Goal: Transaction & Acquisition: Purchase product/service

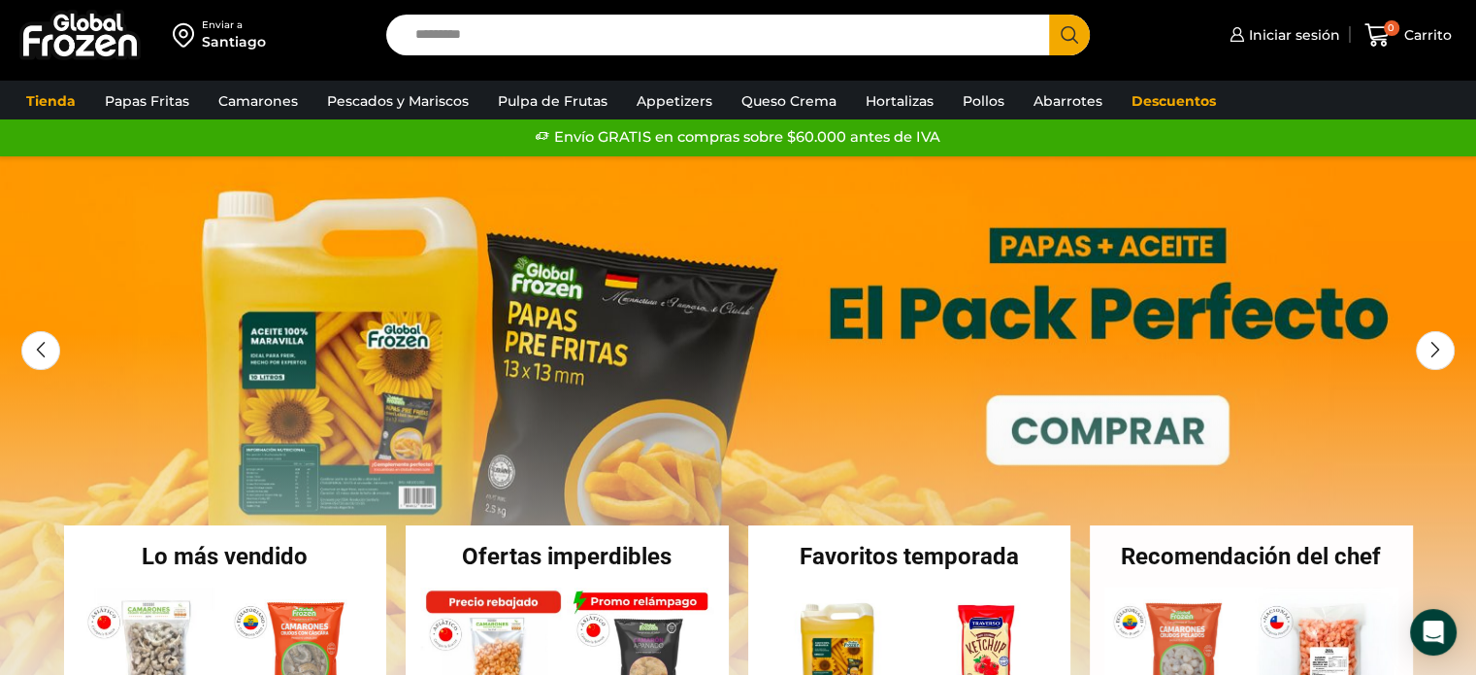
scroll to position [9, 0]
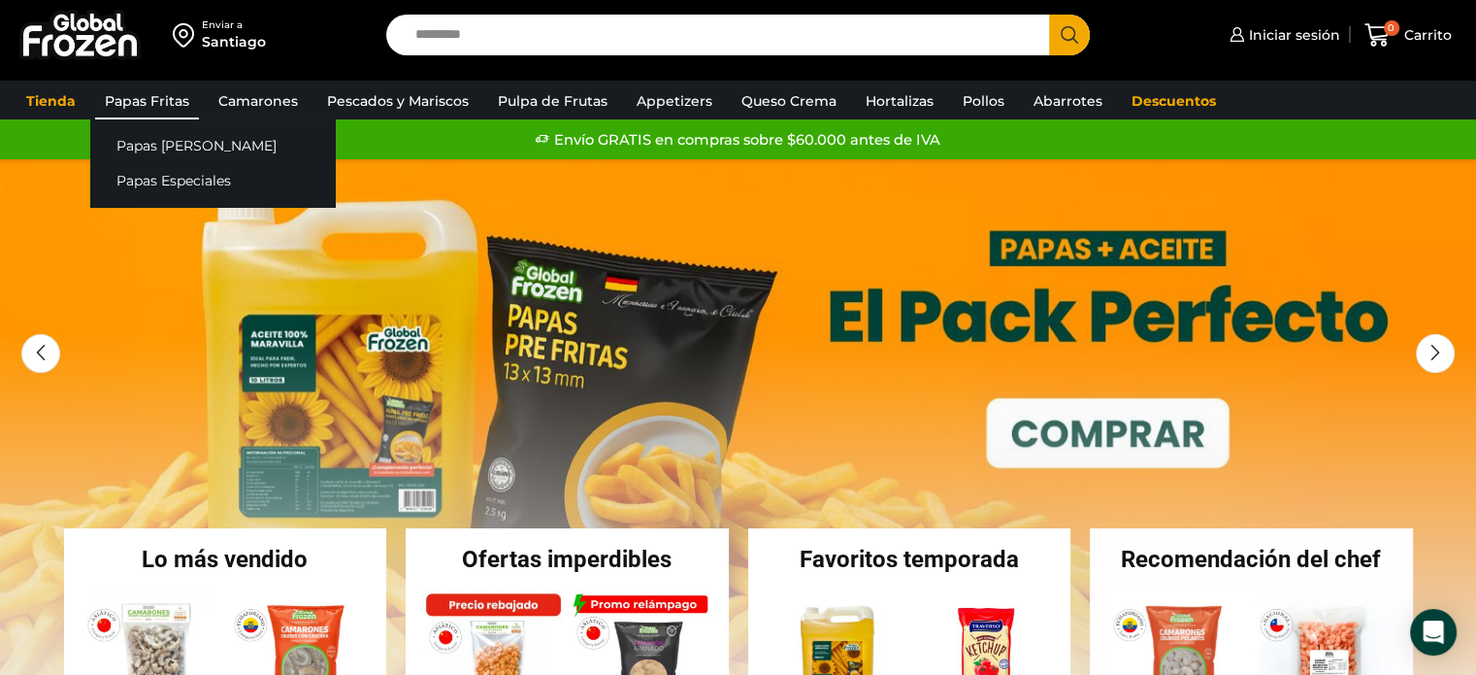
click at [162, 100] on link "Papas Fritas" at bounding box center [147, 101] width 104 height 37
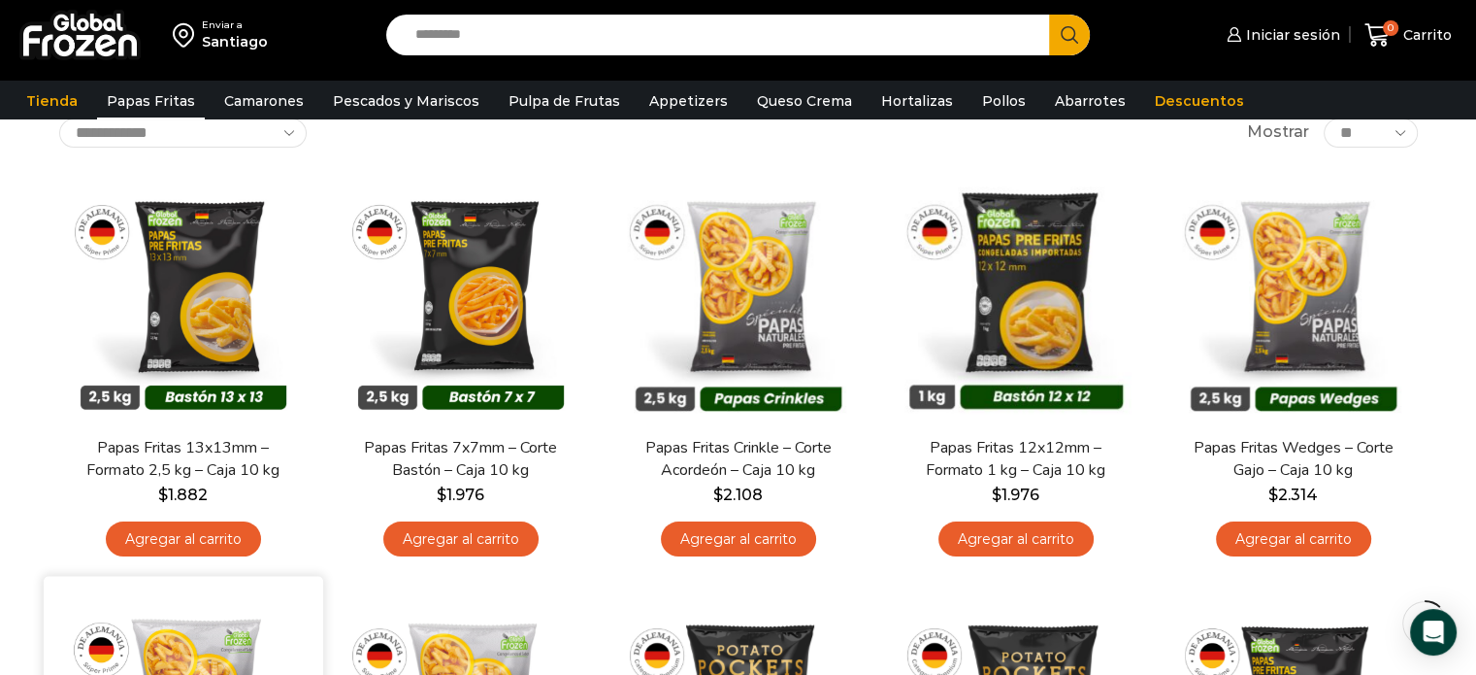
scroll to position [97, 0]
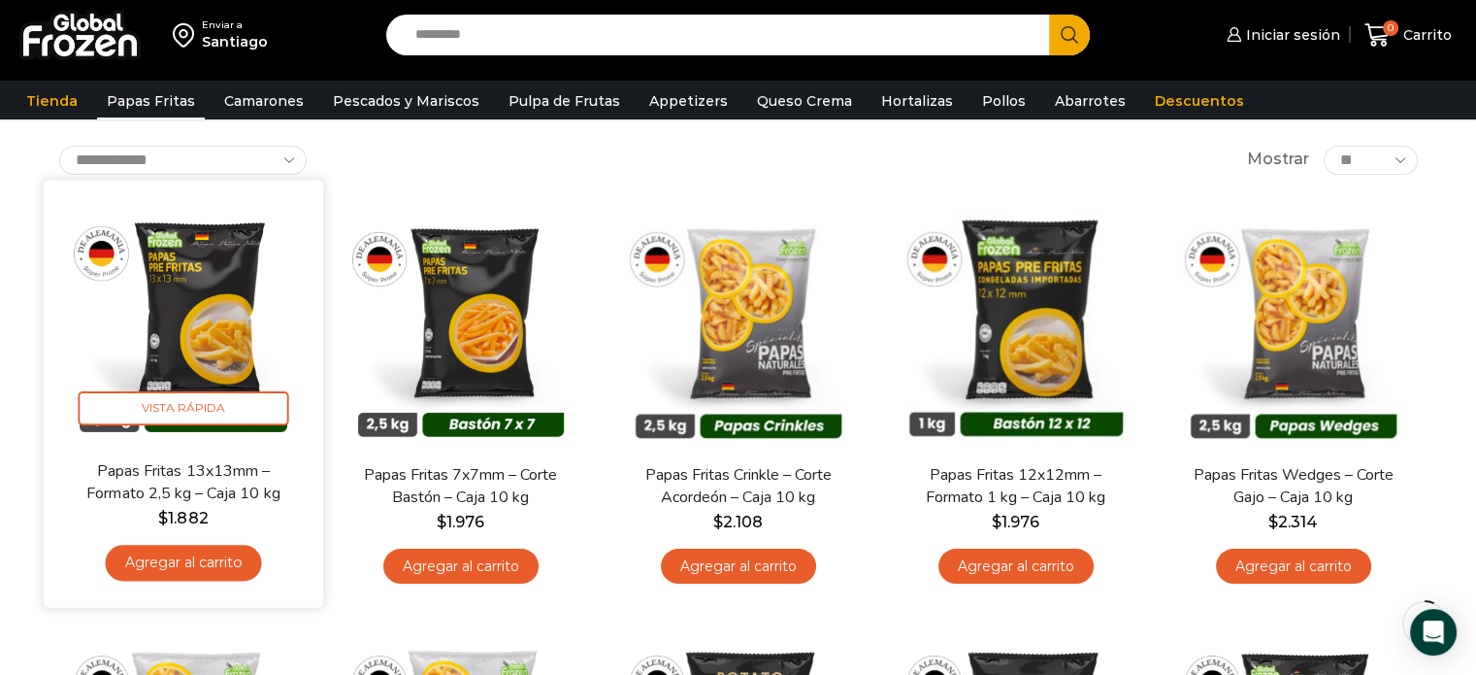
click at [184, 564] on link "Agregar al carrito" at bounding box center [183, 563] width 156 height 36
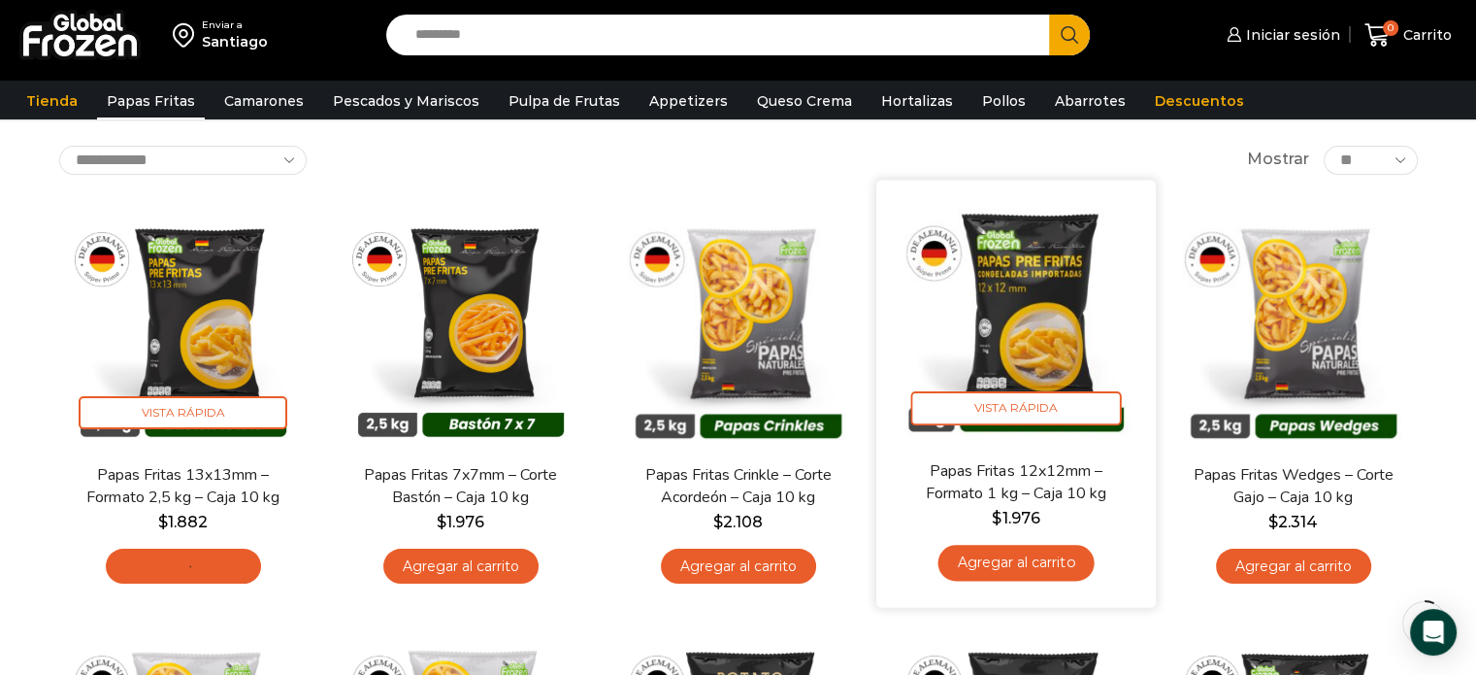
click at [993, 555] on link "Agregar al carrito" at bounding box center [1016, 563] width 156 height 36
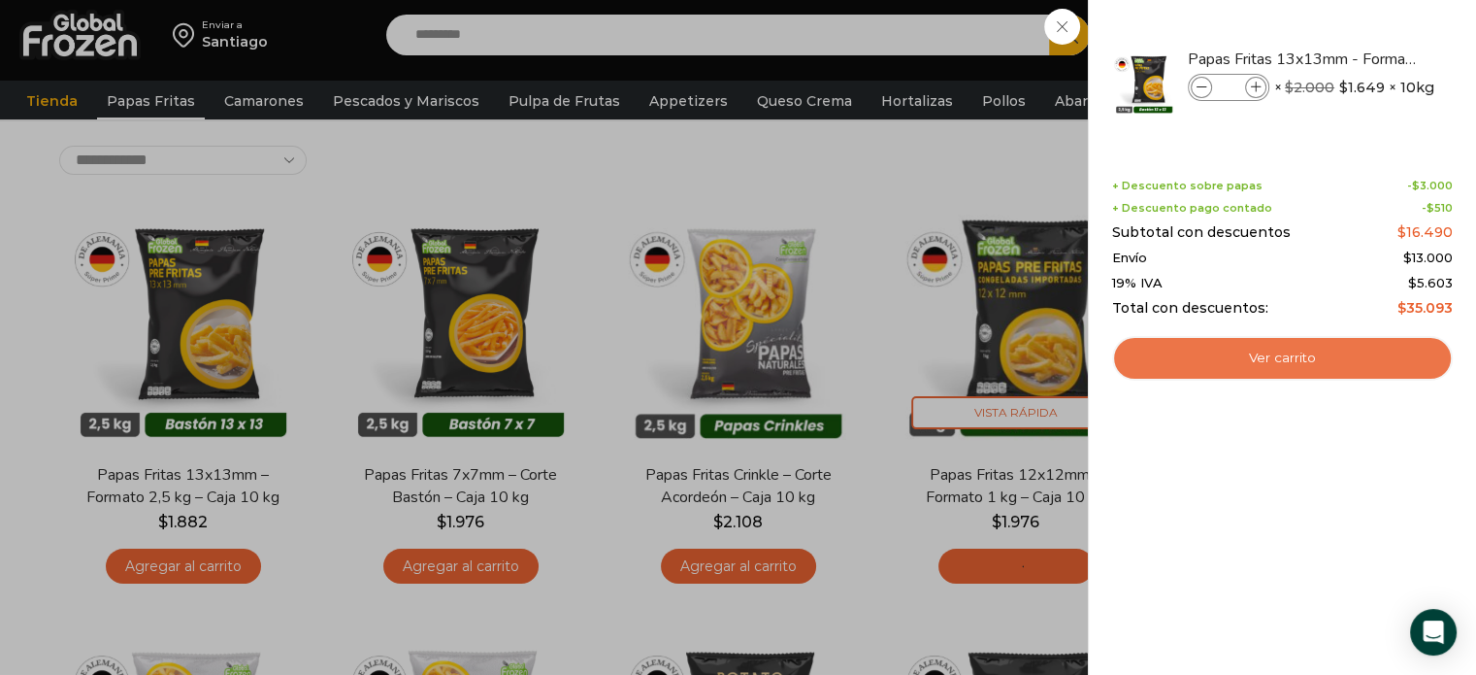
click at [1205, 367] on link "Ver carrito" at bounding box center [1282, 358] width 341 height 45
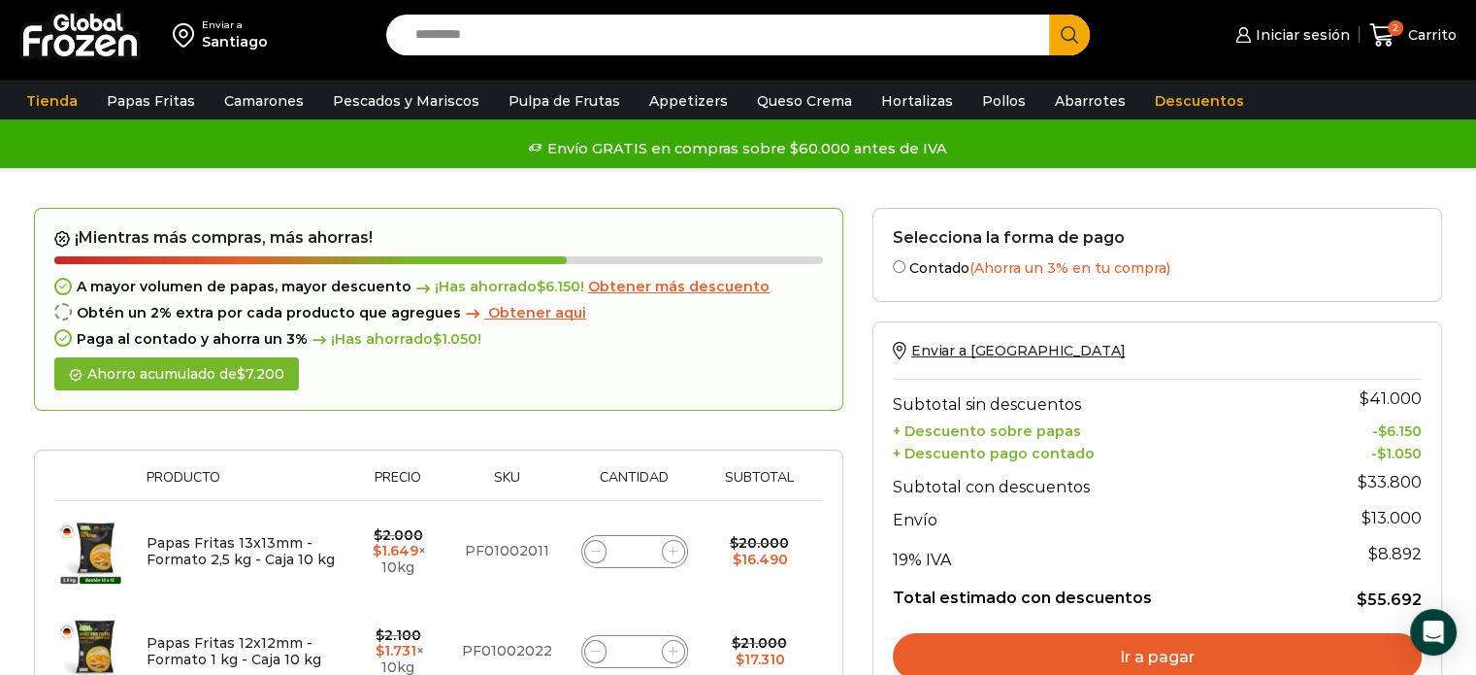
scroll to position [97, 0]
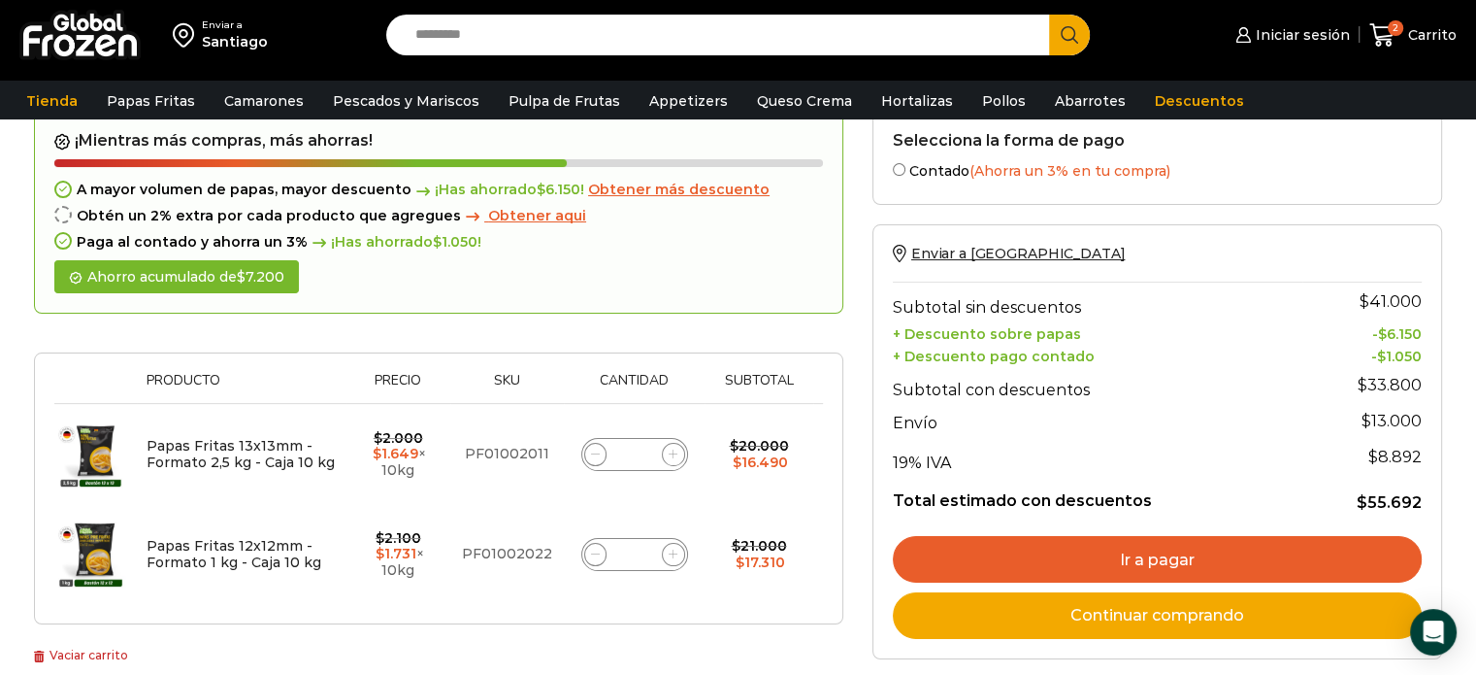
drag, startPoint x: 640, startPoint y: 455, endPoint x: 626, endPoint y: 455, distance: 13.6
click at [626, 455] on input "*" at bounding box center [634, 454] width 27 height 27
click at [637, 450] on input "*" at bounding box center [634, 454] width 27 height 27
type input "***"
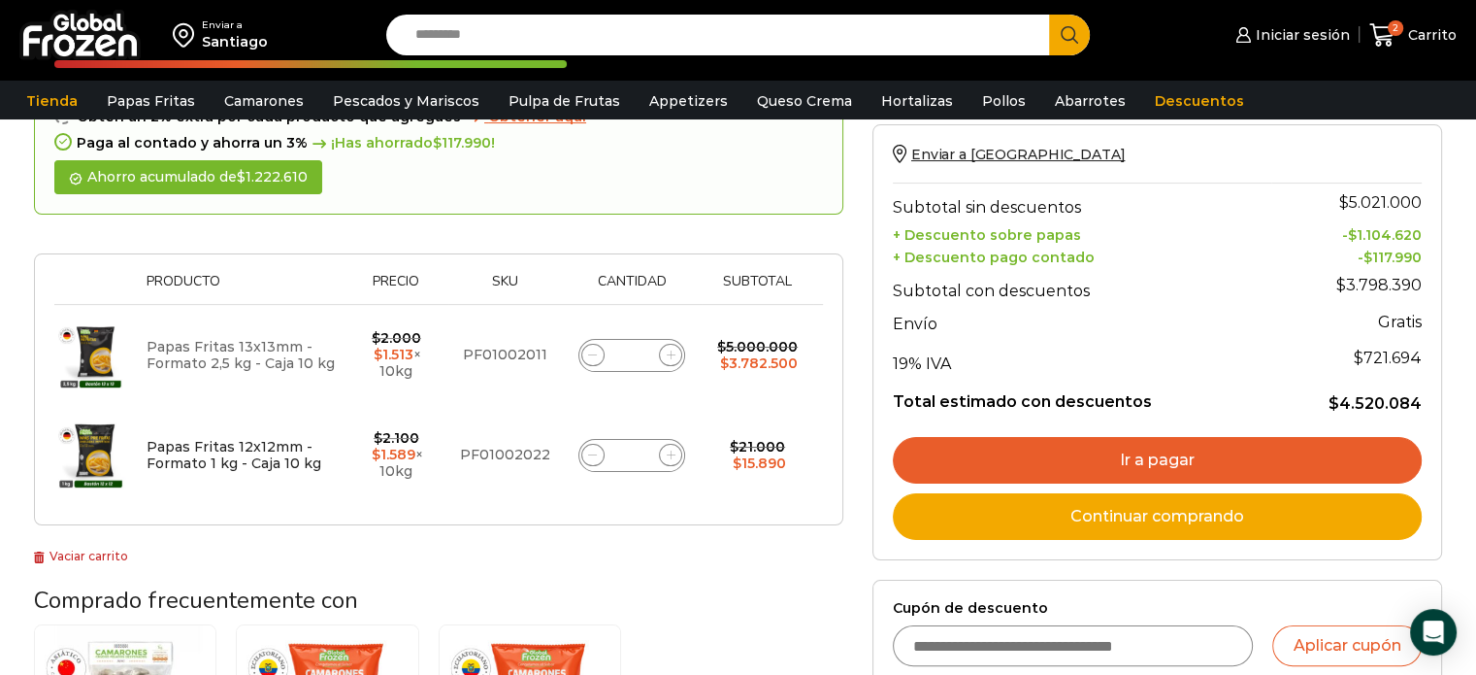
scroll to position [303, 0]
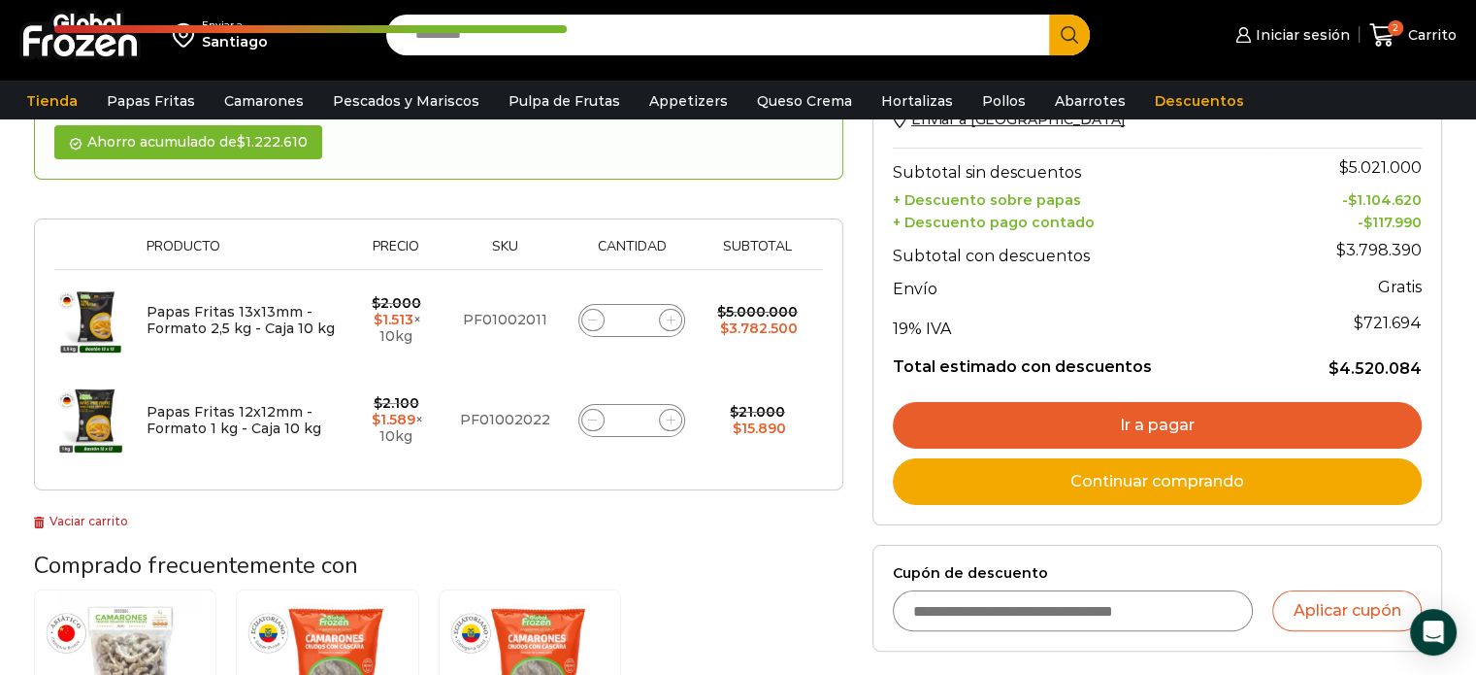
click at [636, 414] on input "*" at bounding box center [631, 420] width 27 height 27
type input "***"
click at [636, 415] on input "***" at bounding box center [630, 420] width 27 height 27
type input "*"
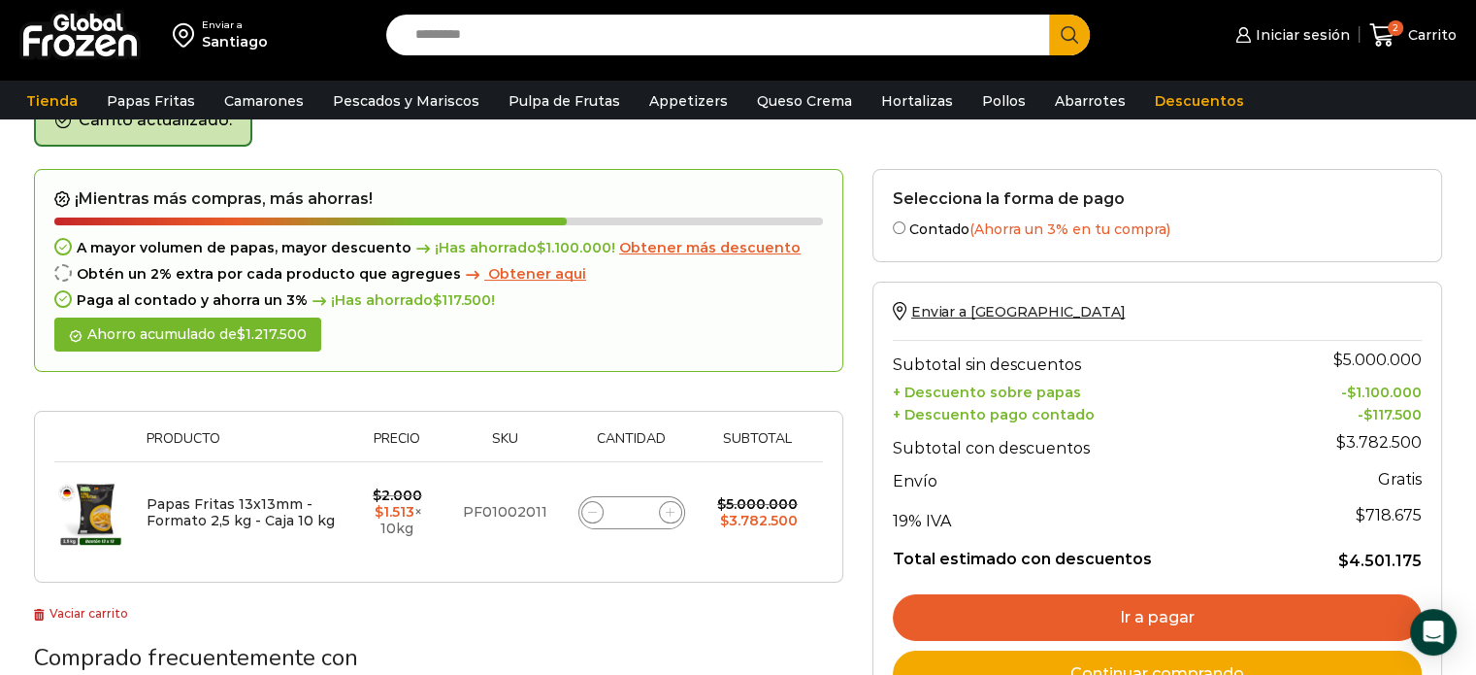
scroll to position [109, 0]
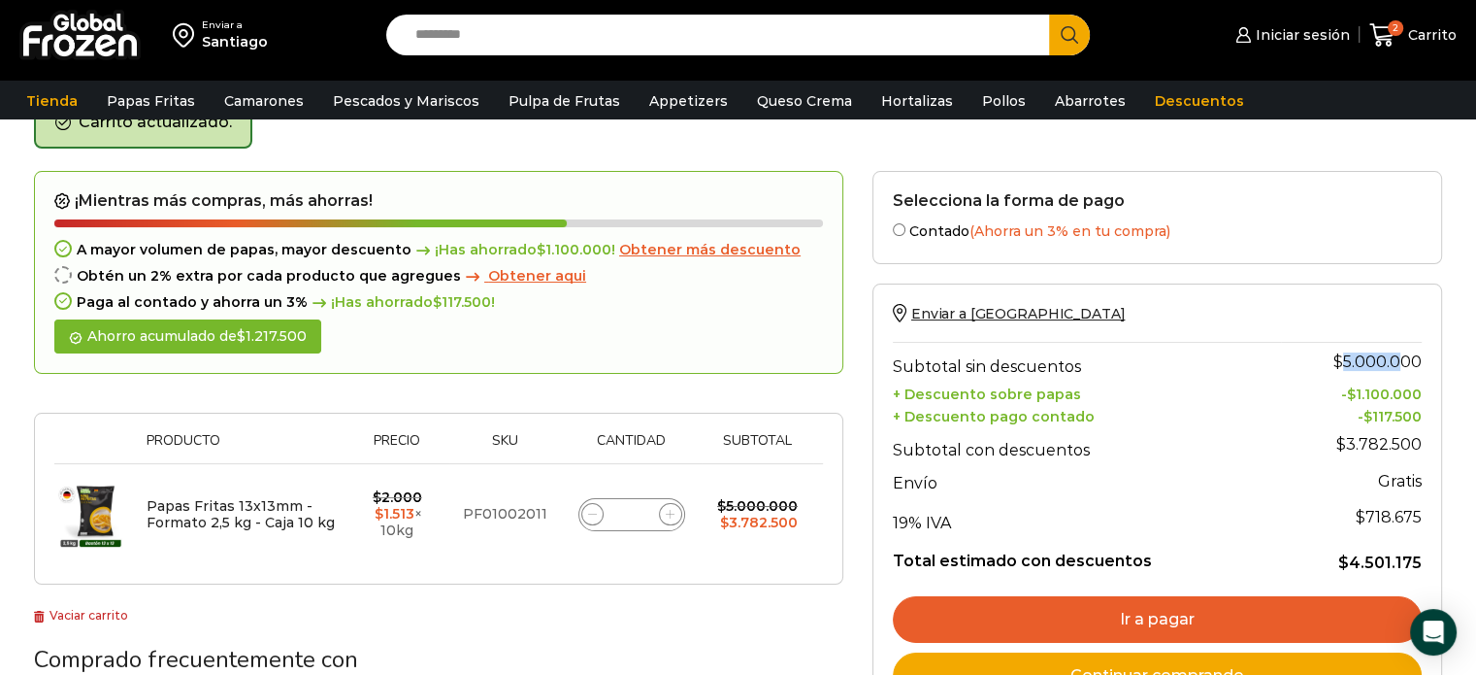
drag, startPoint x: 1341, startPoint y: 356, endPoint x: 1409, endPoint y: 356, distance: 67.9
click at [1409, 356] on bdi "$ 5.000.000" at bounding box center [1378, 361] width 88 height 18
drag, startPoint x: 944, startPoint y: 363, endPoint x: 1337, endPoint y: 354, distance: 392.2
click at [1223, 359] on th "Subtotal sin descuentos" at bounding box center [1087, 361] width 388 height 39
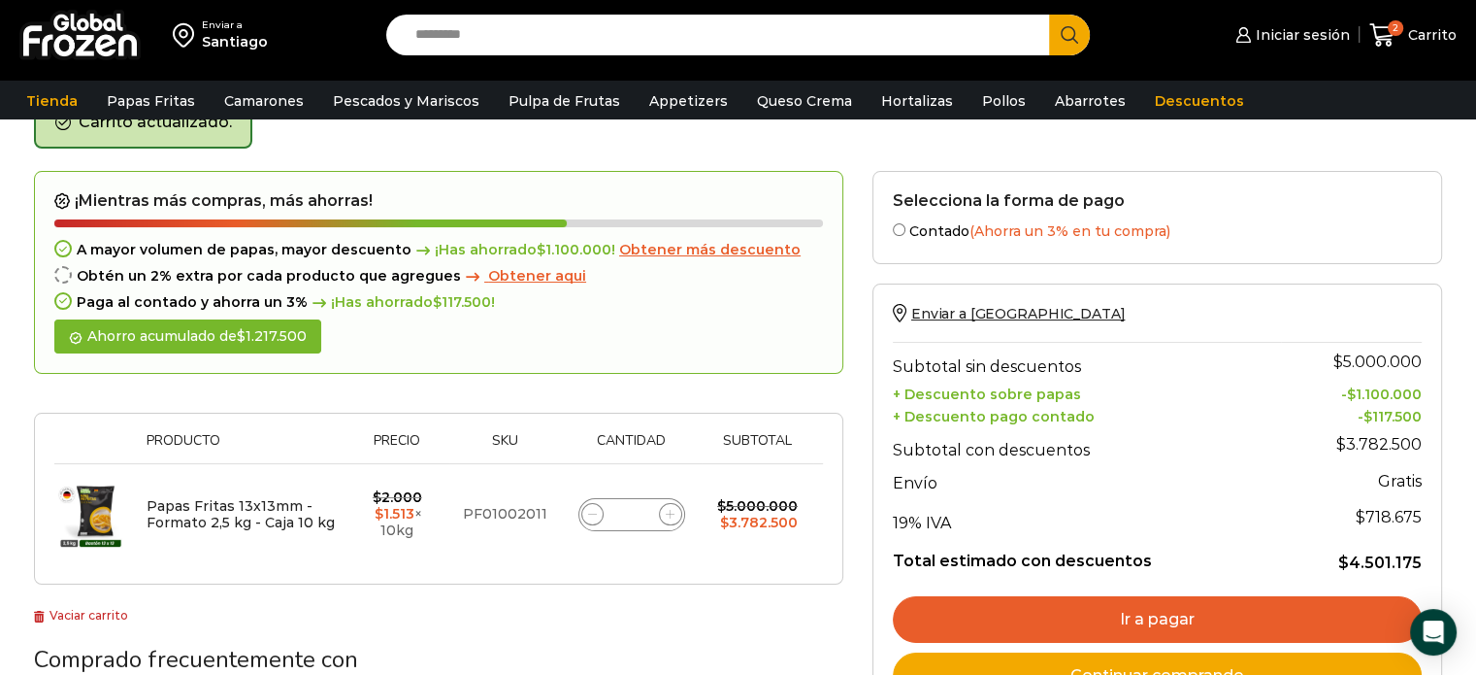
click at [1377, 352] on bdi "$ 5.000.000" at bounding box center [1378, 361] width 88 height 18
drag, startPoint x: 425, startPoint y: 530, endPoint x: 358, endPoint y: 495, distance: 75.5
click at [358, 495] on td "$ 2.000 Original price was: $2.000. $ 1.513 Current price is: $1.513. × 10kg" at bounding box center [398, 514] width 104 height 101
click at [597, 625] on div "¡Mientras más compras, más ahorras! A mayor volumen de papas, mayor descuento ¡…" at bounding box center [438, 583] width 839 height 825
click at [452, 24] on input "Search input" at bounding box center [723, 35] width 635 height 41
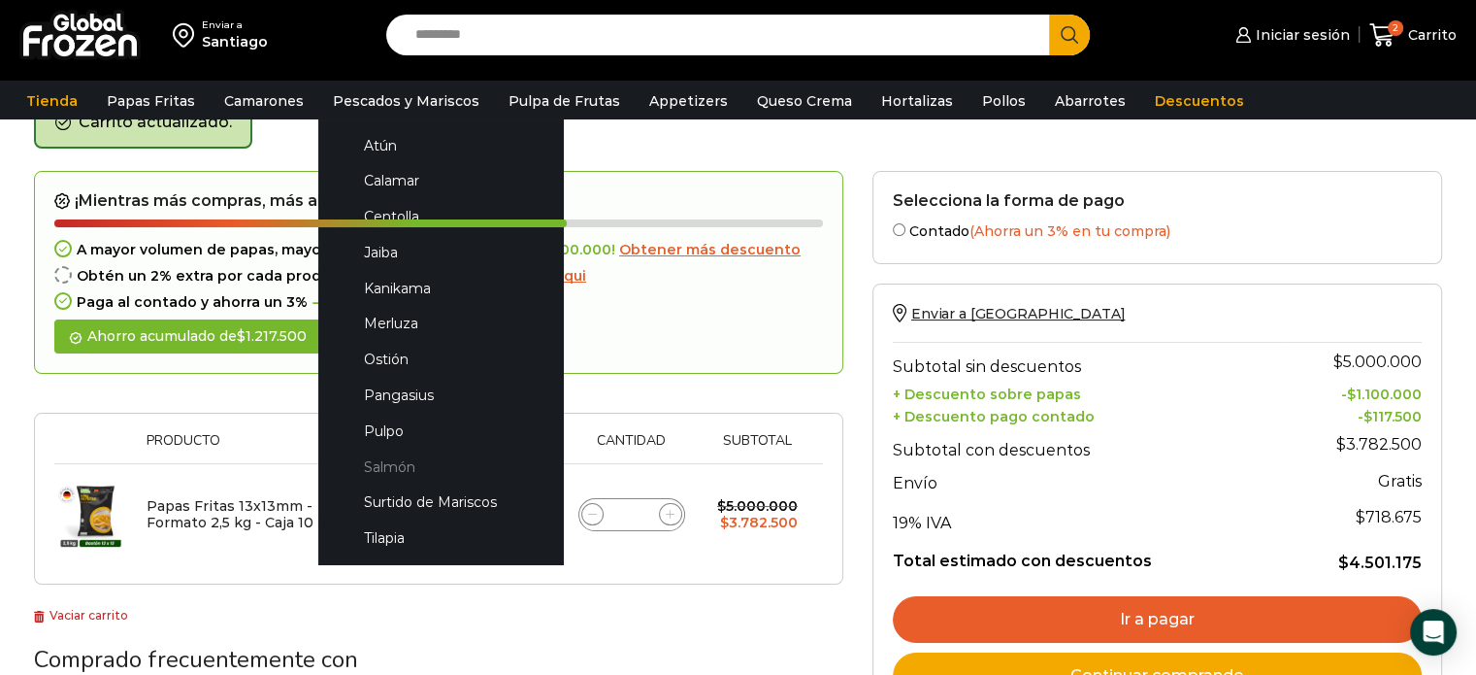
click at [379, 465] on link "Salmón" at bounding box center [441, 466] width 206 height 36
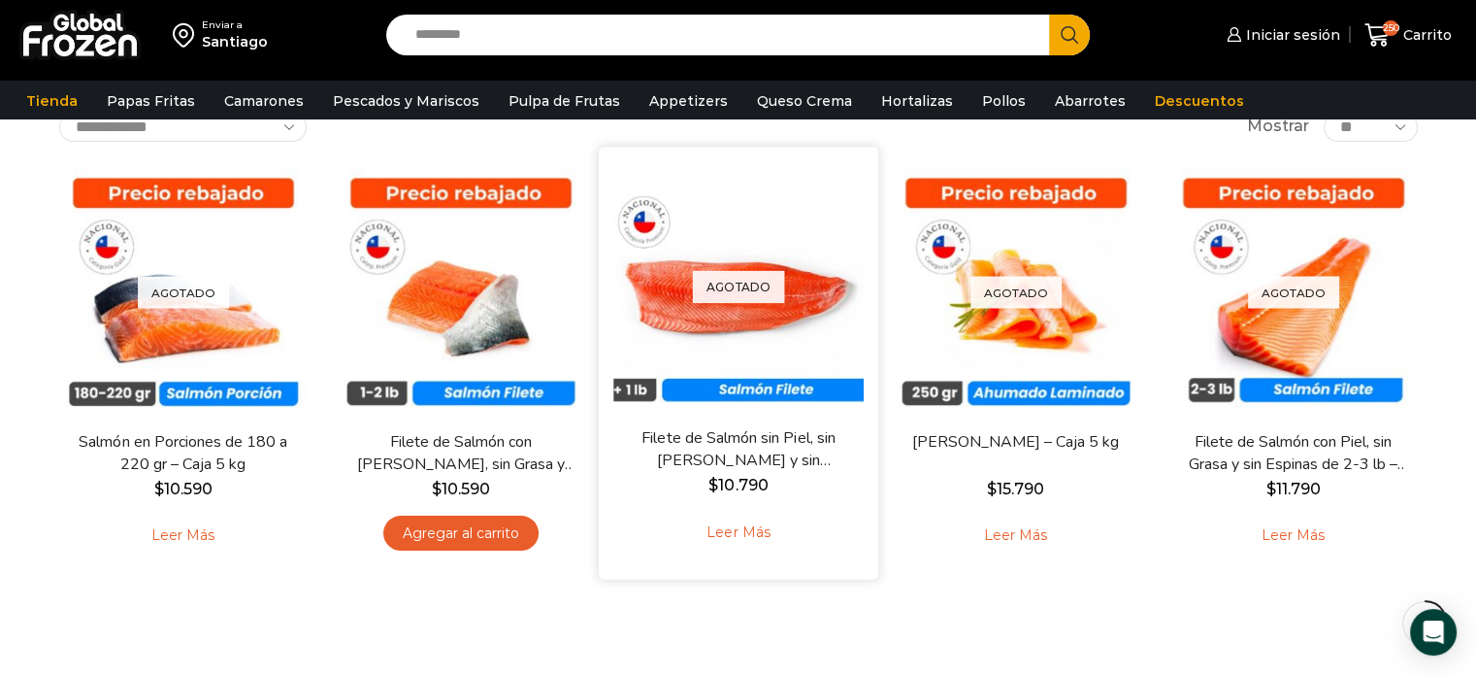
scroll to position [97, 0]
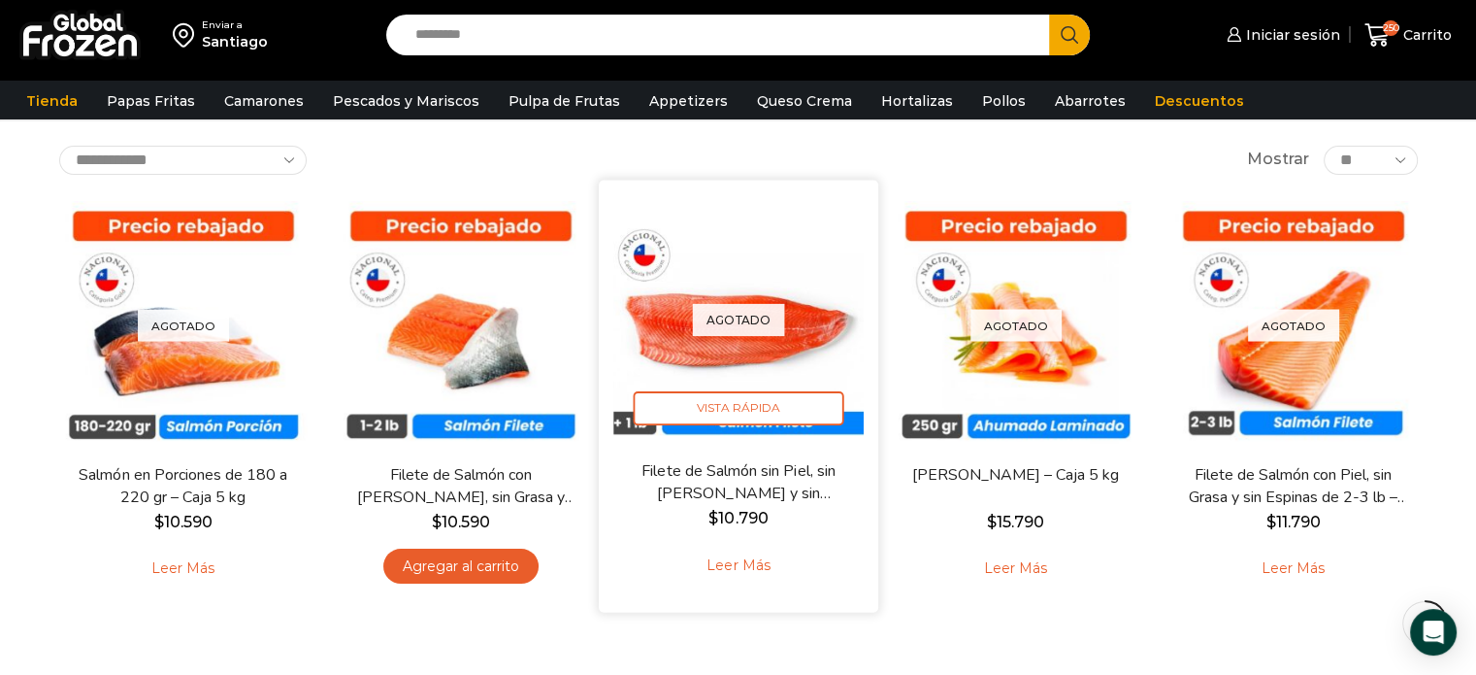
click at [719, 449] on div "Agotado Vista Rápida Filete de Salmón sin Piel, sin Grasa y sin Espinas – Caja …" at bounding box center [738, 395] width 250 height 403
click at [742, 496] on link "Filete de Salmón sin Piel, sin Grasa y sin Espinas – Caja 10 Kg" at bounding box center [737, 482] width 225 height 46
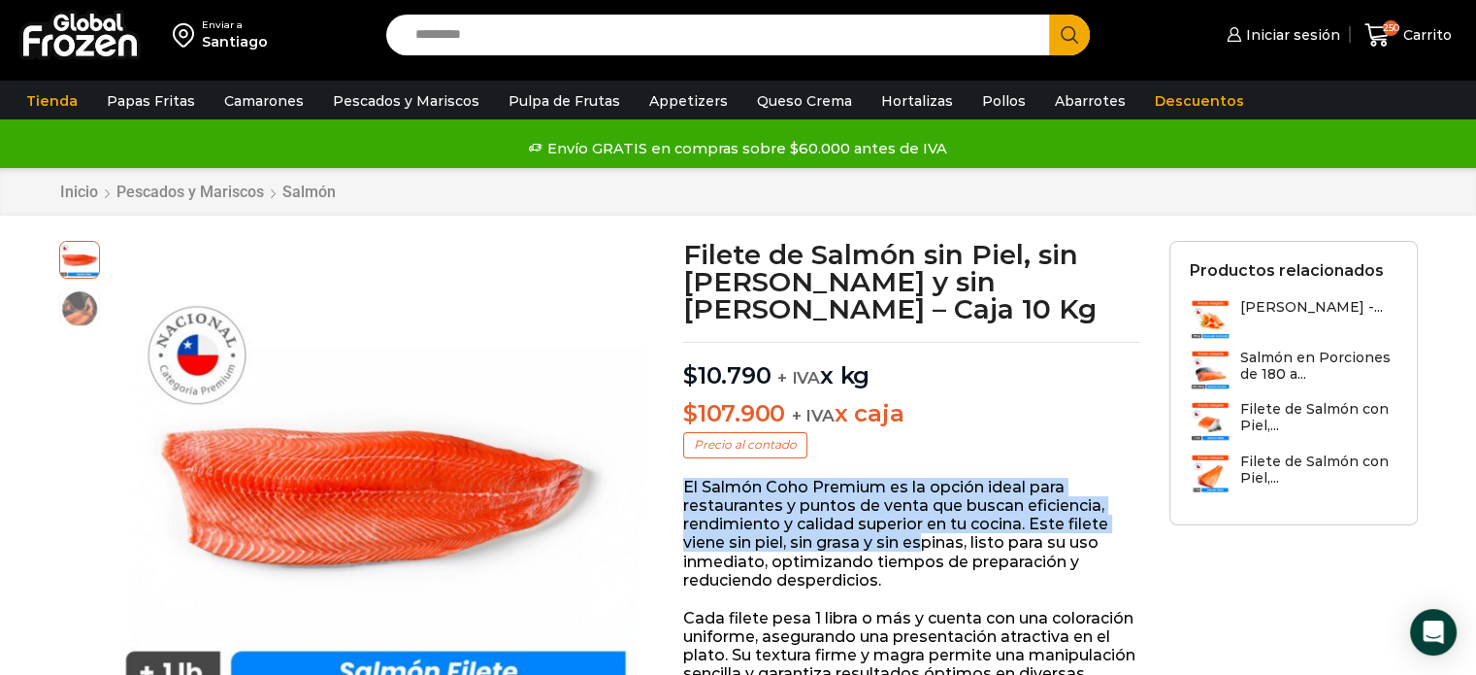
drag, startPoint x: 684, startPoint y: 460, endPoint x: 921, endPoint y: 515, distance: 243.2
click at [921, 515] on p "El Salmón Coho Premium es la opción ideal para restaurantes y puntos de venta q…" at bounding box center [911, 534] width 457 height 112
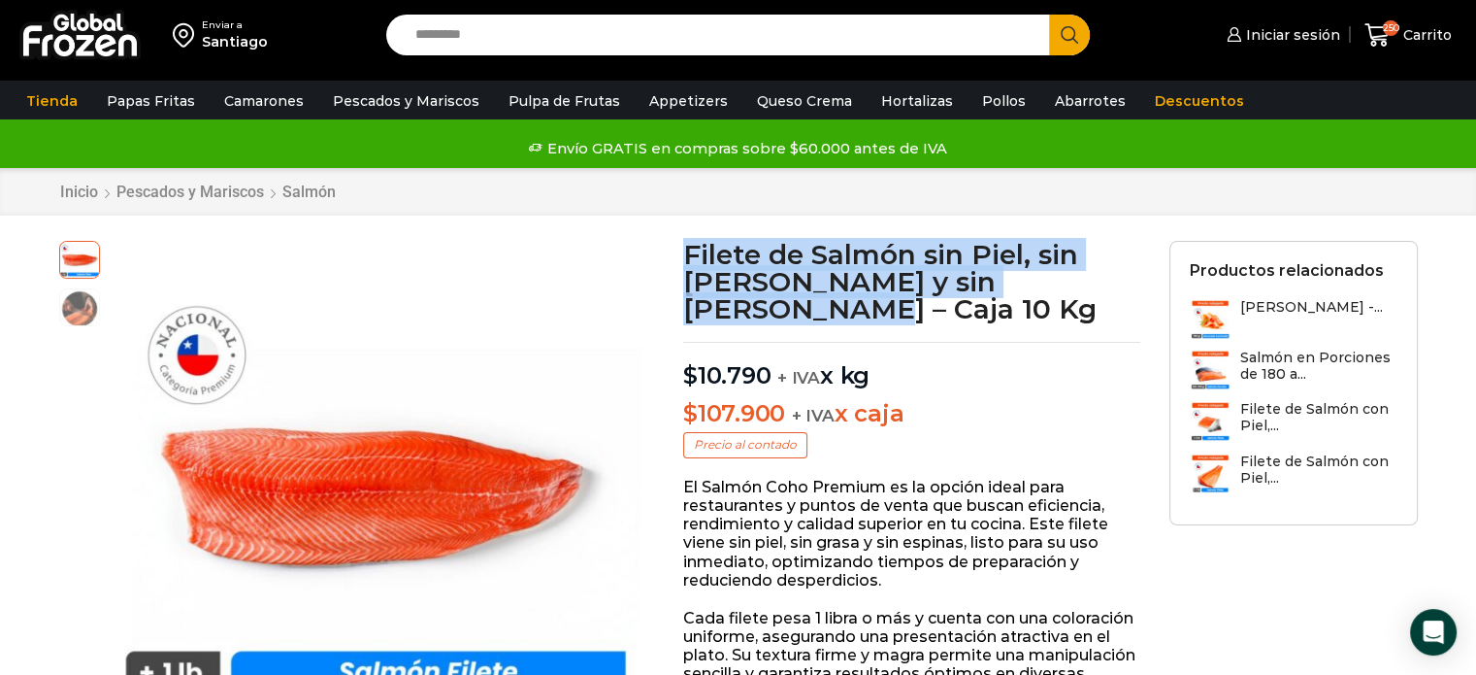
drag, startPoint x: 686, startPoint y: 253, endPoint x: 1122, endPoint y: 289, distance: 437.3
click at [1122, 289] on h1 "Filete de Salmón sin Piel, sin Grasa y sin Espinas – Caja 10 Kg" at bounding box center [911, 282] width 457 height 82
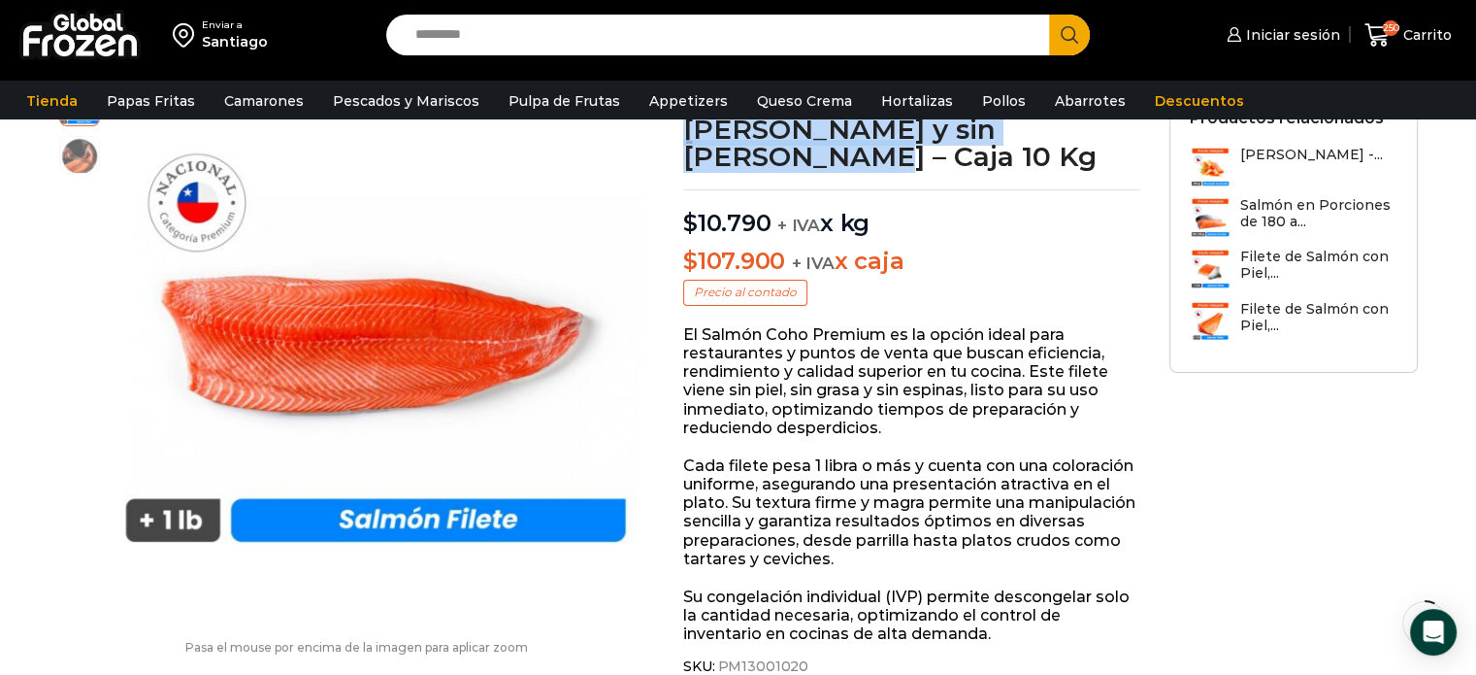
scroll to position [194, 0]
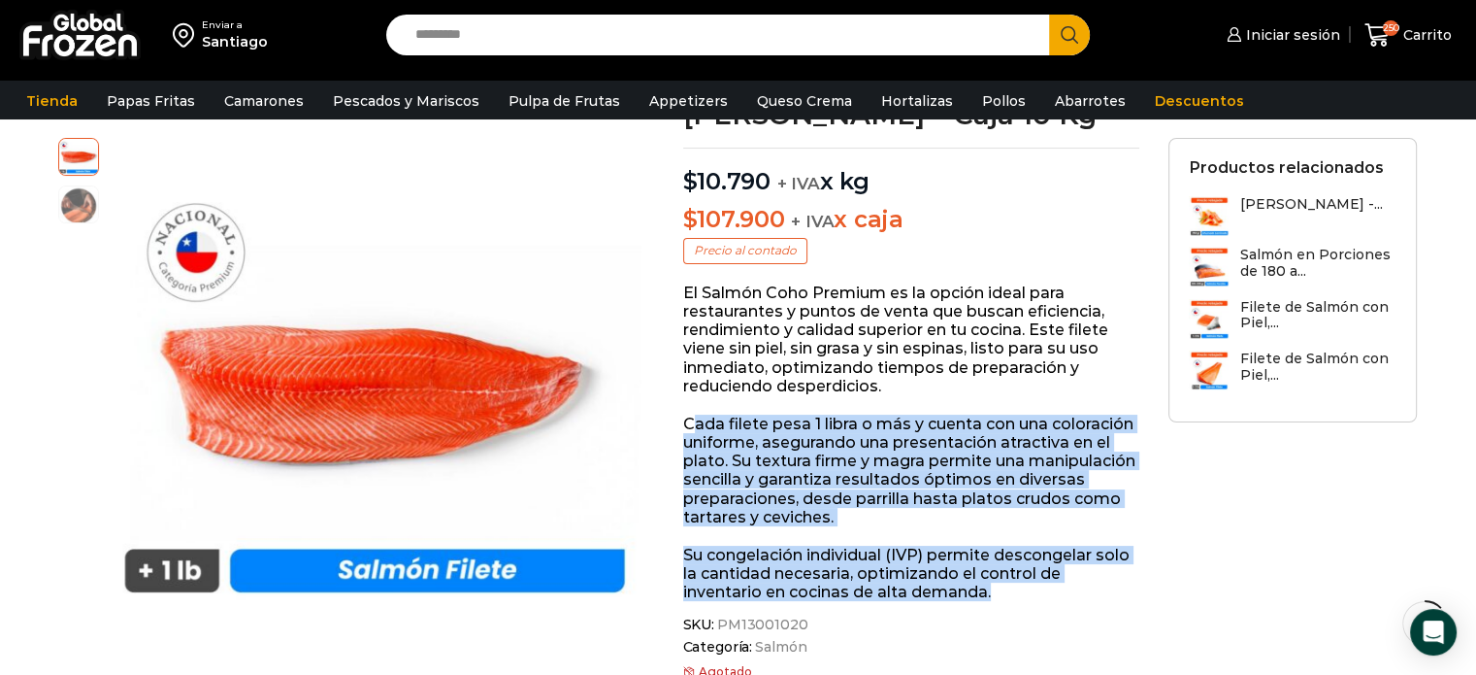
drag, startPoint x: 996, startPoint y: 566, endPoint x: 695, endPoint y: 392, distance: 347.4
click at [694, 397] on div "El Salmón Coho Premium es la opción ideal para restaurantes y puntos de venta q…" at bounding box center [911, 442] width 457 height 318
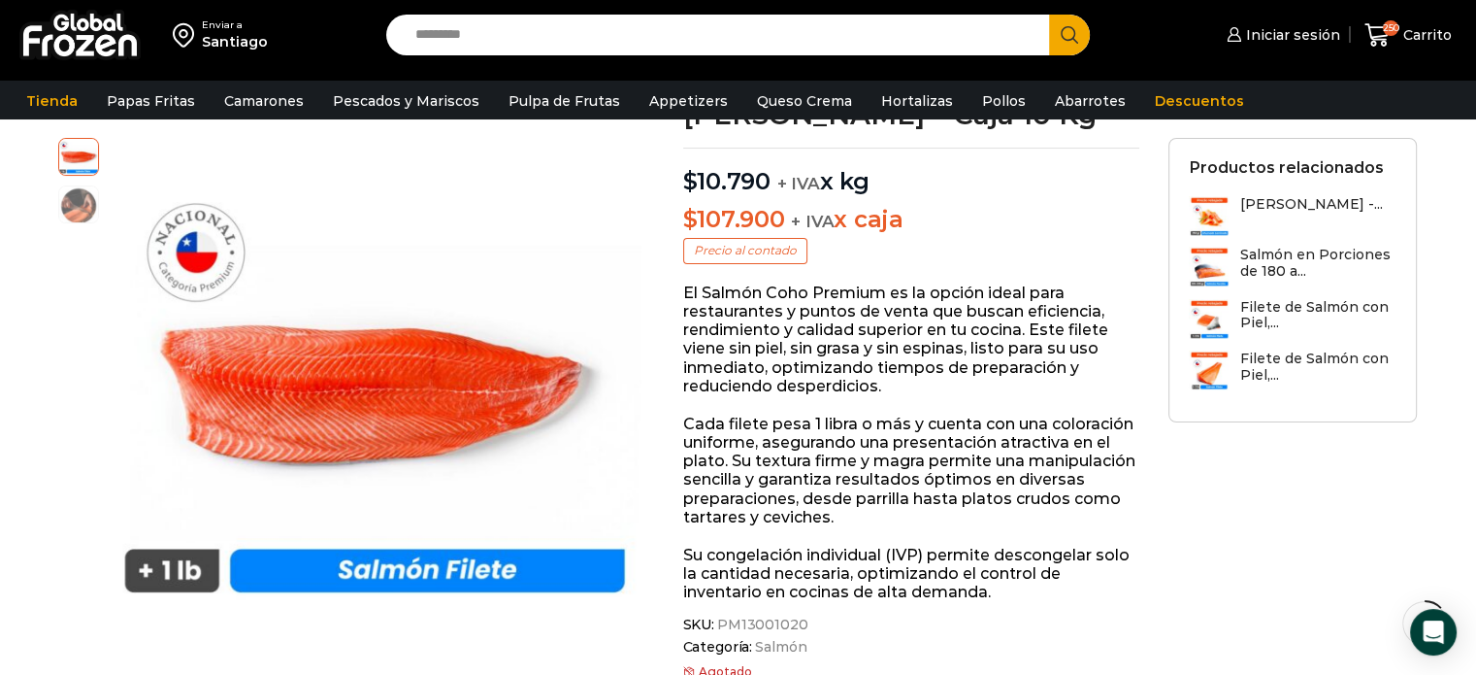
click at [893, 362] on p "El Salmón Coho Premium es la opción ideal para restaurantes y puntos de venta q…" at bounding box center [911, 339] width 457 height 112
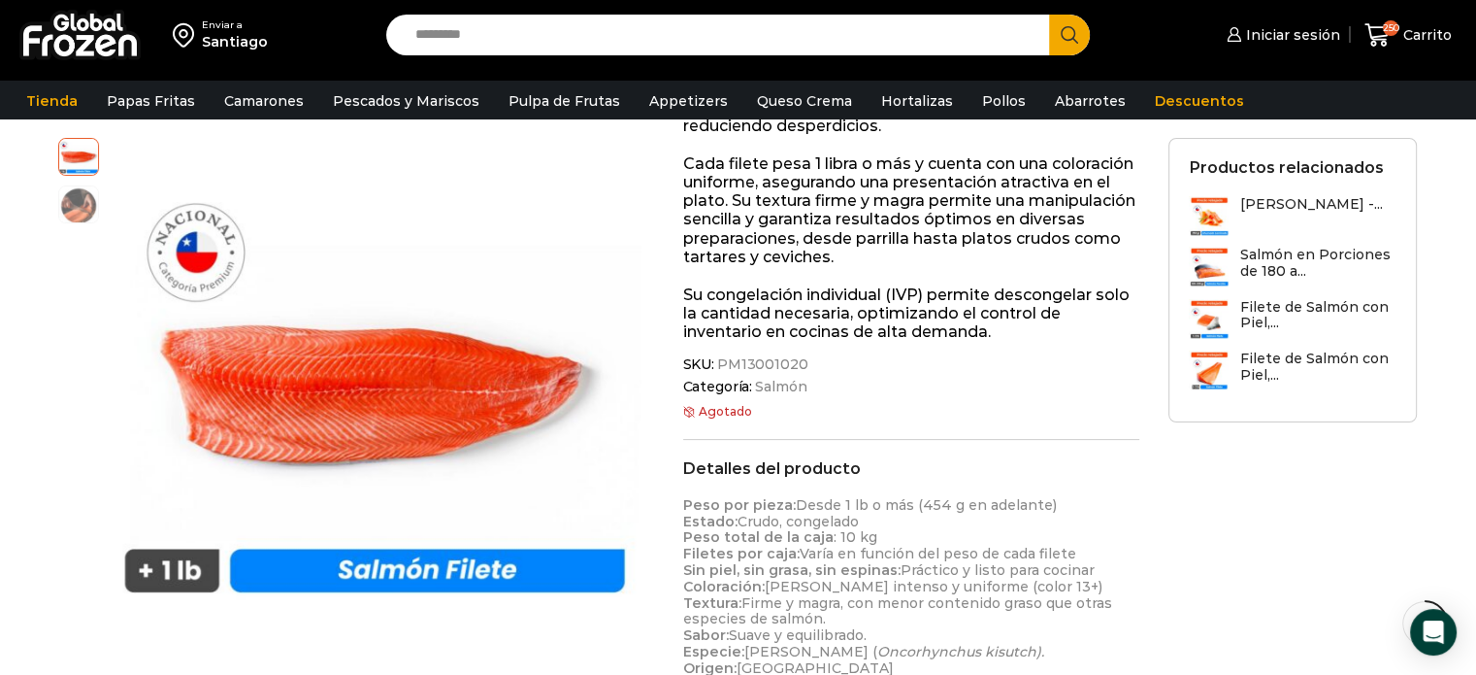
scroll to position [582, 0]
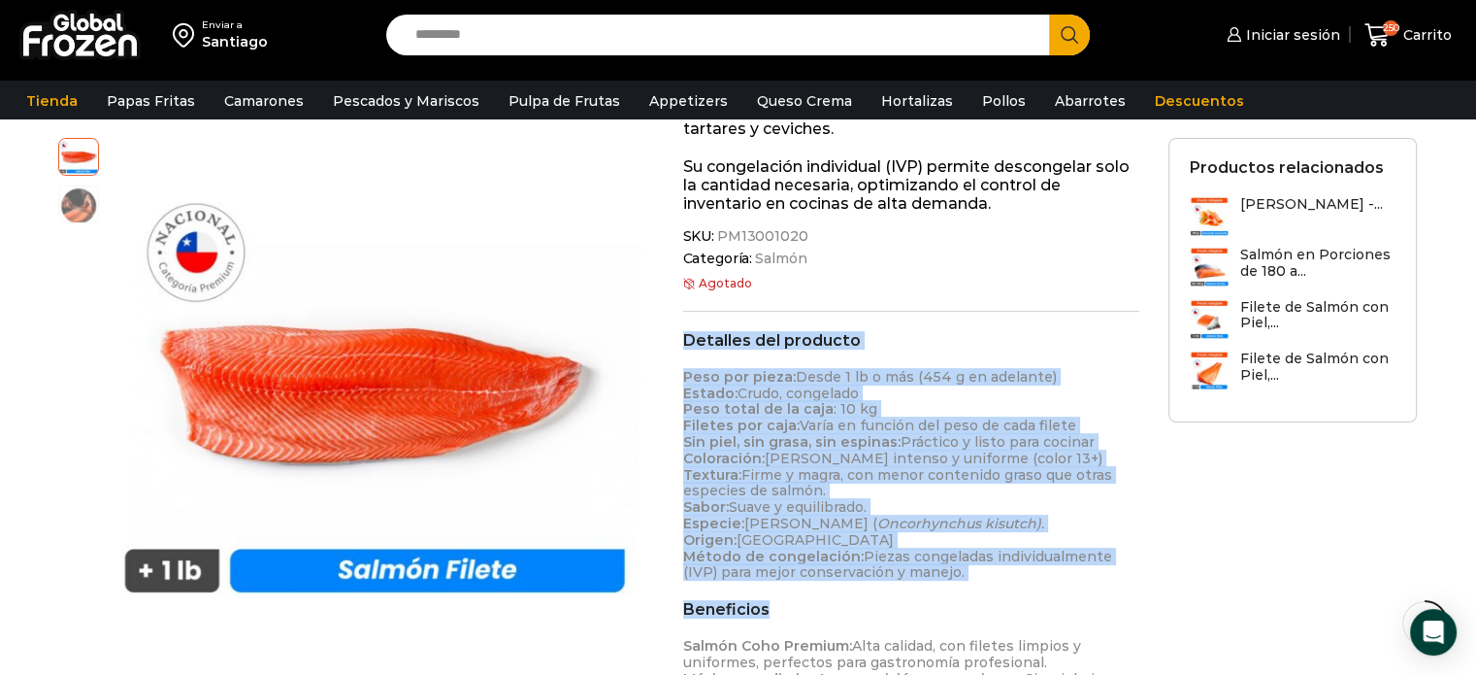
drag, startPoint x: 686, startPoint y: 312, endPoint x: 941, endPoint y: 554, distance: 352.2
click at [940, 554] on div "Detalles del producto Peso por pieza: Desde 1 lb o más (454 g en adelante) Esta…" at bounding box center [911, 662] width 457 height 663
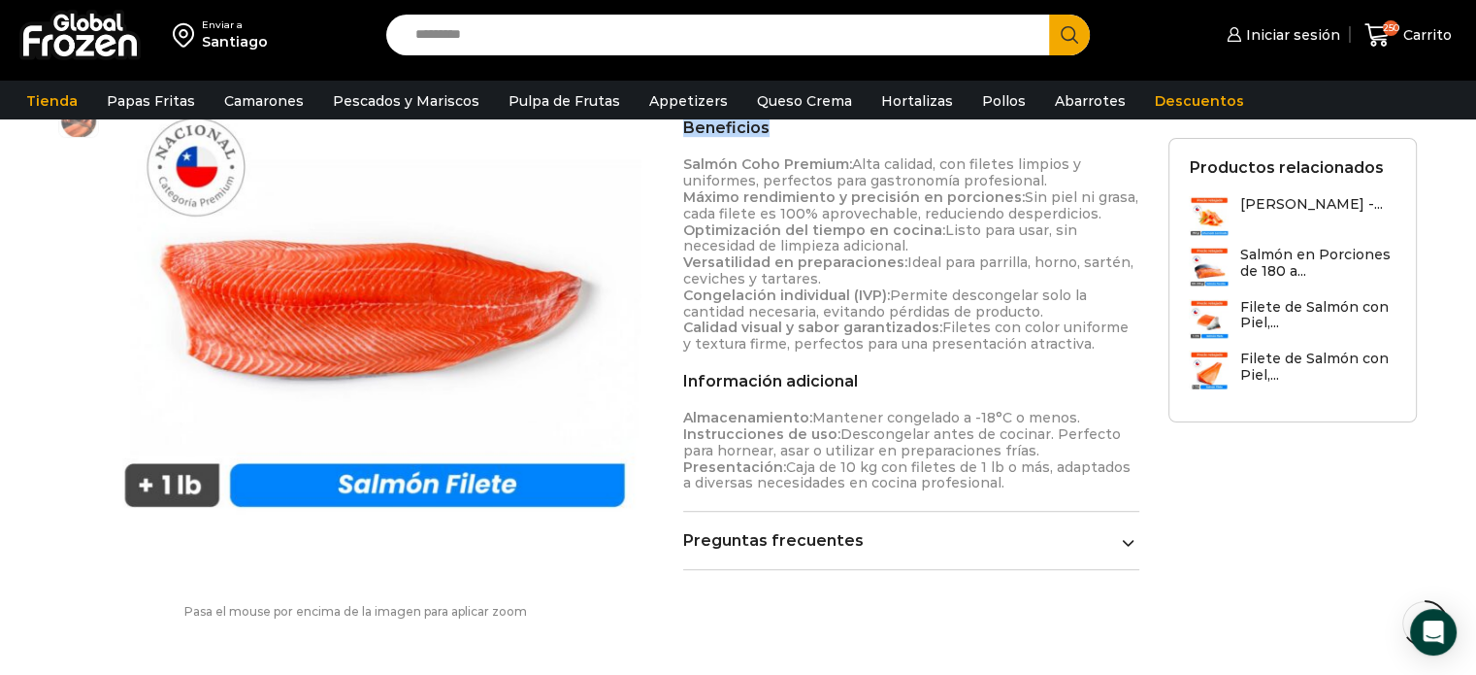
scroll to position [1068, 0]
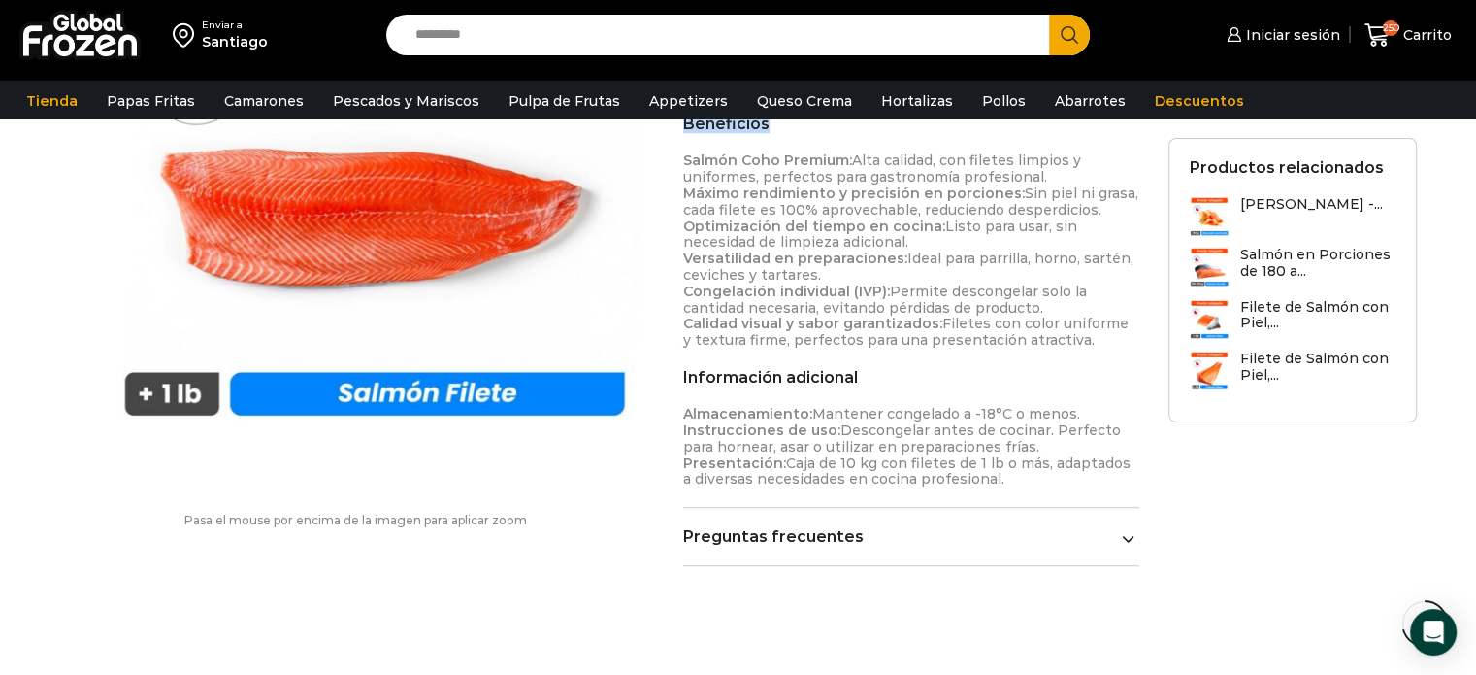
click at [1126, 532] on icon at bounding box center [1128, 538] width 13 height 13
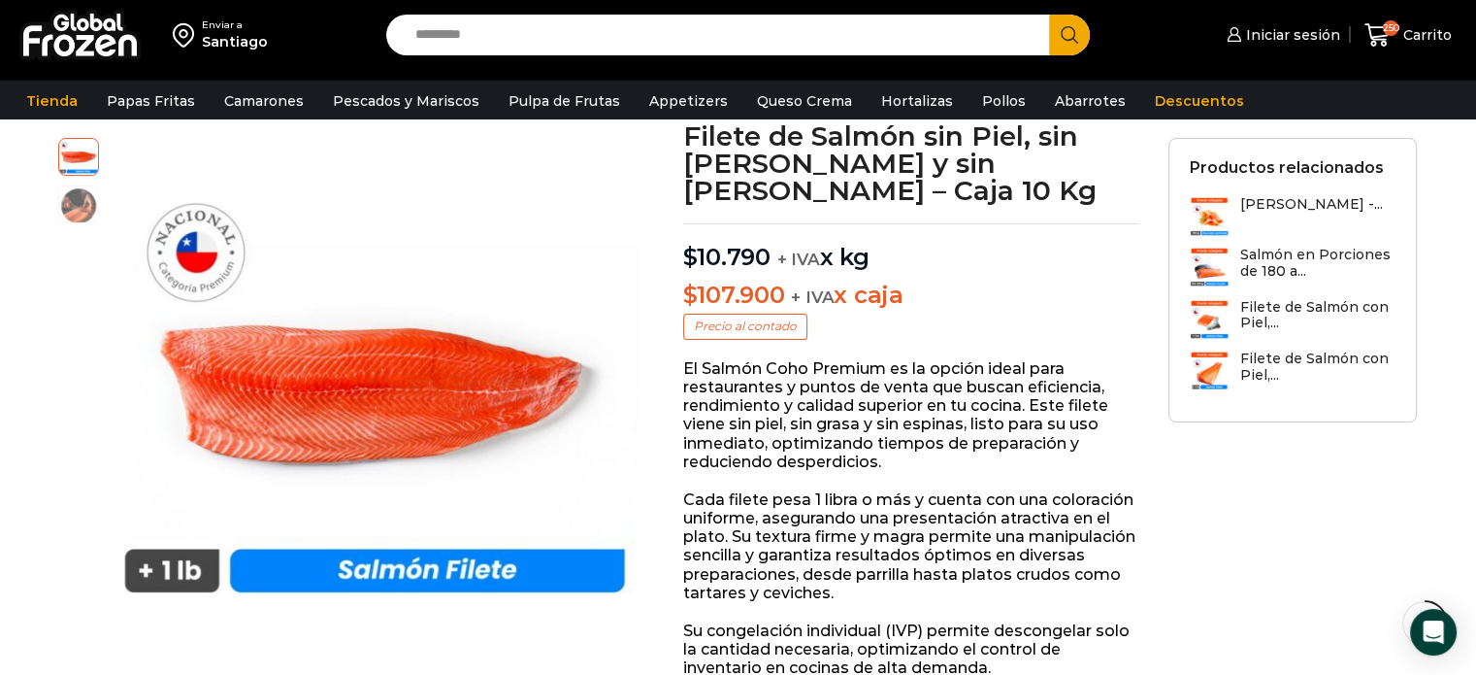
scroll to position [0, 0]
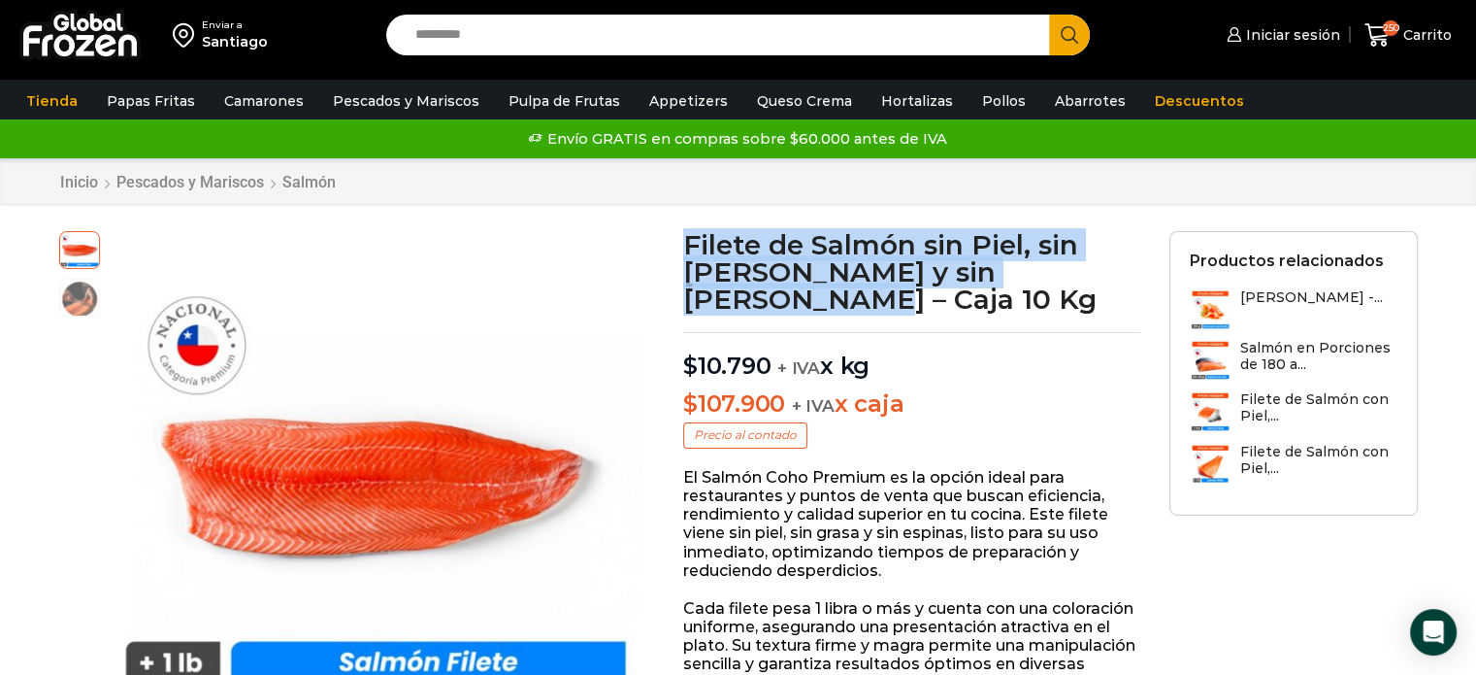
drag, startPoint x: 688, startPoint y: 237, endPoint x: 1118, endPoint y: 271, distance: 431.3
click at [1118, 271] on h1 "Filete de Salmón sin Piel, sin Grasa y sin Espinas – Caja 10 Kg" at bounding box center [911, 272] width 457 height 82
click at [912, 251] on h1 "Filete de Salmón sin Piel, sin Grasa y sin Espinas – Caja 10 Kg" at bounding box center [911, 272] width 457 height 82
drag, startPoint x: 687, startPoint y: 244, endPoint x: 1131, endPoint y: 276, distance: 444.7
click at [1131, 276] on h1 "Filete de Salmón sin Piel, sin Grasa y sin Espinas – Caja 10 Kg" at bounding box center [911, 272] width 457 height 82
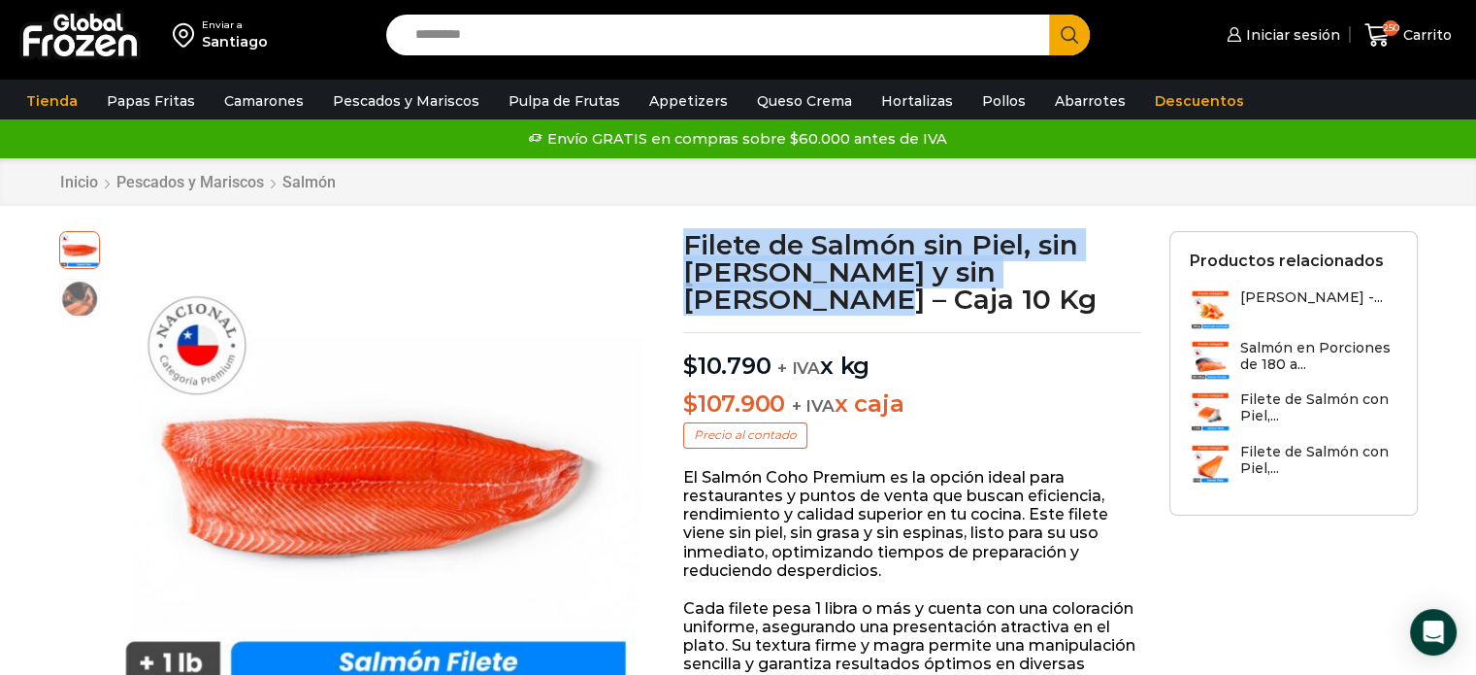
drag, startPoint x: 1128, startPoint y: 276, endPoint x: 1116, endPoint y: 272, distance: 12.3
click at [1127, 276] on h1 "Filete de Salmón sin Piel, sin Grasa y sin Espinas – Caja 10 Kg" at bounding box center [911, 272] width 457 height 82
click at [687, 236] on h1 "Filete de Salmón sin Piel, sin Grasa y sin Espinas – Caja 10 Kg" at bounding box center [911, 272] width 457 height 82
drag, startPoint x: 687, startPoint y: 240, endPoint x: 1121, endPoint y: 271, distance: 435.0
click at [1121, 271] on h1 "Filete de Salmón sin Piel, sin Grasa y sin Espinas – Caja 10 Kg" at bounding box center [911, 272] width 457 height 82
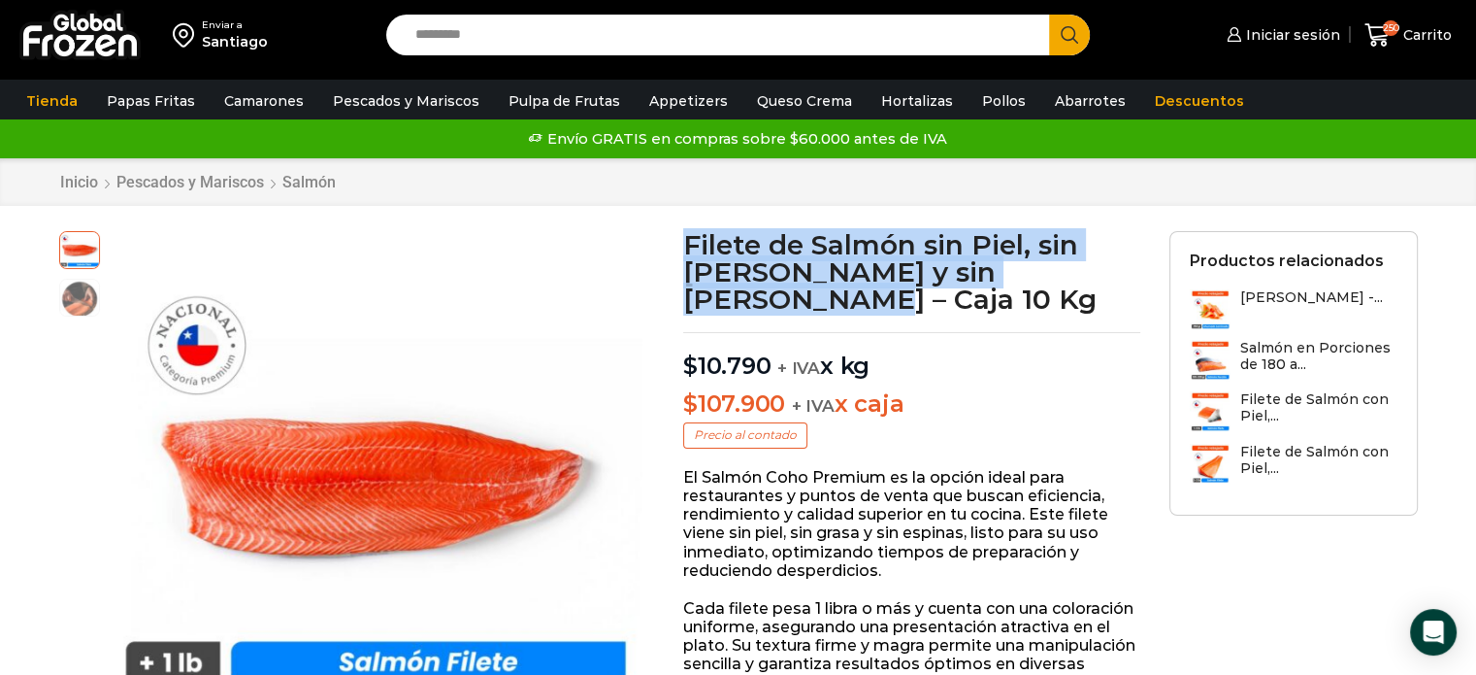
click at [1135, 274] on h1 "Filete de Salmón sin Piel, sin Grasa y sin Espinas – Caja 10 Kg" at bounding box center [911, 272] width 457 height 82
drag, startPoint x: 683, startPoint y: 242, endPoint x: 1130, endPoint y: 280, distance: 448.1
click at [1130, 280] on h1 "Filete de Salmón sin Piel, sin Grasa y sin Espinas – Caja 10 Kg" at bounding box center [911, 272] width 457 height 82
click at [1130, 278] on h1 "Filete de Salmón sin Piel, sin Grasa y sin Espinas – Caja 10 Kg" at bounding box center [911, 272] width 457 height 82
drag, startPoint x: 683, startPoint y: 242, endPoint x: 1115, endPoint y: 273, distance: 433.0
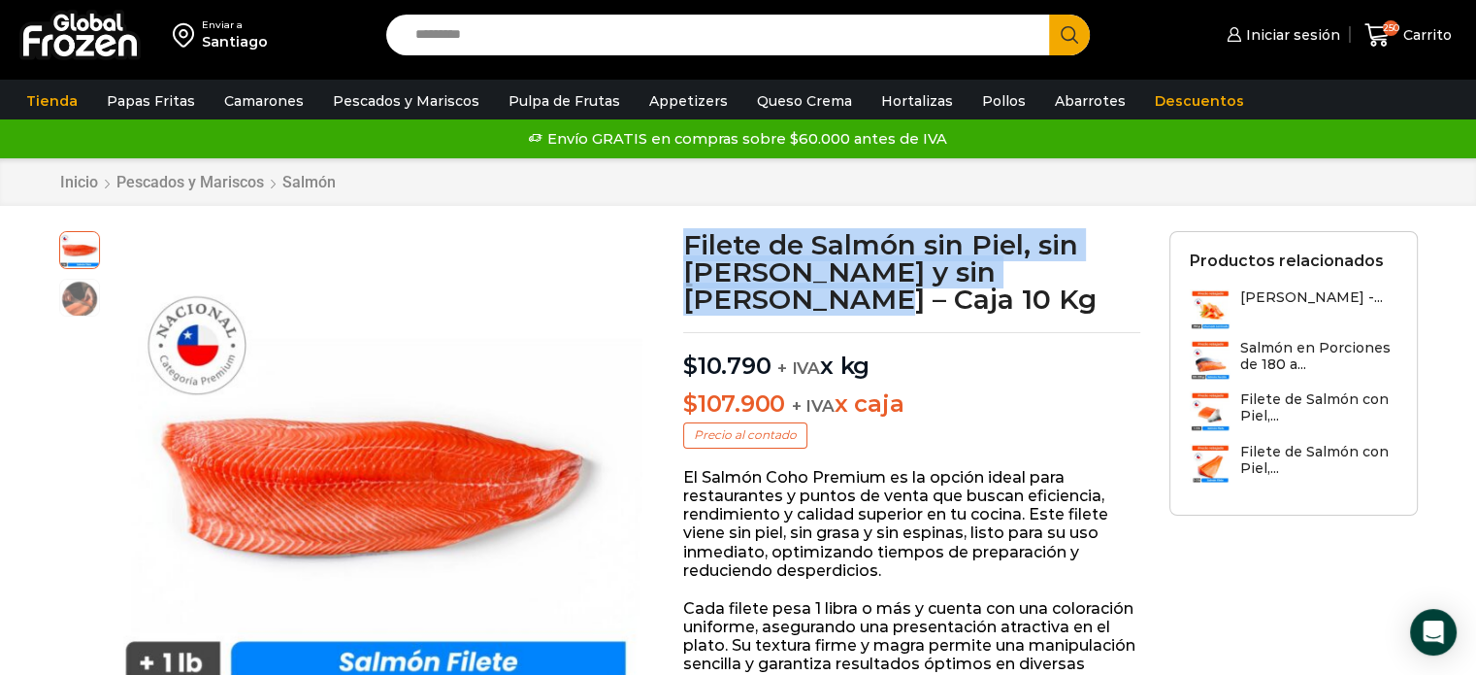
click at [1115, 273] on h1 "Filete de Salmón sin Piel, sin Grasa y sin Espinas – Caja 10 Kg" at bounding box center [911, 272] width 457 height 82
click at [1126, 271] on h1 "Filete de Salmón sin Piel, sin Grasa y sin Espinas – Caja 10 Kg" at bounding box center [911, 272] width 457 height 82
drag, startPoint x: 691, startPoint y: 244, endPoint x: 1013, endPoint y: 265, distance: 322.9
click at [1013, 265] on h1 "Filete de Salmón sin Piel, sin Grasa y sin Espinas – Caja 10 Kg" at bounding box center [911, 272] width 457 height 82
click at [1004, 255] on h1 "Filete de Salmón sin Piel, sin Grasa y sin Espinas – Caja 10 Kg" at bounding box center [911, 272] width 457 height 82
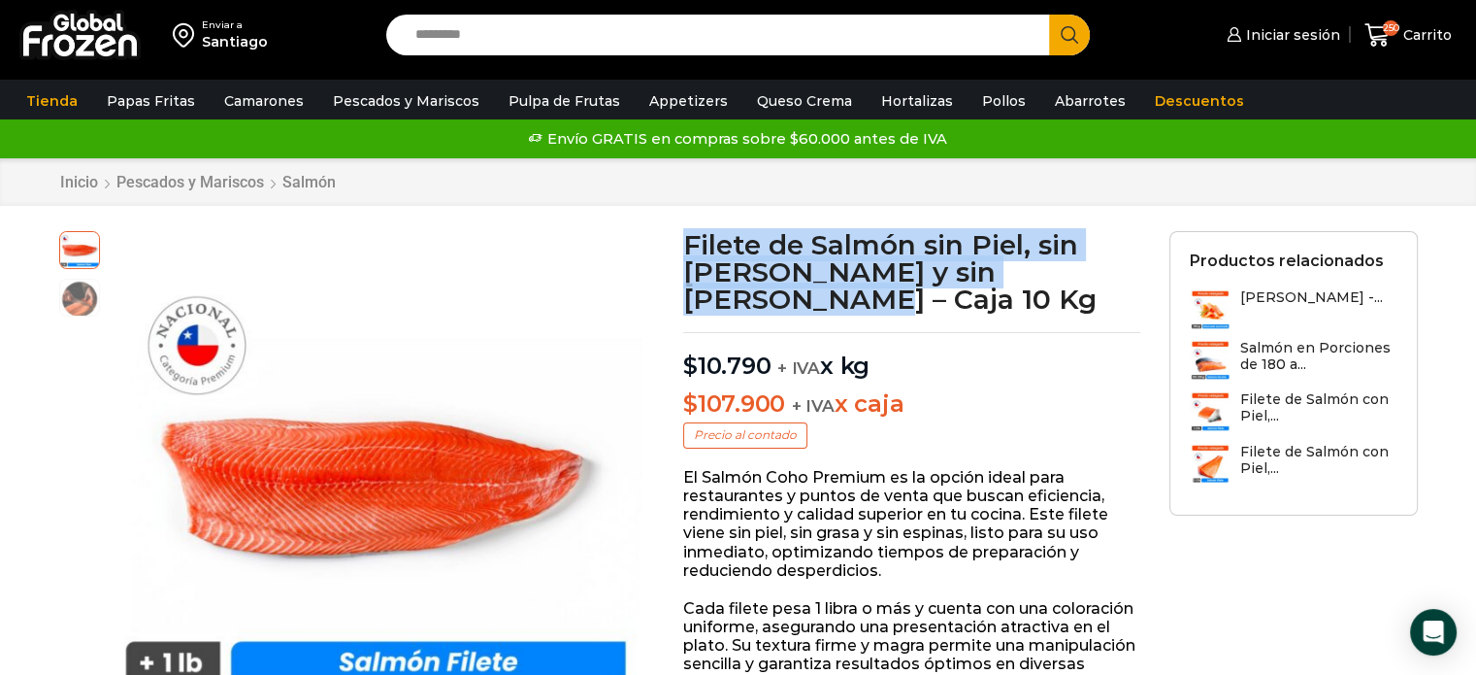
drag, startPoint x: 686, startPoint y: 242, endPoint x: 1143, endPoint y: 281, distance: 458.8
click at [1137, 271] on h1 "Filete de Salmón sin Piel, sin Grasa y sin Espinas – Caja 10 Kg" at bounding box center [911, 272] width 457 height 82
drag, startPoint x: 687, startPoint y: 240, endPoint x: 1129, endPoint y: 282, distance: 443.7
click at [1129, 282] on h1 "Filete de Salmón sin Piel, sin Grasa y sin Espinas – Caja 10 Kg" at bounding box center [911, 272] width 457 height 82
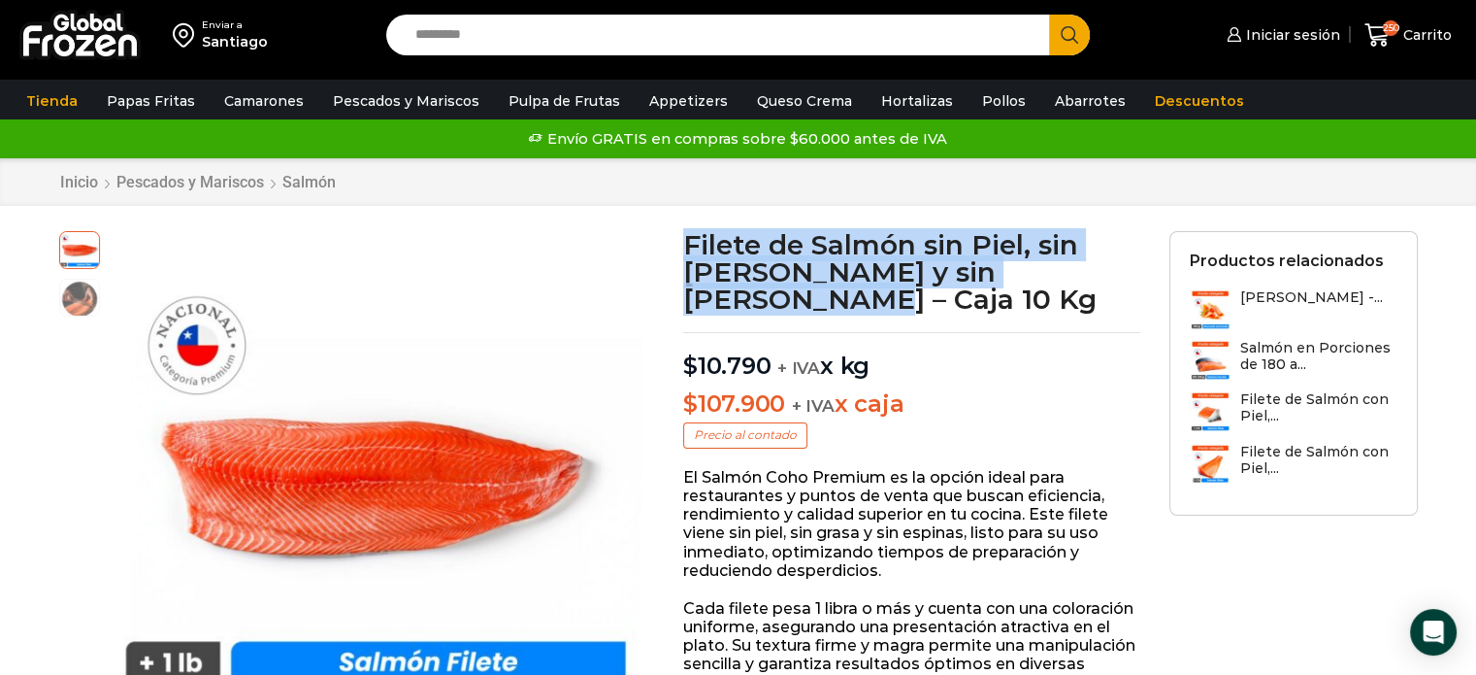
click at [899, 254] on h1 "Filete de Salmón sin Piel, sin Grasa y sin Espinas – Caja 10 Kg" at bounding box center [911, 272] width 457 height 82
drag, startPoint x: 683, startPoint y: 244, endPoint x: 1121, endPoint y: 281, distance: 439.4
click at [1119, 281] on h1 "Filete de Salmón sin Piel, sin Grasa y sin Espinas – Caja 10 Kg" at bounding box center [911, 272] width 457 height 82
click at [1129, 276] on h1 "Filete de Salmón sin Piel, sin Grasa y sin Espinas – Caja 10 Kg" at bounding box center [911, 272] width 457 height 82
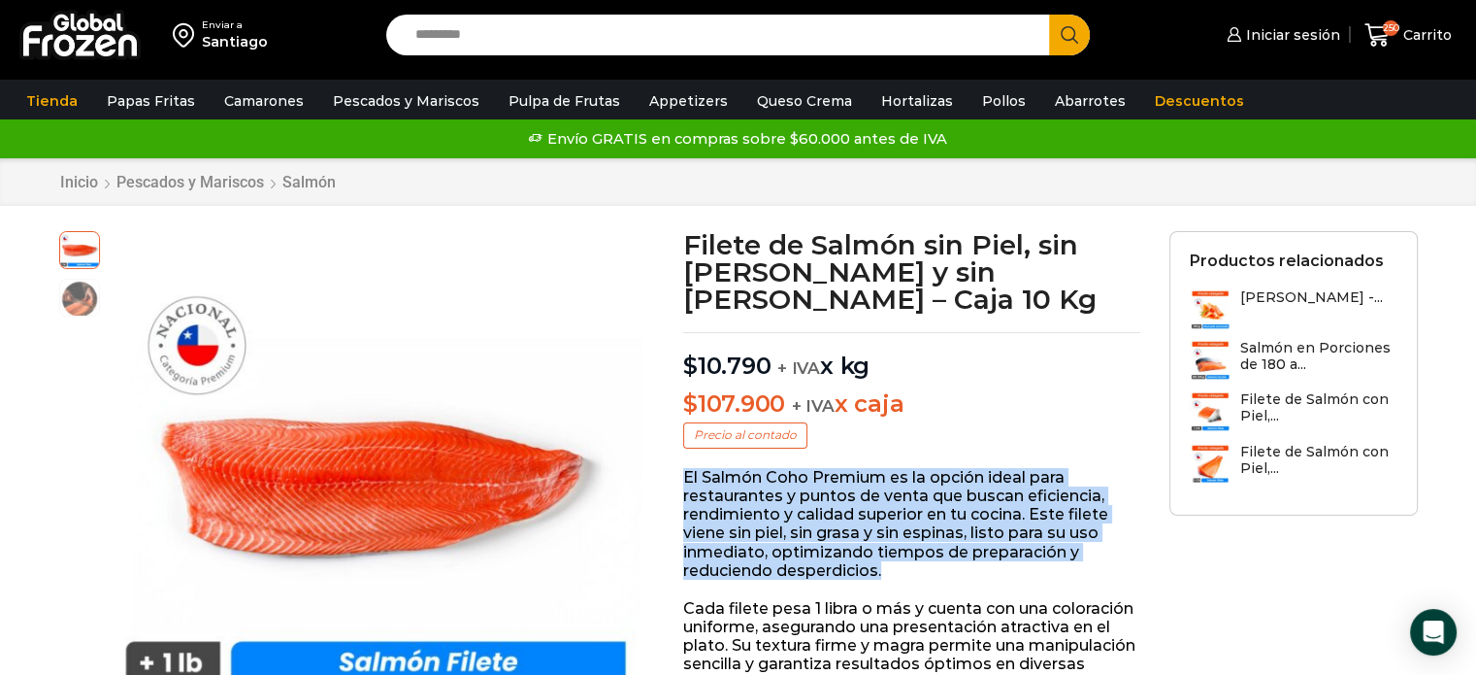
drag, startPoint x: 687, startPoint y: 451, endPoint x: 905, endPoint y: 546, distance: 237.3
click at [903, 546] on p "El Salmón Coho Premium es la opción ideal para restaurantes y puntos de venta q…" at bounding box center [911, 524] width 457 height 112
click at [906, 546] on p "El Salmón Coho Premium es la opción ideal para restaurantes y puntos de venta q…" at bounding box center [911, 524] width 457 height 112
drag, startPoint x: 686, startPoint y: 450, endPoint x: 900, endPoint y: 538, distance: 230.7
click at [900, 538] on p "El Salmón Coho Premium es la opción ideal para restaurantes y puntos de venta q…" at bounding box center [911, 524] width 457 height 112
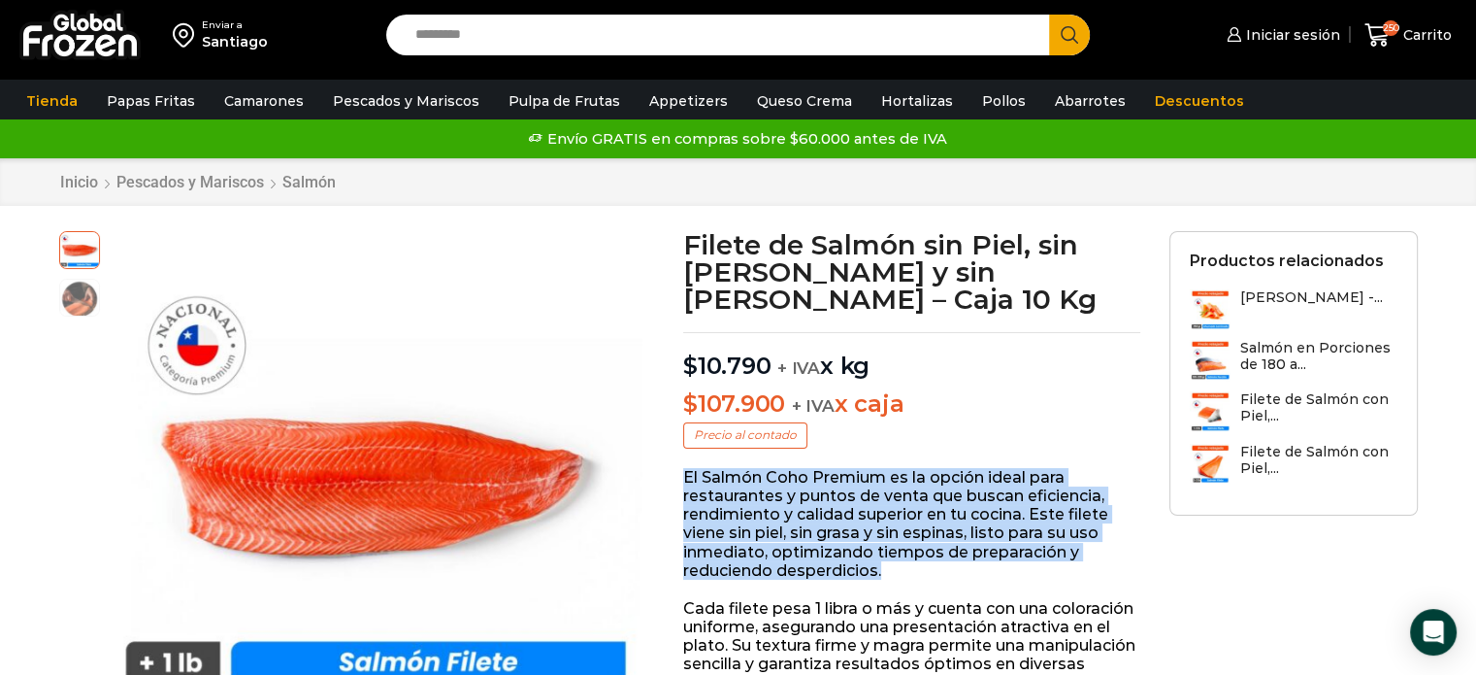
click at [900, 541] on p "El Salmón Coho Premium es la opción ideal para restaurantes y puntos de venta q…" at bounding box center [911, 524] width 457 height 112
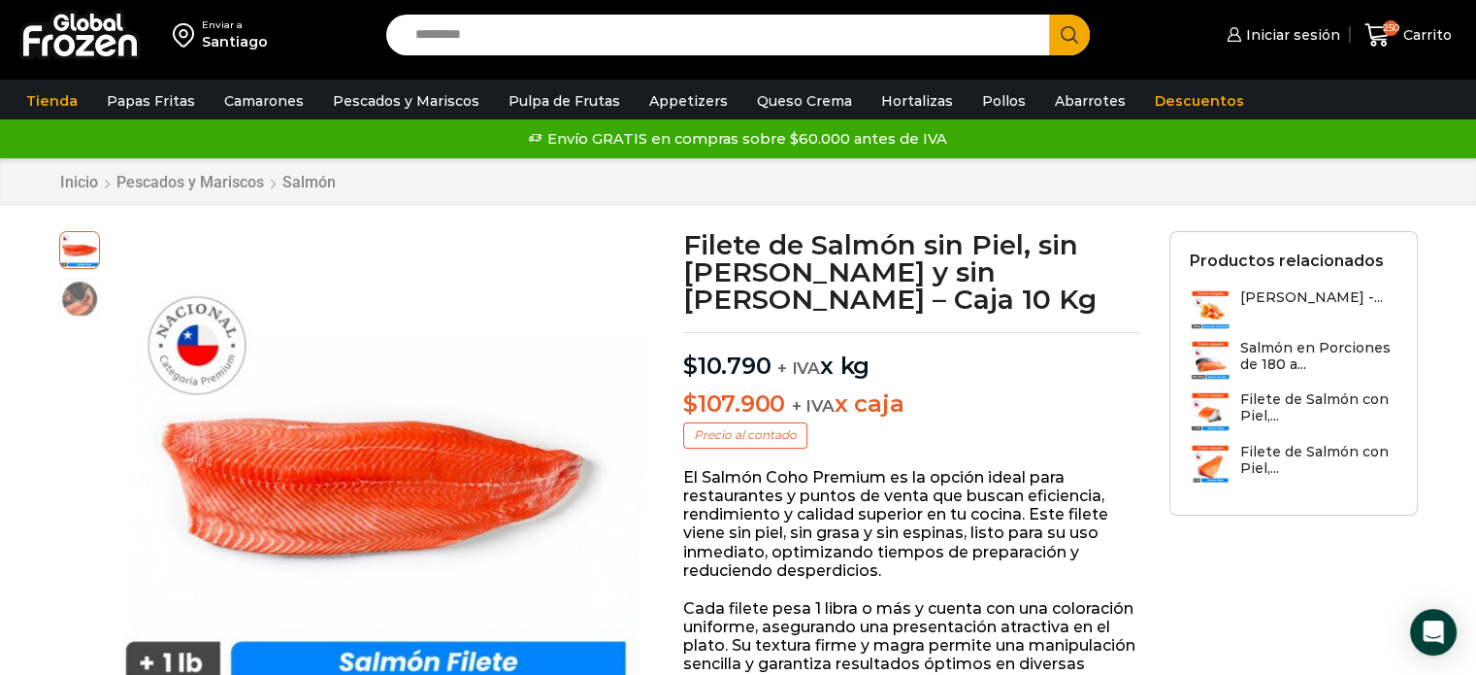
click at [734, 470] on p "El Salmón Coho Premium es la opción ideal para restaurantes y puntos de venta q…" at bounding box center [911, 524] width 457 height 112
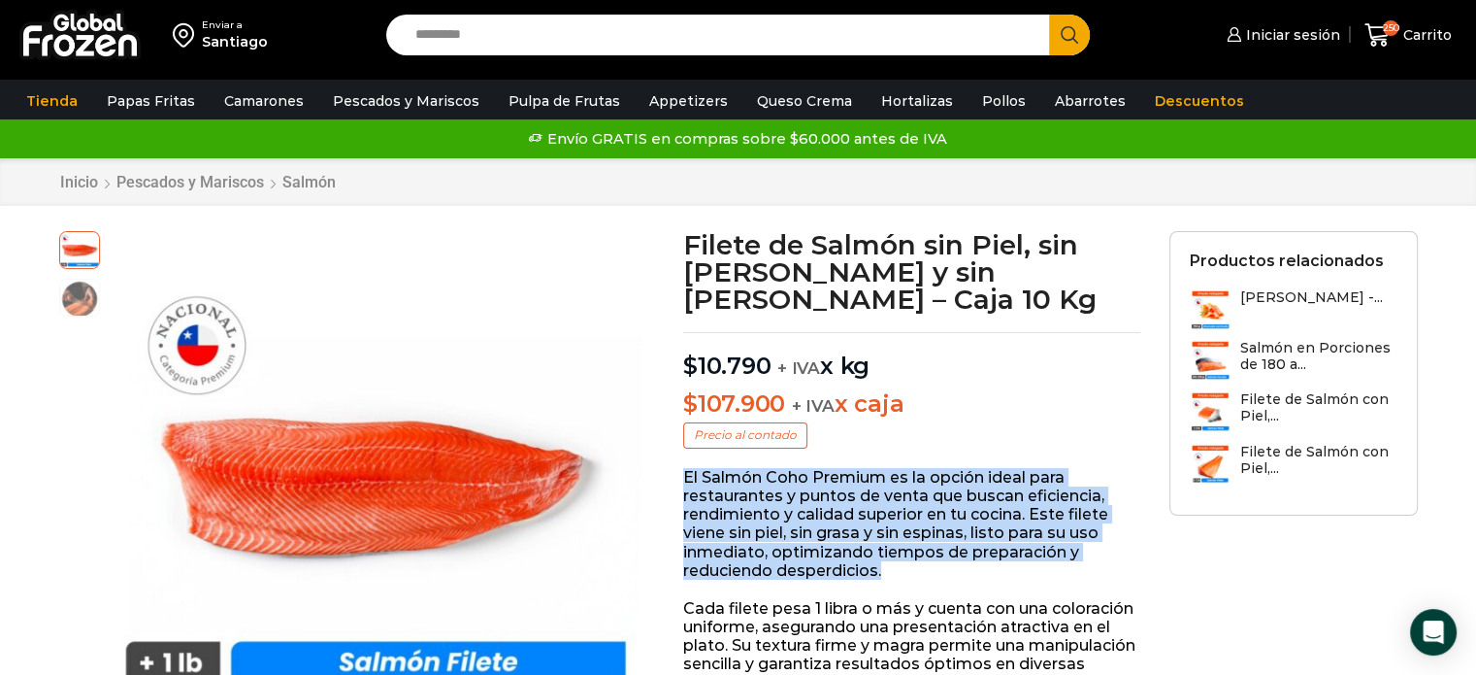
drag, startPoint x: 718, startPoint y: 459, endPoint x: 954, endPoint y: 550, distance: 252.9
click at [955, 550] on p "El Salmón Coho Premium es la opción ideal para restaurantes y puntos de venta q…" at bounding box center [911, 524] width 457 height 112
click at [954, 550] on p "El Salmón Coho Premium es la opción ideal para restaurantes y puntos de venta q…" at bounding box center [911, 524] width 457 height 112
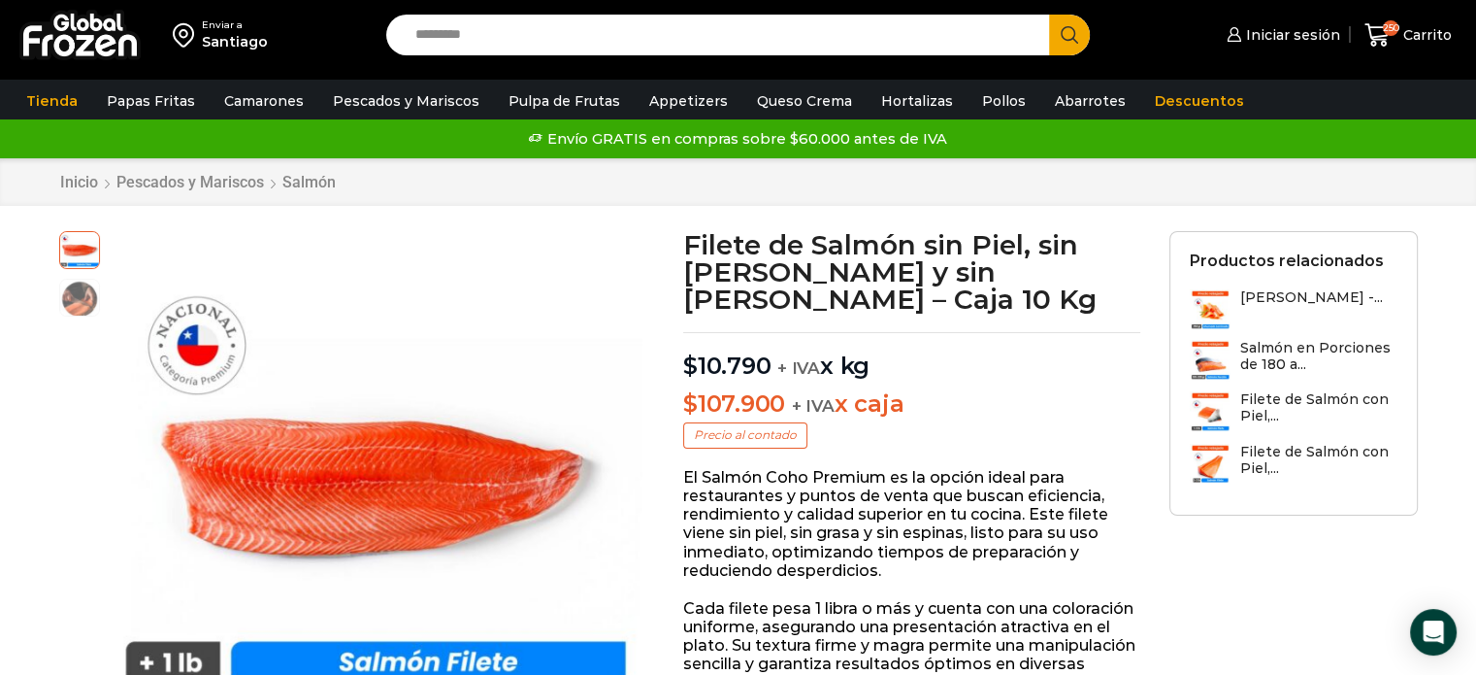
click at [919, 526] on p "El Salmón Coho Premium es la opción ideal para restaurantes y puntos de venta q…" at bounding box center [911, 524] width 457 height 112
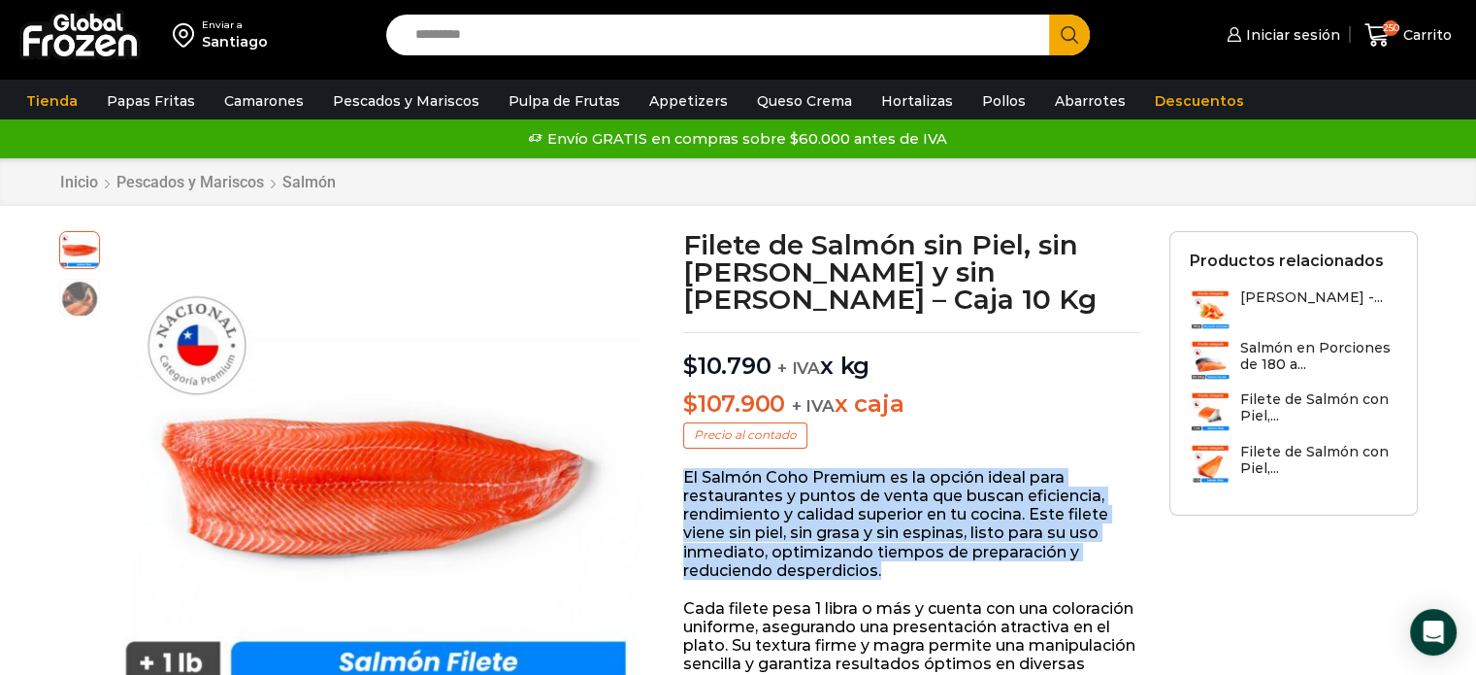
drag, startPoint x: 686, startPoint y: 453, endPoint x: 896, endPoint y: 543, distance: 227.9
click at [896, 543] on p "El Salmón Coho Premium es la opción ideal para restaurantes y puntos de venta q…" at bounding box center [911, 524] width 457 height 112
click at [900, 543] on p "El Salmón Coho Premium es la opción ideal para restaurantes y puntos de venta q…" at bounding box center [911, 524] width 457 height 112
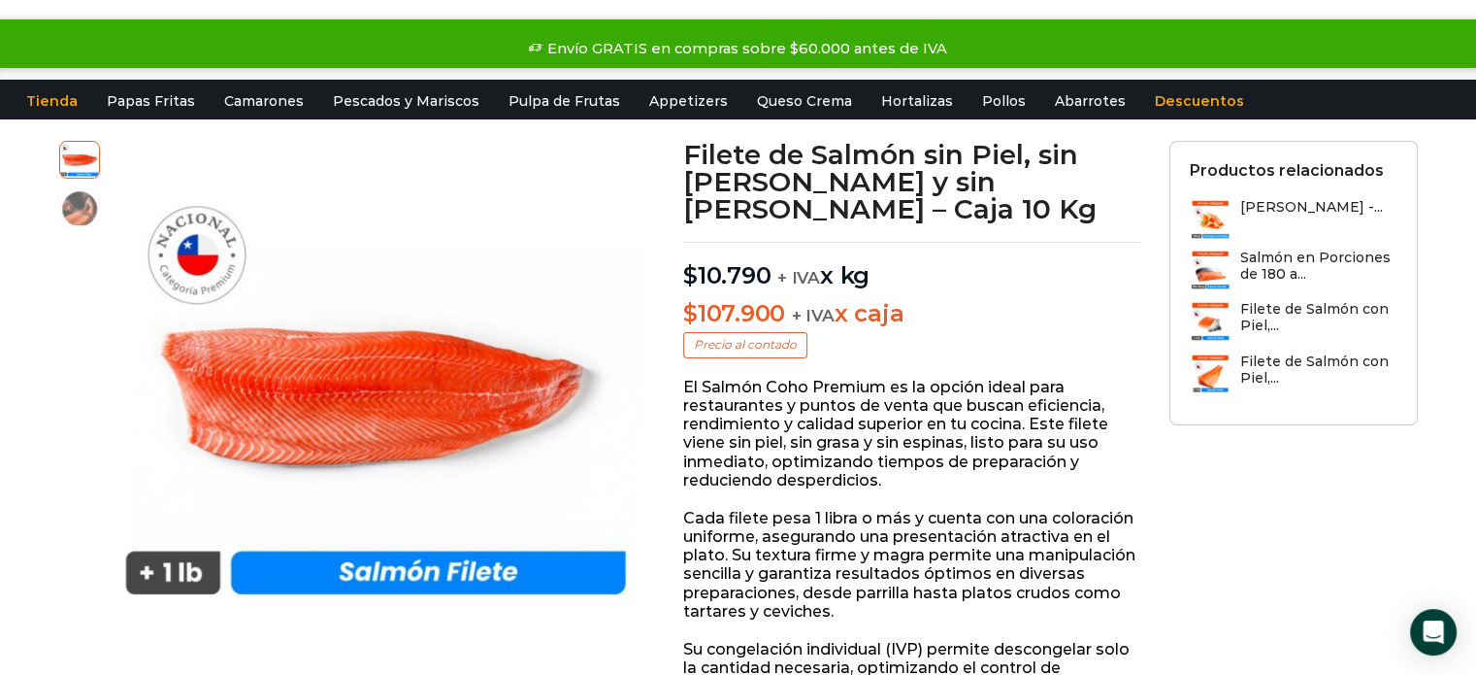
scroll to position [194, 0]
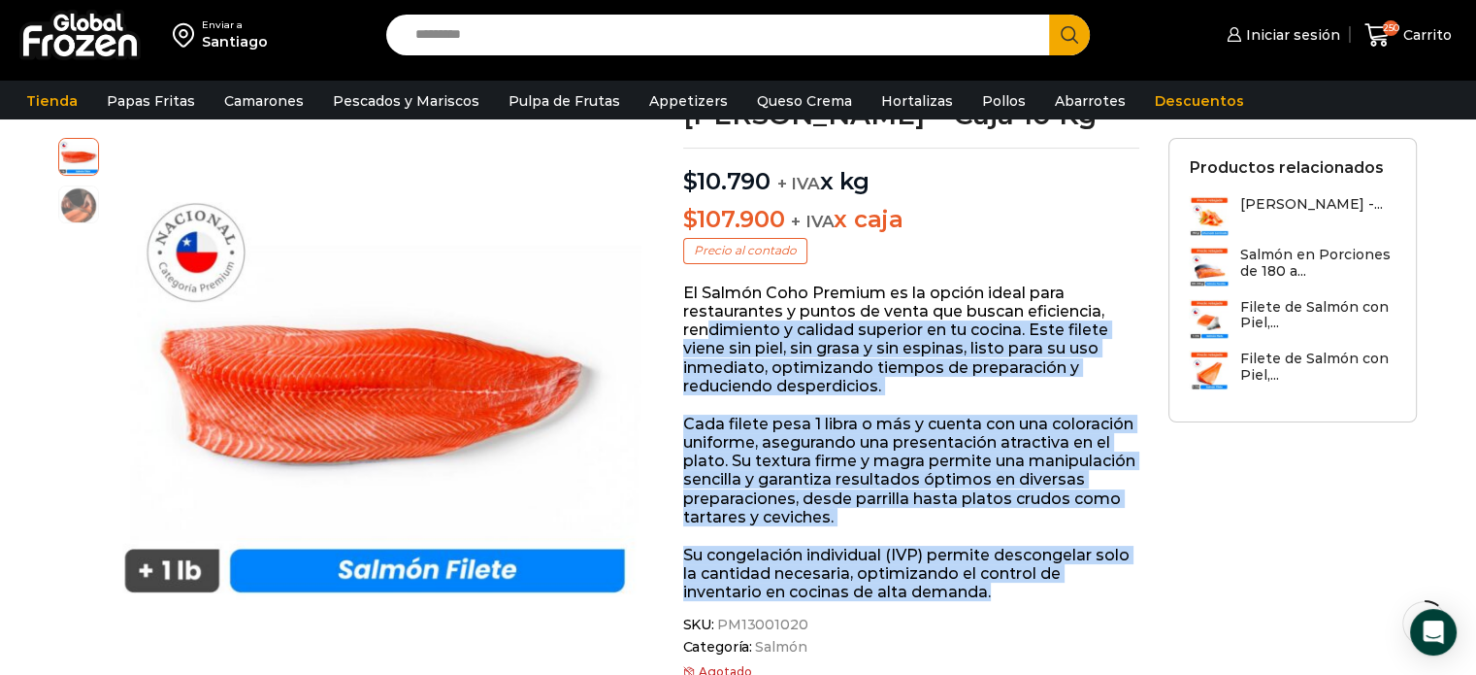
drag, startPoint x: 990, startPoint y: 567, endPoint x: 709, endPoint y: 302, distance: 386.6
click at [709, 302] on div "El Salmón Coho Premium es la opción ideal para restaurantes y puntos de venta q…" at bounding box center [911, 442] width 457 height 318
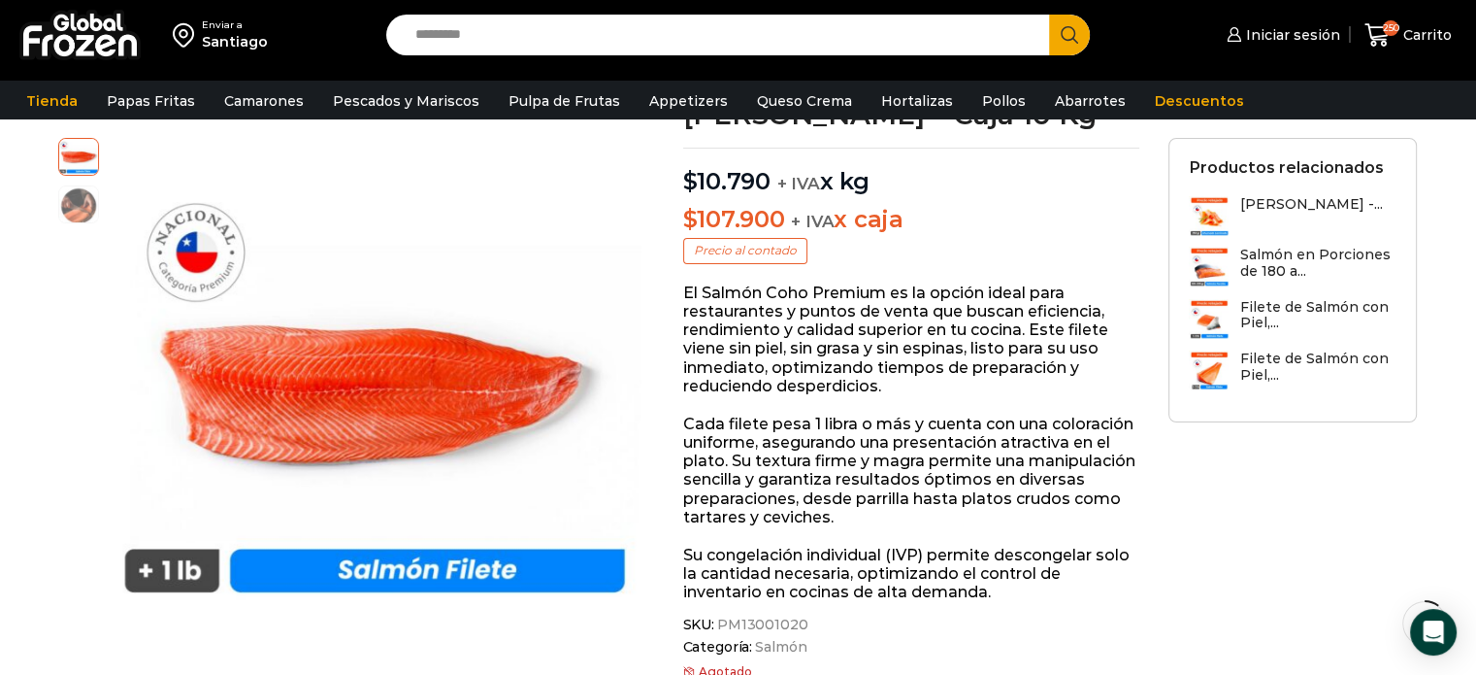
click at [707, 283] on p "El Salmón Coho Premium es la opción ideal para restaurantes y puntos de venta q…" at bounding box center [911, 339] width 457 height 112
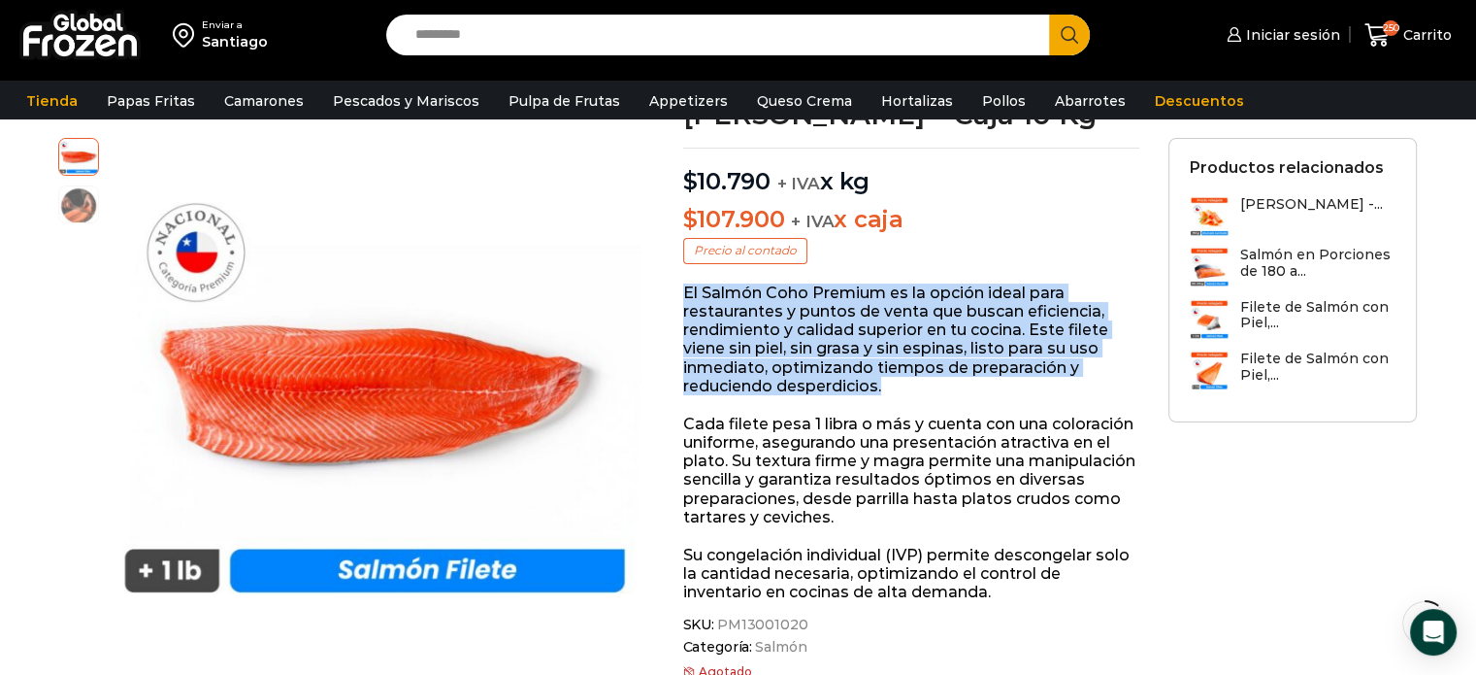
drag, startPoint x: 686, startPoint y: 266, endPoint x: 889, endPoint y: 352, distance: 220.5
click at [889, 352] on p "El Salmón Coho Premium es la opción ideal para restaurantes y puntos de venta q…" at bounding box center [911, 339] width 457 height 112
click at [889, 353] on p "El Salmón Coho Premium es la opción ideal para restaurantes y puntos de venta q…" at bounding box center [911, 339] width 457 height 112
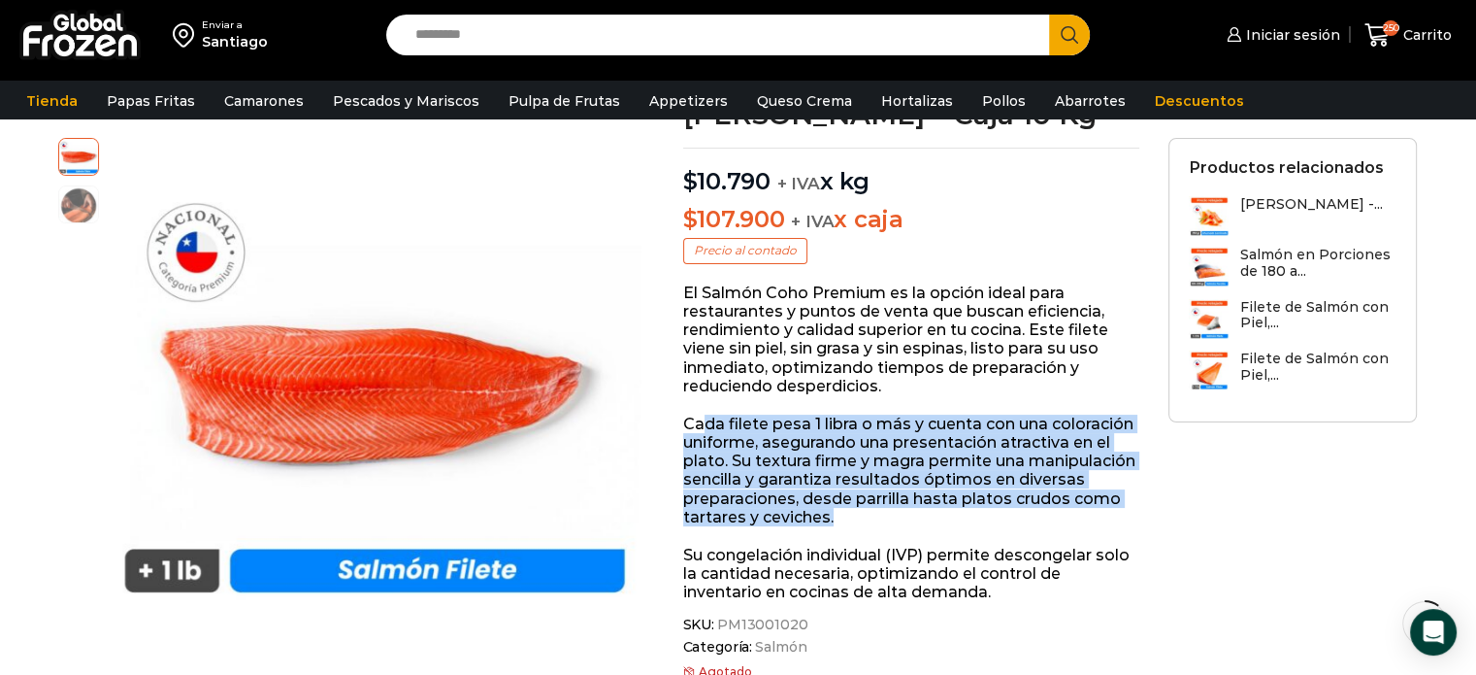
drag, startPoint x: 895, startPoint y: 489, endPoint x: 707, endPoint y: 391, distance: 212.3
click at [707, 414] on p "Cada filete pesa 1 libra o más y cuenta con una coloración uniforme, asegurando…" at bounding box center [911, 470] width 457 height 112
click at [713, 383] on div "El Salmón Coho Premium es la opción ideal para restaurantes y puntos de venta q…" at bounding box center [911, 442] width 457 height 318
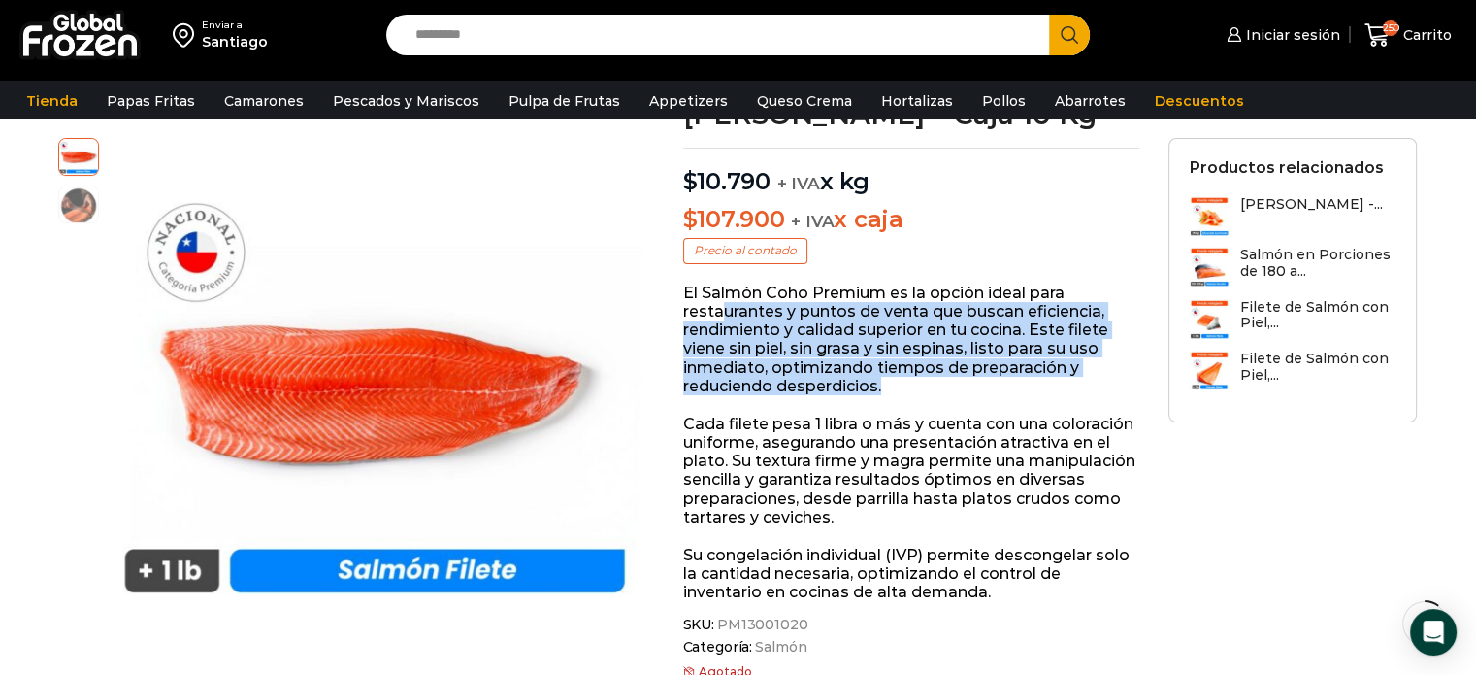
drag, startPoint x: 897, startPoint y: 360, endPoint x: 716, endPoint y: 279, distance: 198.1
click at [716, 283] on p "El Salmón Coho Premium es la opción ideal para restaurantes y puntos de venta q…" at bounding box center [911, 339] width 457 height 112
click at [1004, 325] on p "El Salmón Coho Premium es la opción ideal para restaurantes y puntos de venta q…" at bounding box center [911, 339] width 457 height 112
drag, startPoint x: 883, startPoint y: 360, endPoint x: 701, endPoint y: 264, distance: 206.2
click at [701, 283] on p "El Salmón Coho Premium es la opción ideal para restaurantes y puntos de venta q…" at bounding box center [911, 339] width 457 height 112
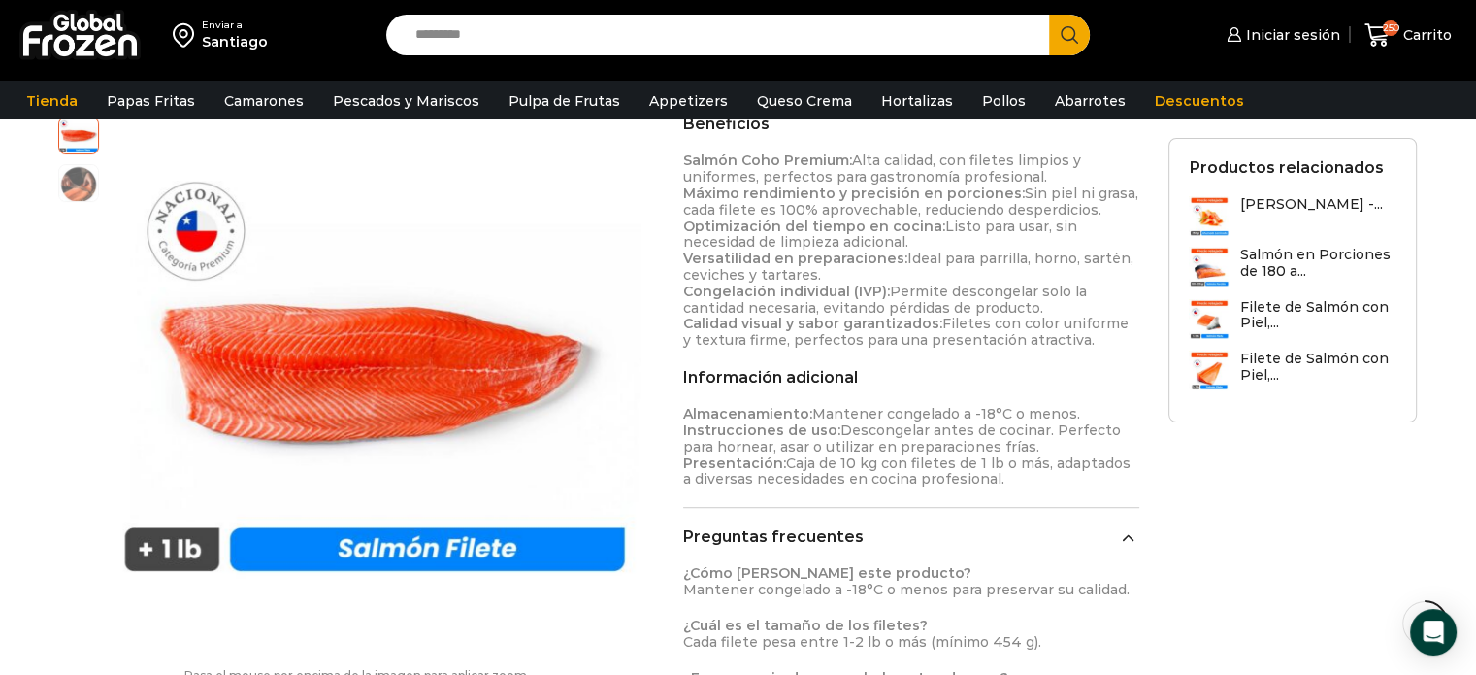
scroll to position [679, 0]
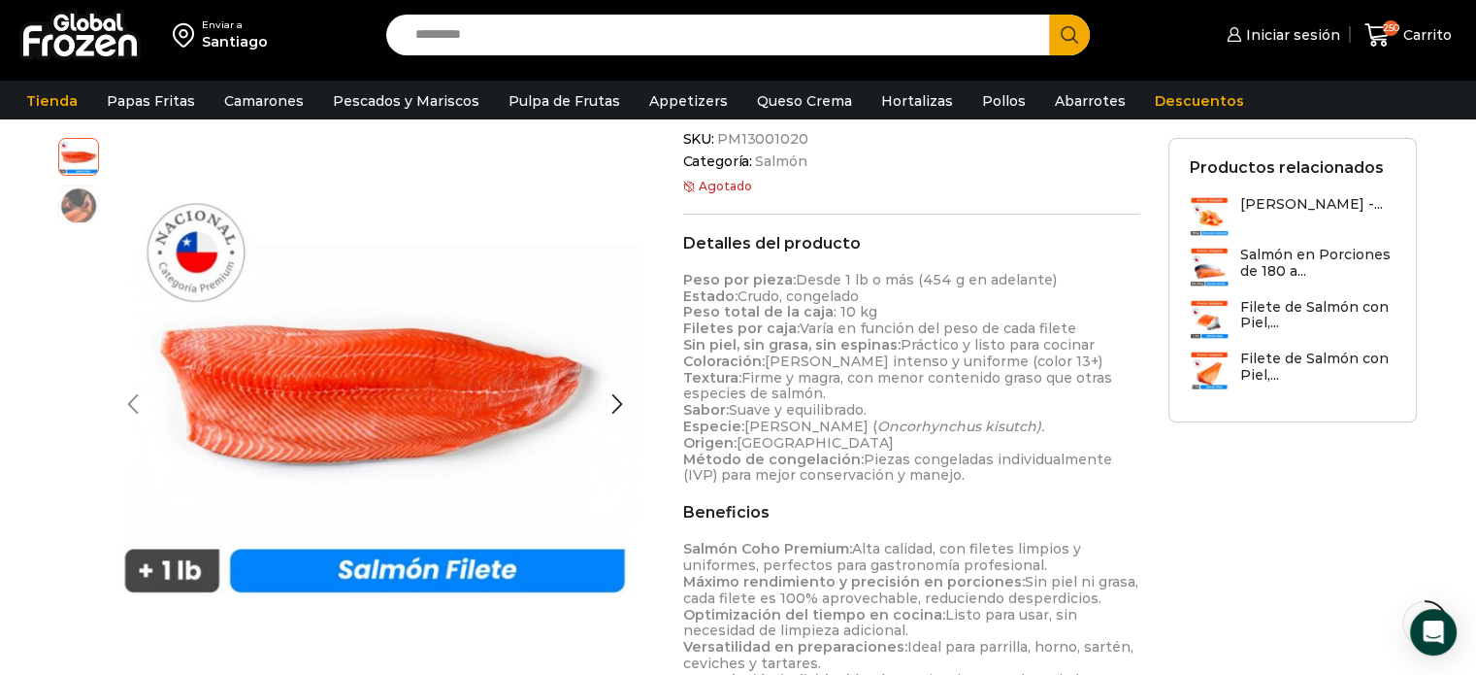
click at [137, 404] on div "Previous slide" at bounding box center [133, 404] width 49 height 49
click at [455, 34] on input "Search input" at bounding box center [723, 35] width 635 height 41
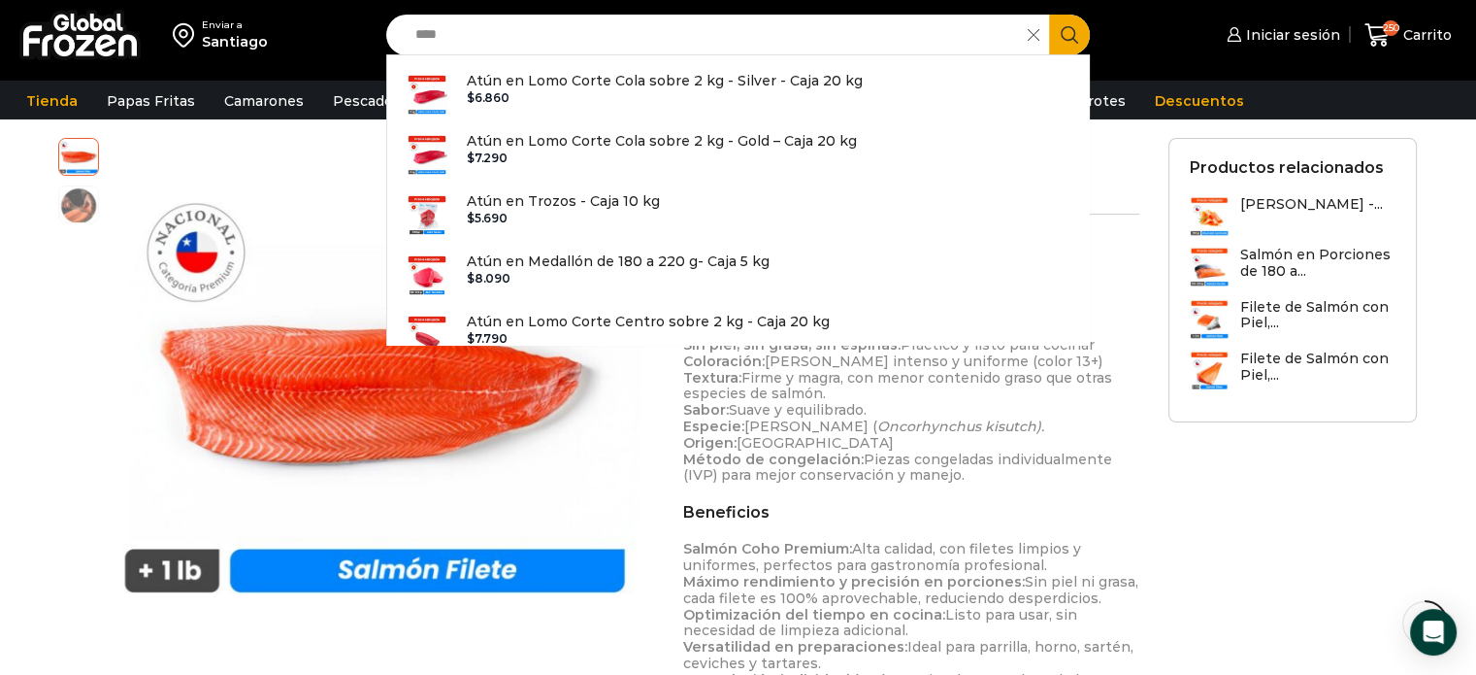
type input "****"
click at [1444, 159] on div "Enviar a Santiago Search input **** Search Atún en Lomo Corte Cola sobre 2 kg -…" at bounding box center [738, 401] width 1476 height 2161
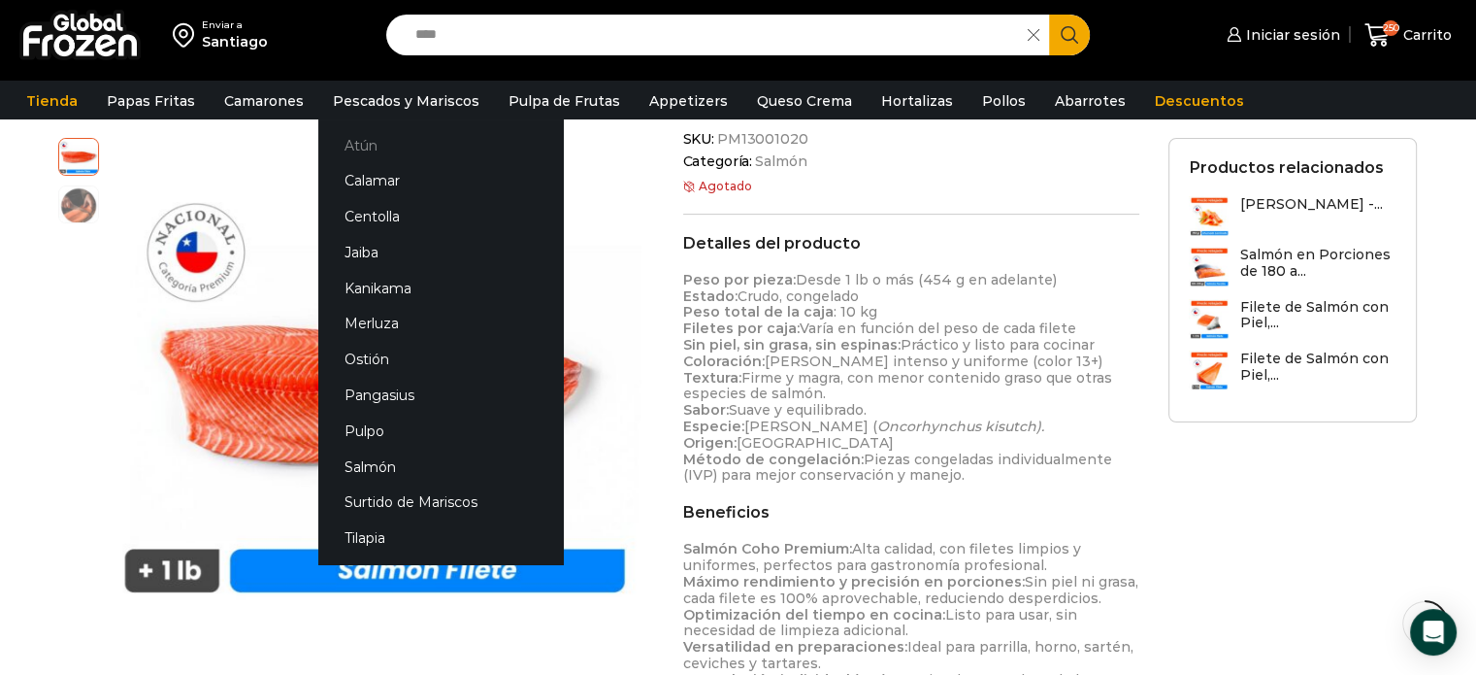
click at [359, 140] on link "Atún" at bounding box center [440, 145] width 245 height 36
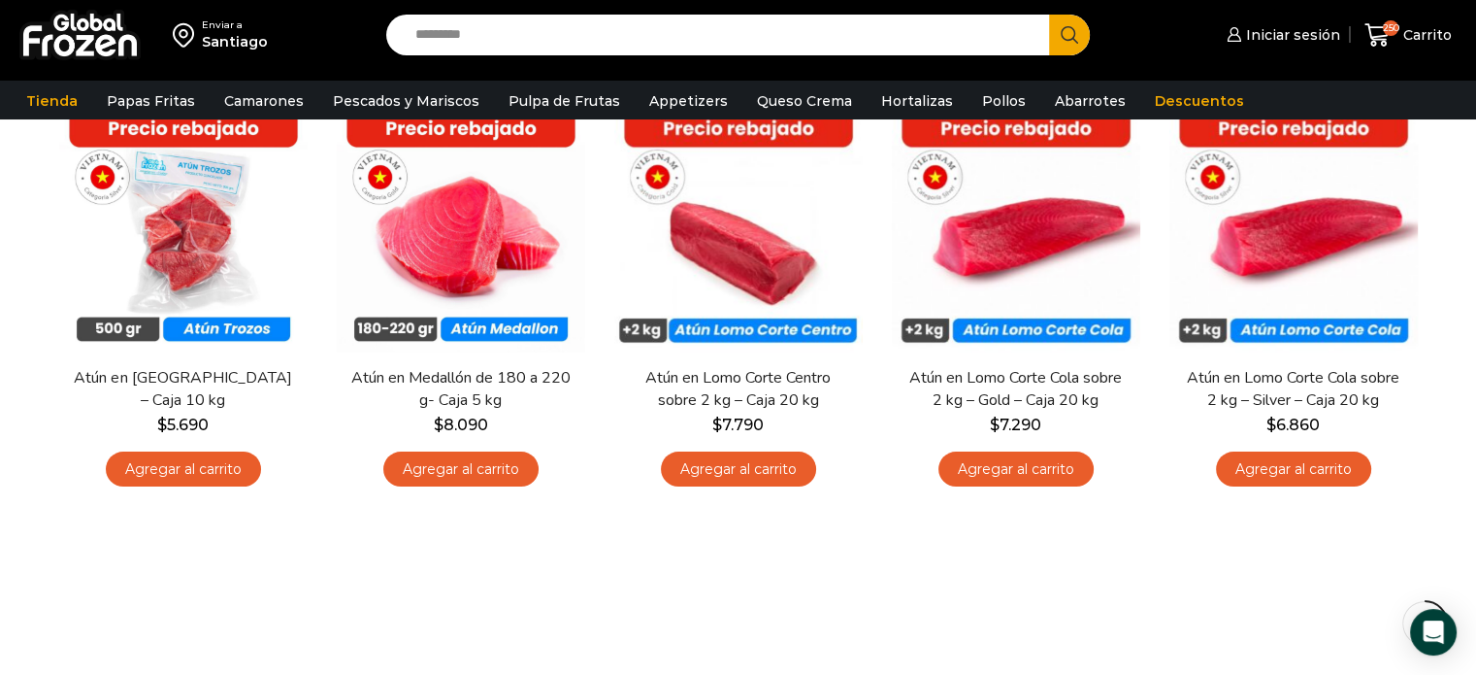
scroll to position [97, 0]
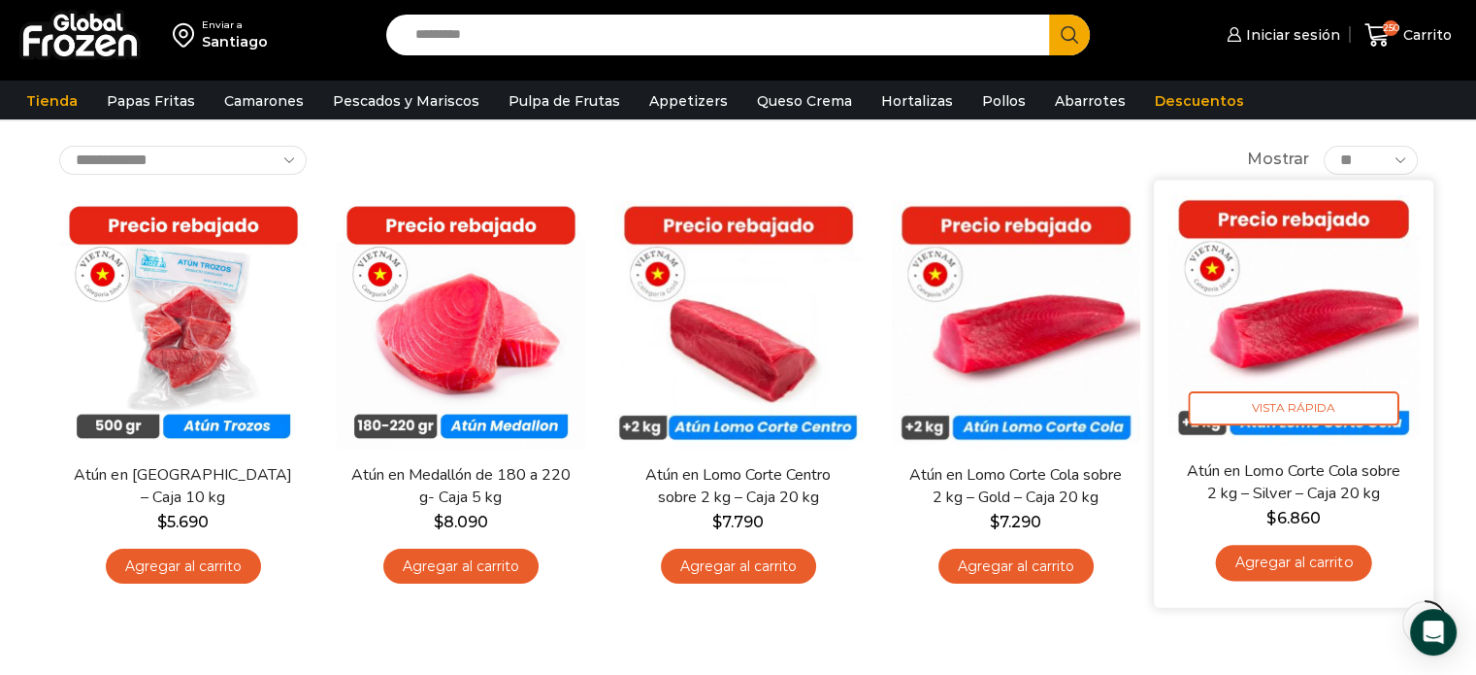
click at [1293, 329] on img at bounding box center [1294, 319] width 250 height 250
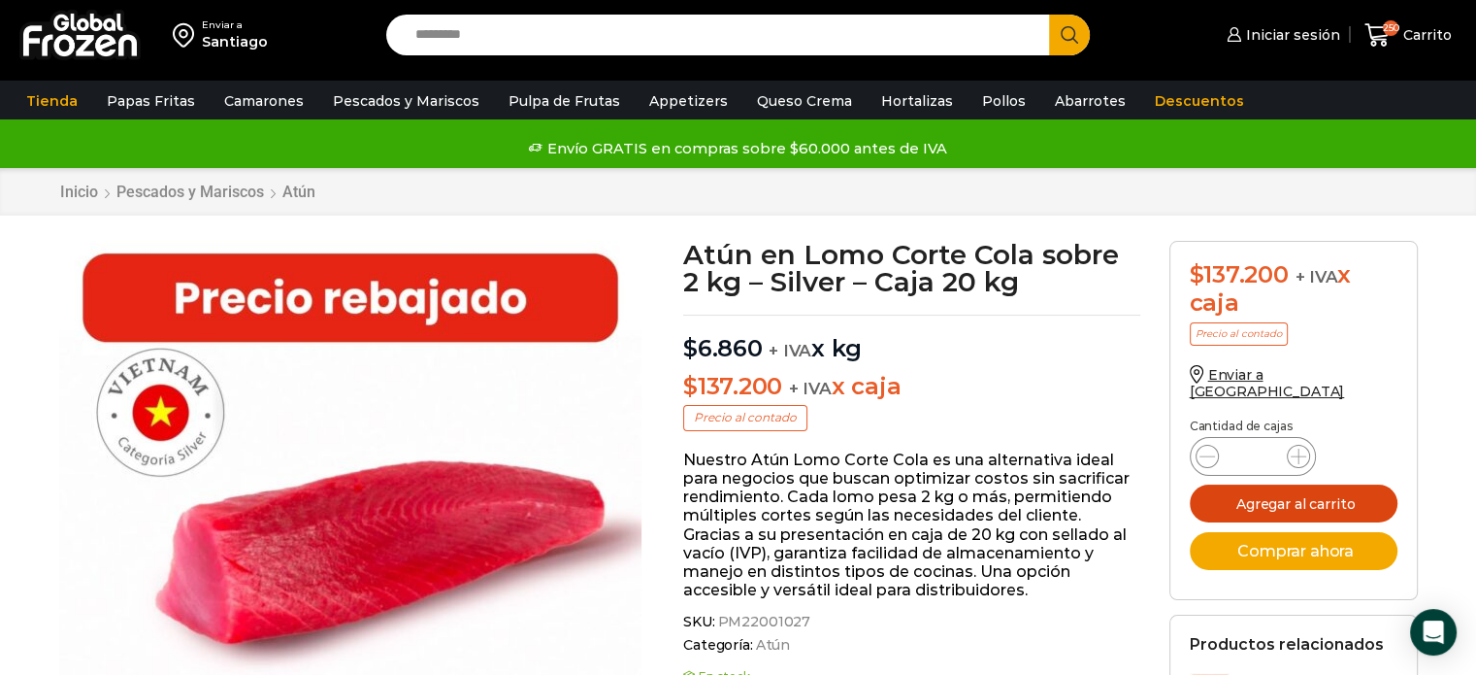
click at [1285, 491] on button "Agregar al carrito" at bounding box center [1294, 503] width 208 height 38
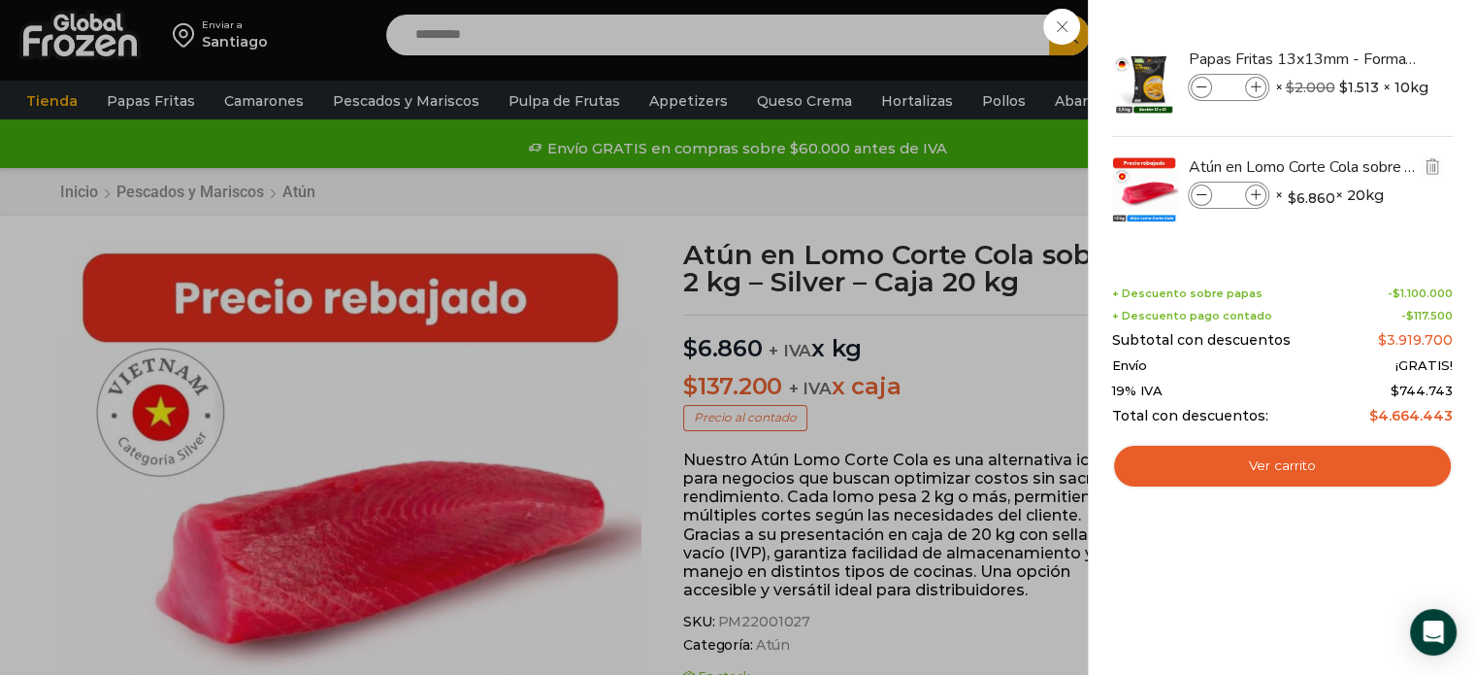
drag, startPoint x: 1237, startPoint y: 195, endPoint x: 1223, endPoint y: 195, distance: 13.6
click at [1223, 195] on input "*" at bounding box center [1228, 194] width 29 height 21
type input "**"
click at [1360, 32] on div "260 [GEOGRAPHIC_DATA] 260 260 Shopping Cart" at bounding box center [1408, 36] width 97 height 46
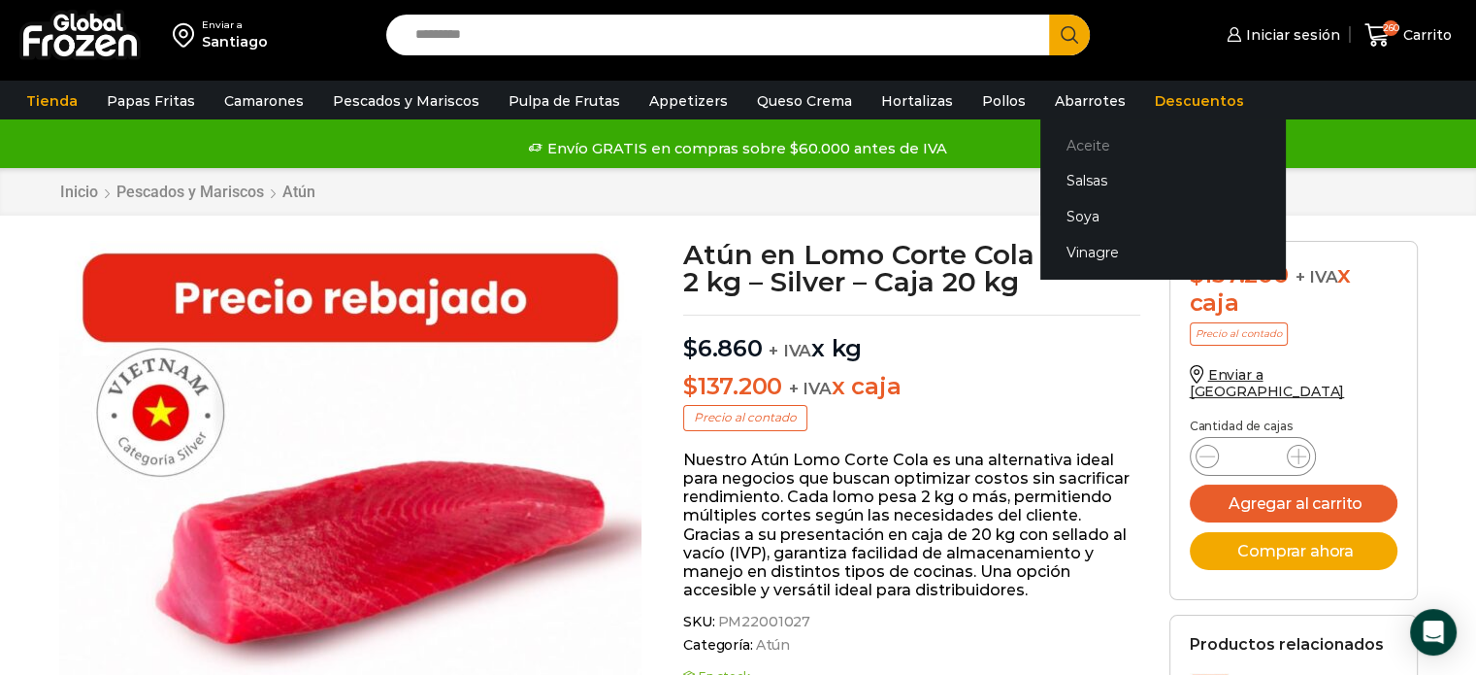
click at [1044, 141] on link "Aceite" at bounding box center [1162, 145] width 245 height 36
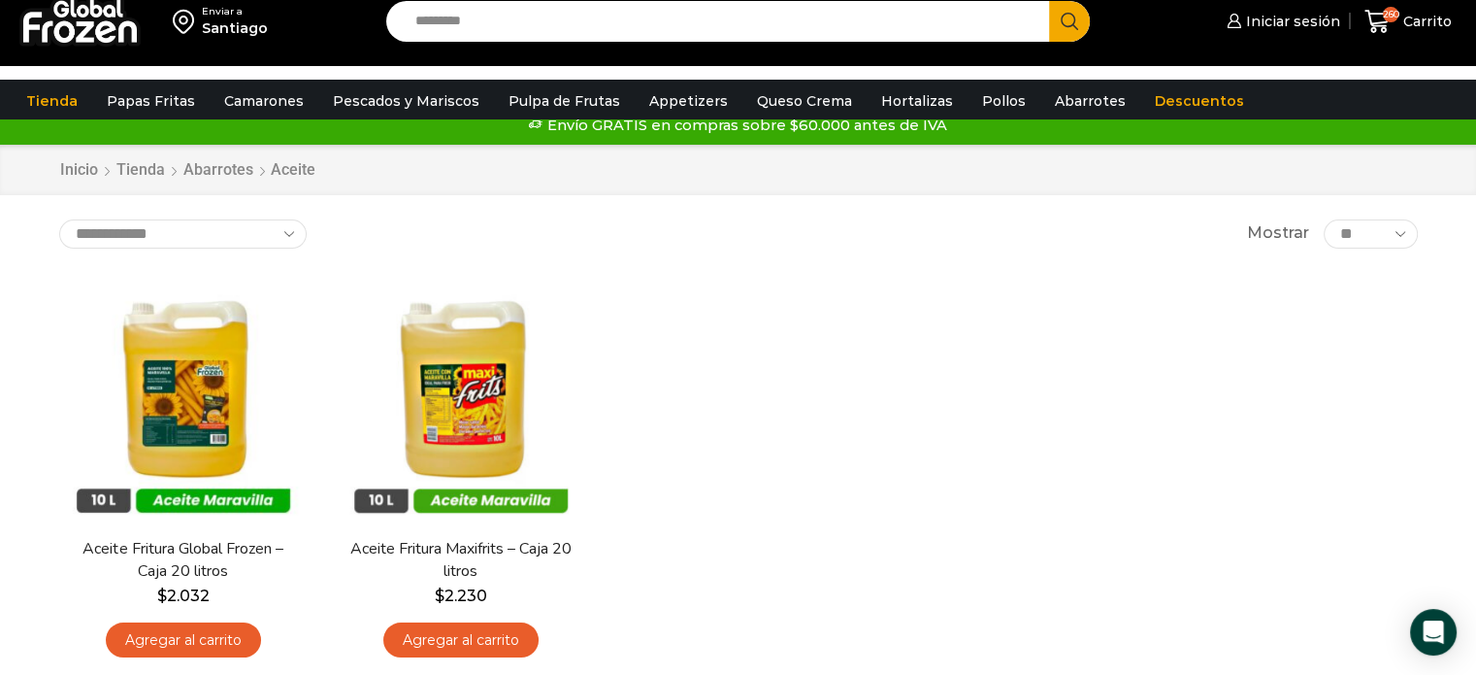
scroll to position [97, 0]
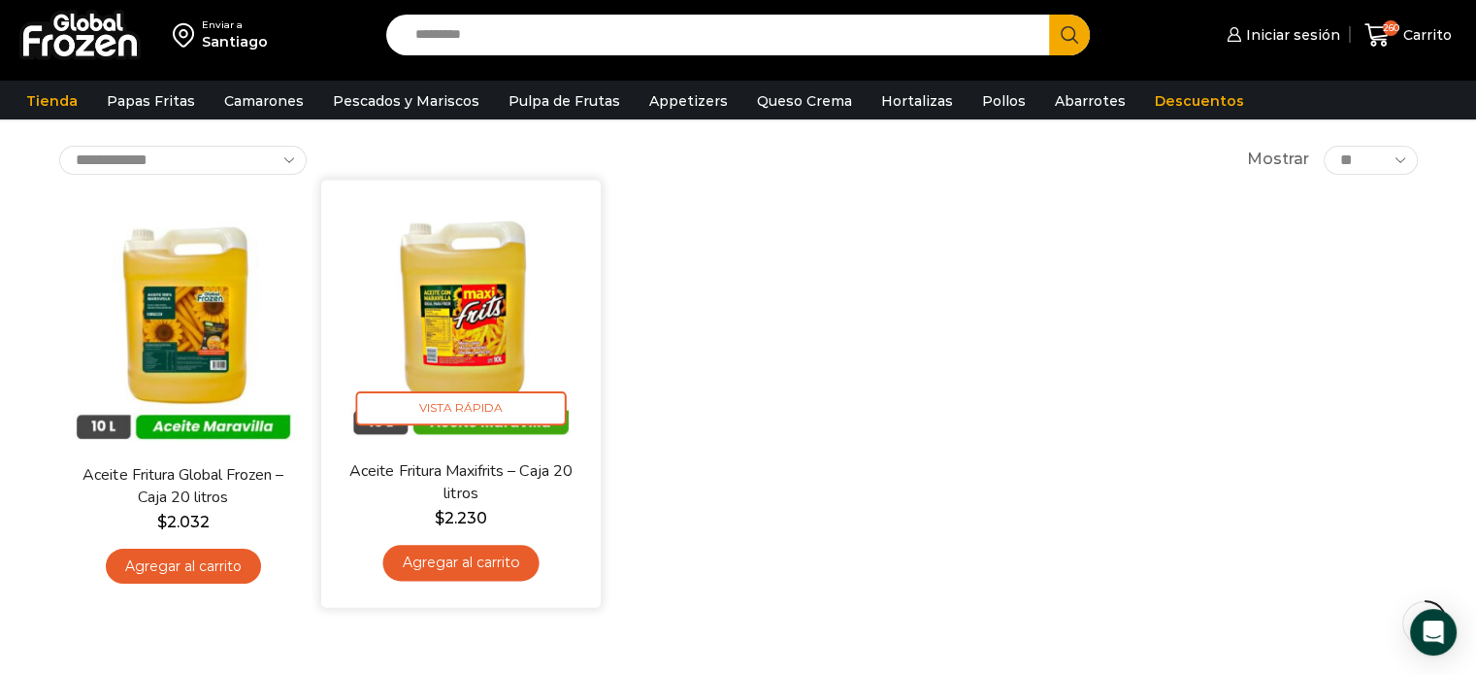
click at [450, 562] on link "Agregar al carrito" at bounding box center [460, 563] width 156 height 36
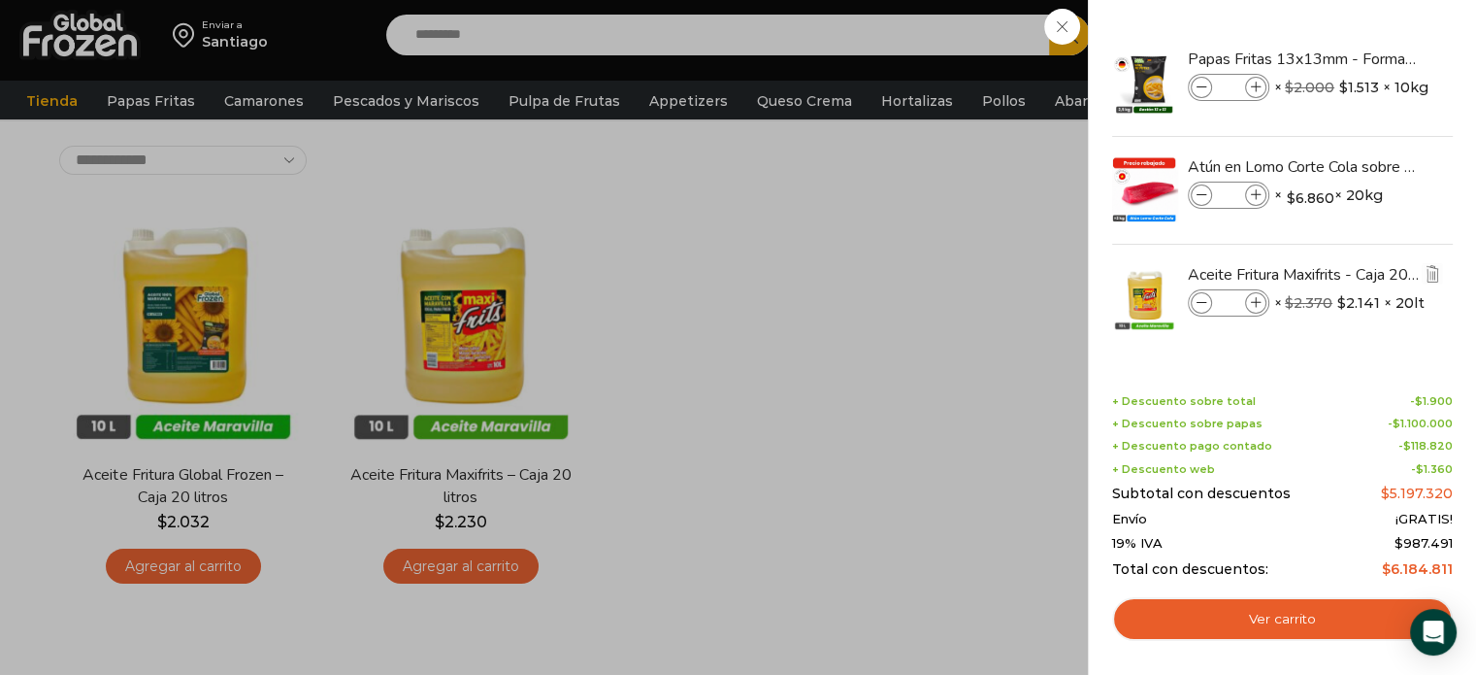
drag, startPoint x: 1231, startPoint y: 300, endPoint x: 1218, endPoint y: 300, distance: 12.6
click at [1218, 300] on input "*" at bounding box center [1228, 302] width 29 height 21
type input "**"
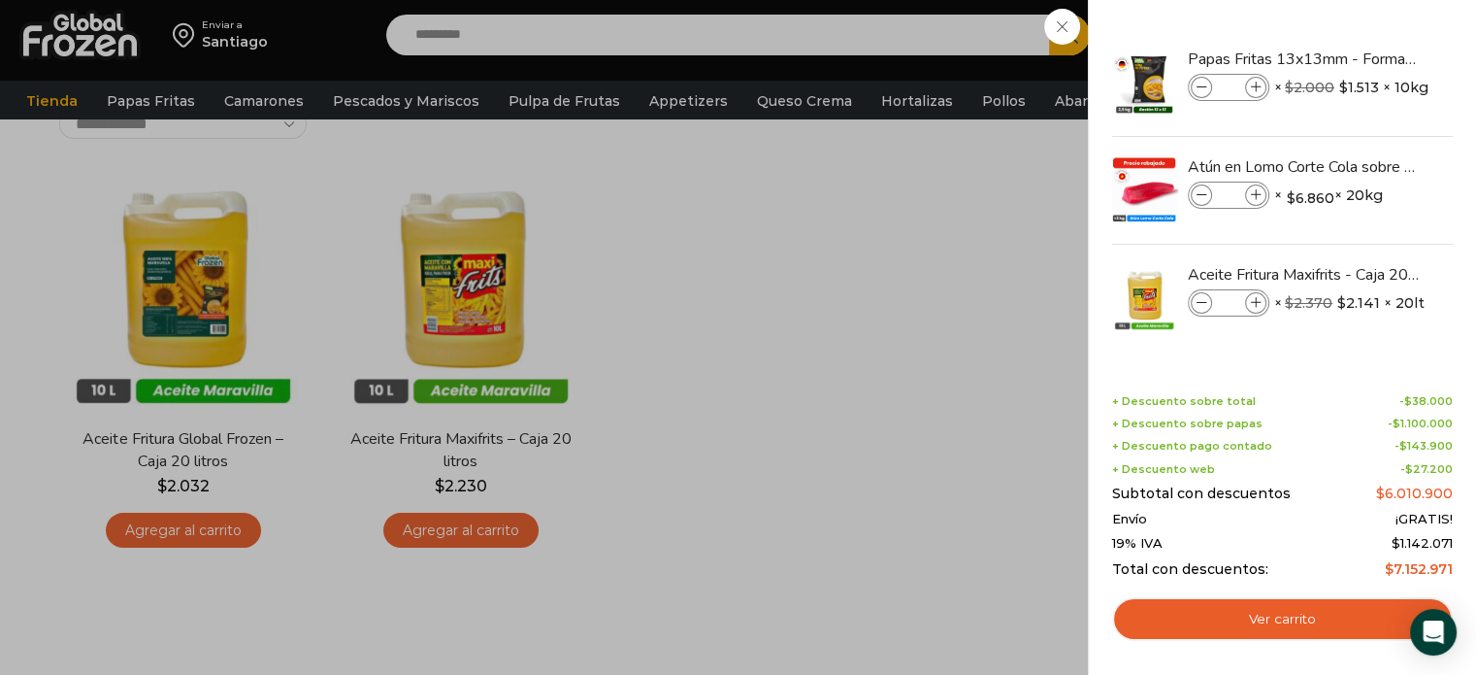
scroll to position [163, 0]
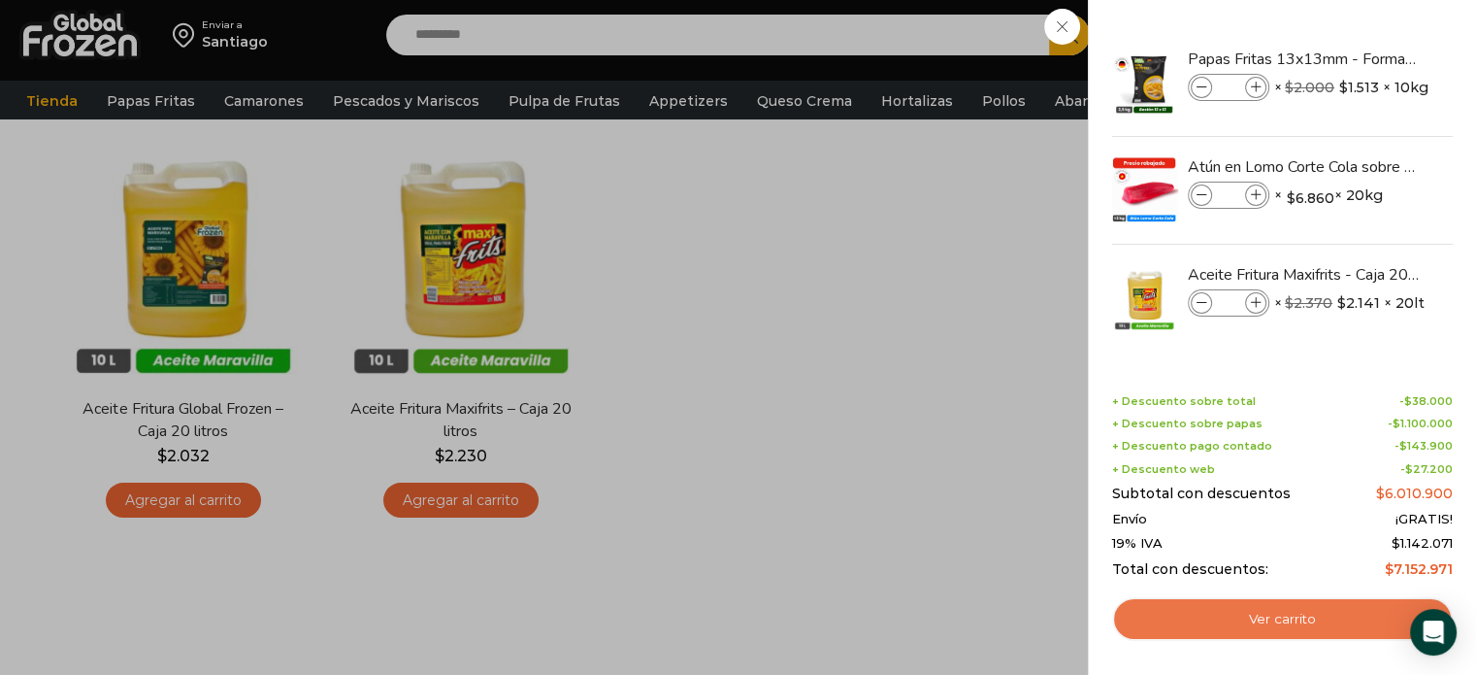
click at [1258, 615] on link "Ver carrito" at bounding box center [1282, 619] width 341 height 45
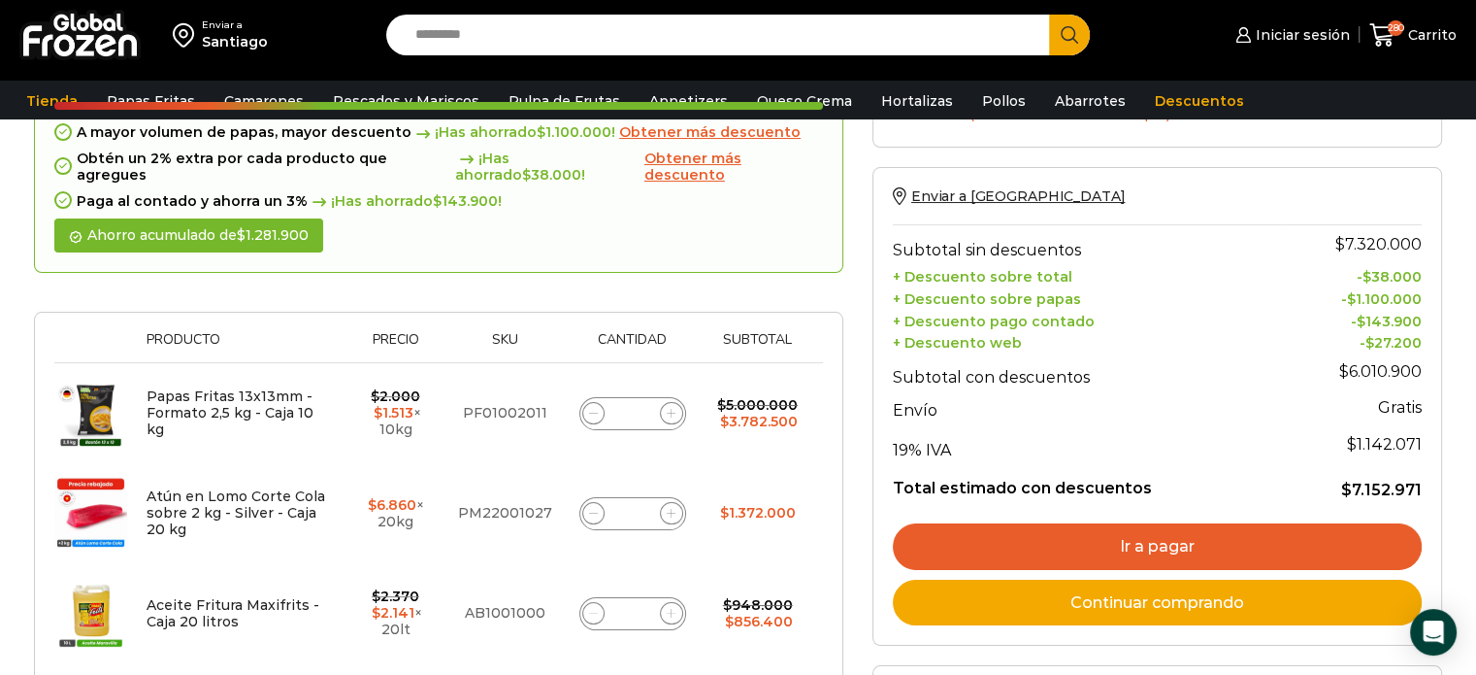
scroll to position [194, 0]
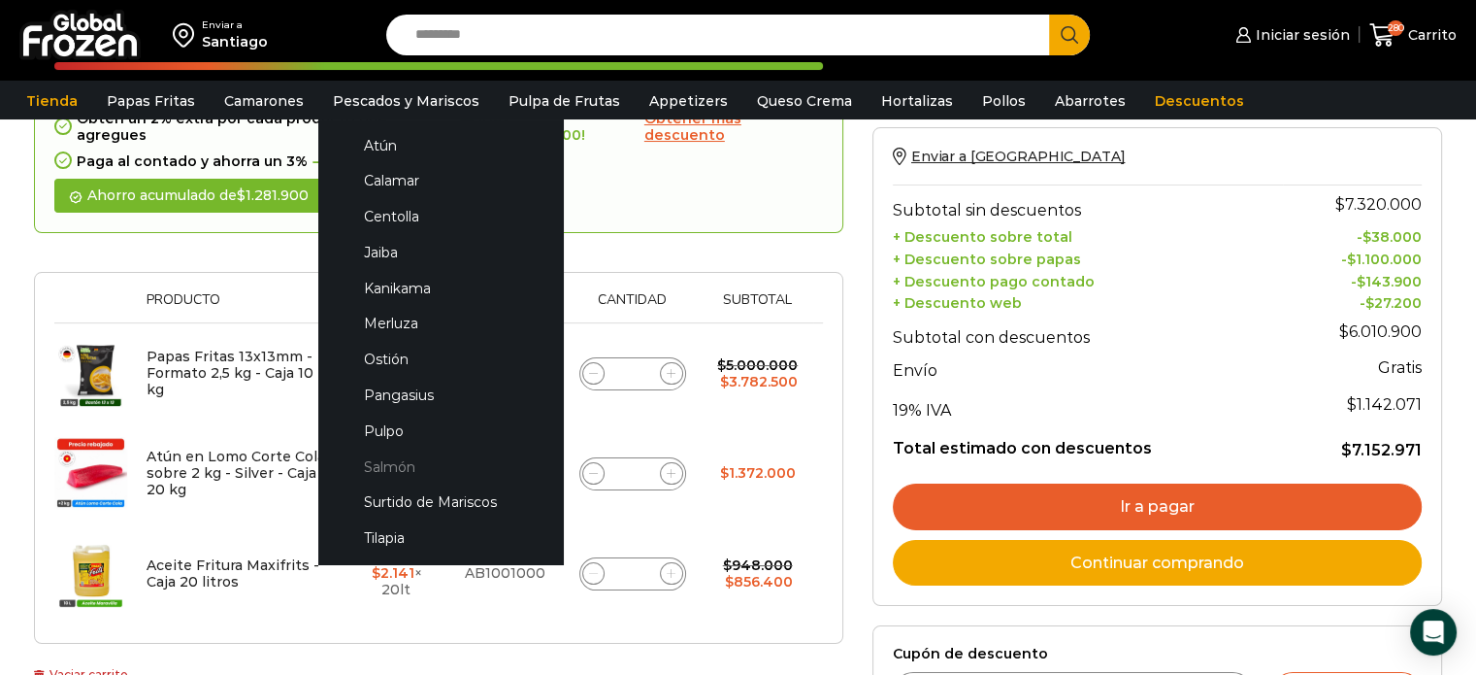
click at [374, 469] on link "Salmón" at bounding box center [441, 466] width 206 height 36
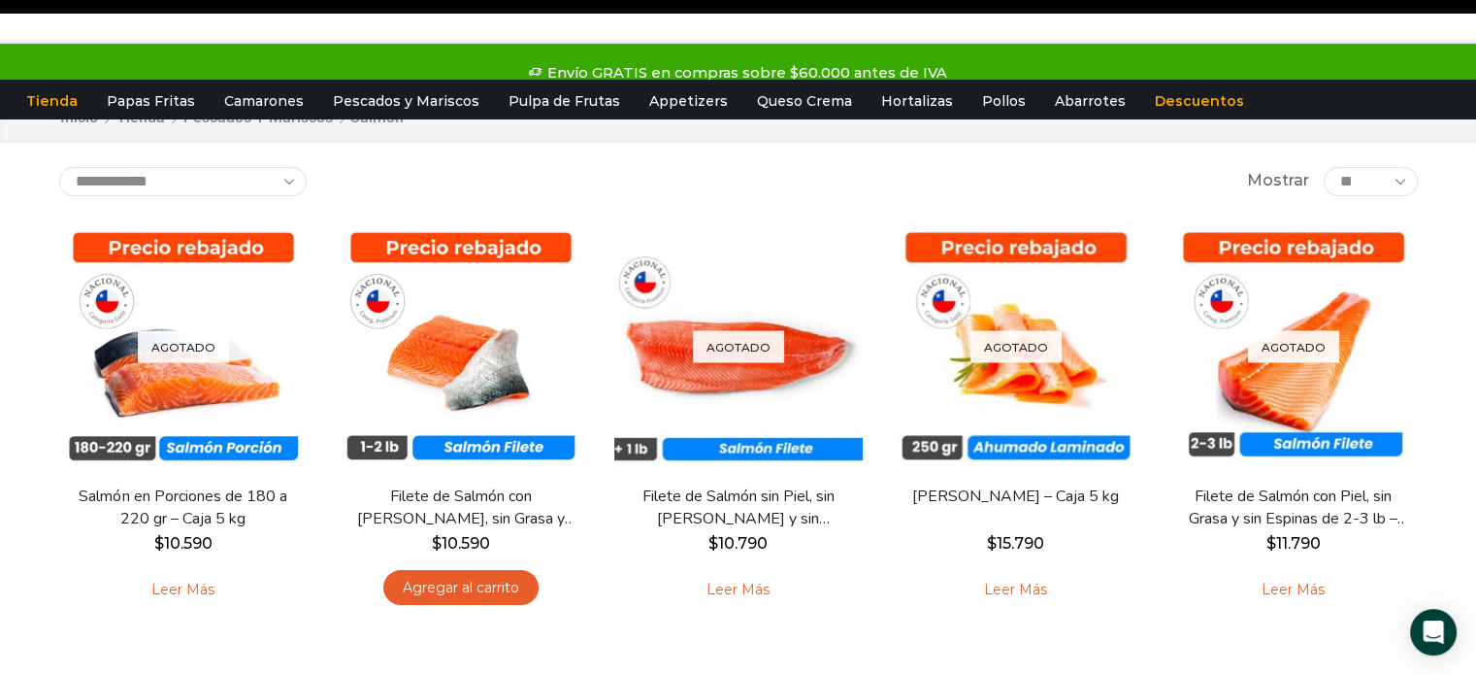
scroll to position [97, 0]
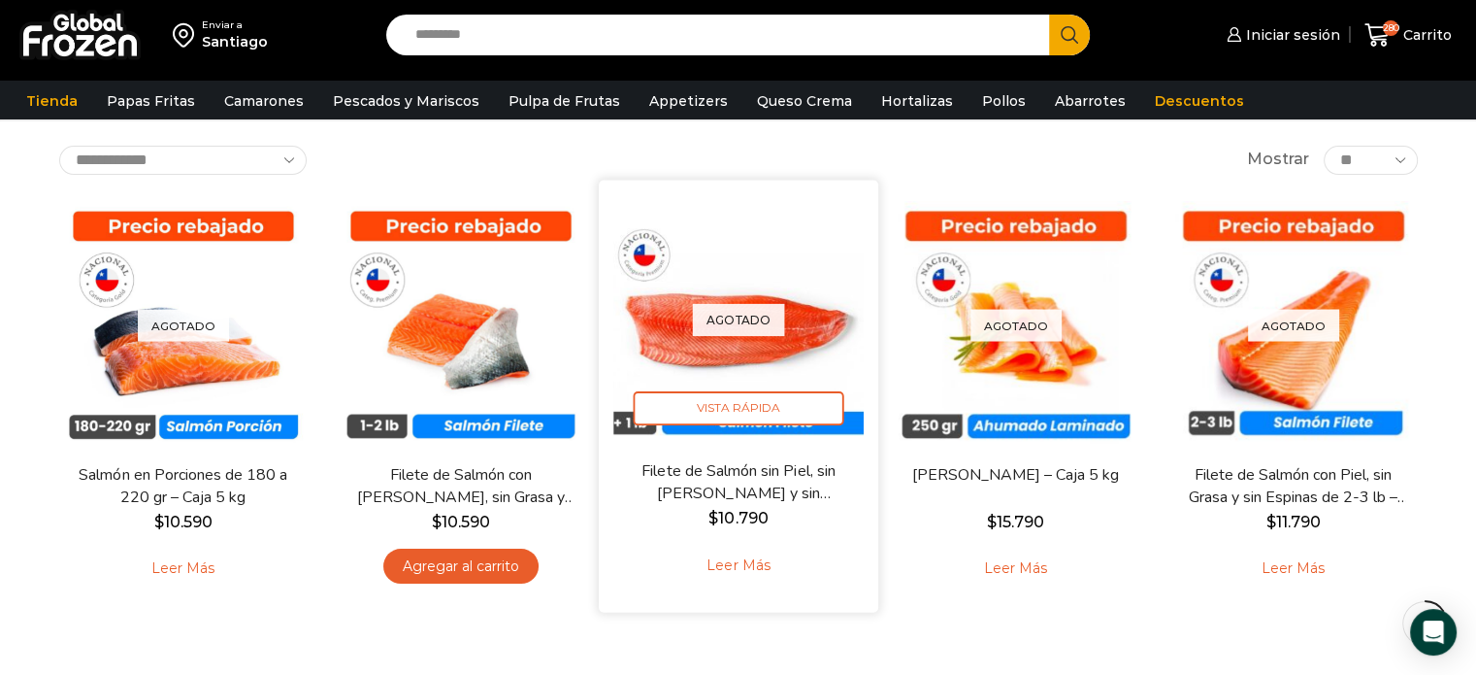
click at [744, 467] on link "Filete de Salmón sin Piel, sin [PERSON_NAME] y sin [PERSON_NAME] – Caja 10 Kg" at bounding box center [737, 482] width 225 height 46
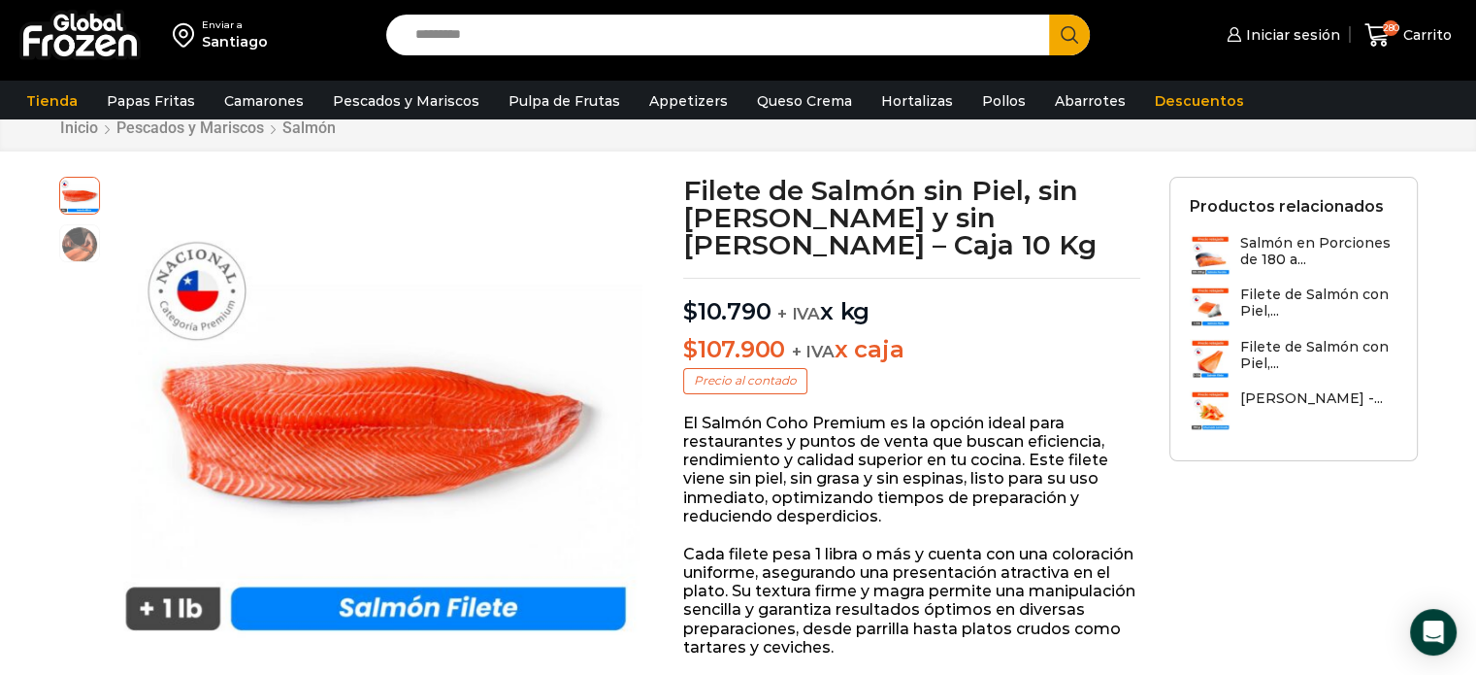
scroll to position [97, 0]
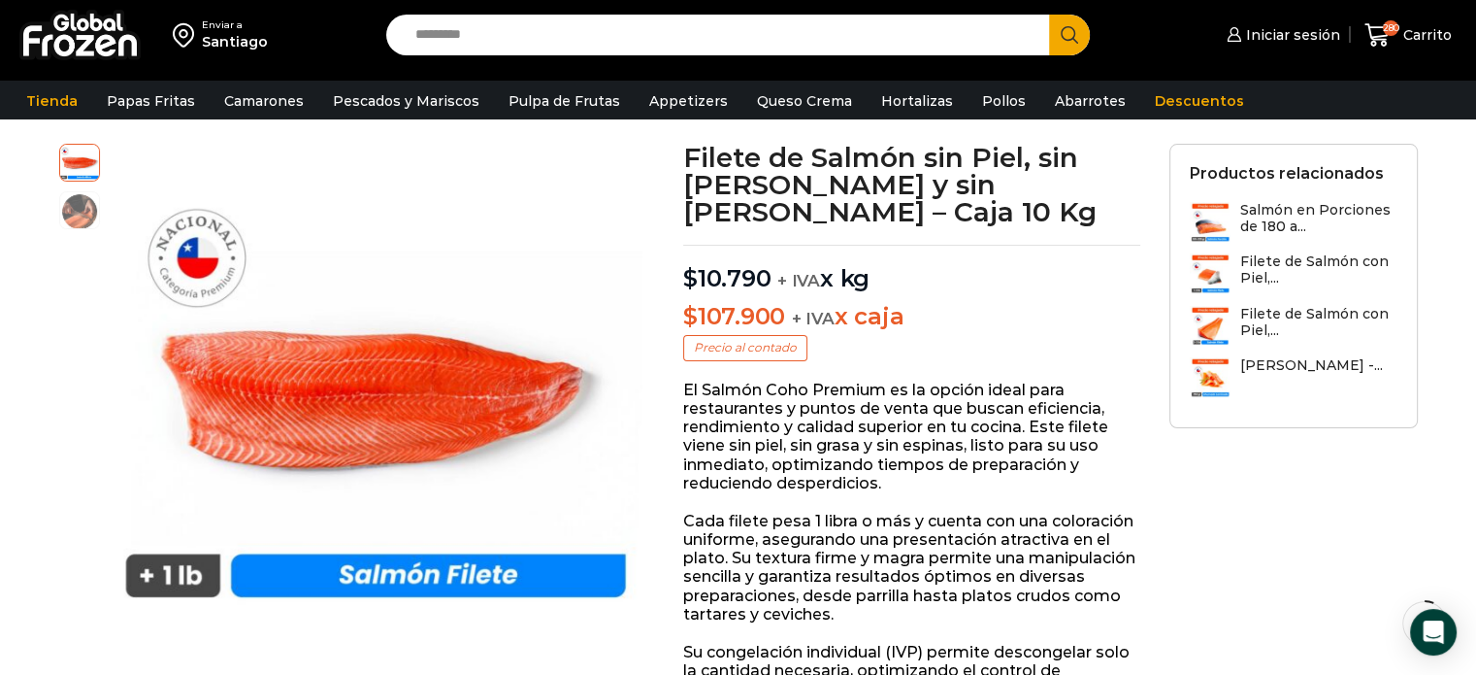
drag, startPoint x: 928, startPoint y: 295, endPoint x: 693, endPoint y: 153, distance: 274.3
click at [80, 208] on img at bounding box center [79, 208] width 39 height 39
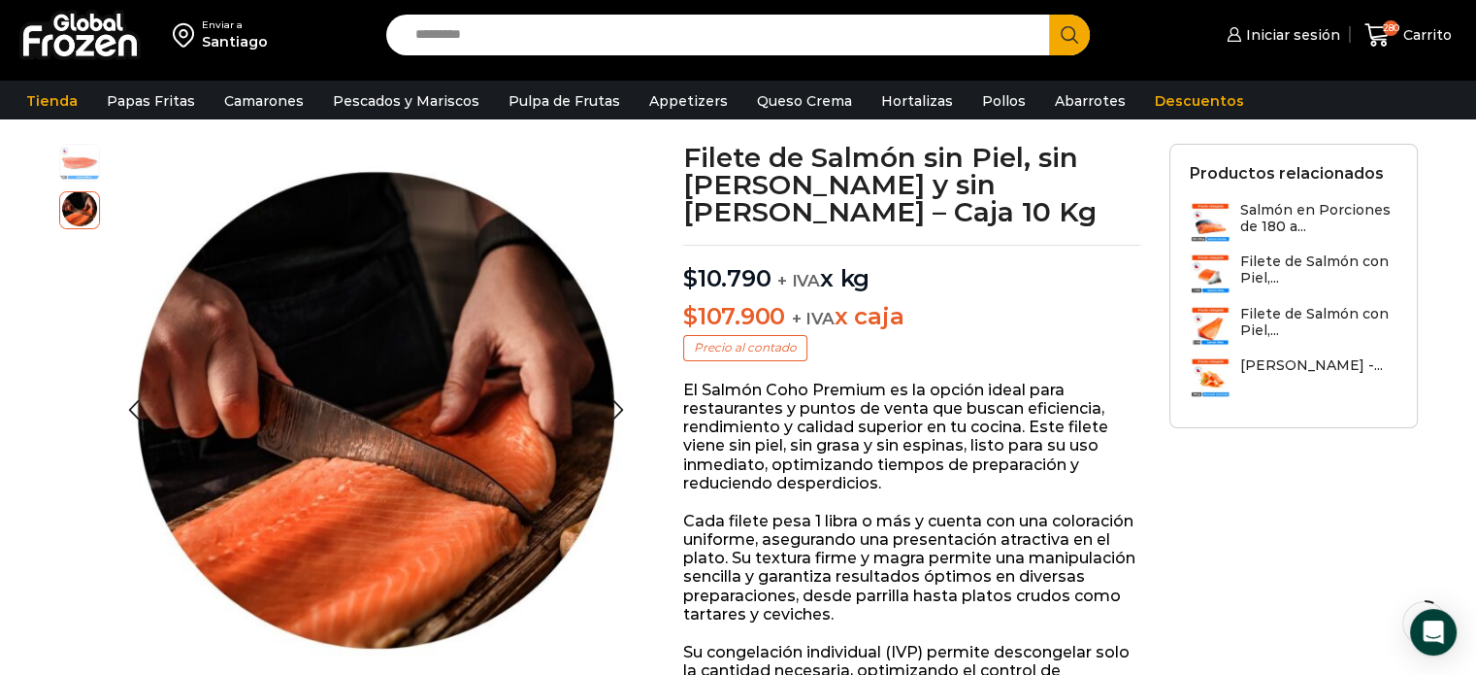
click at [85, 173] on img at bounding box center [79, 161] width 39 height 39
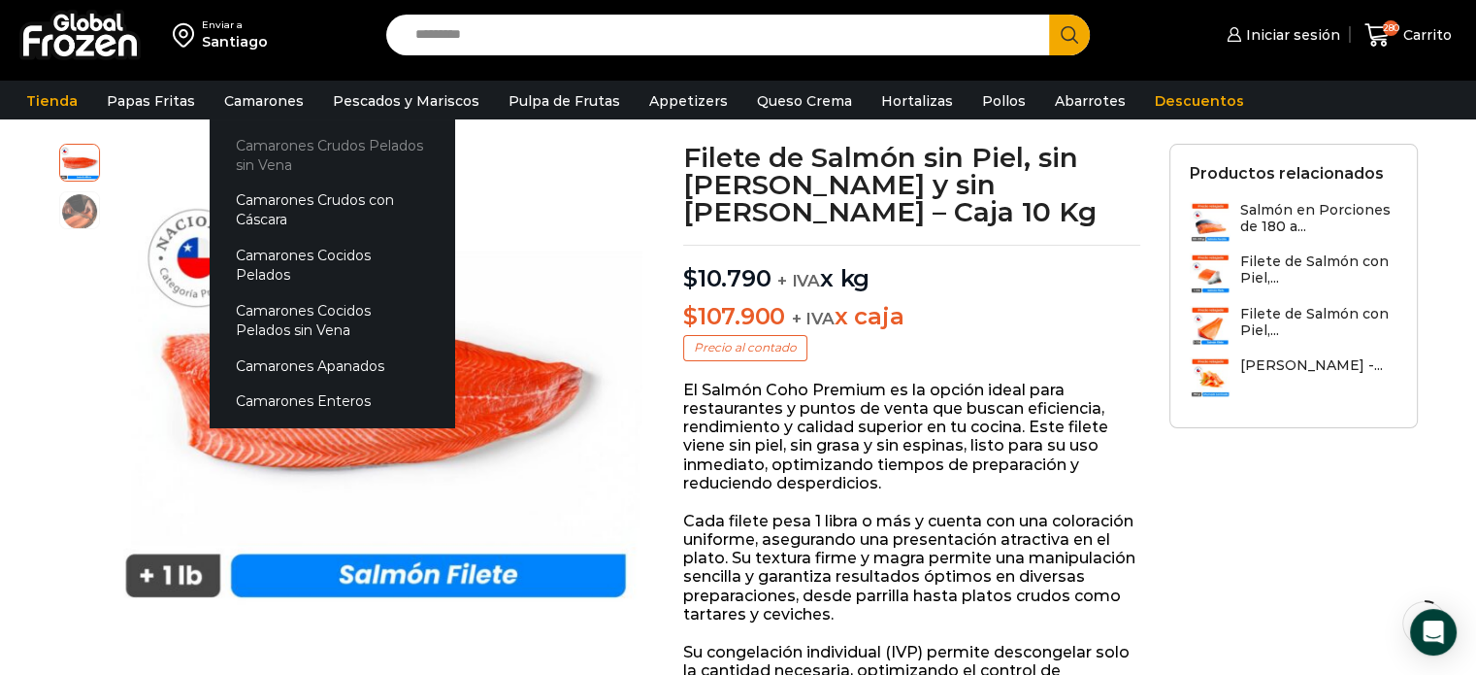
click at [247, 149] on link "Camarones Crudos Pelados sin Vena" at bounding box center [332, 154] width 245 height 55
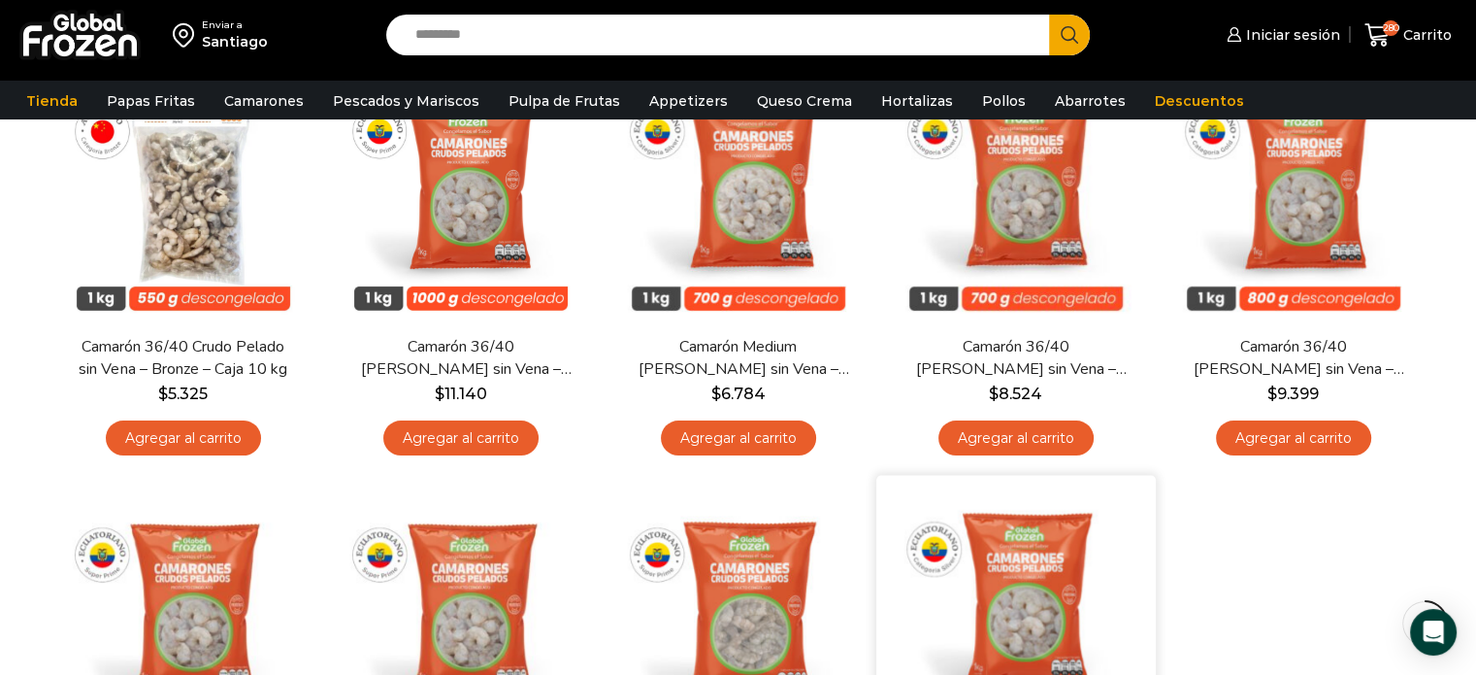
scroll to position [194, 0]
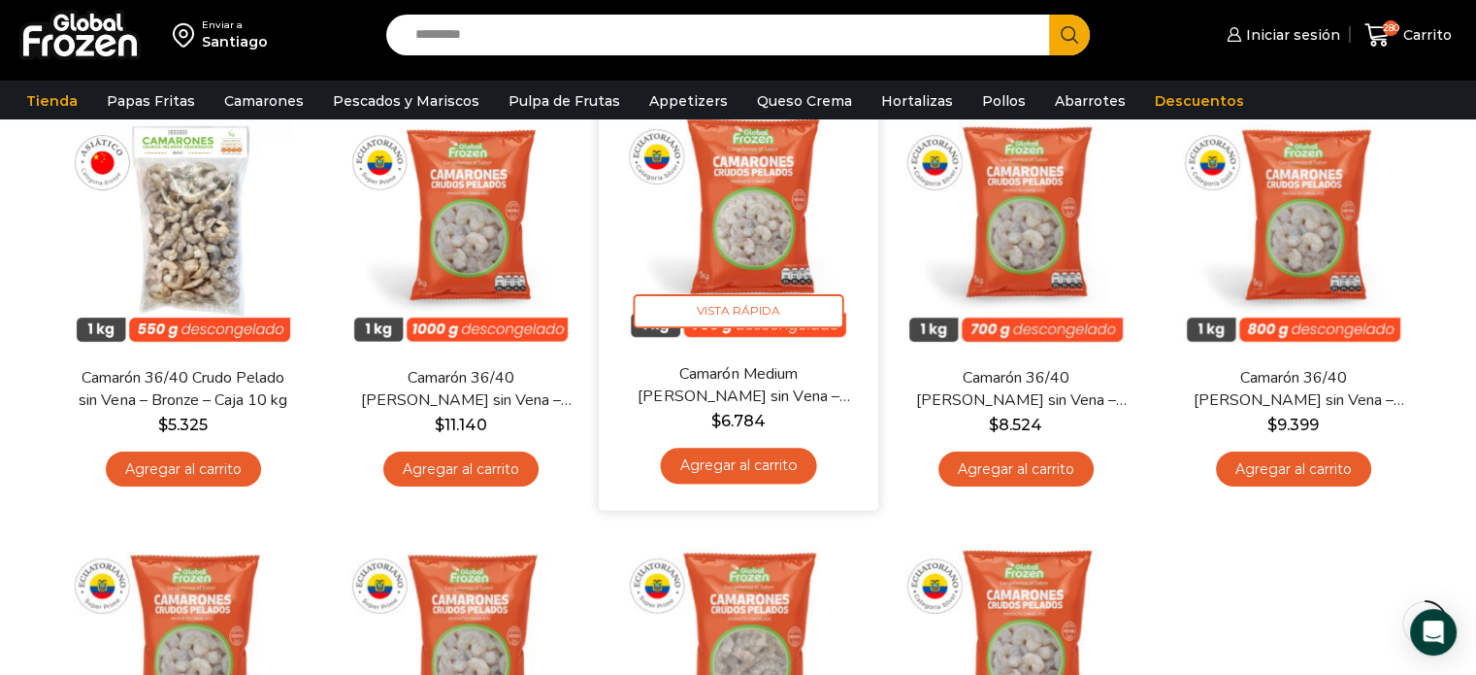
click at [757, 220] on img at bounding box center [738, 222] width 250 height 250
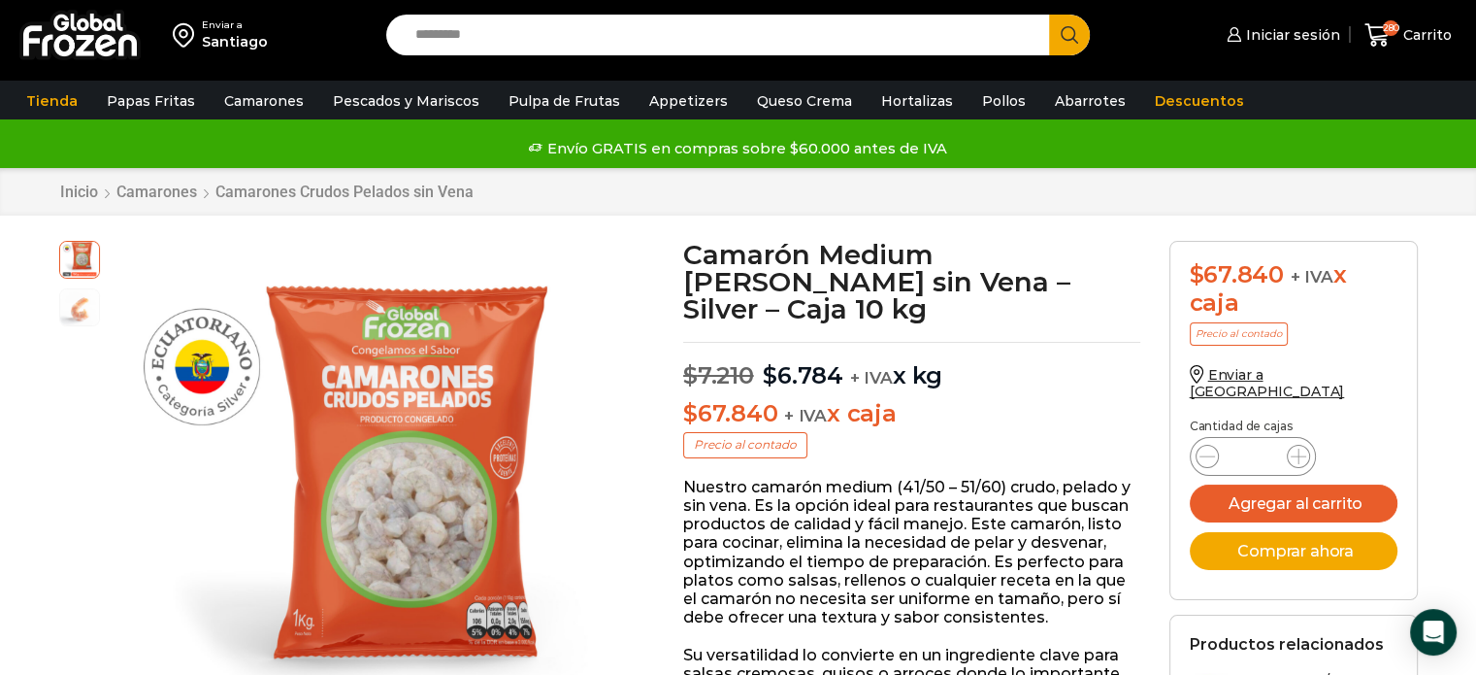
drag, startPoint x: 1258, startPoint y: 436, endPoint x: 1236, endPoint y: 434, distance: 22.4
click at [1236, 443] on input "*" at bounding box center [1253, 456] width 37 height 27
click at [1254, 443] on input "*" at bounding box center [1253, 456] width 37 height 27
type input "**"
click at [1308, 484] on button "Agregar al carrito" at bounding box center [1294, 503] width 208 height 38
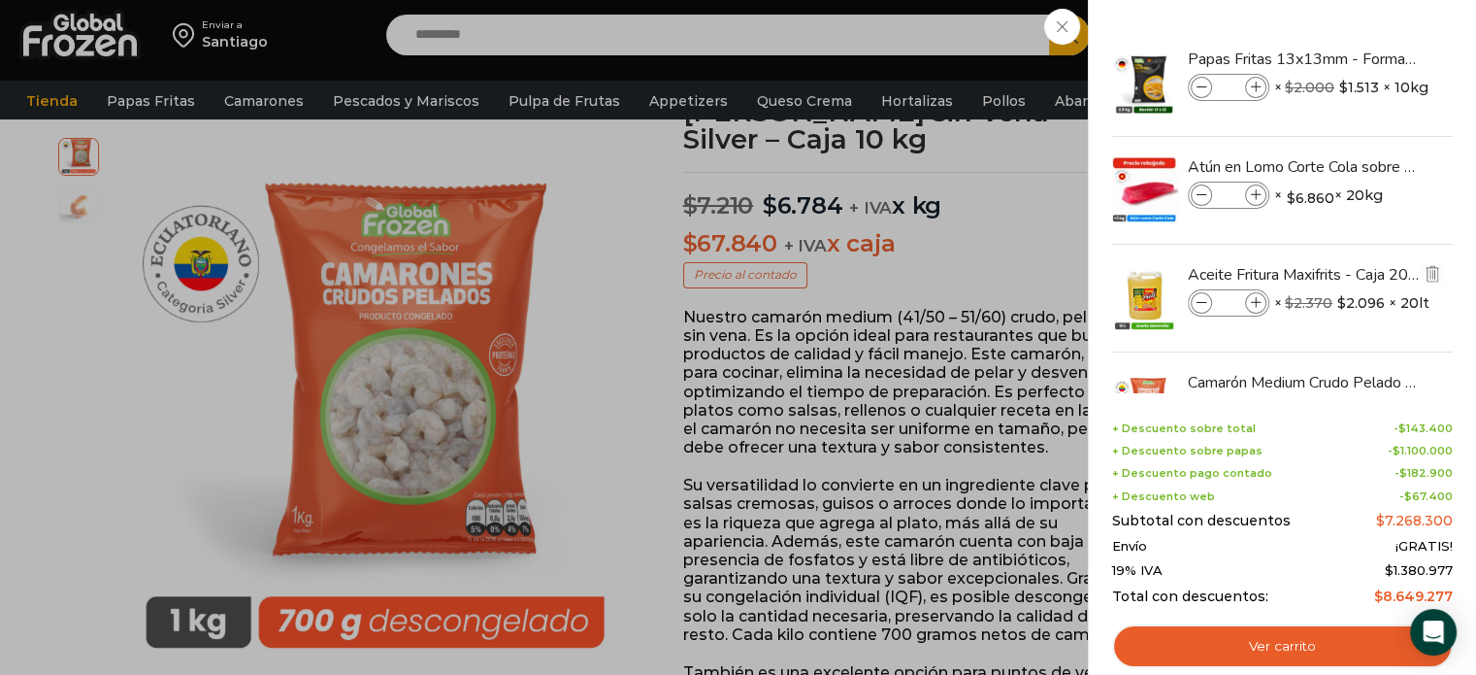
scroll to position [291, 0]
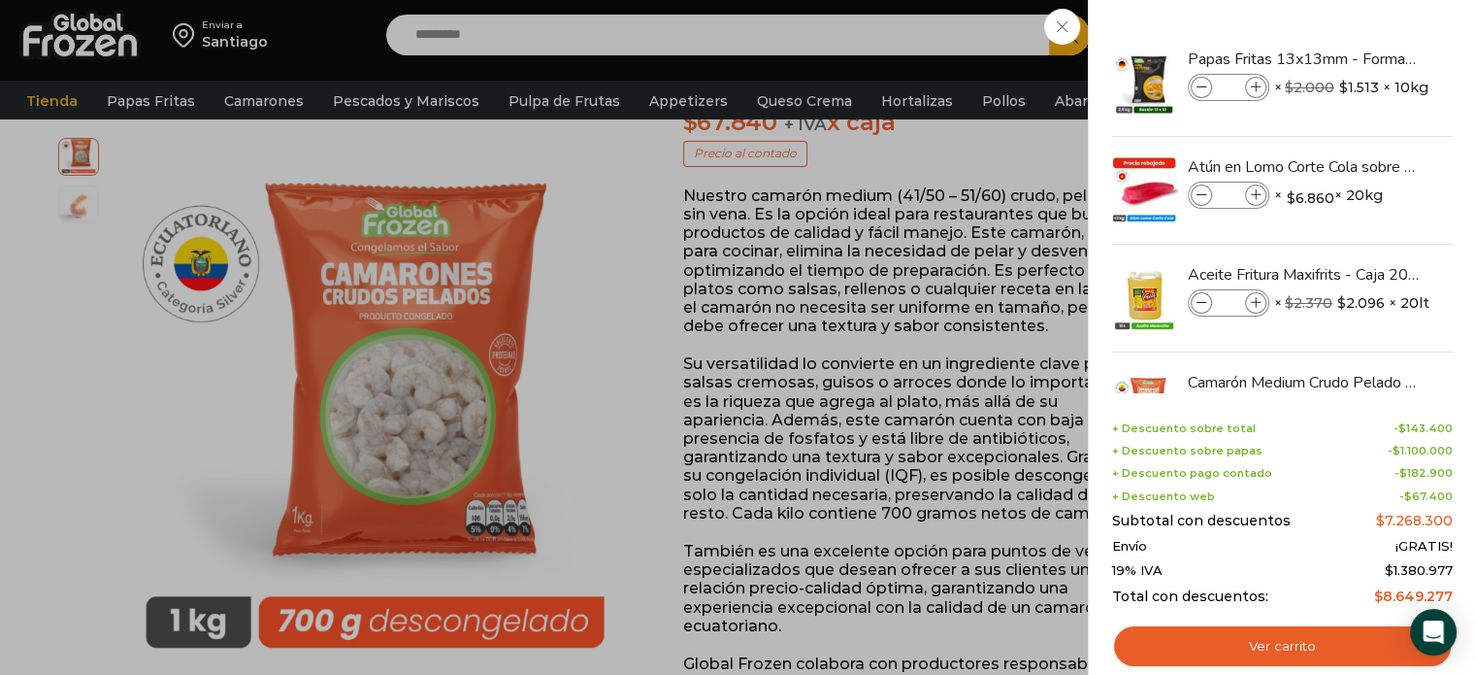
click at [1360, 30] on div "300 Carrito 300 300 Shopping Cart" at bounding box center [1408, 36] width 97 height 46
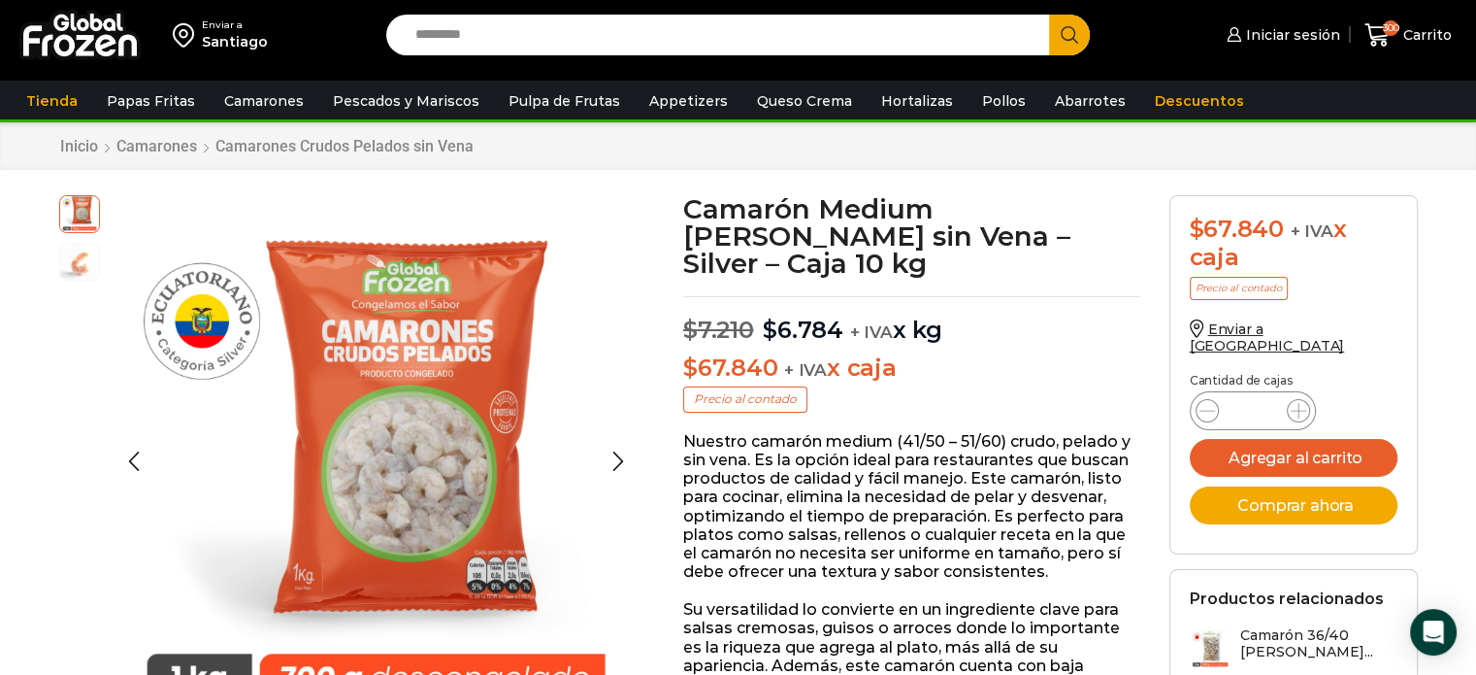
scroll to position [0, 0]
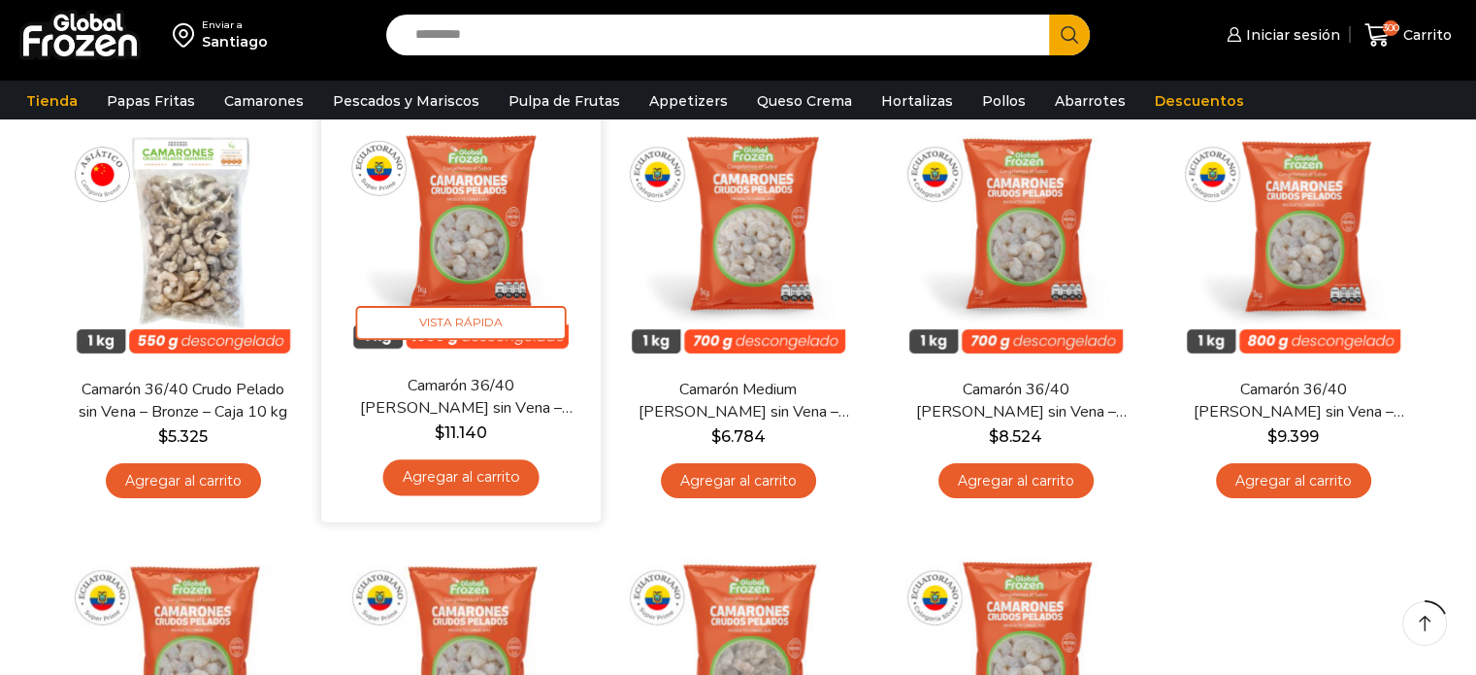
scroll to position [194, 0]
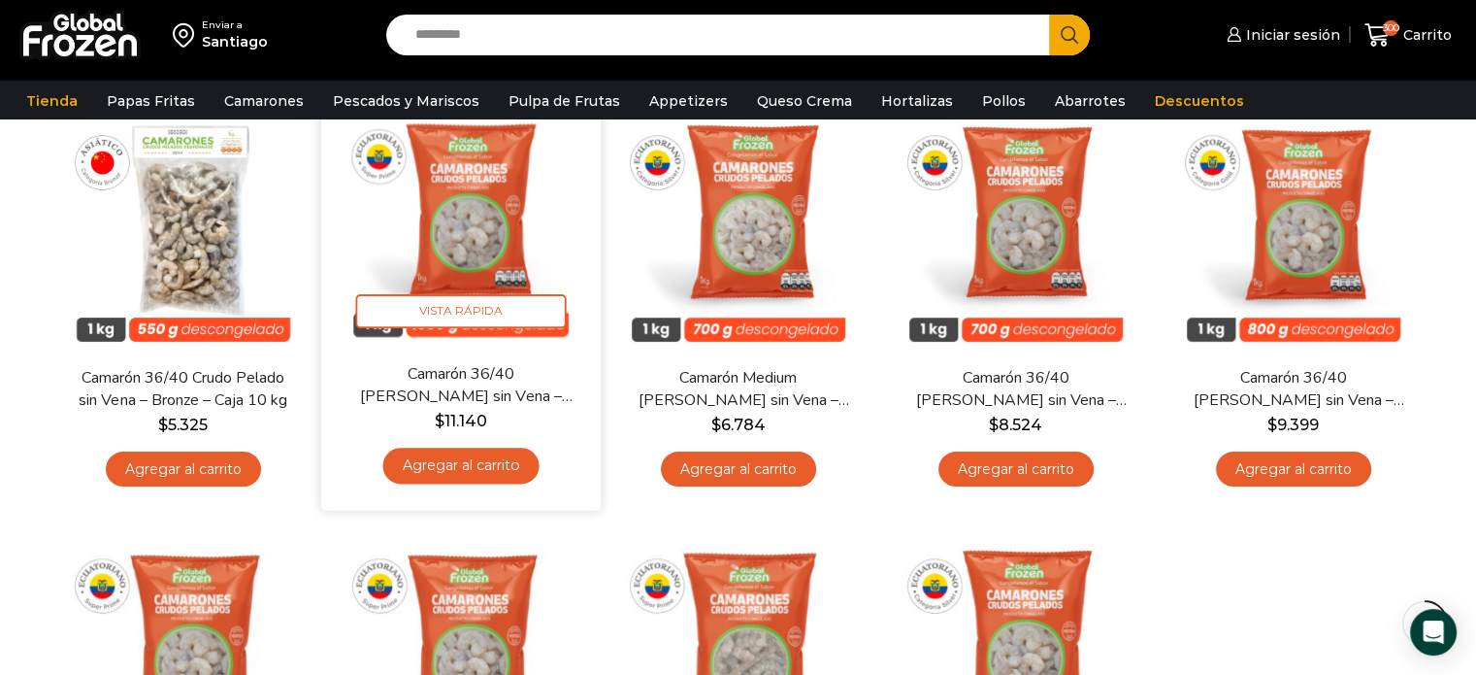
click at [445, 461] on link "Agregar al carrito" at bounding box center [460, 465] width 156 height 36
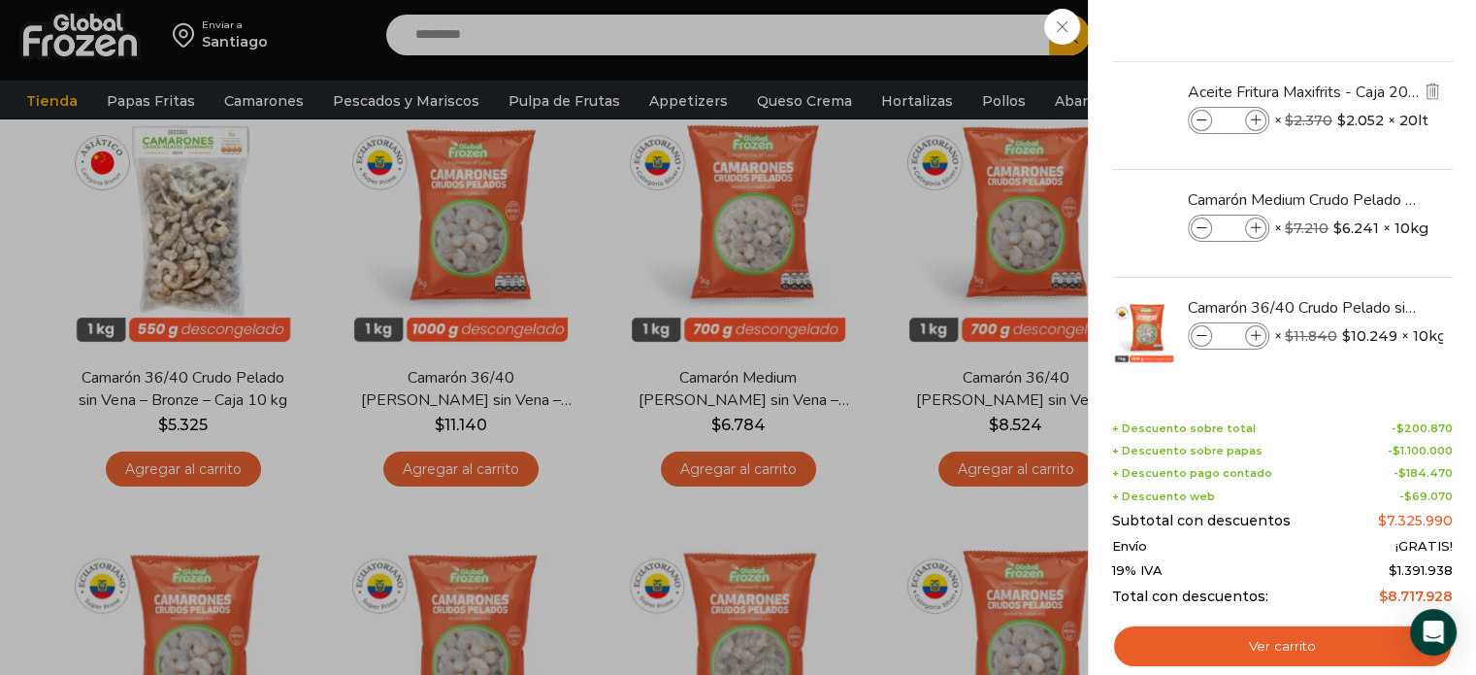
scroll to position [186, 0]
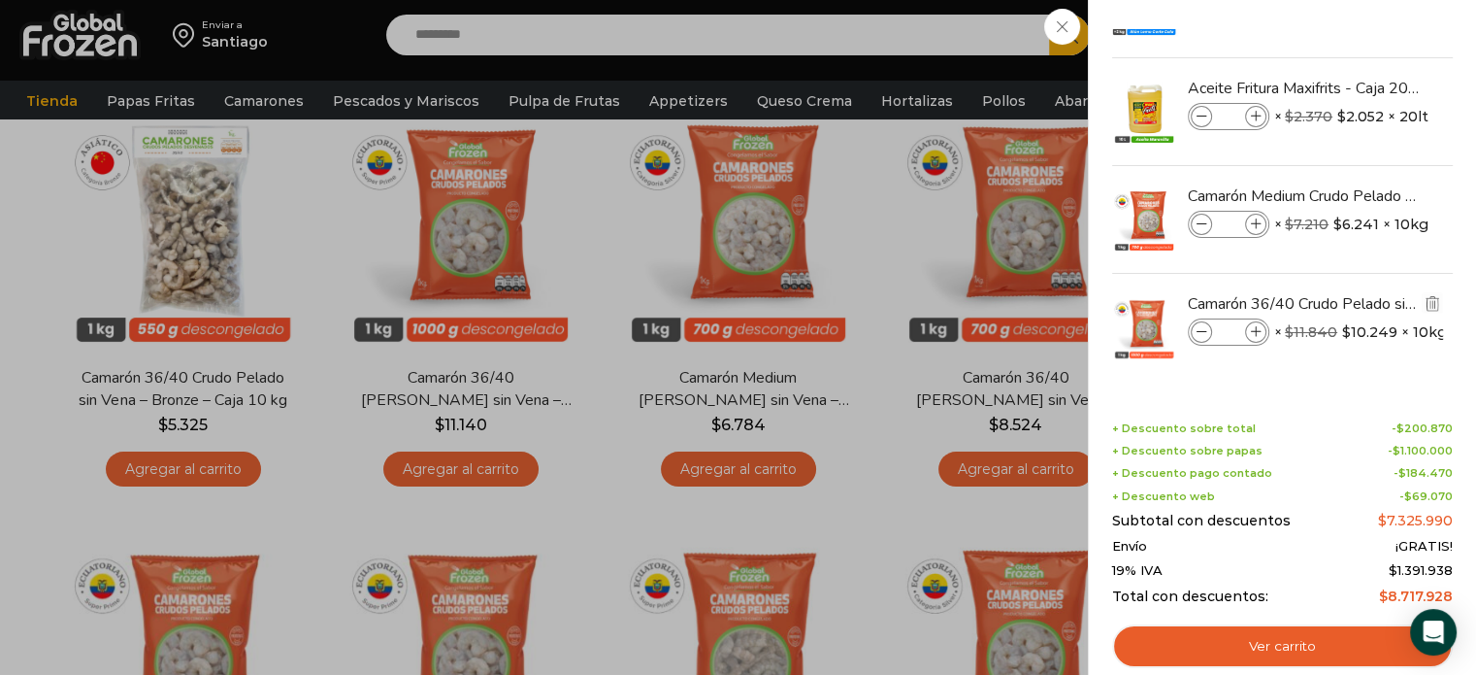
click at [1237, 325] on input "*" at bounding box center [1228, 331] width 29 height 21
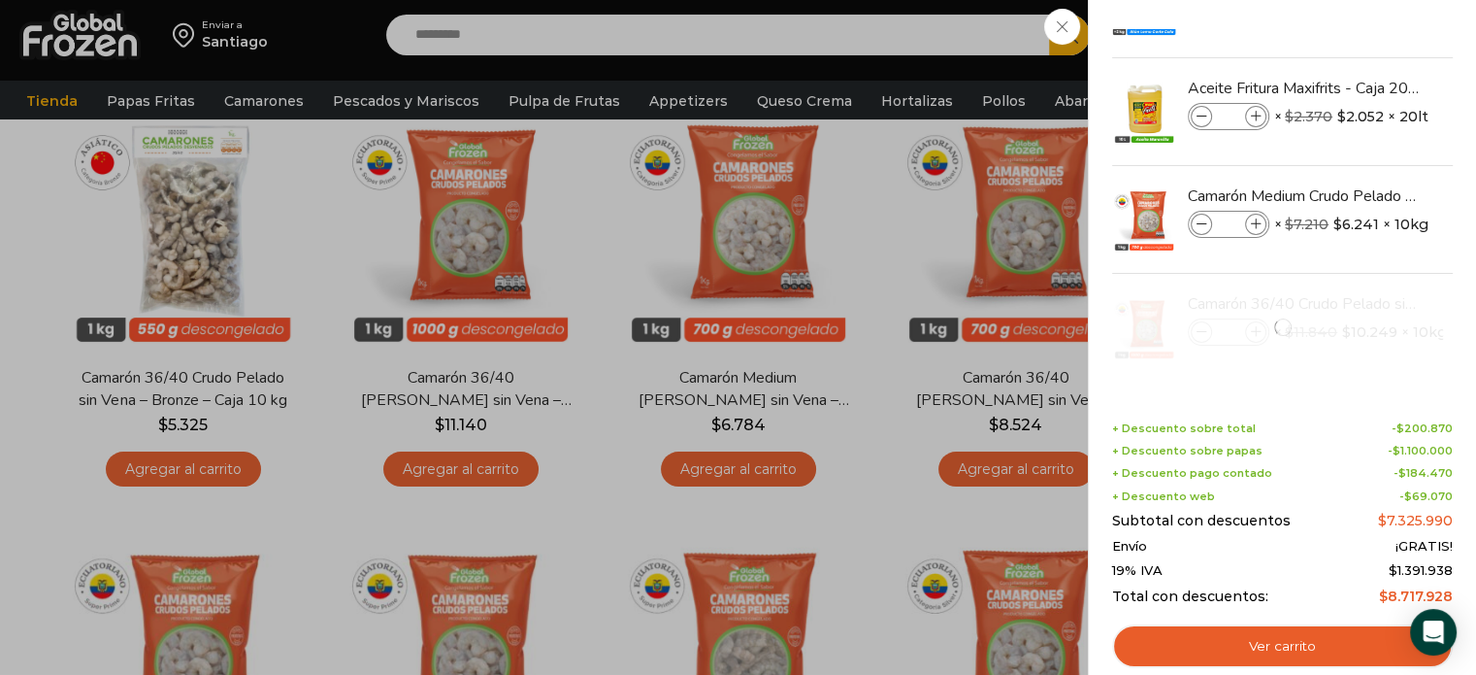
scroll to position [388, 0]
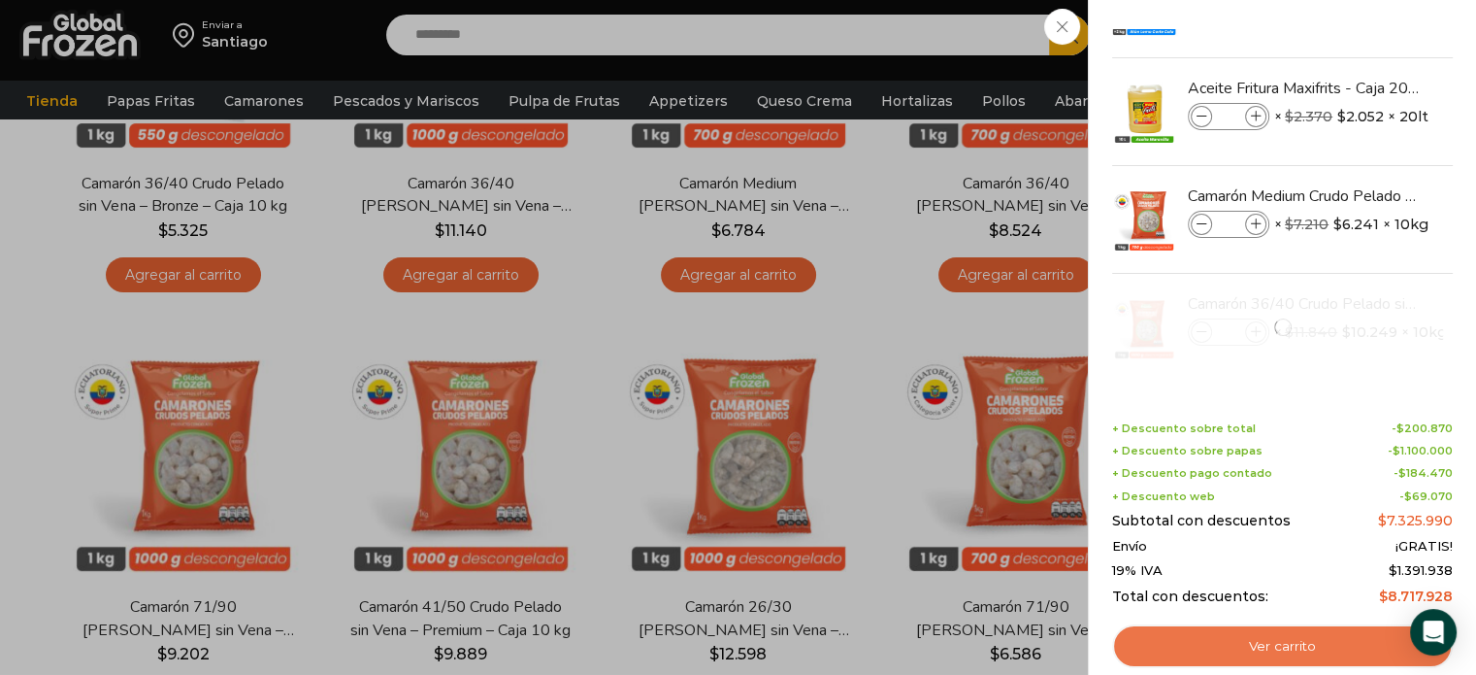
type input "**"
click at [1300, 647] on link "Ver carrito" at bounding box center [1282, 646] width 341 height 45
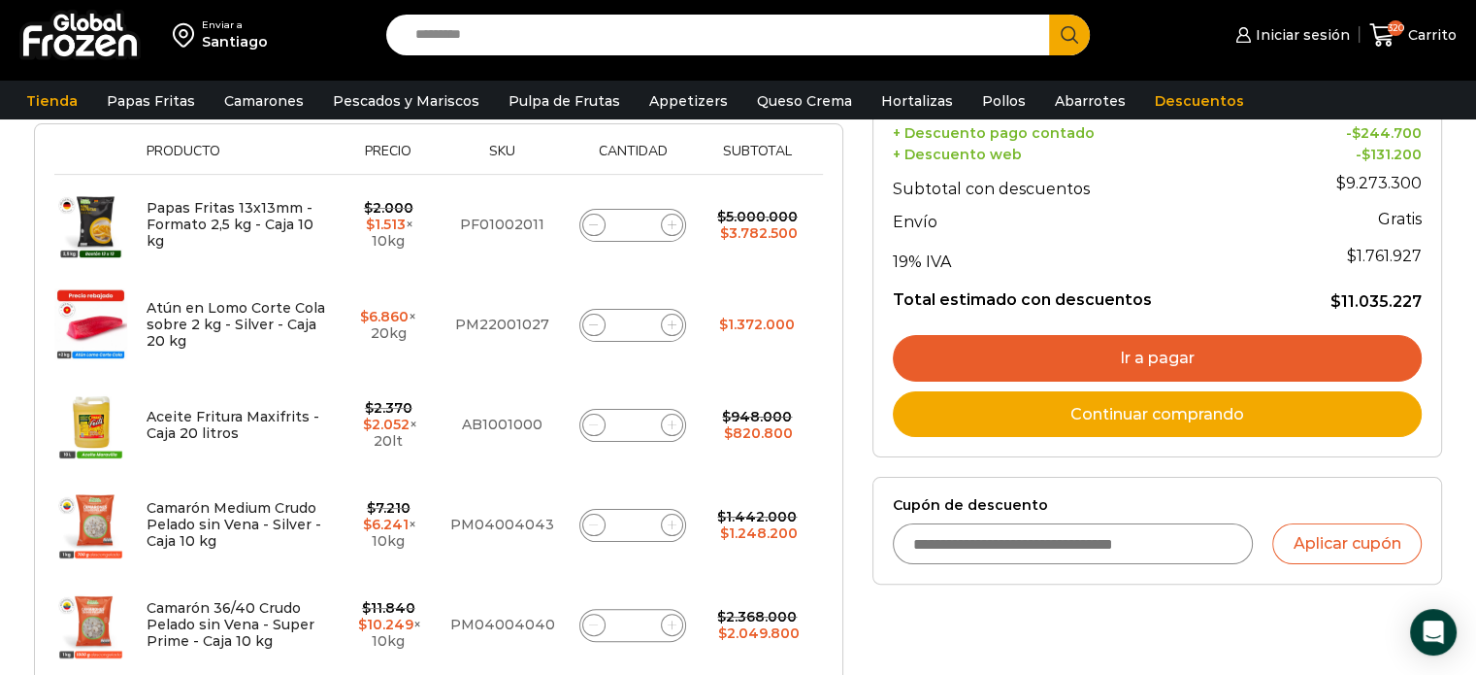
scroll to position [388, 0]
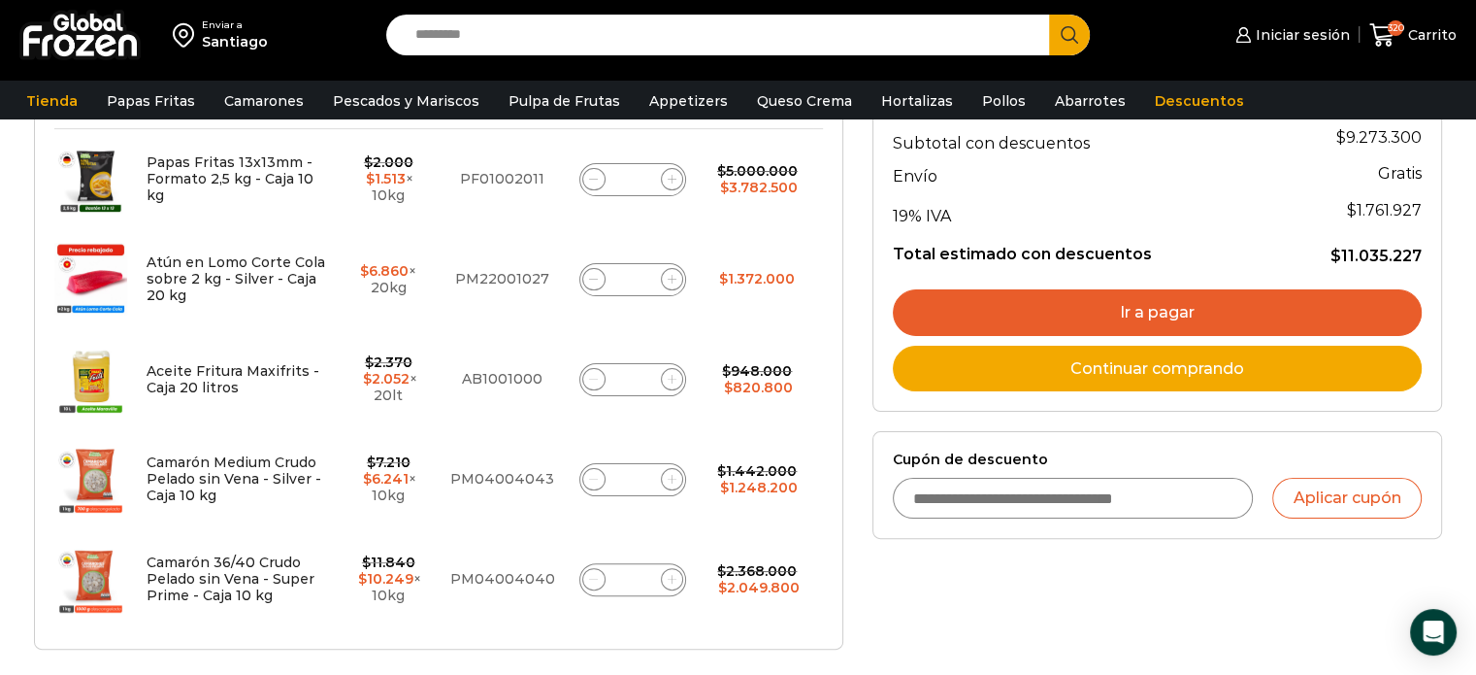
click at [629, 466] on input "**" at bounding box center [632, 479] width 27 height 27
type input "*"
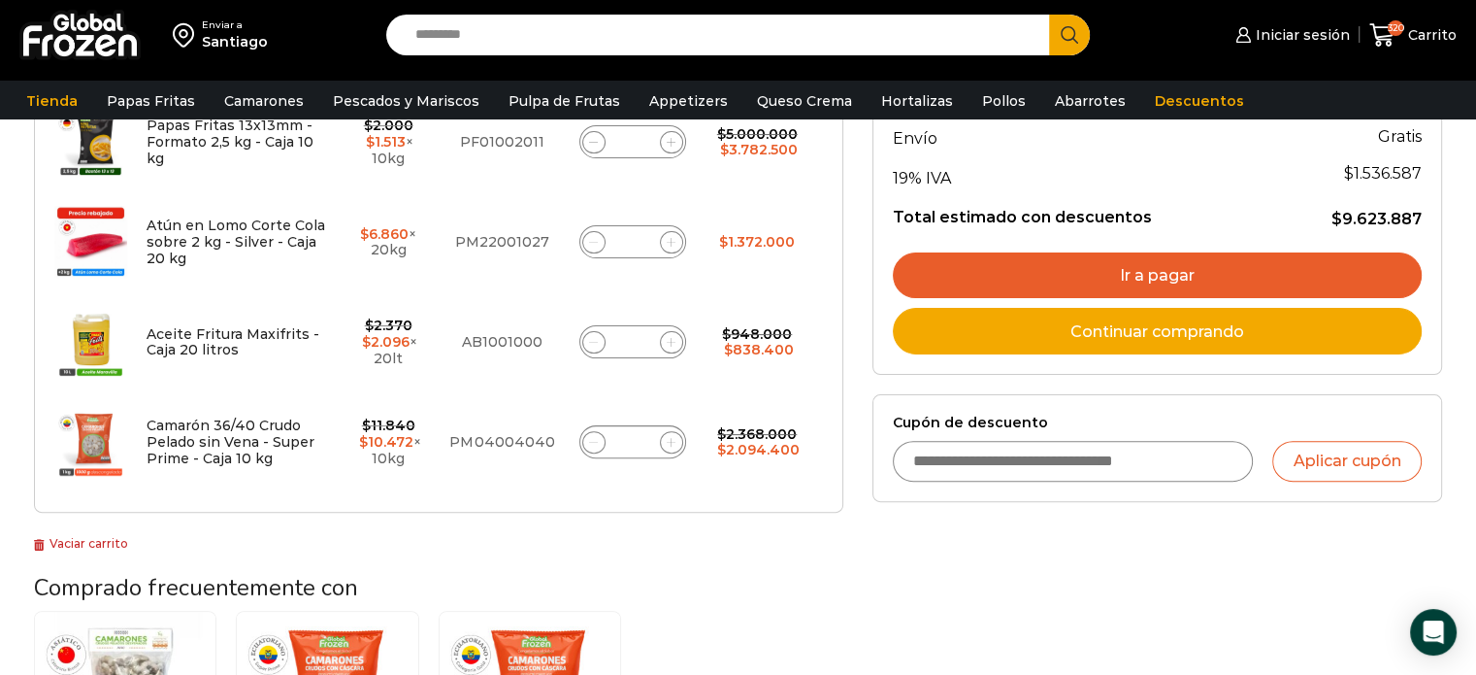
scroll to position [400, 0]
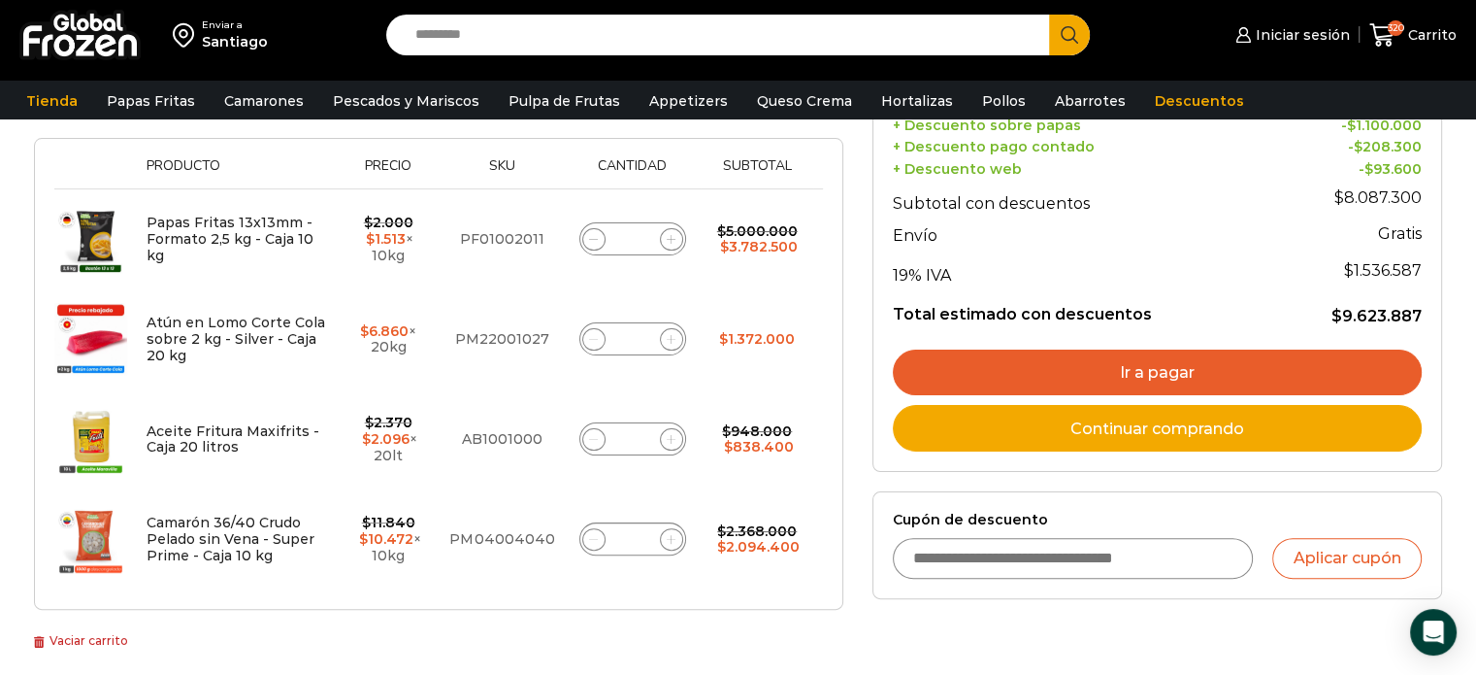
click at [644, 425] on input "**" at bounding box center [632, 438] width 27 height 27
click at [632, 425] on input "**" at bounding box center [632, 438] width 27 height 27
type input "**"
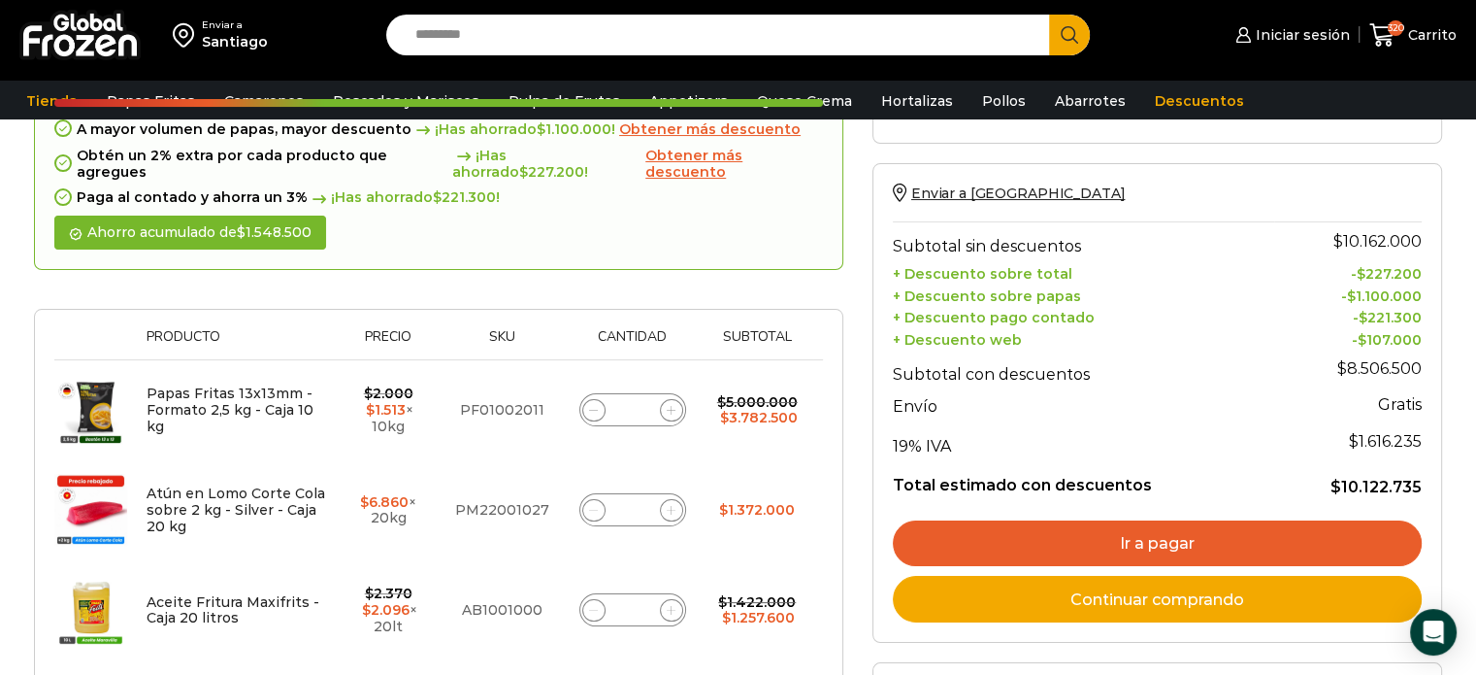
scroll to position [440, 0]
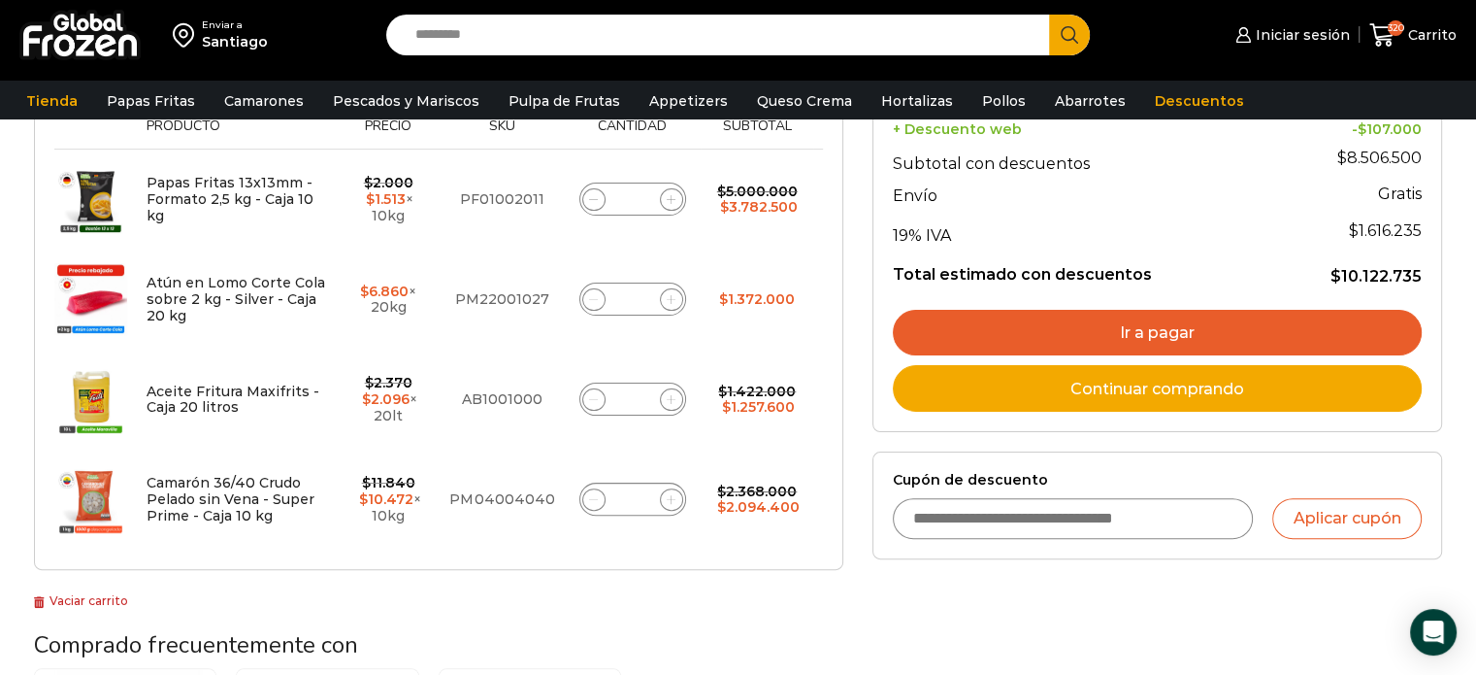
drag, startPoint x: 641, startPoint y: 277, endPoint x: 617, endPoint y: 277, distance: 23.3
click at [617, 282] on div "Atún en Lomo Corte Cola sobre 2 kg - Silver - Caja 20 kg cantidad **" at bounding box center [632, 298] width 107 height 33
click at [638, 285] on input "**" at bounding box center [632, 298] width 27 height 27
type input "*"
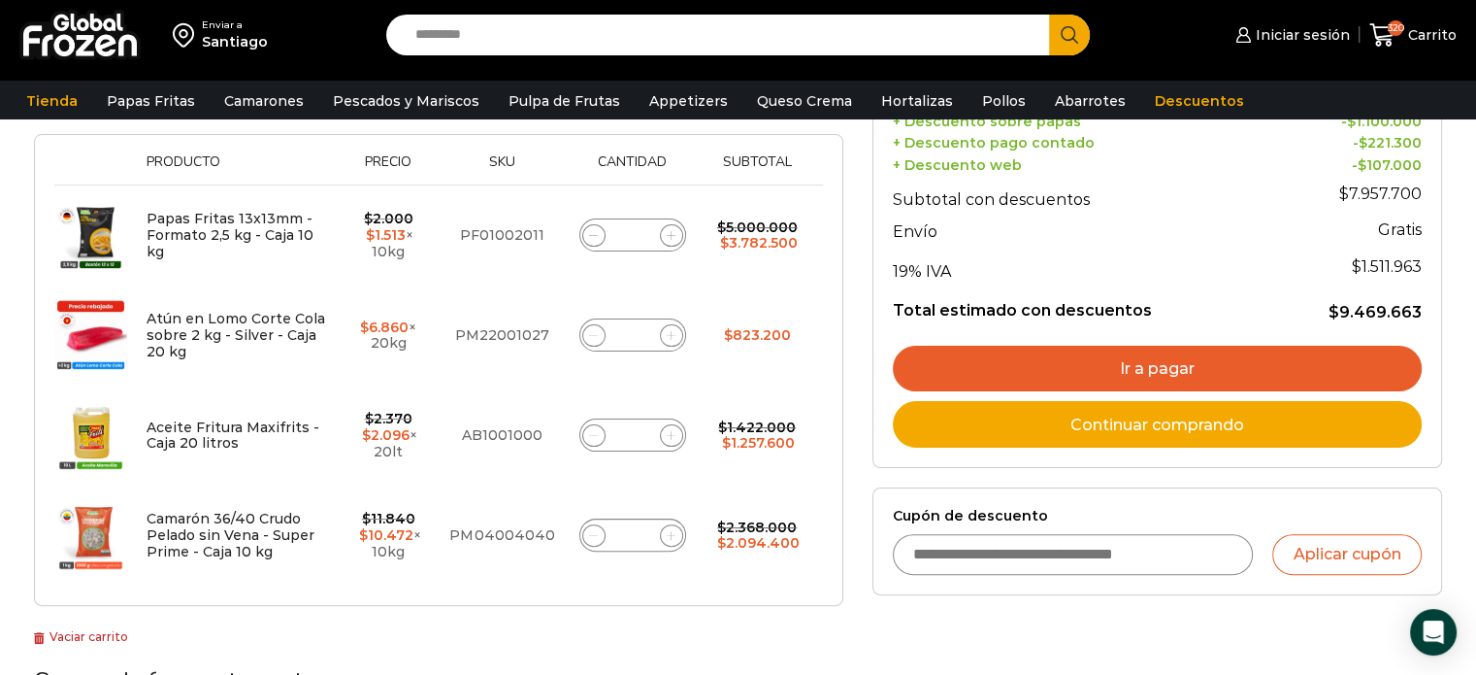
scroll to position [436, 0]
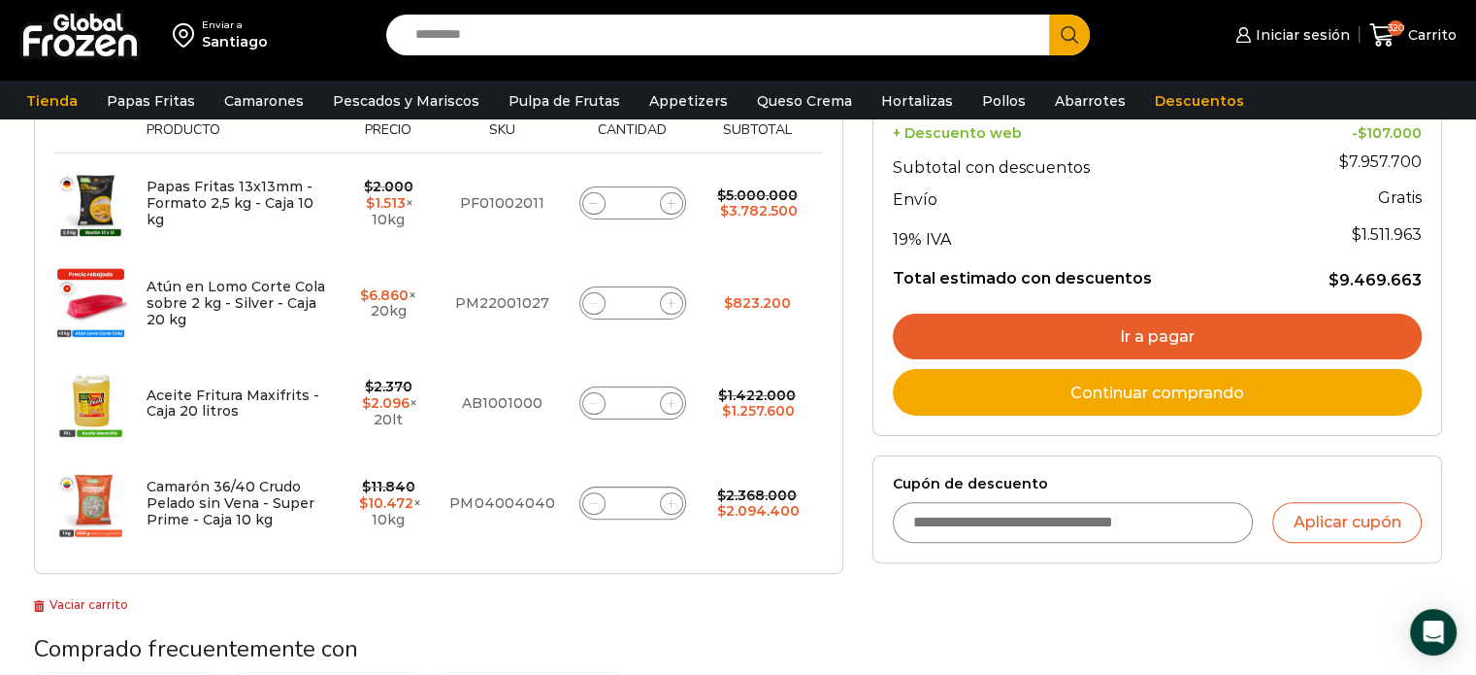
click at [644, 489] on input "**" at bounding box center [632, 502] width 27 height 27
type input "*"
type input "**"
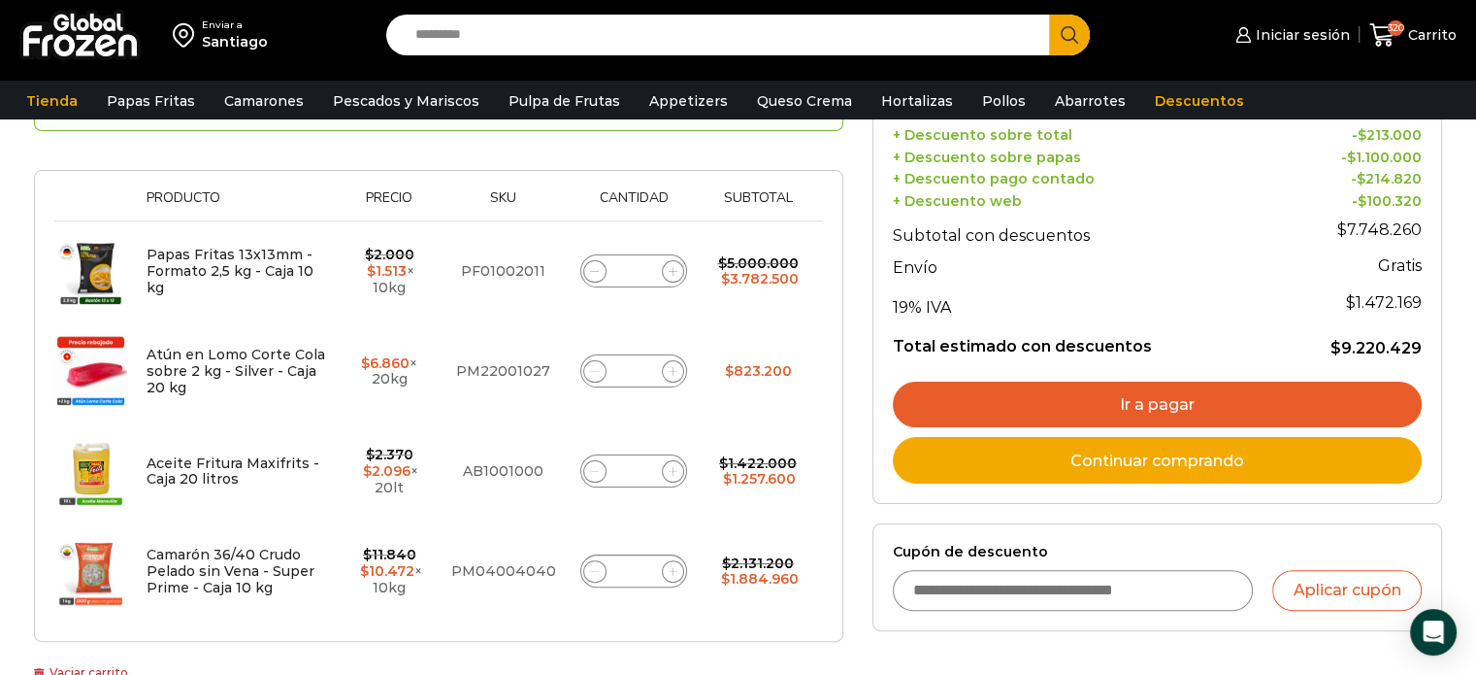
scroll to position [401, 0]
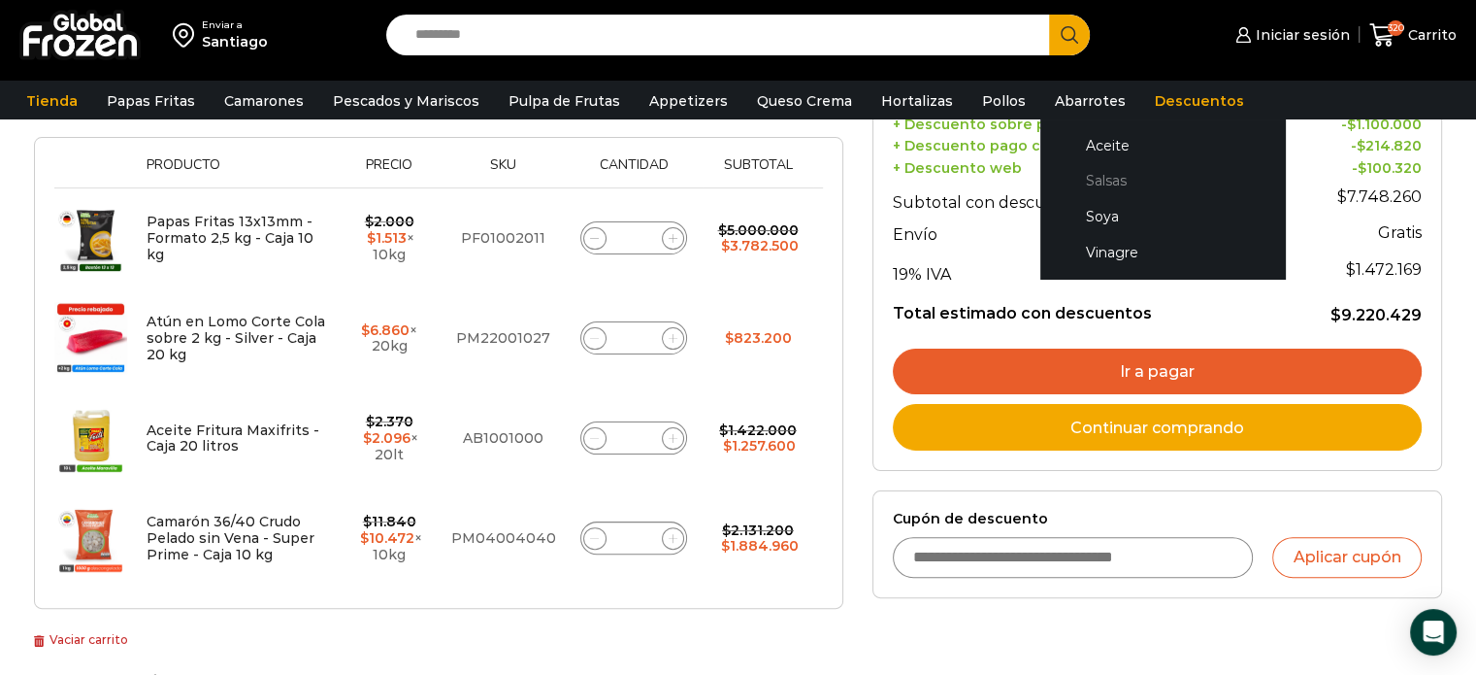
click at [1075, 182] on link "Salsas" at bounding box center [1163, 181] width 206 height 36
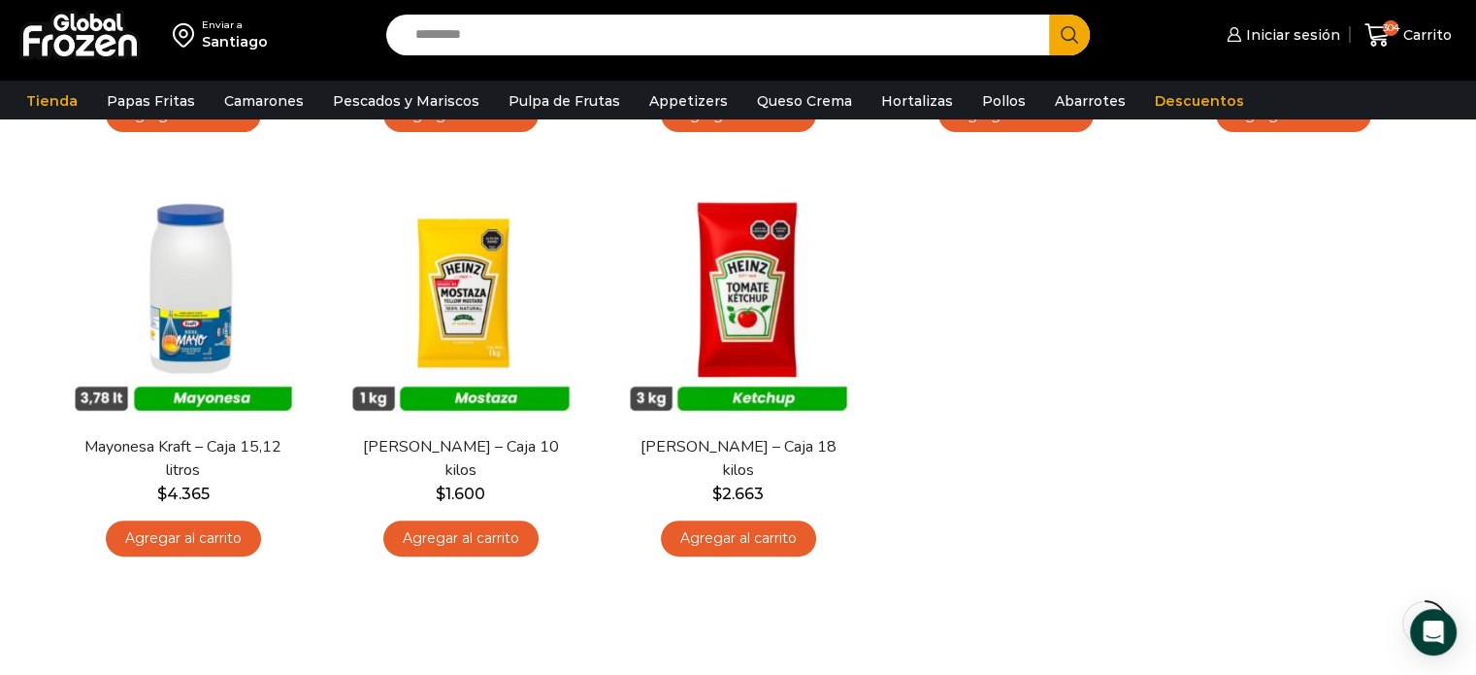
scroll to position [582, 0]
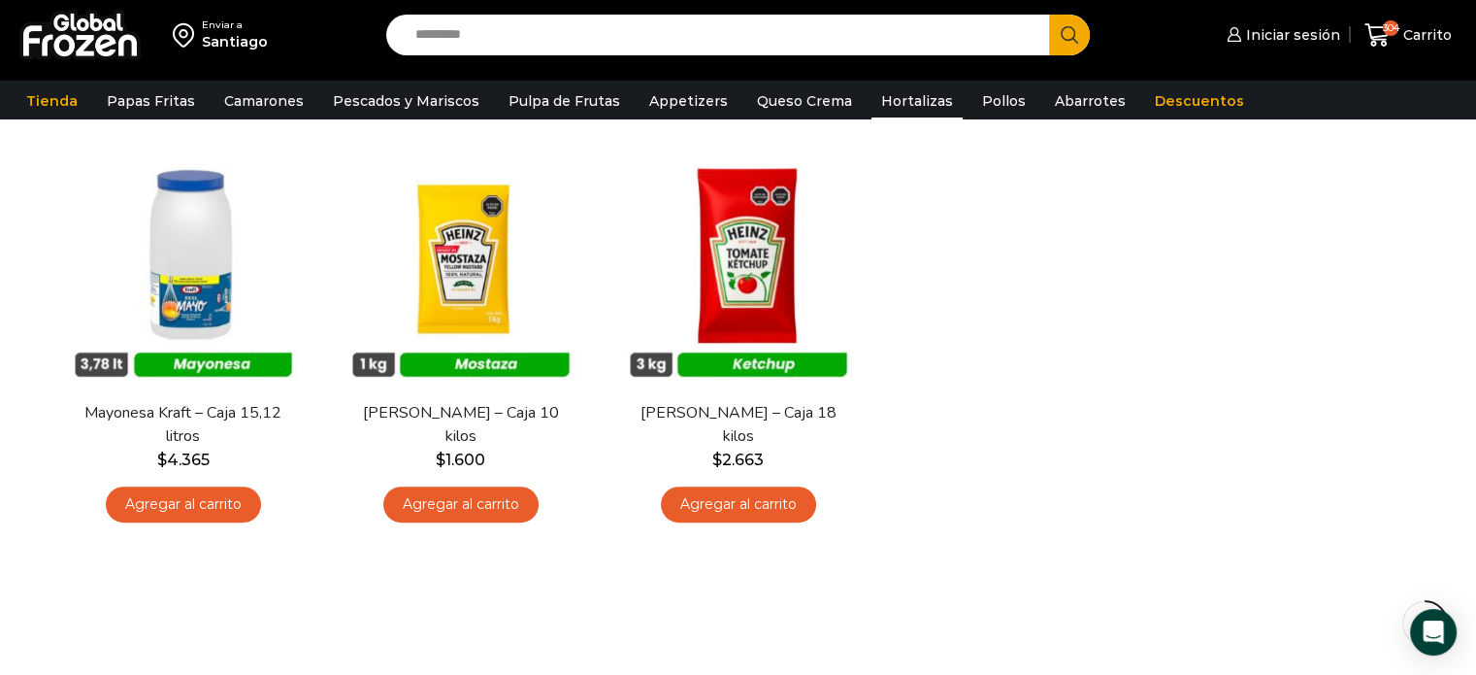
click at [888, 102] on link "Hortalizas" at bounding box center [917, 101] width 91 height 37
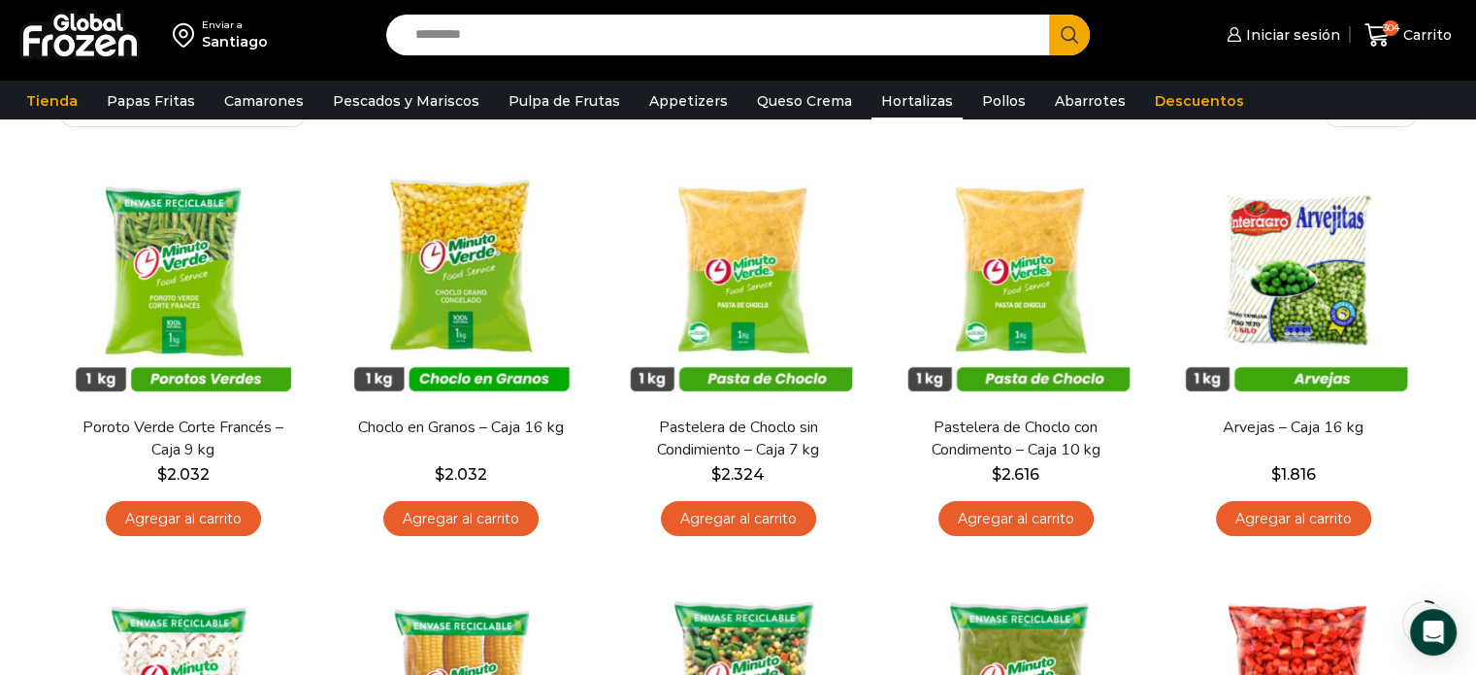
scroll to position [97, 0]
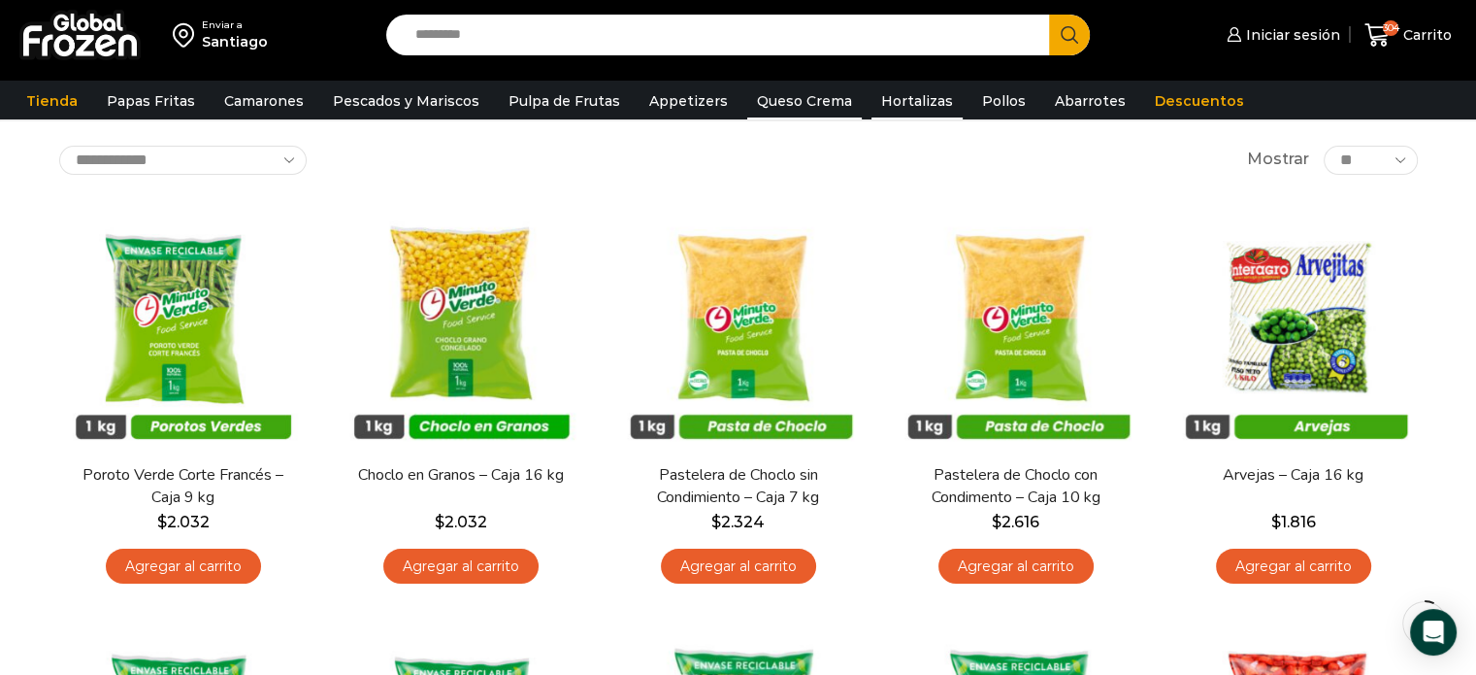
click at [770, 100] on link "Queso Crema" at bounding box center [804, 101] width 115 height 37
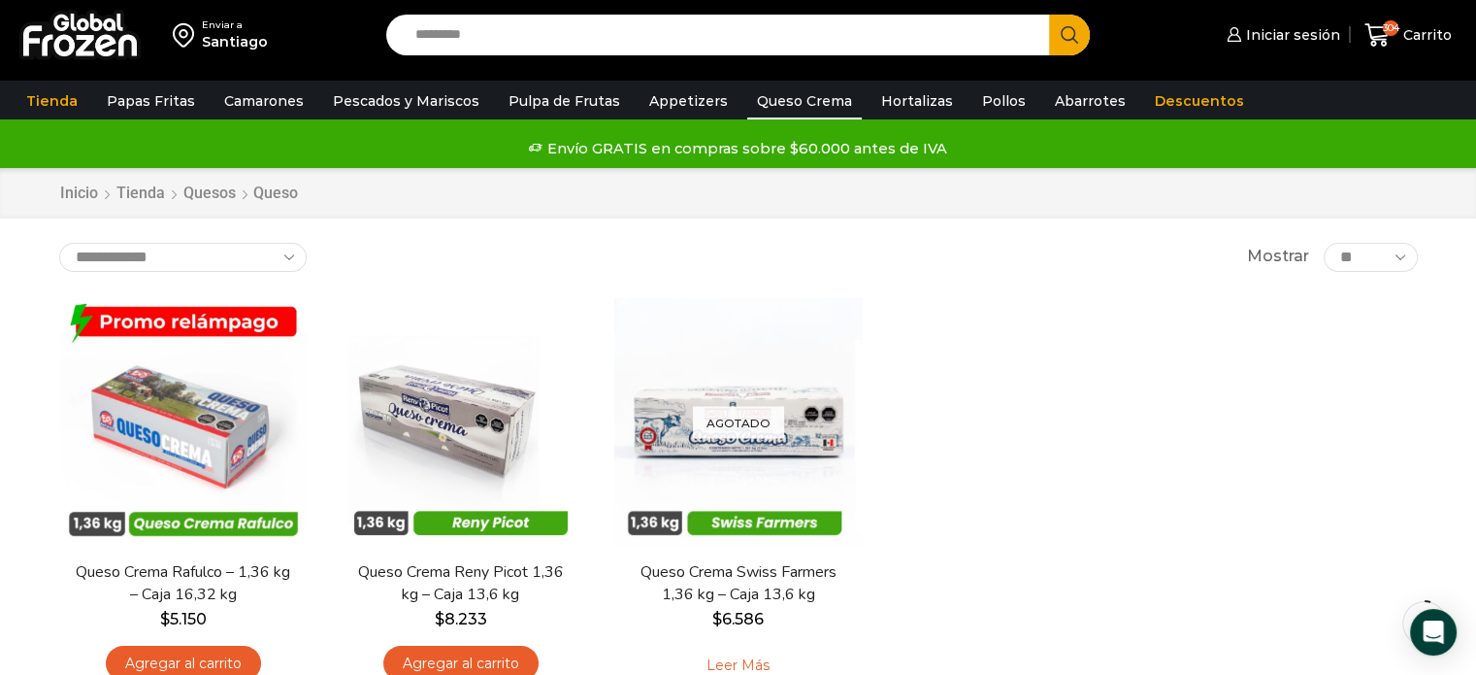
scroll to position [97, 0]
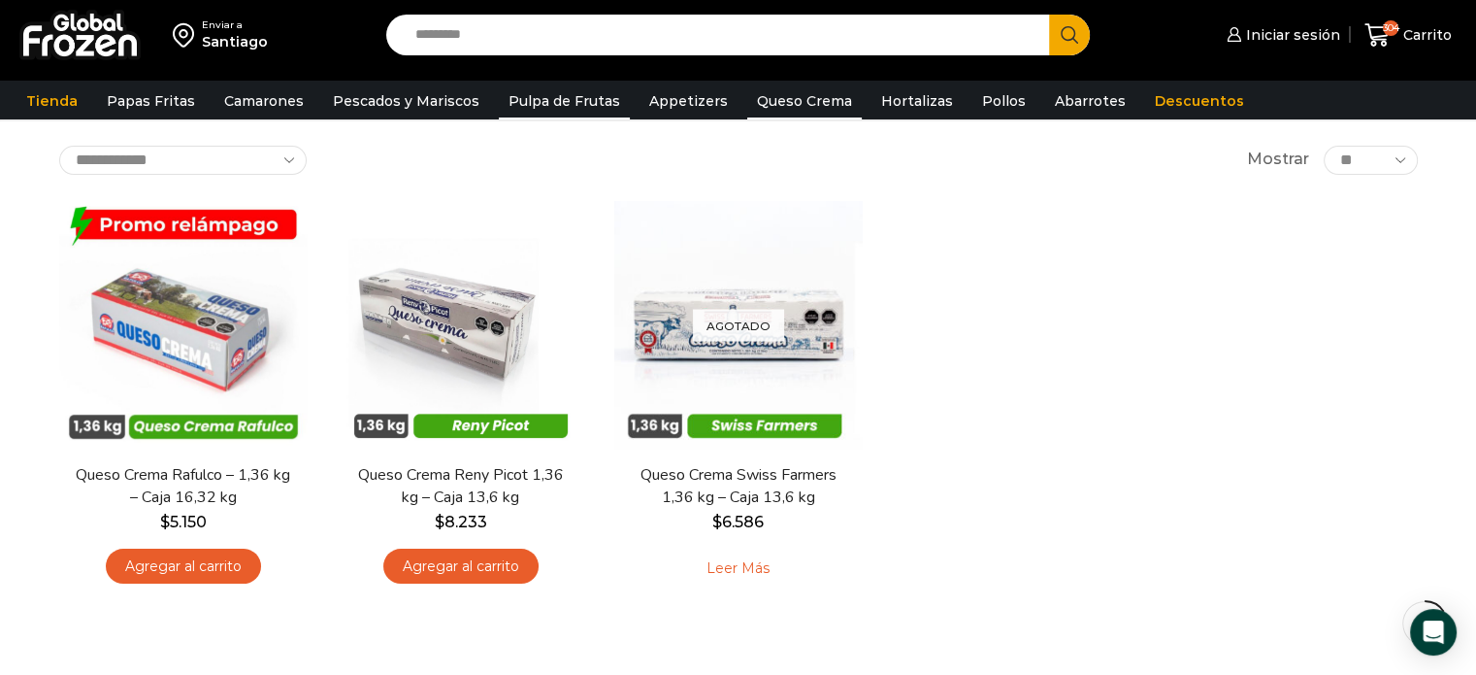
click at [551, 105] on link "Pulpa de Frutas" at bounding box center [564, 101] width 131 height 37
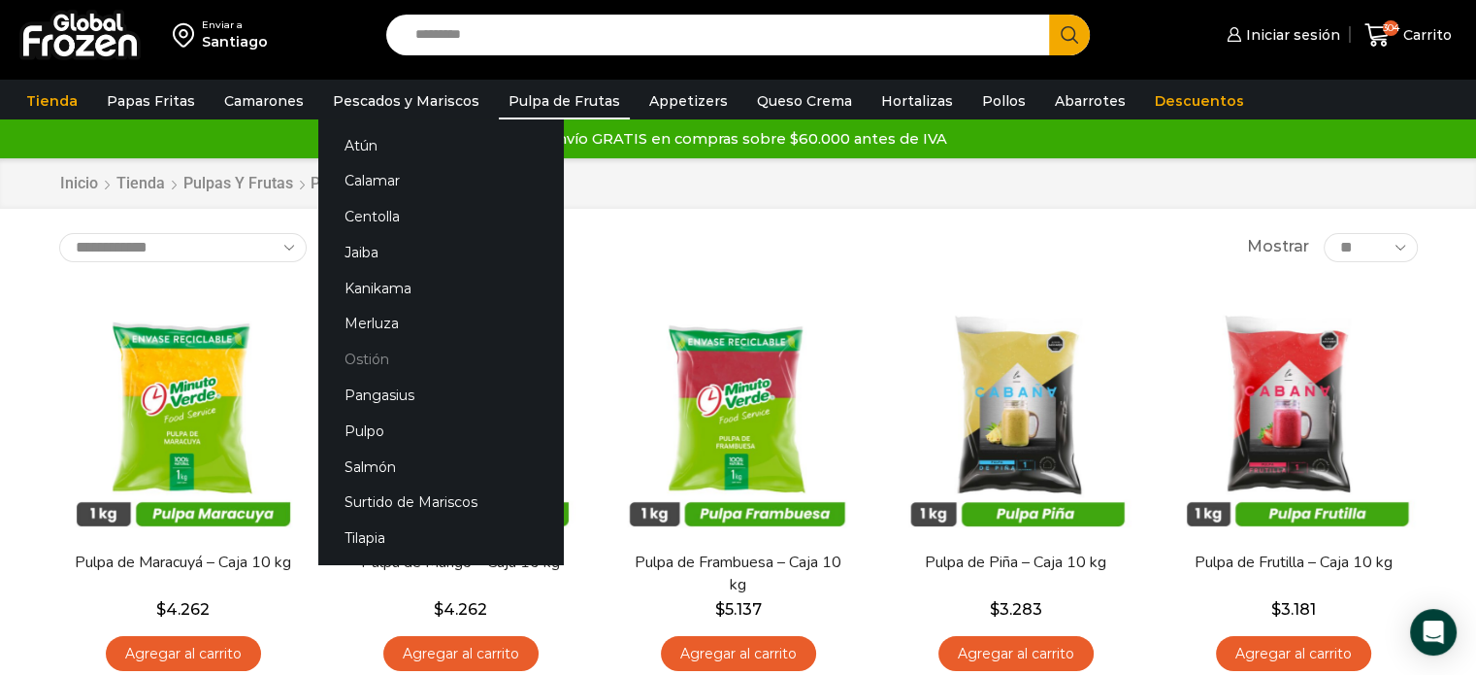
click at [353, 356] on link "Ostión" at bounding box center [440, 360] width 245 height 36
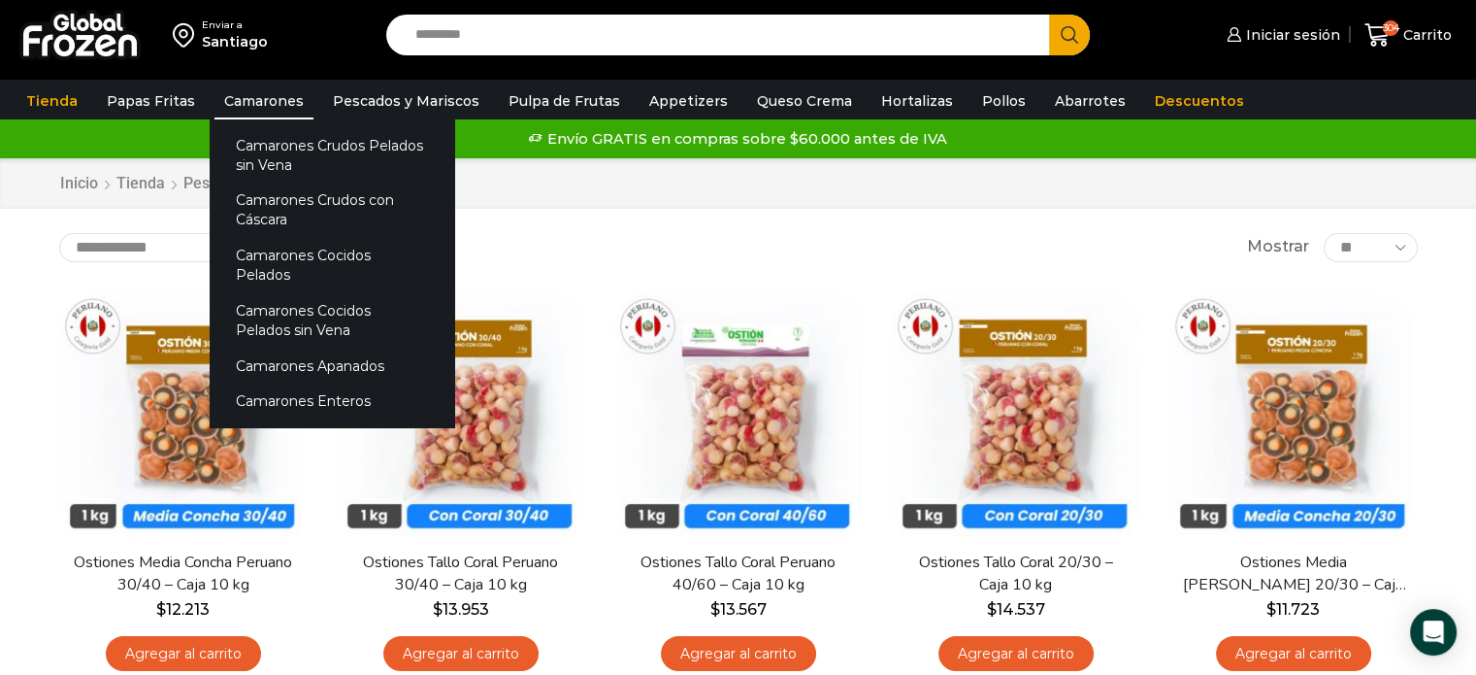
click at [242, 92] on link "Camarones" at bounding box center [264, 101] width 99 height 37
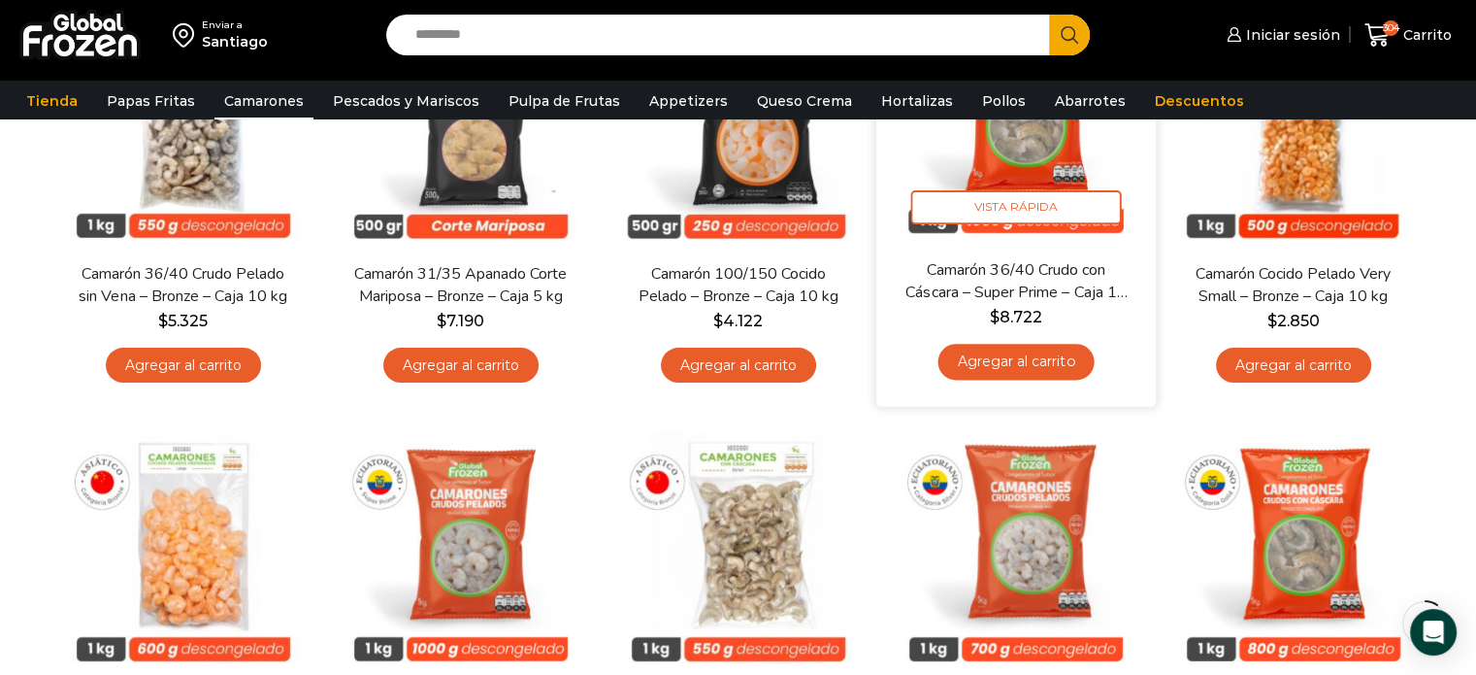
scroll to position [194, 0]
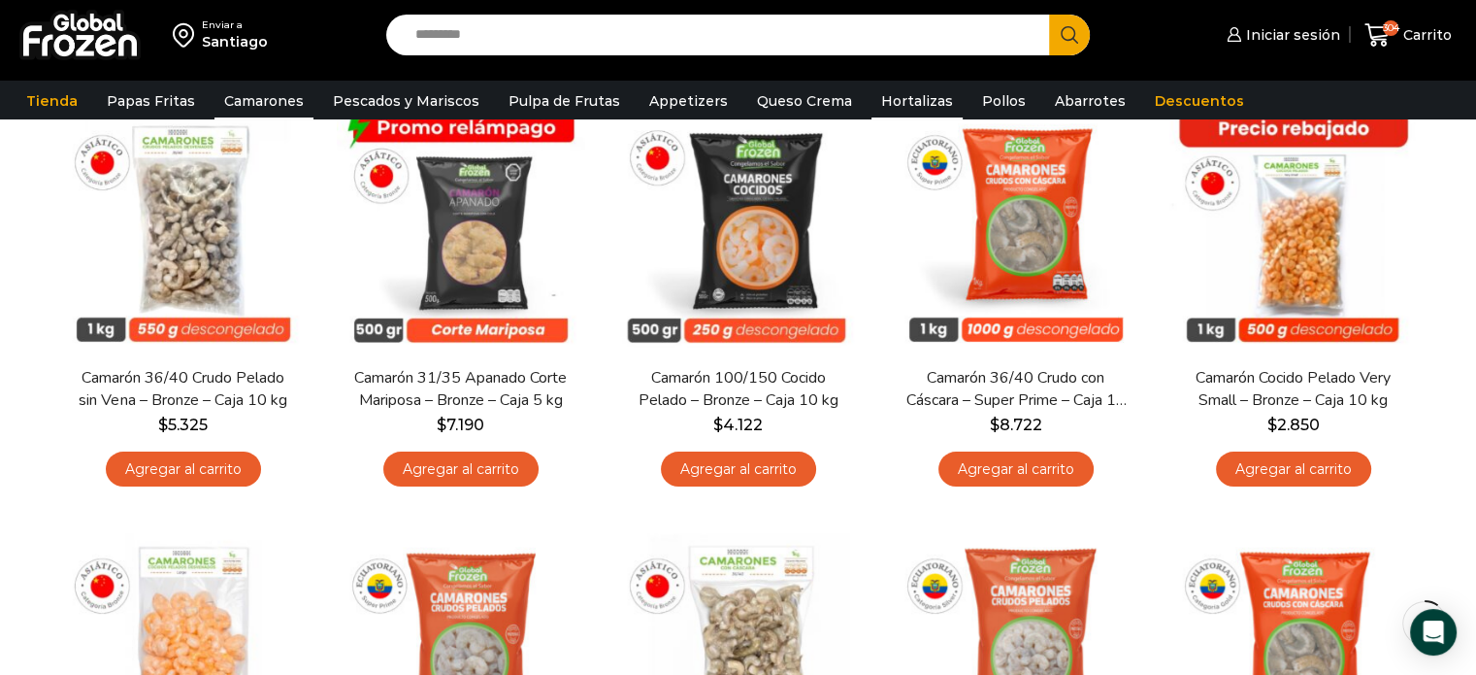
click at [893, 102] on link "Hortalizas" at bounding box center [917, 101] width 91 height 37
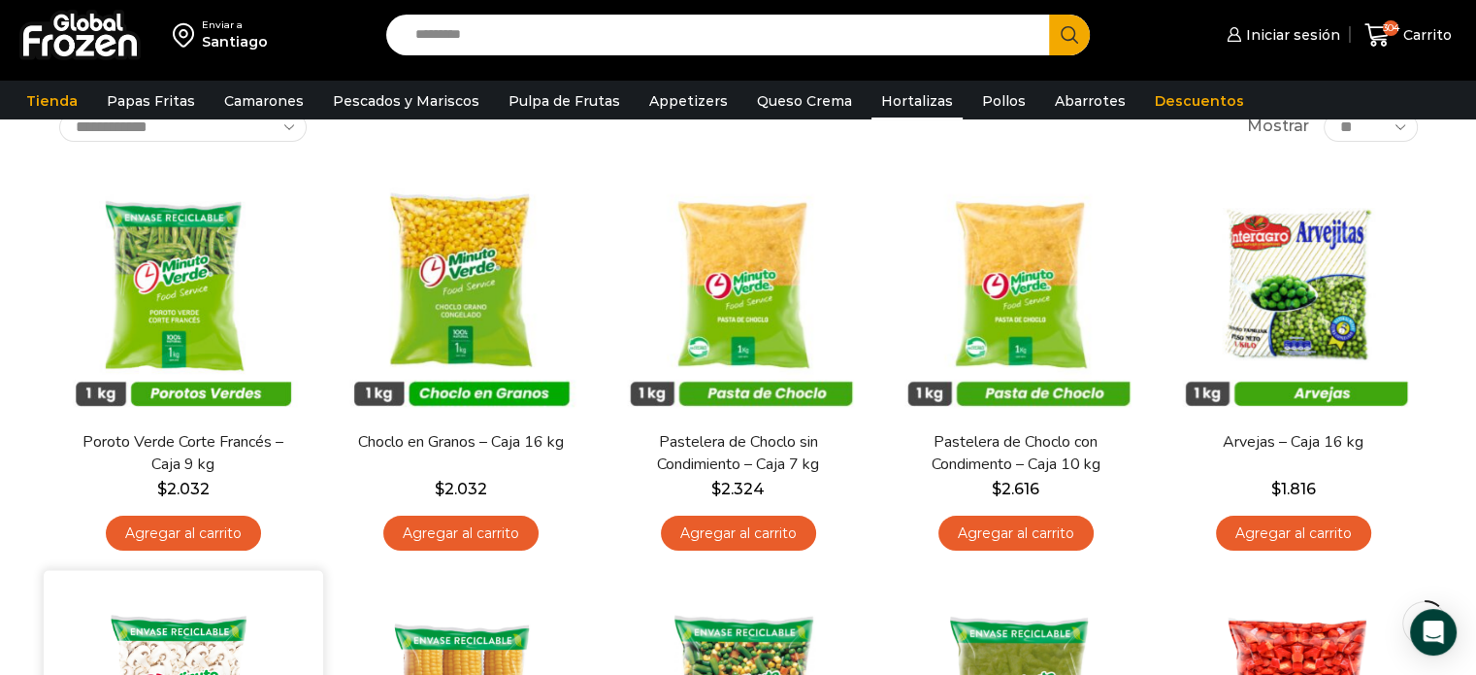
scroll to position [97, 0]
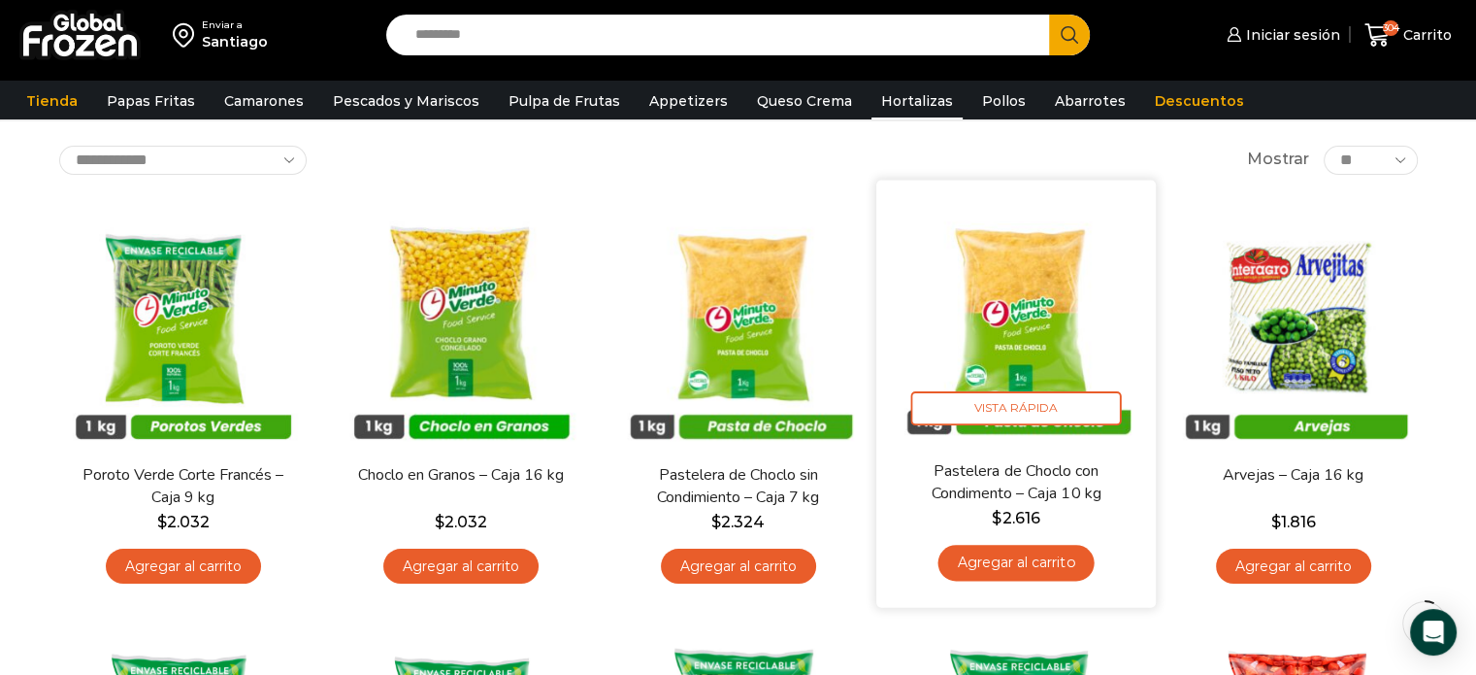
click at [1008, 569] on link "Agregar al carrito" at bounding box center [1016, 563] width 156 height 36
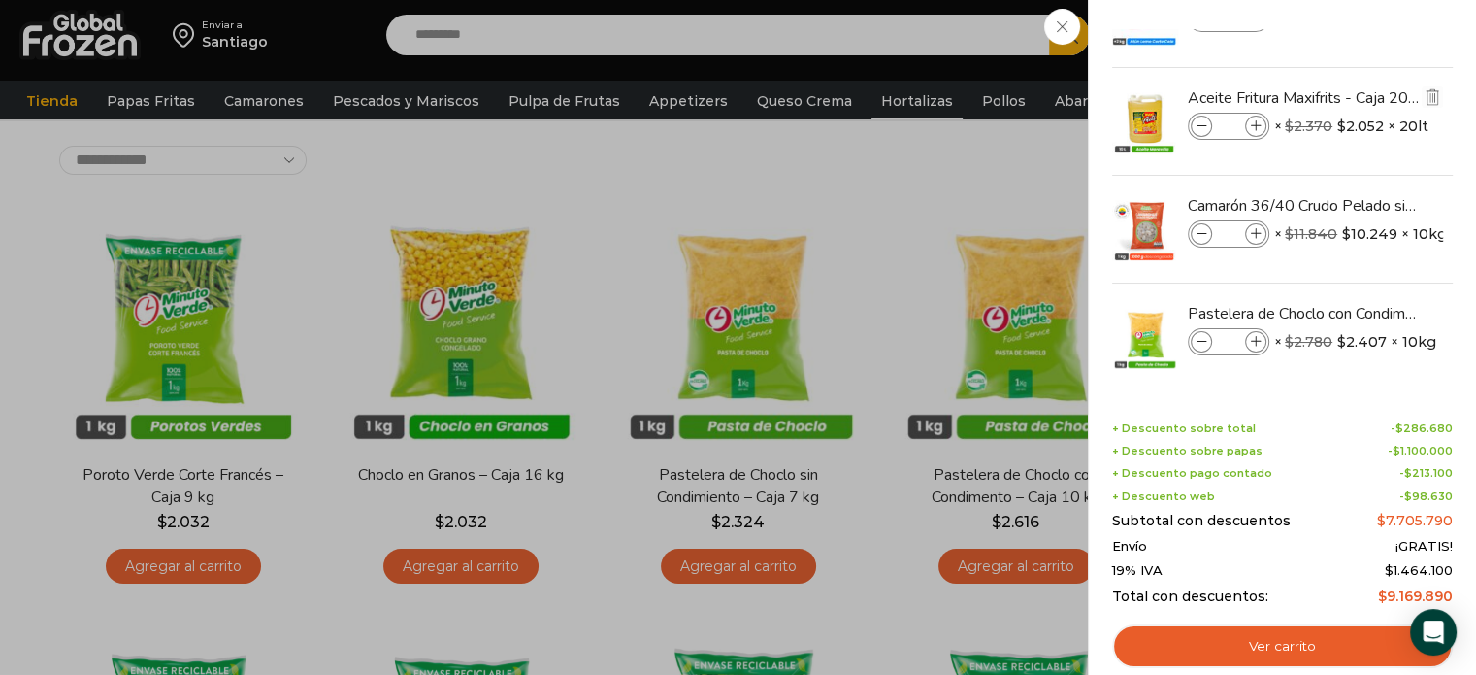
scroll to position [186, 0]
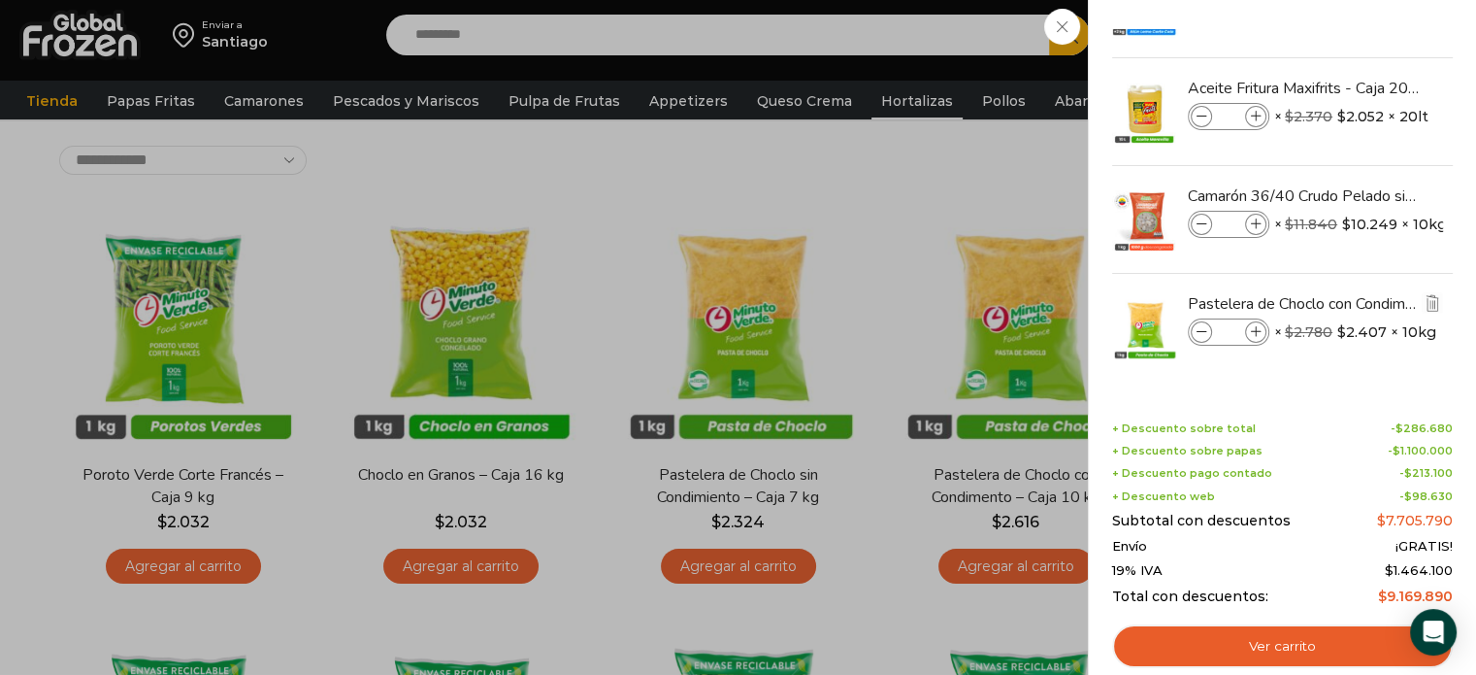
click at [1222, 330] on input "*" at bounding box center [1228, 331] width 29 height 21
click at [1223, 330] on input "*" at bounding box center [1228, 331] width 29 height 21
click at [1233, 329] on input "*" at bounding box center [1228, 331] width 29 height 21
type input "**"
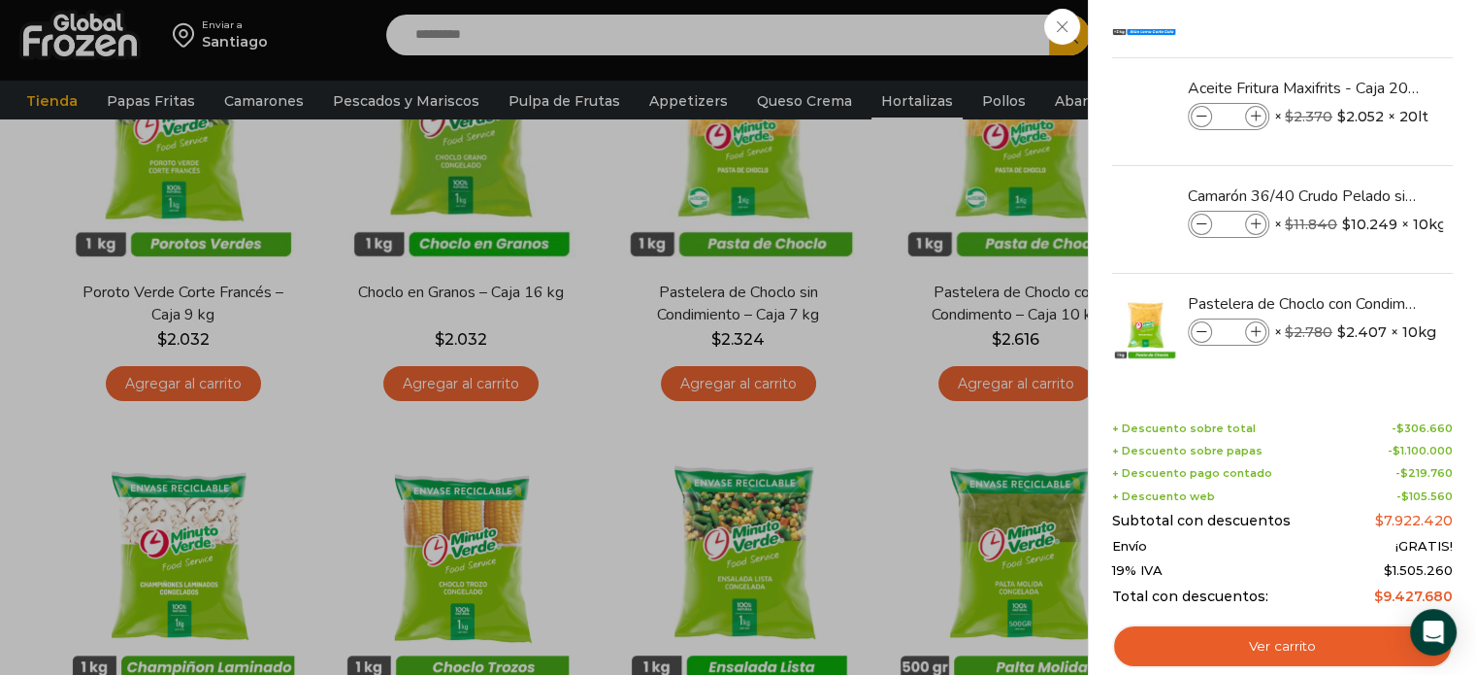
scroll to position [291, 0]
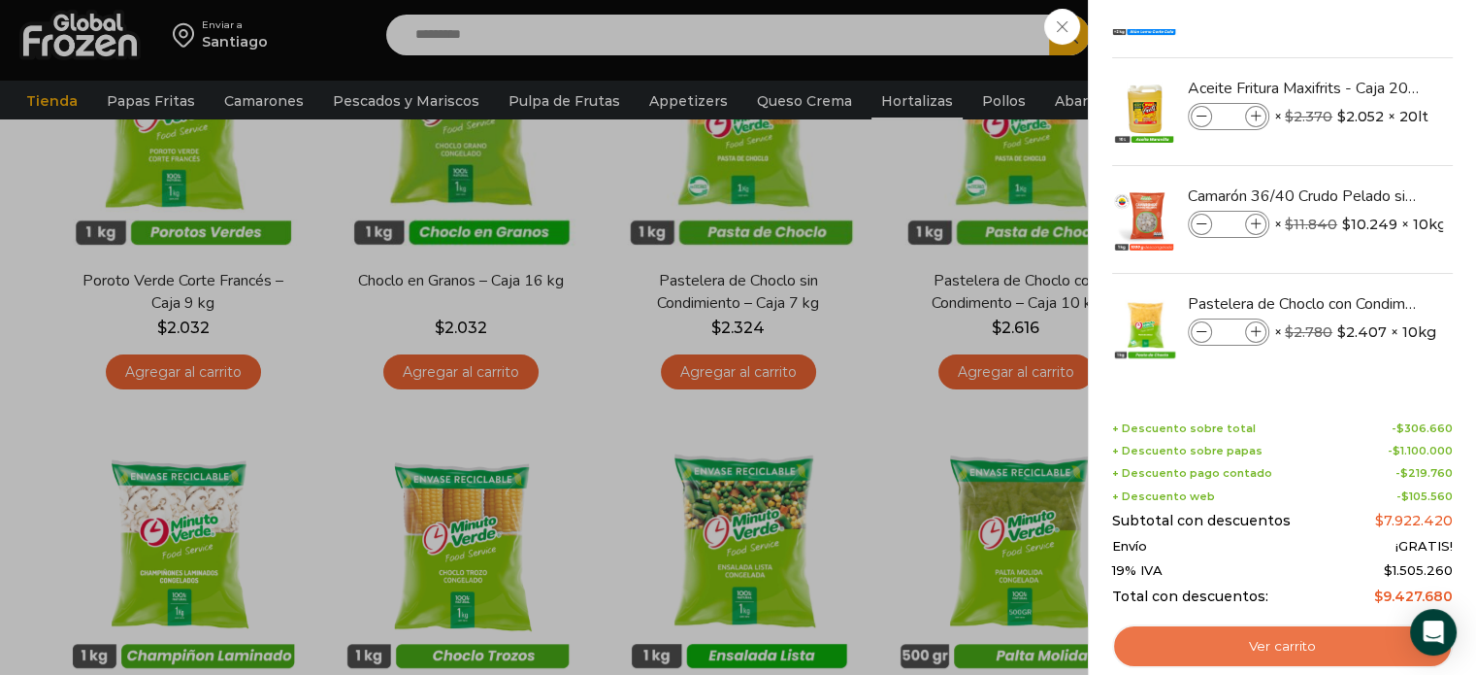
click at [1277, 632] on link "Ver carrito" at bounding box center [1282, 646] width 341 height 45
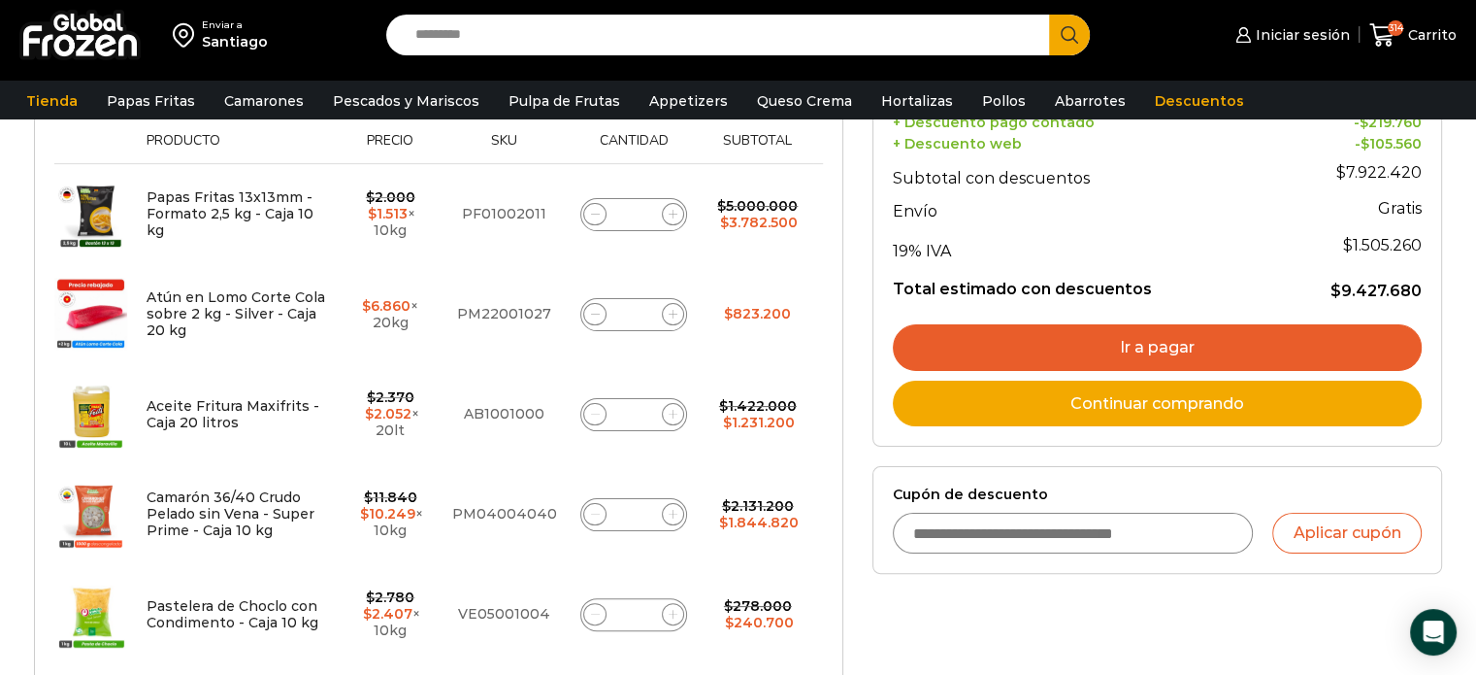
scroll to position [388, 0]
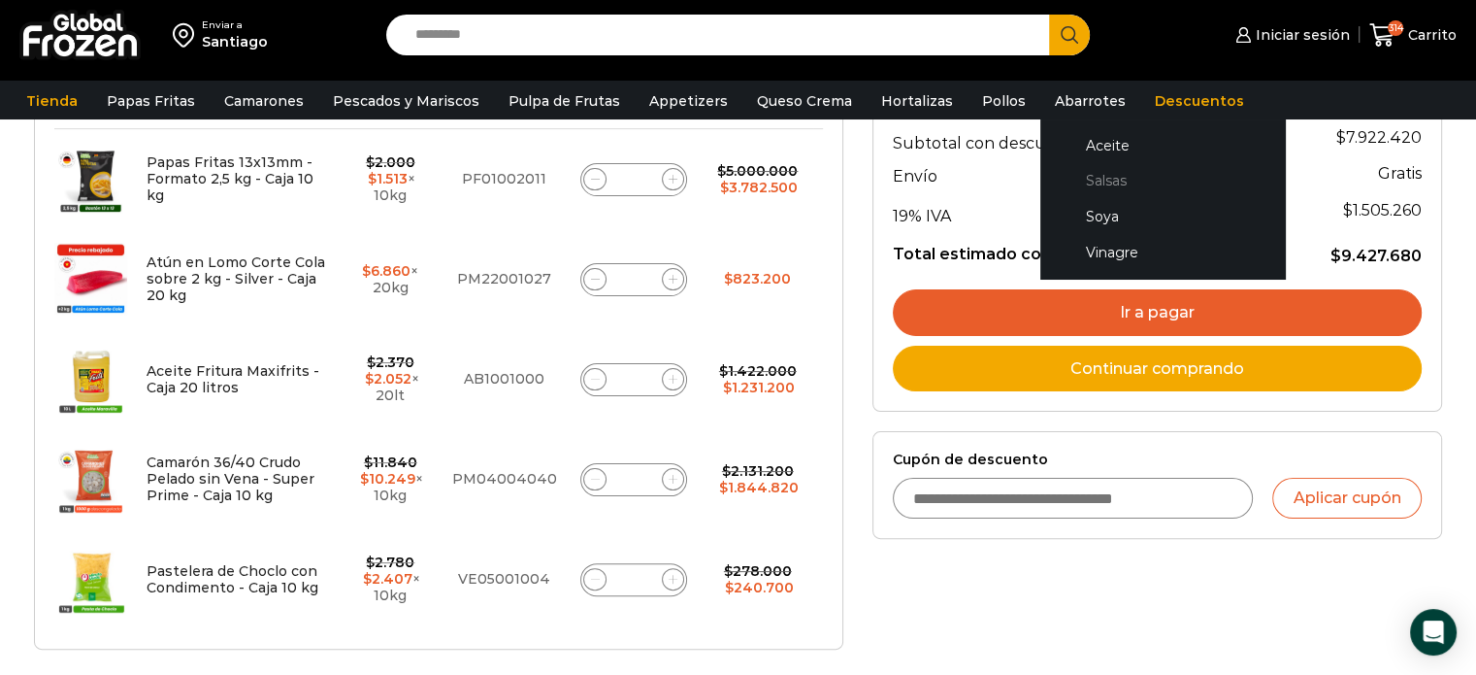
click at [1073, 181] on link "Salsas" at bounding box center [1163, 181] width 206 height 36
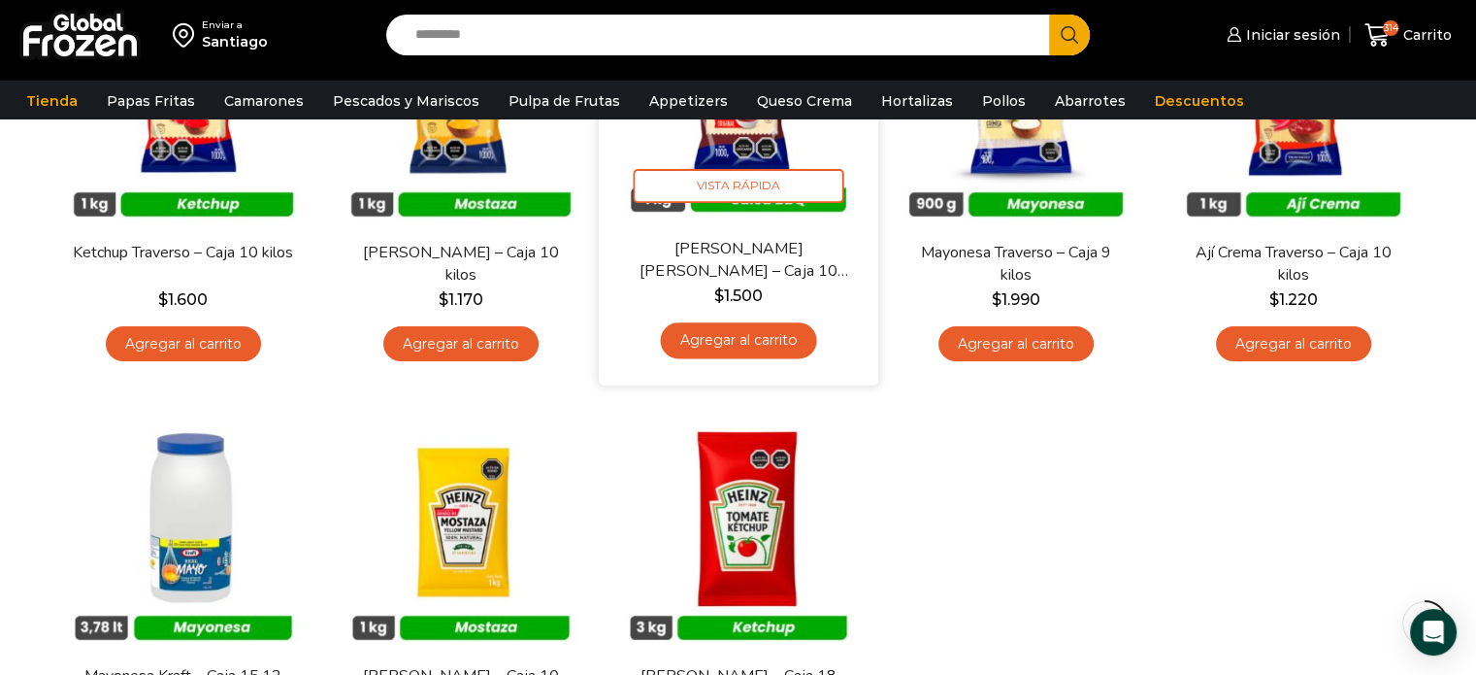
scroll to position [485, 0]
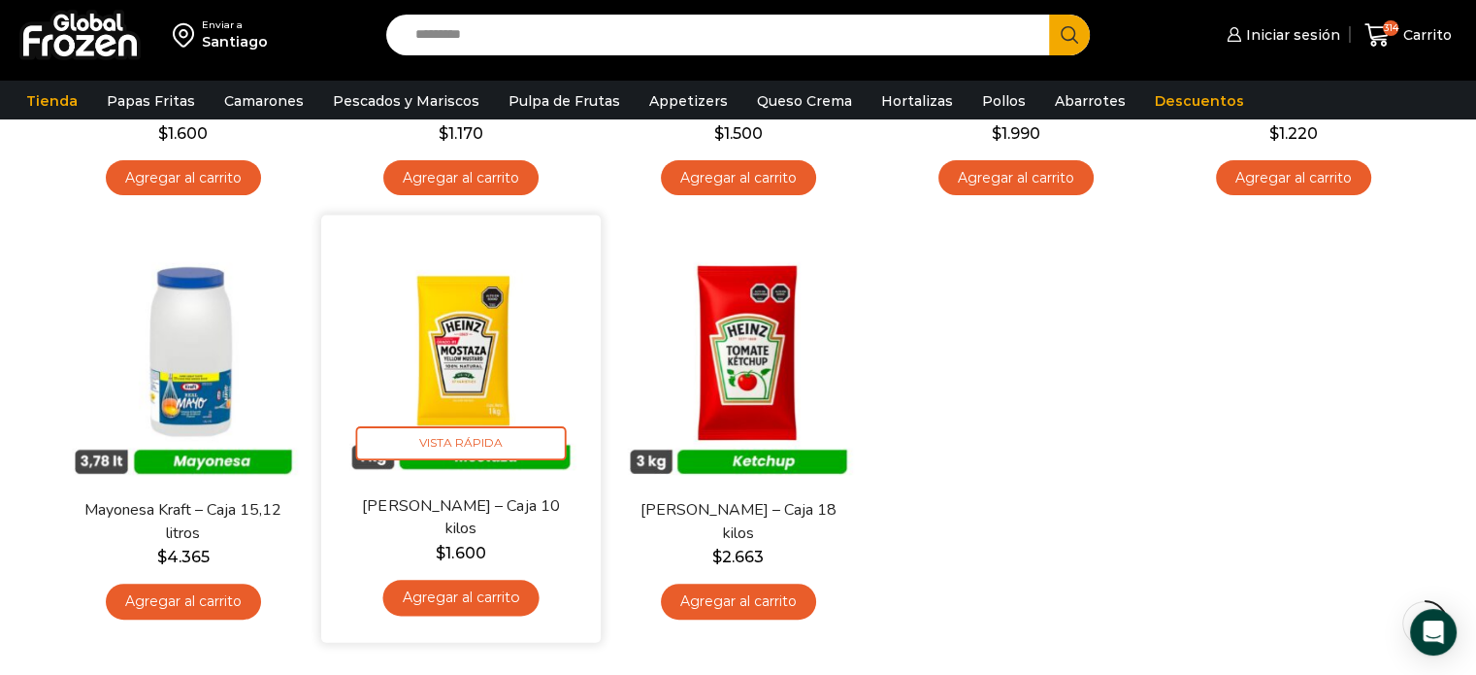
click at [466, 592] on link "Agregar al carrito" at bounding box center [460, 597] width 156 height 36
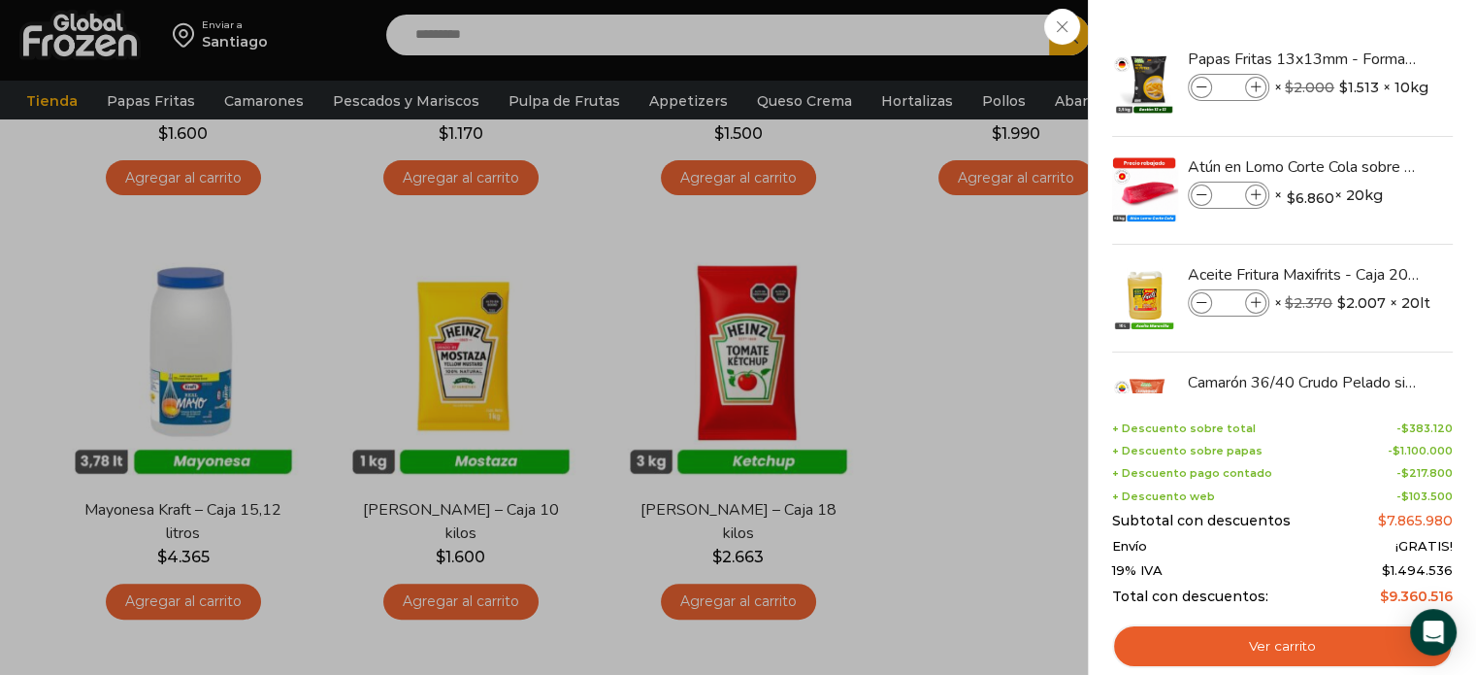
click at [1360, 58] on div "315 Carrito 315 315 Shopping Cart" at bounding box center [1408, 36] width 97 height 46
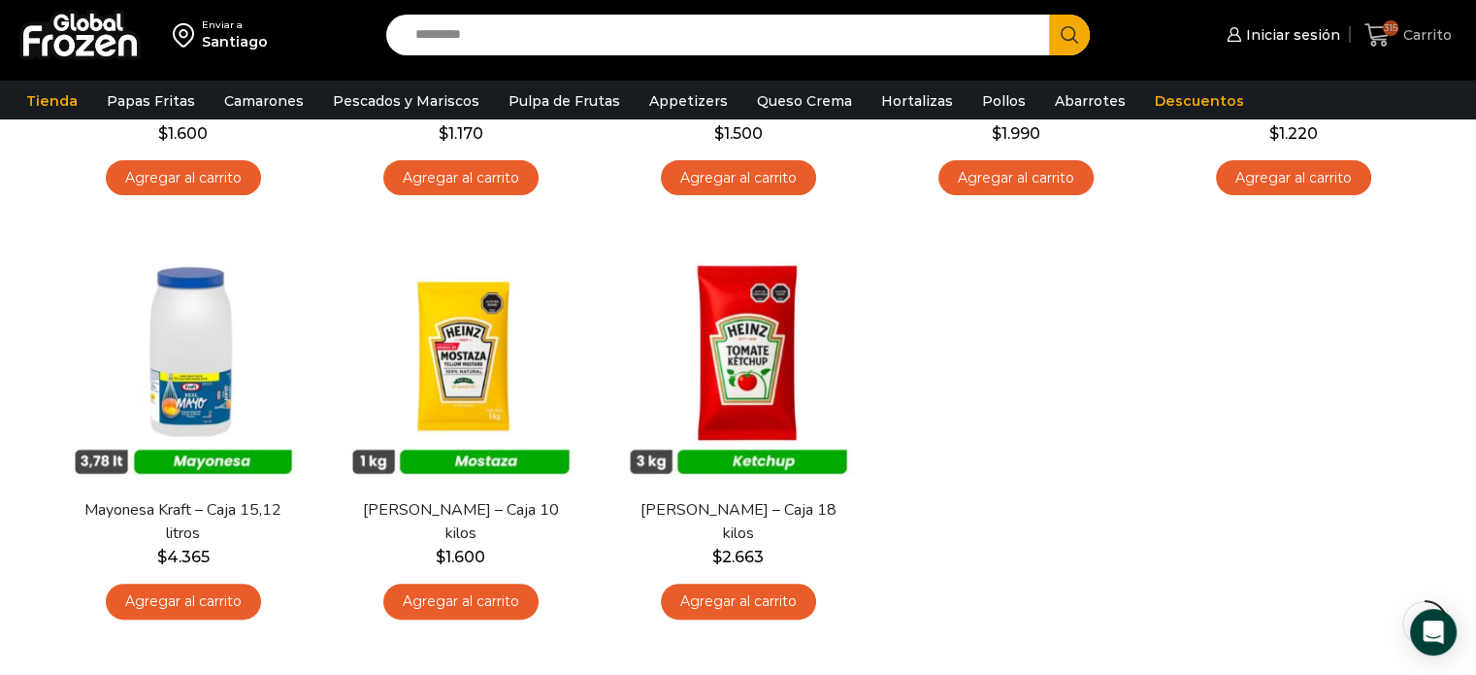
click at [1381, 44] on icon at bounding box center [1378, 35] width 26 height 26
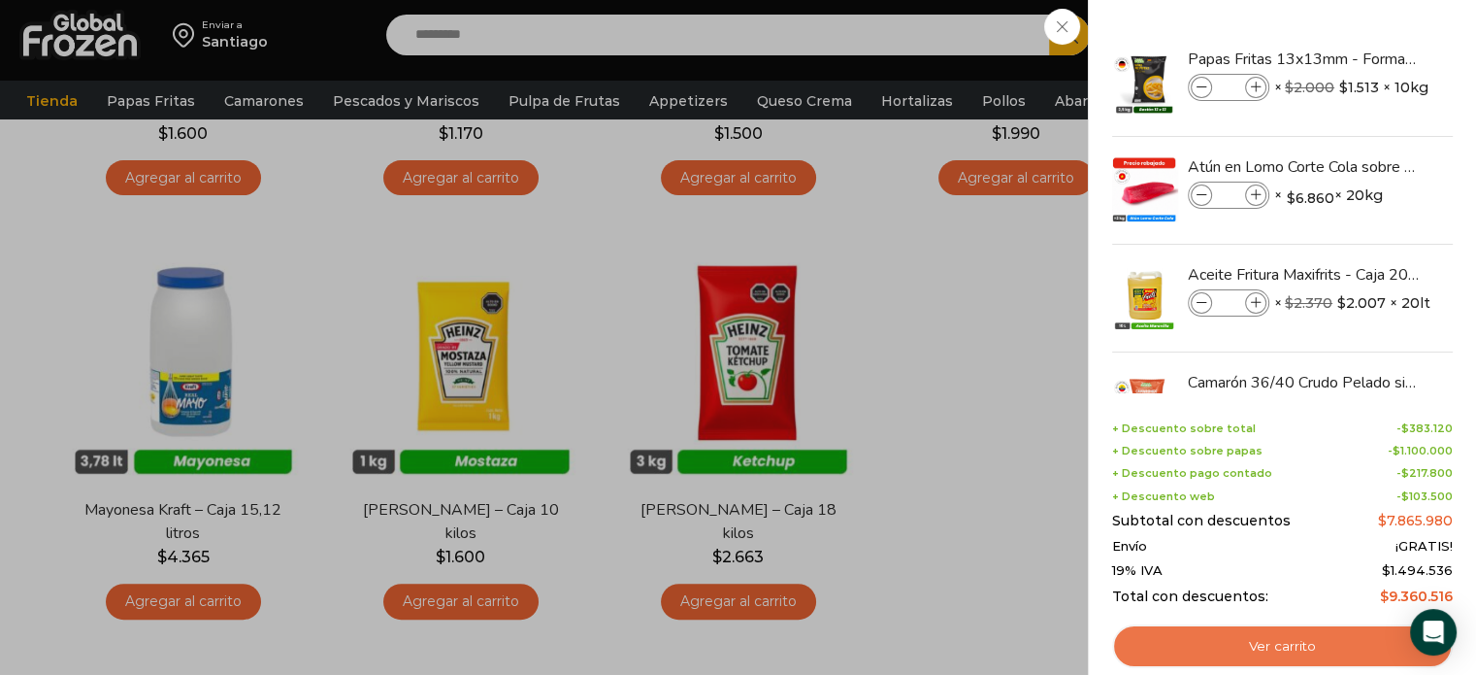
click at [1260, 640] on link "Ver carrito" at bounding box center [1282, 646] width 341 height 45
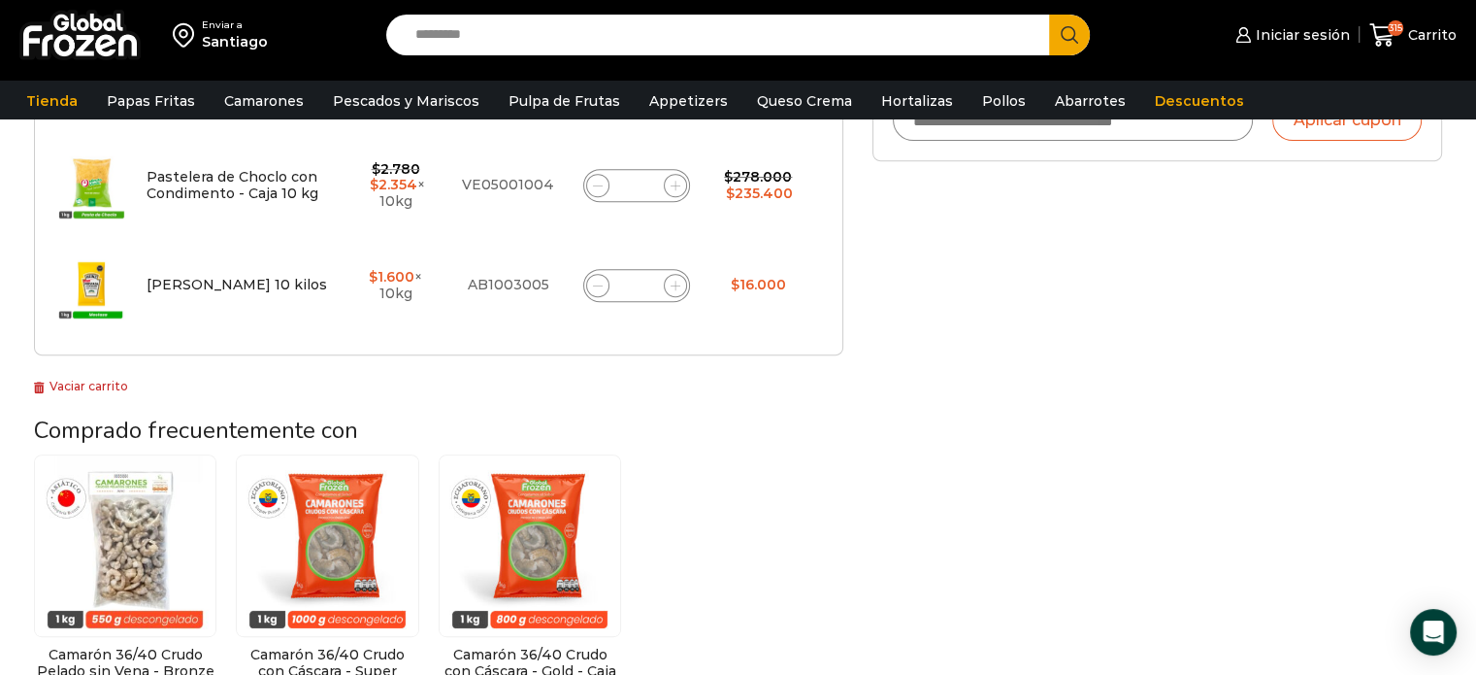
scroll to position [874, 0]
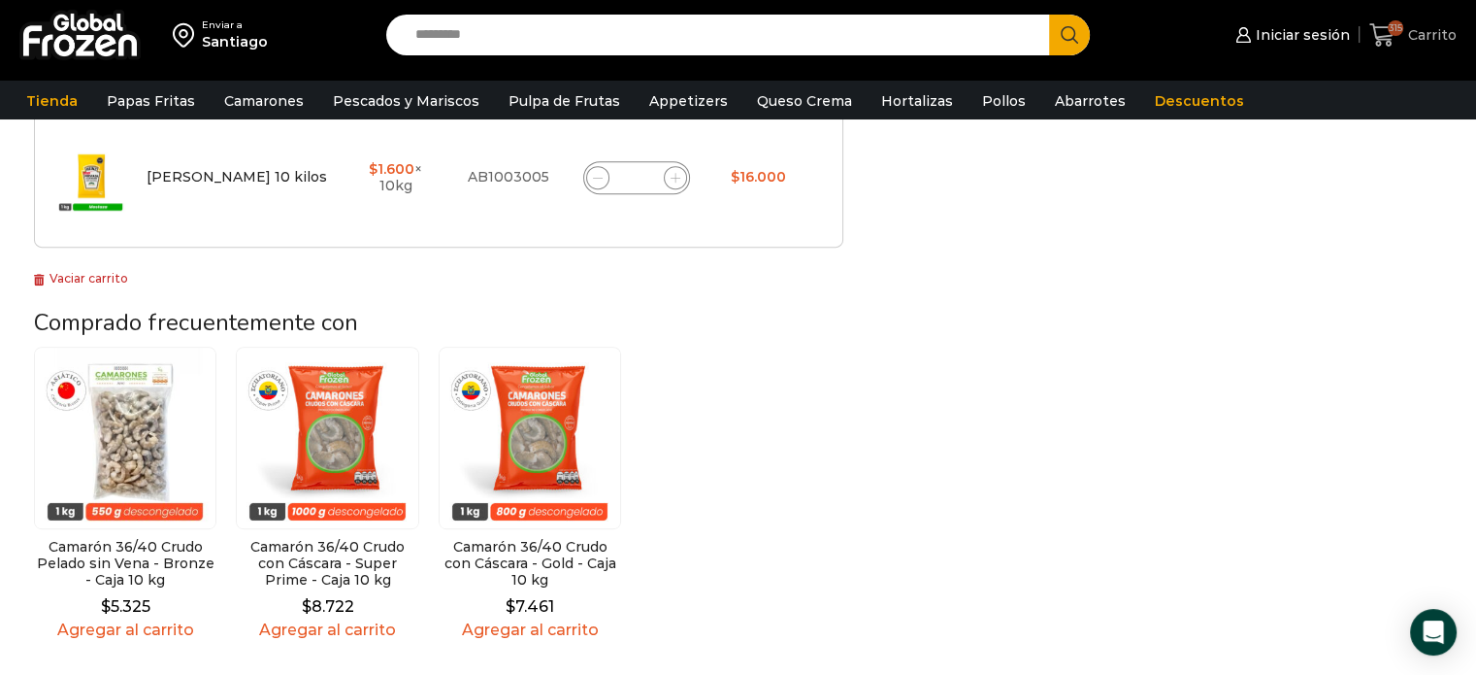
click at [1378, 28] on icon at bounding box center [1383, 35] width 26 height 26
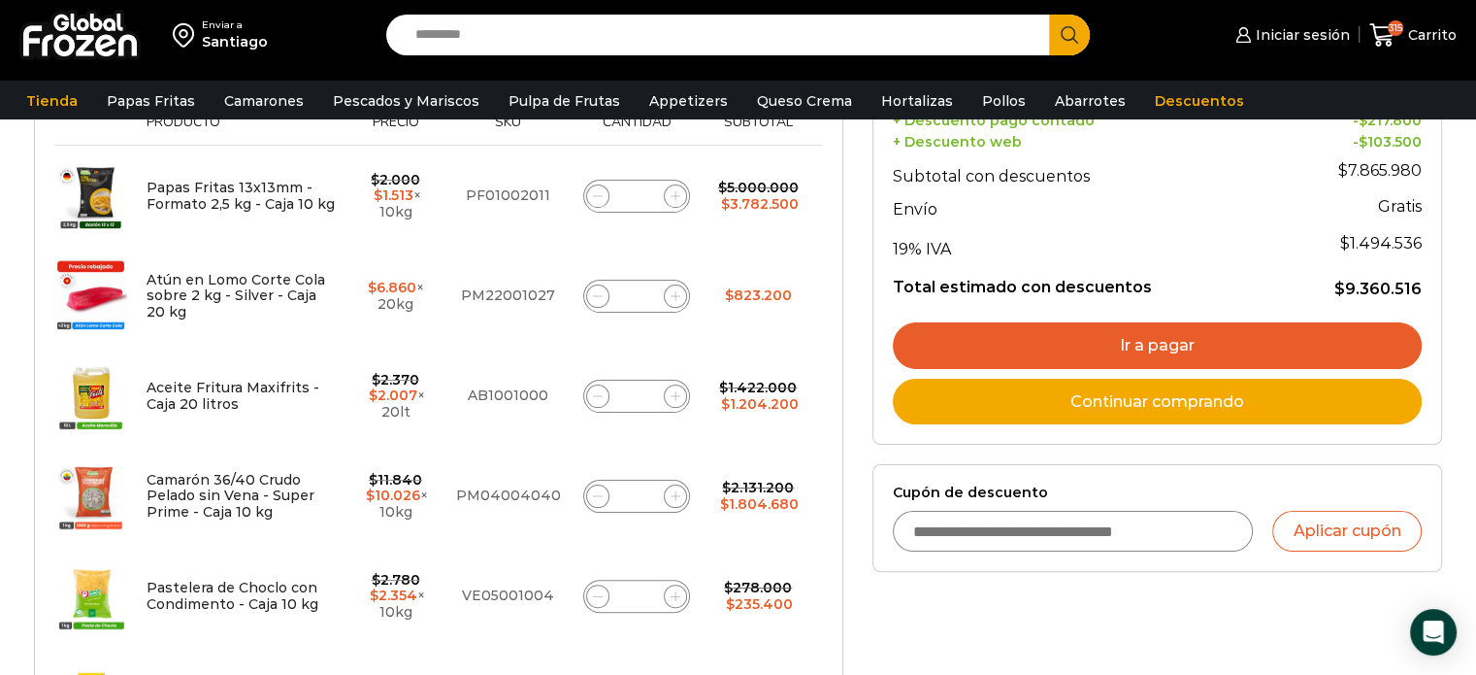
scroll to position [679, 0]
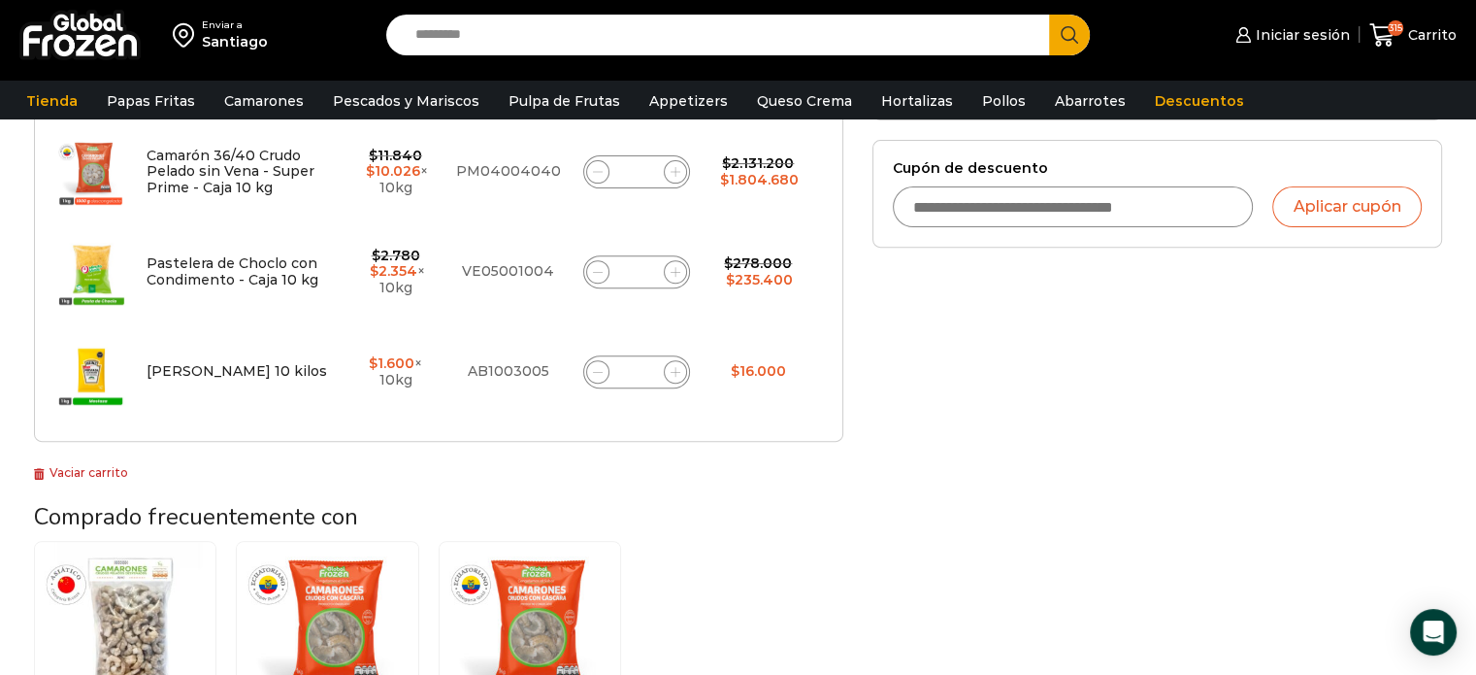
click at [671, 372] on icon at bounding box center [675, 371] width 9 height 9
type input "*"
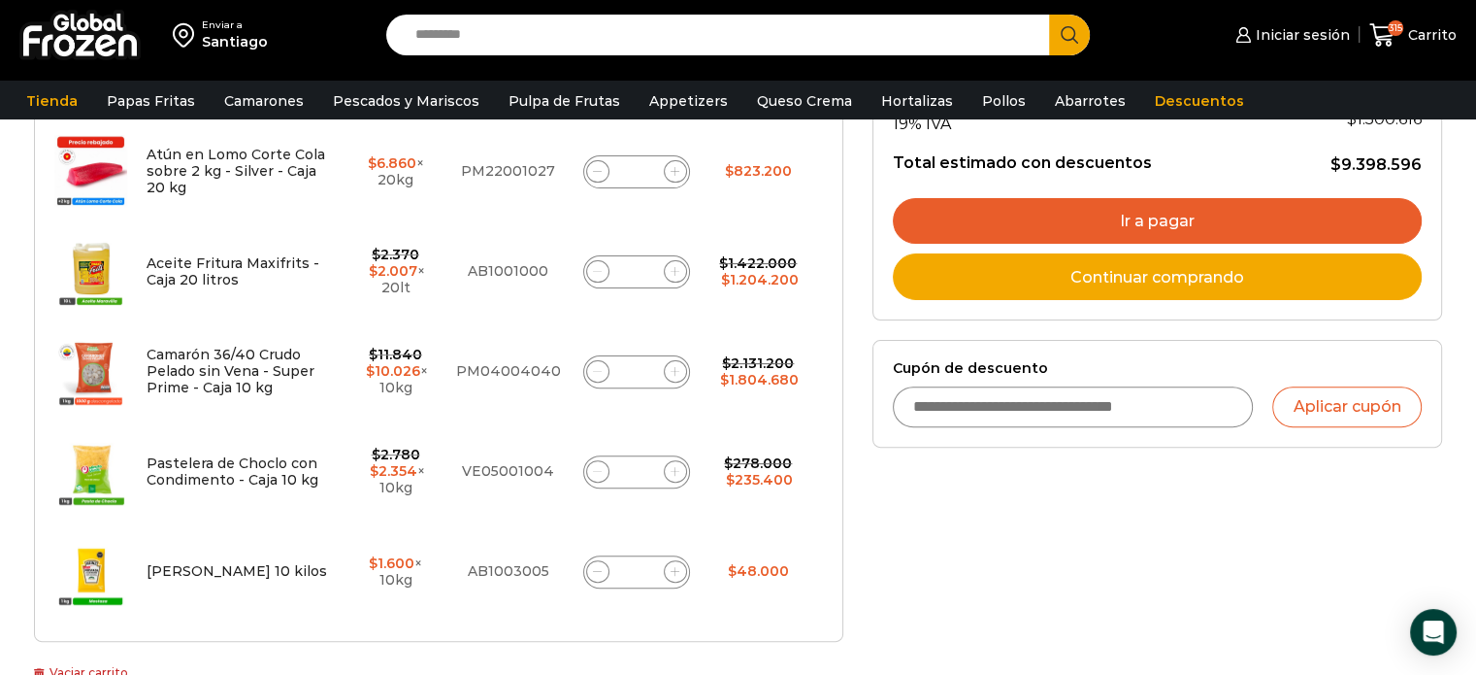
scroll to position [303, 0]
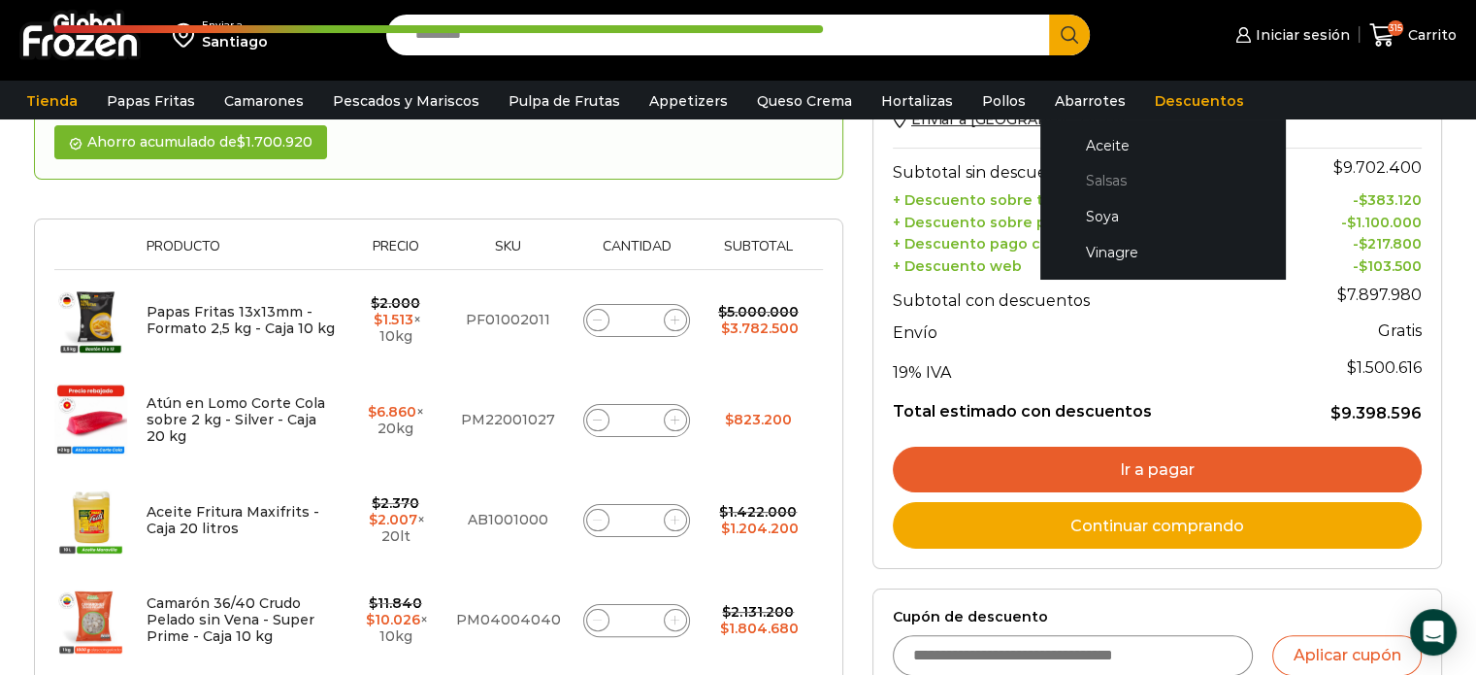
click at [1075, 176] on link "Salsas" at bounding box center [1163, 181] width 206 height 36
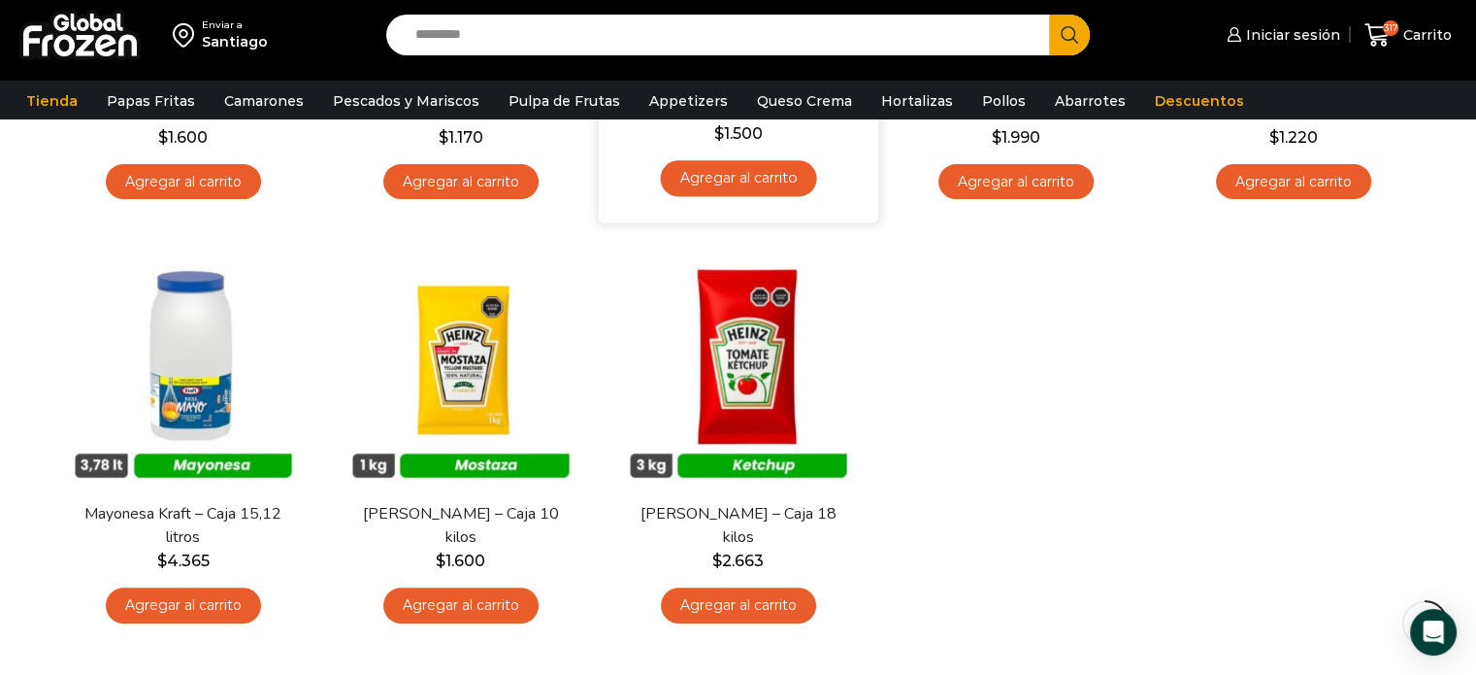
scroll to position [485, 0]
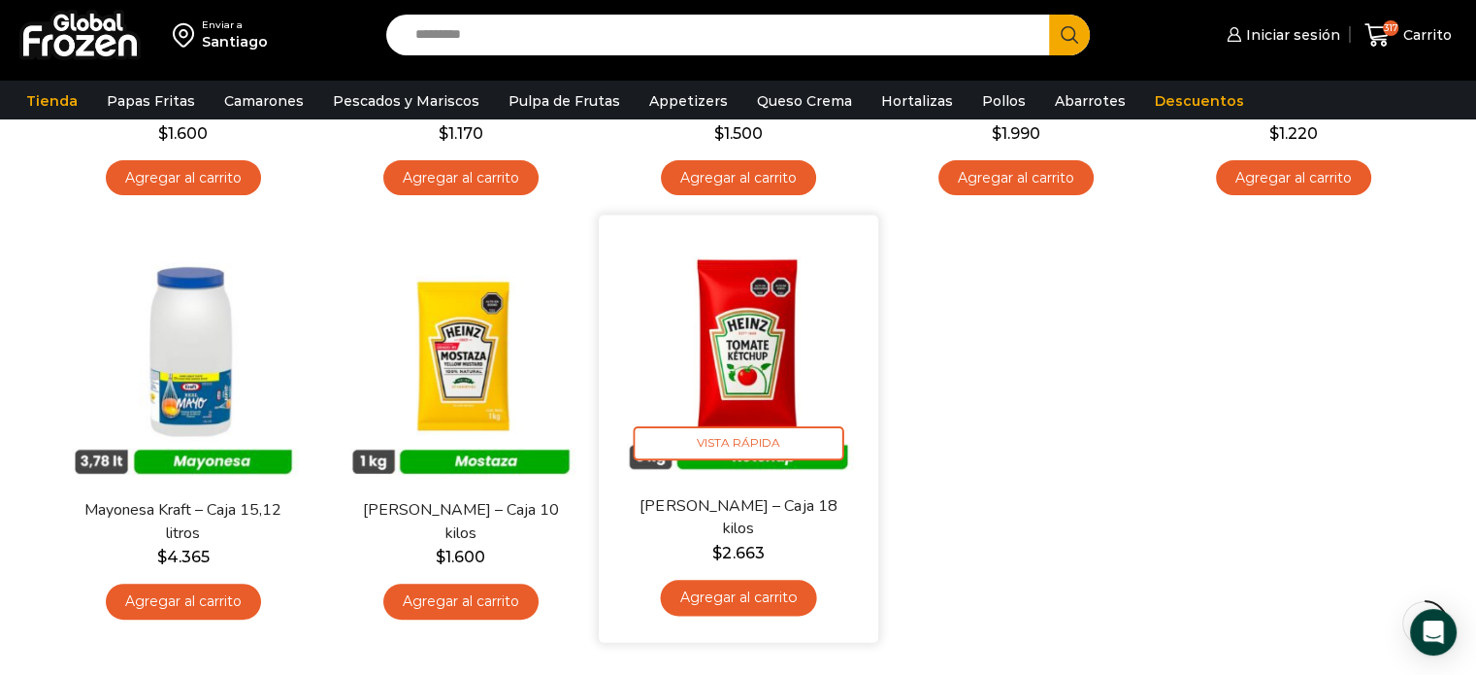
click at [742, 597] on link "Agregar al carrito" at bounding box center [738, 597] width 156 height 36
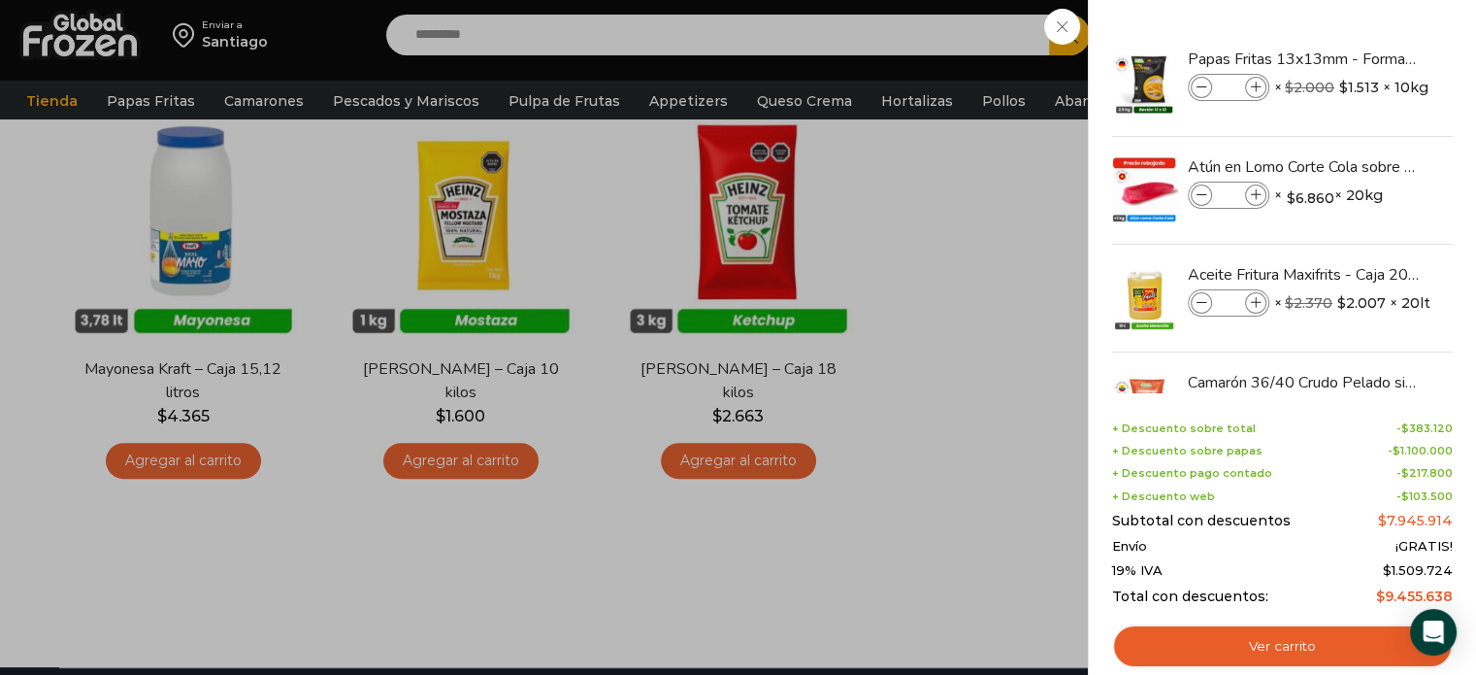
scroll to position [641, 0]
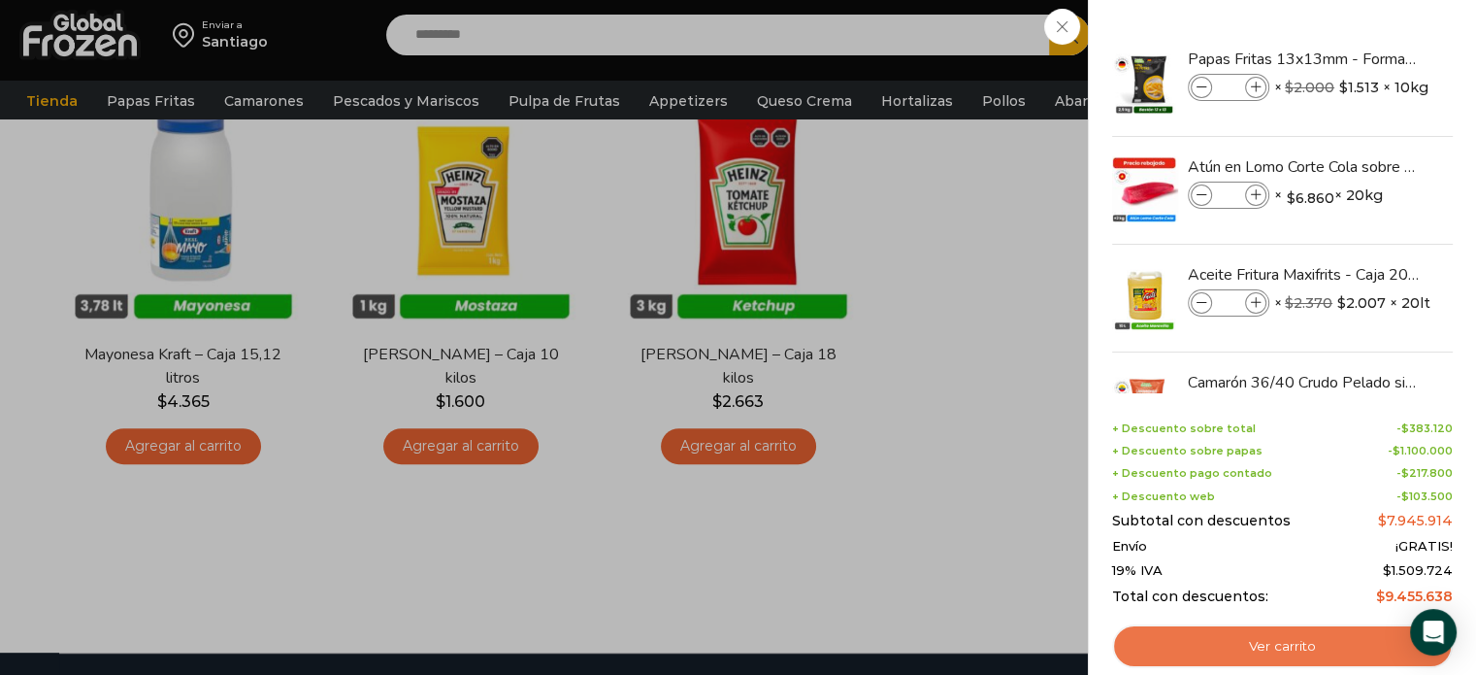
click at [1273, 640] on link "Ver carrito" at bounding box center [1282, 646] width 341 height 45
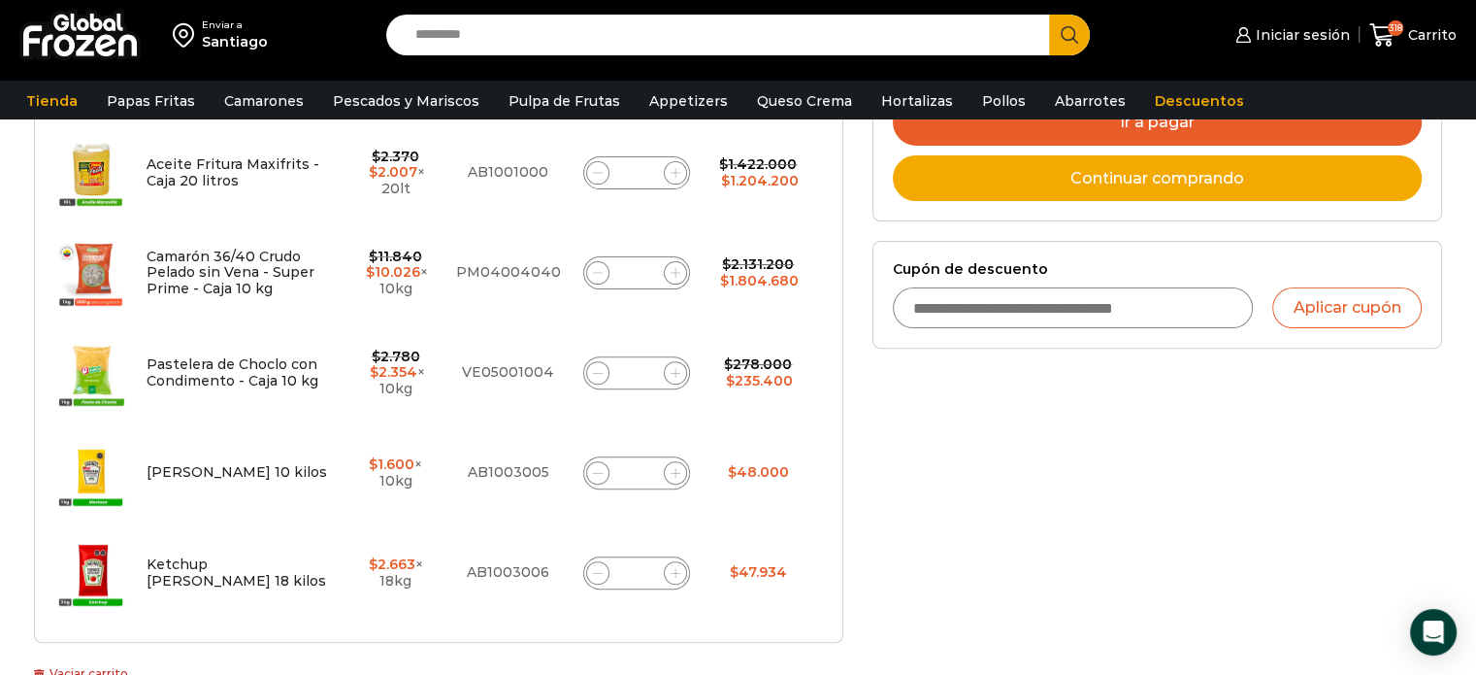
scroll to position [582, 0]
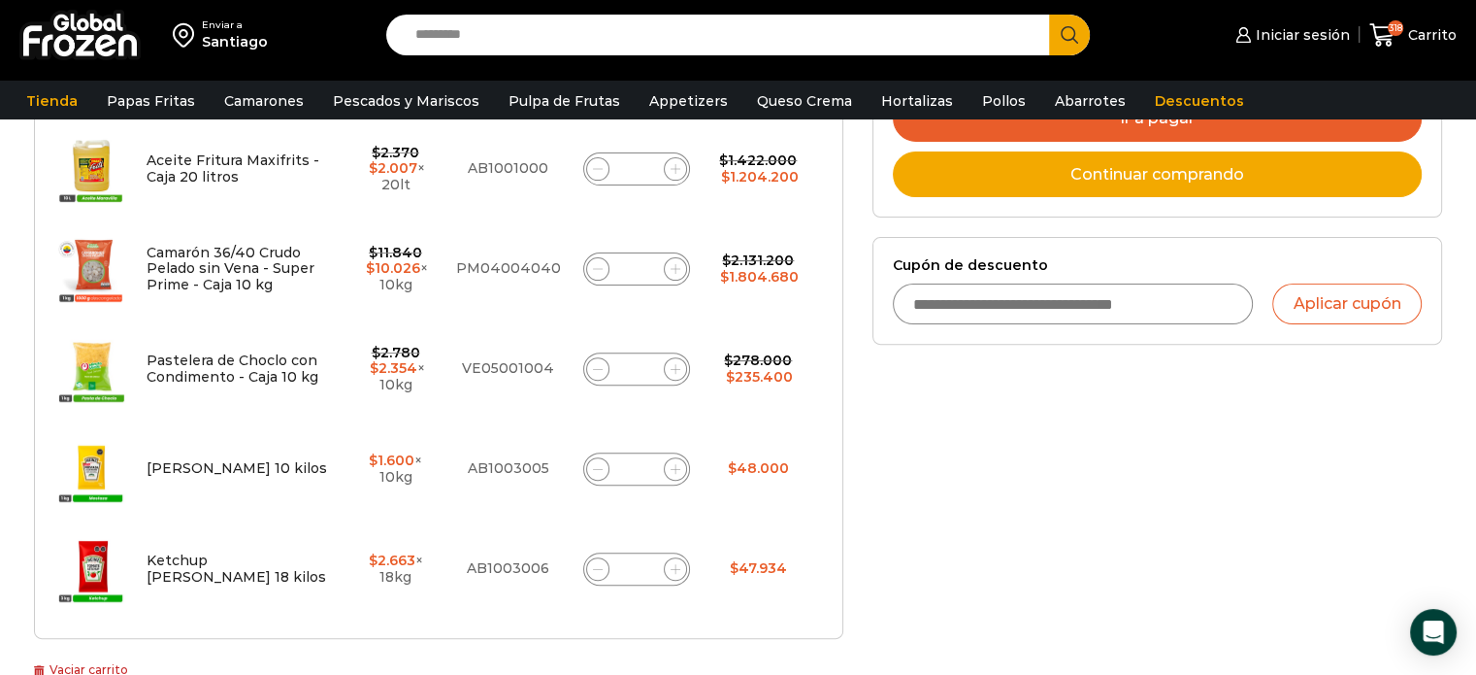
drag, startPoint x: 645, startPoint y: 570, endPoint x: 631, endPoint y: 569, distance: 14.6
click at [631, 569] on input "*" at bounding box center [636, 568] width 27 height 27
click at [644, 565] on input "*" at bounding box center [636, 568] width 27 height 27
type input "*"
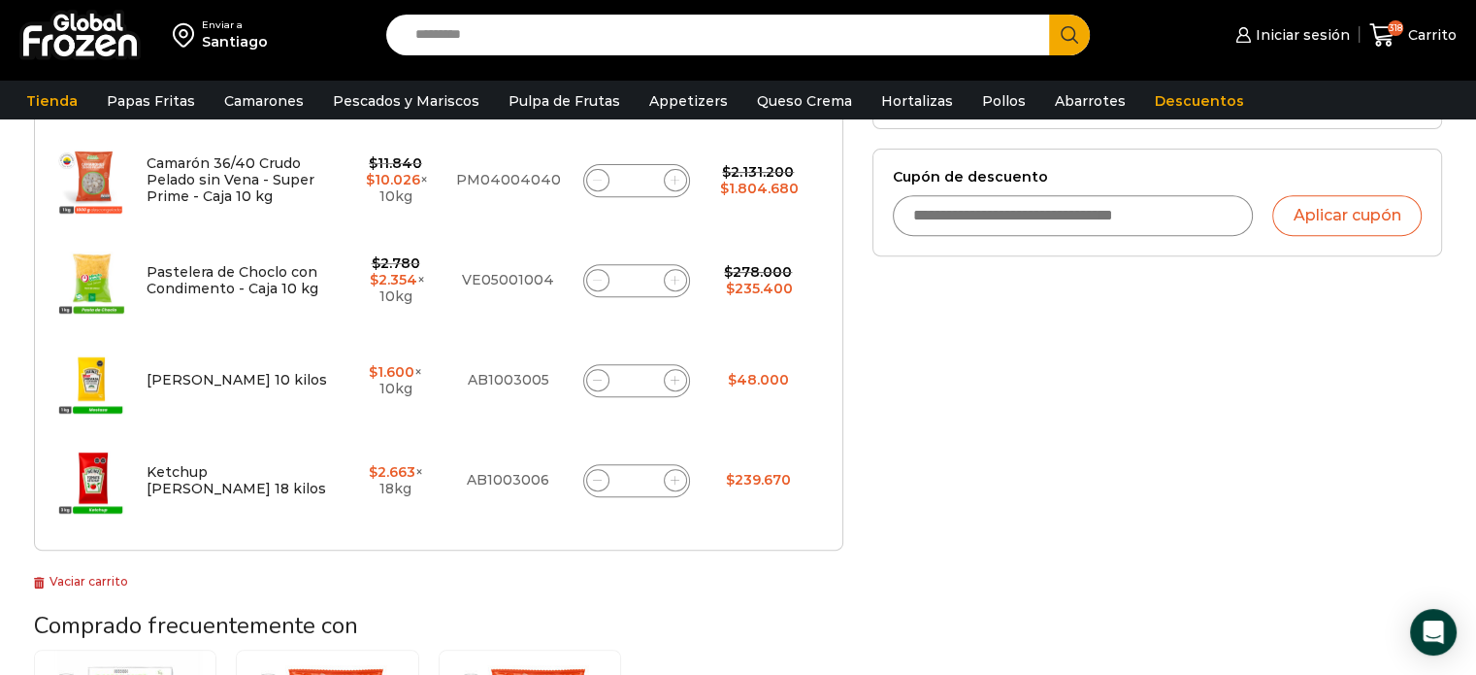
scroll to position [841, 0]
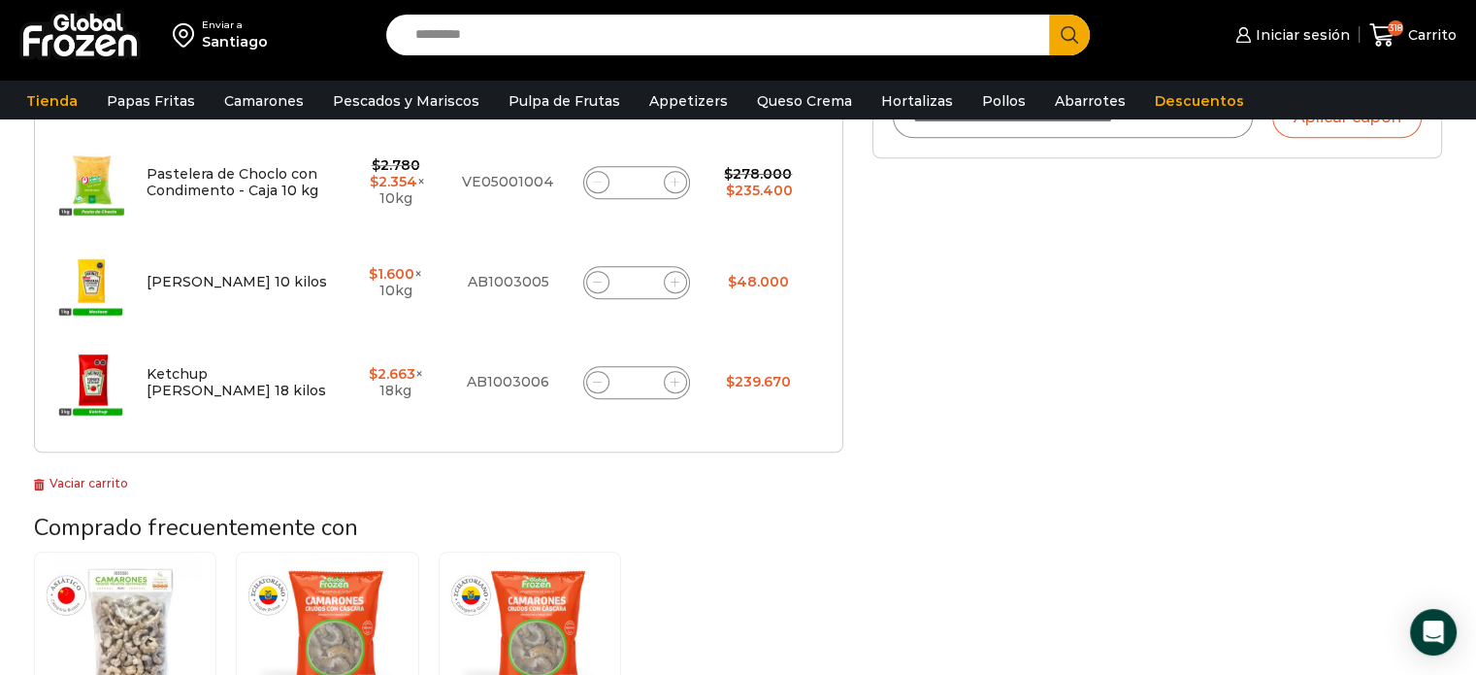
click at [1002, 423] on div "Selecciona la forma de pago Contado (Ahorra un 3% en tu compra) Seleccionar Env…" at bounding box center [1157, 151] width 599 height 1425
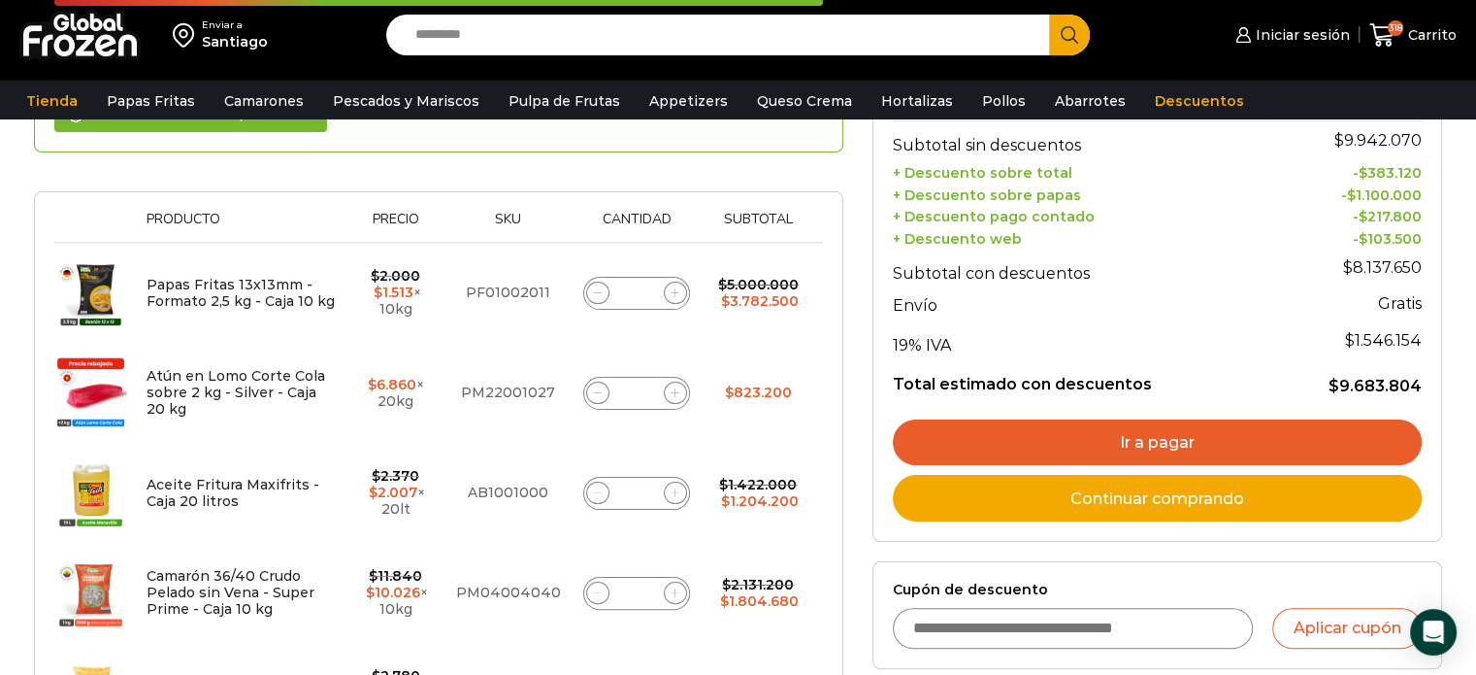
scroll to position [646, 0]
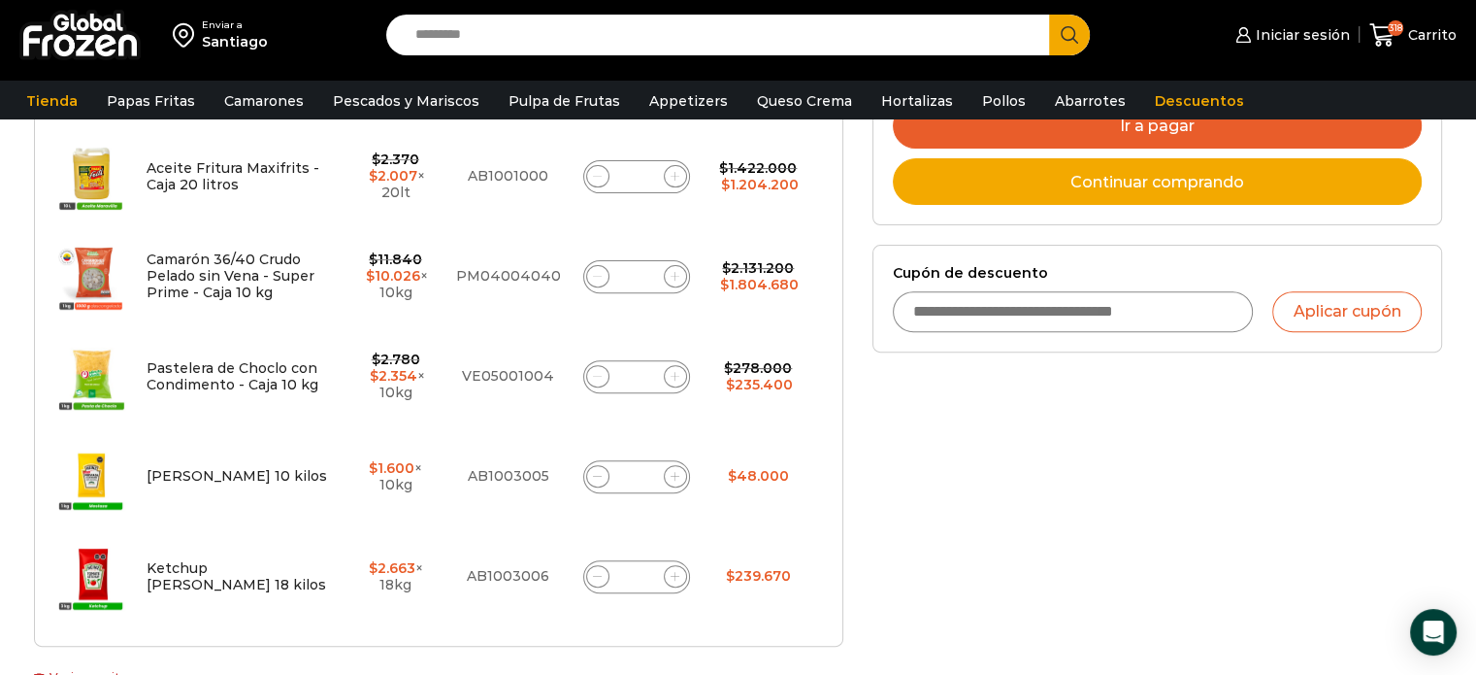
click at [971, 526] on div "Selecciona la forma de pago Contado (Ahorra un 3% en tu compra) Seleccionar Env…" at bounding box center [1157, 345] width 599 height 1425
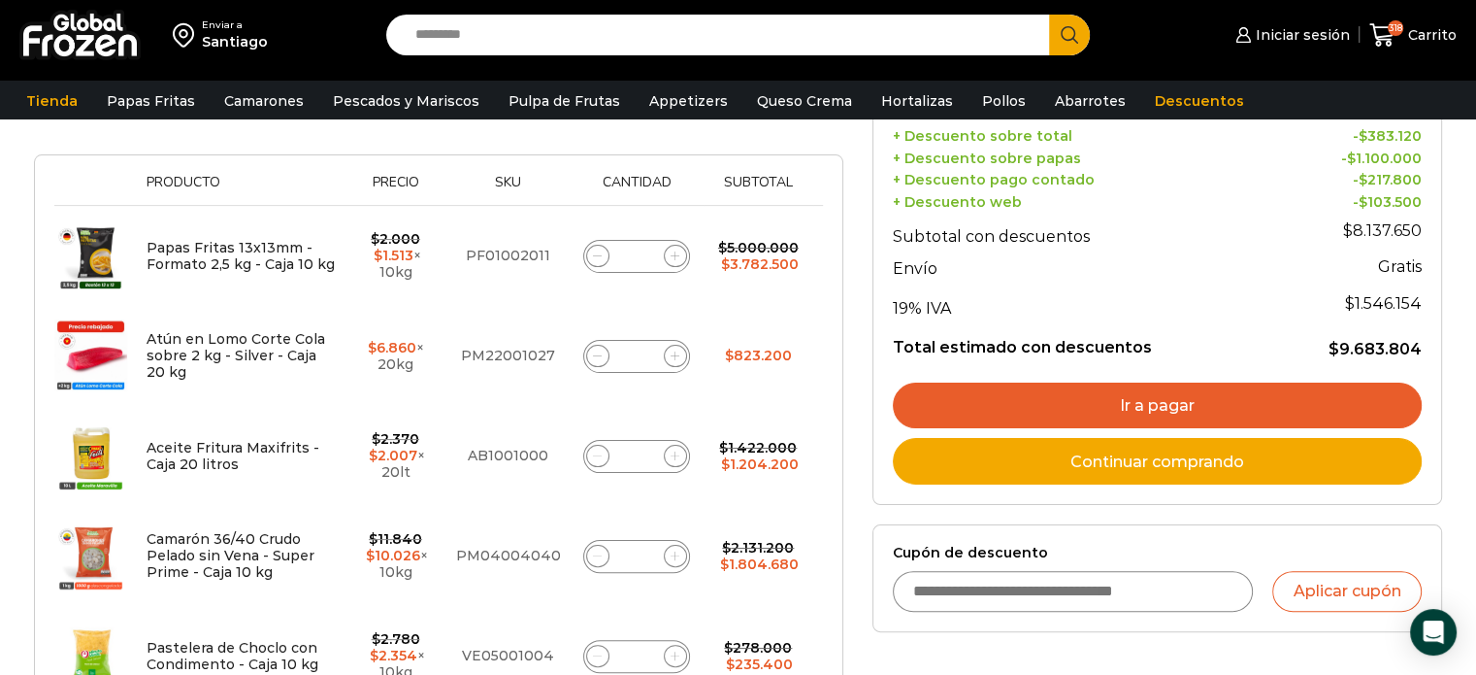
scroll to position [355, 0]
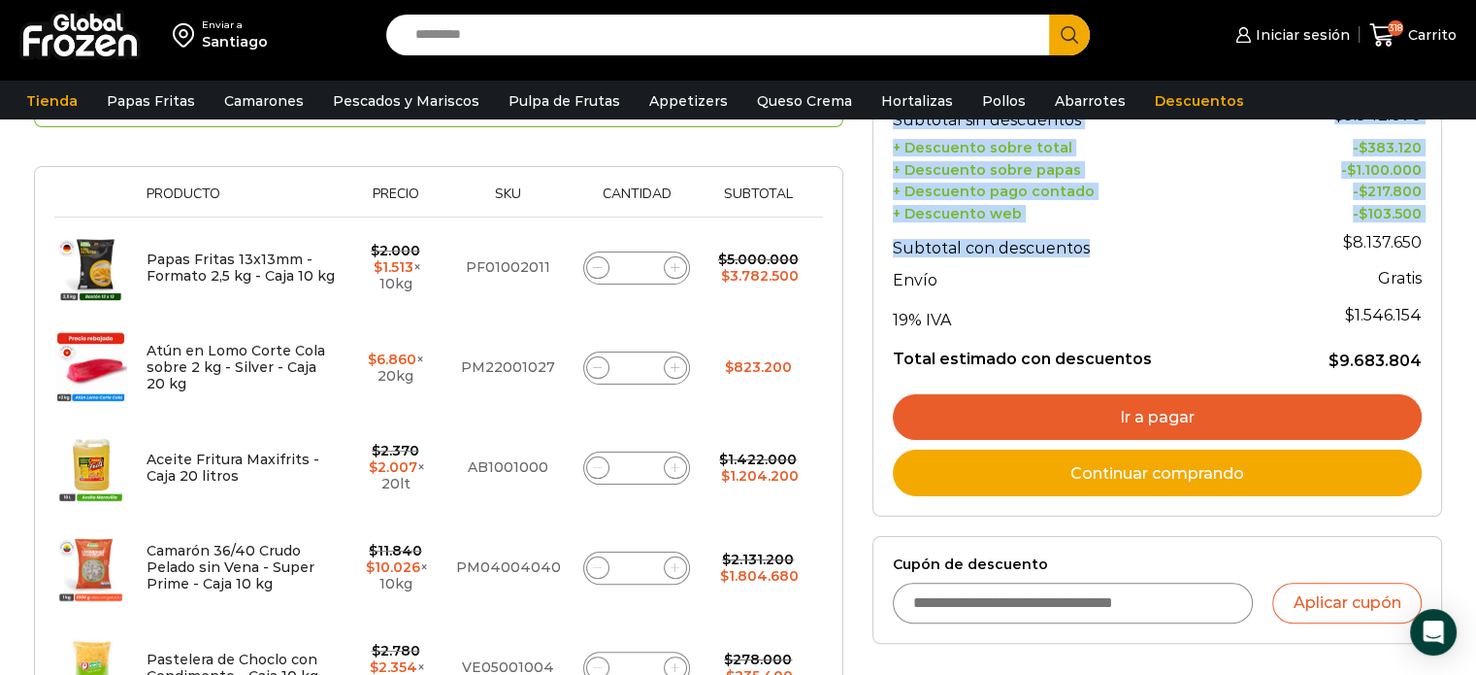
drag, startPoint x: 885, startPoint y: 243, endPoint x: 1170, endPoint y: 246, distance: 284.4
click at [1099, 236] on div "Enviar a [GEOGRAPHIC_DATA] Subtotal sin descuentos $ 9.942.070 + Descuento sobr…" at bounding box center [1158, 276] width 570 height 479
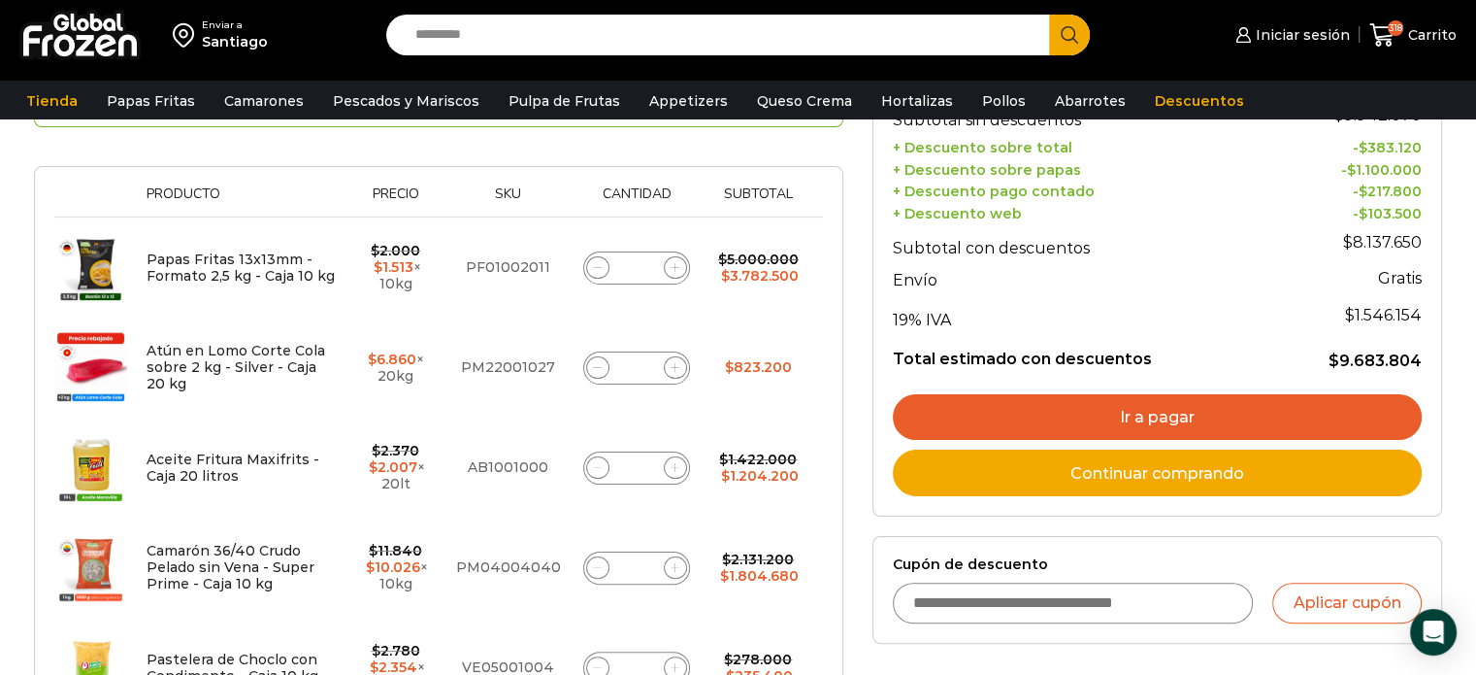
click at [1351, 273] on p "Gratis" at bounding box center [1346, 278] width 150 height 25
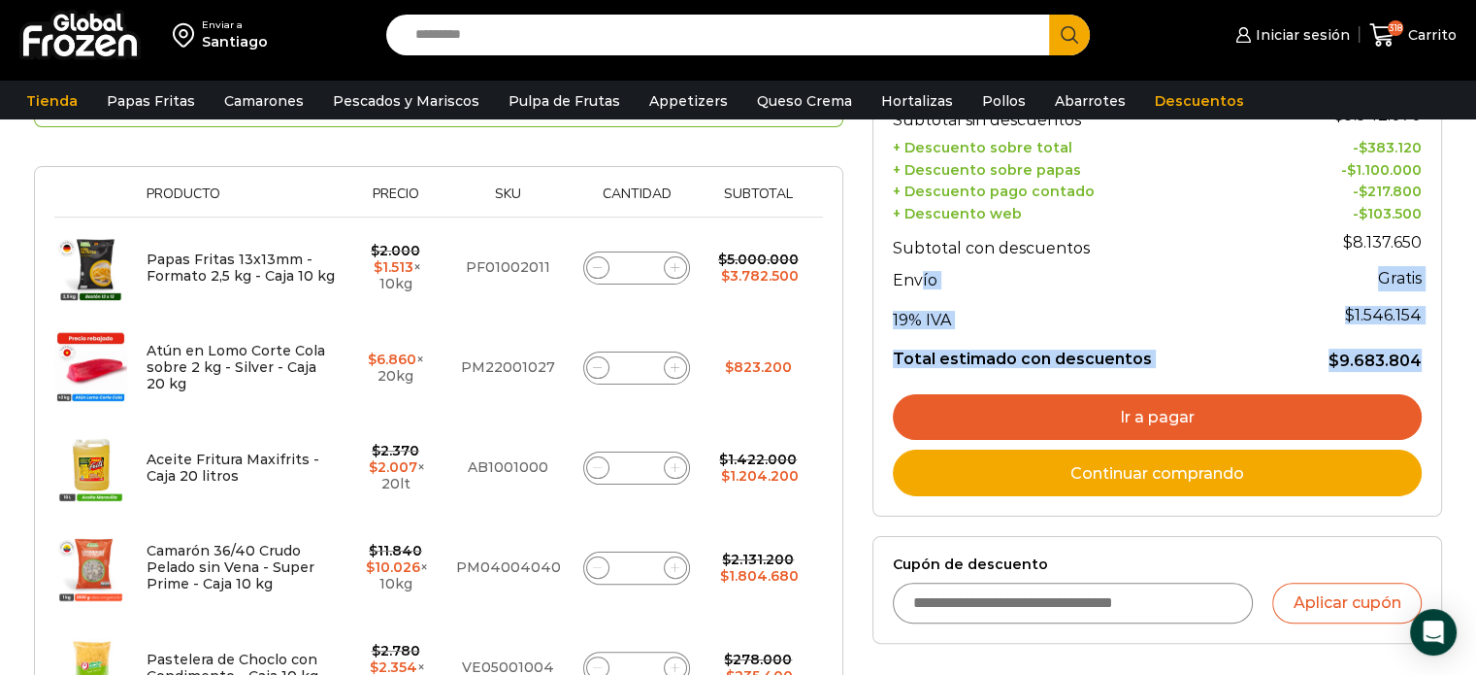
drag, startPoint x: 1419, startPoint y: 352, endPoint x: 916, endPoint y: 257, distance: 511.7
click at [916, 258] on tbody "Subtotal sin descuentos $ 9.942.070 + Descuento sobre total - $ 383.120 + Descu…" at bounding box center [1157, 233] width 529 height 276
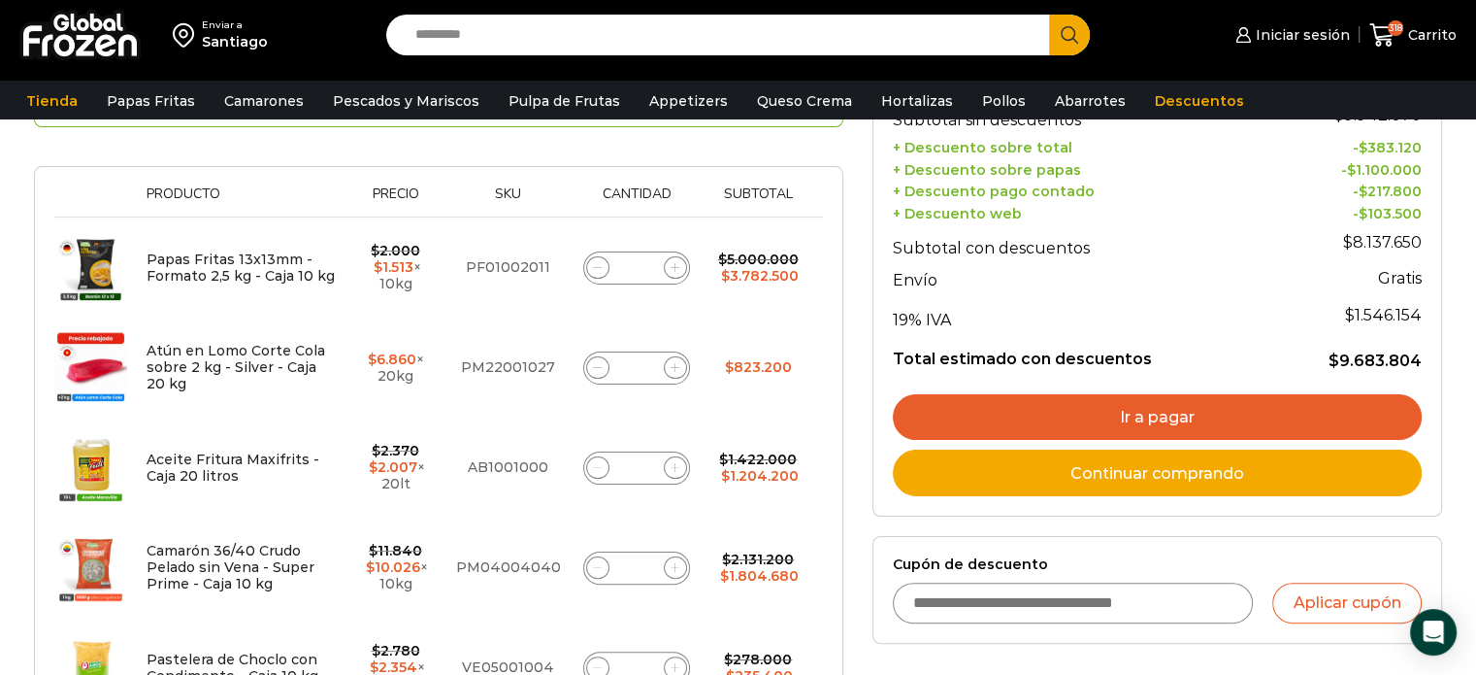
click at [908, 244] on th "Subtotal con descuentos" at bounding box center [1083, 242] width 380 height 39
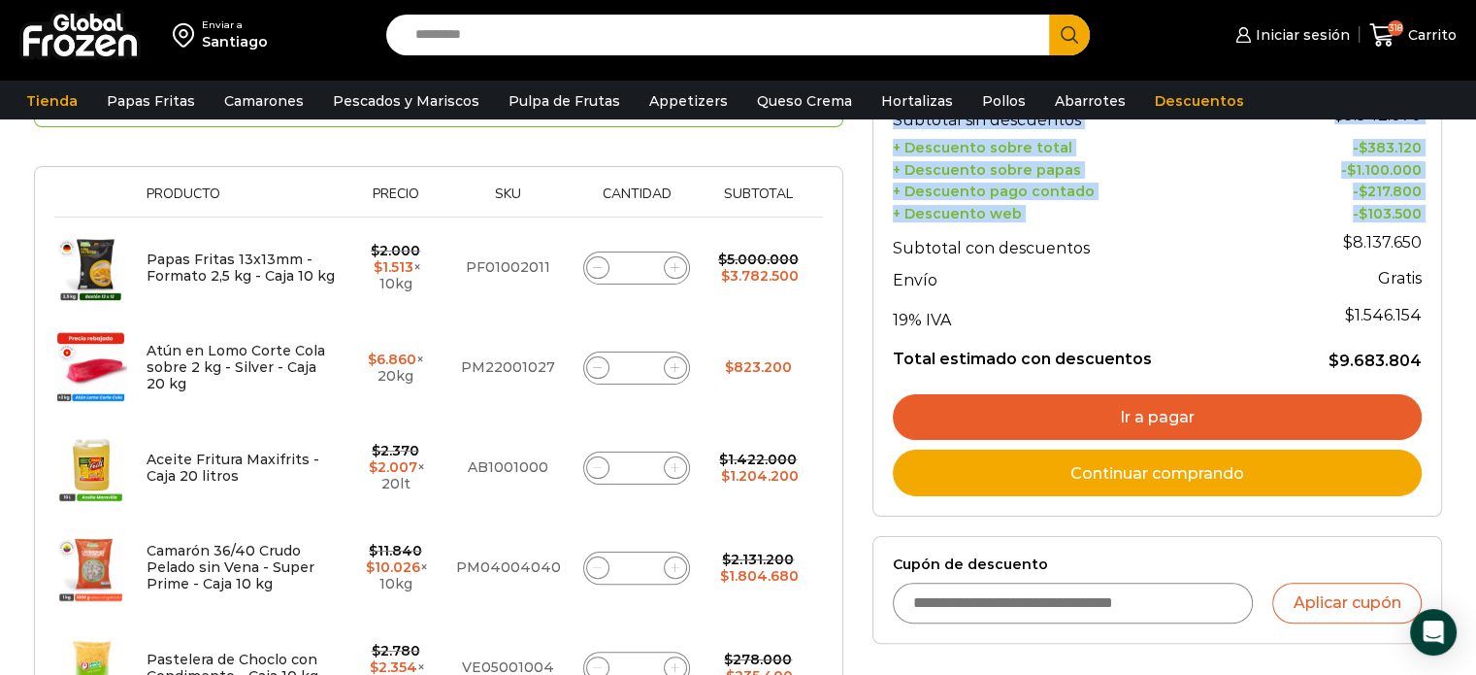
drag, startPoint x: 894, startPoint y: 244, endPoint x: 1422, endPoint y: 350, distance: 538.7
click at [1422, 350] on div "Enviar a [GEOGRAPHIC_DATA] Subtotal sin descuentos $ 9.942.070 + Descuento sobr…" at bounding box center [1158, 276] width 570 height 479
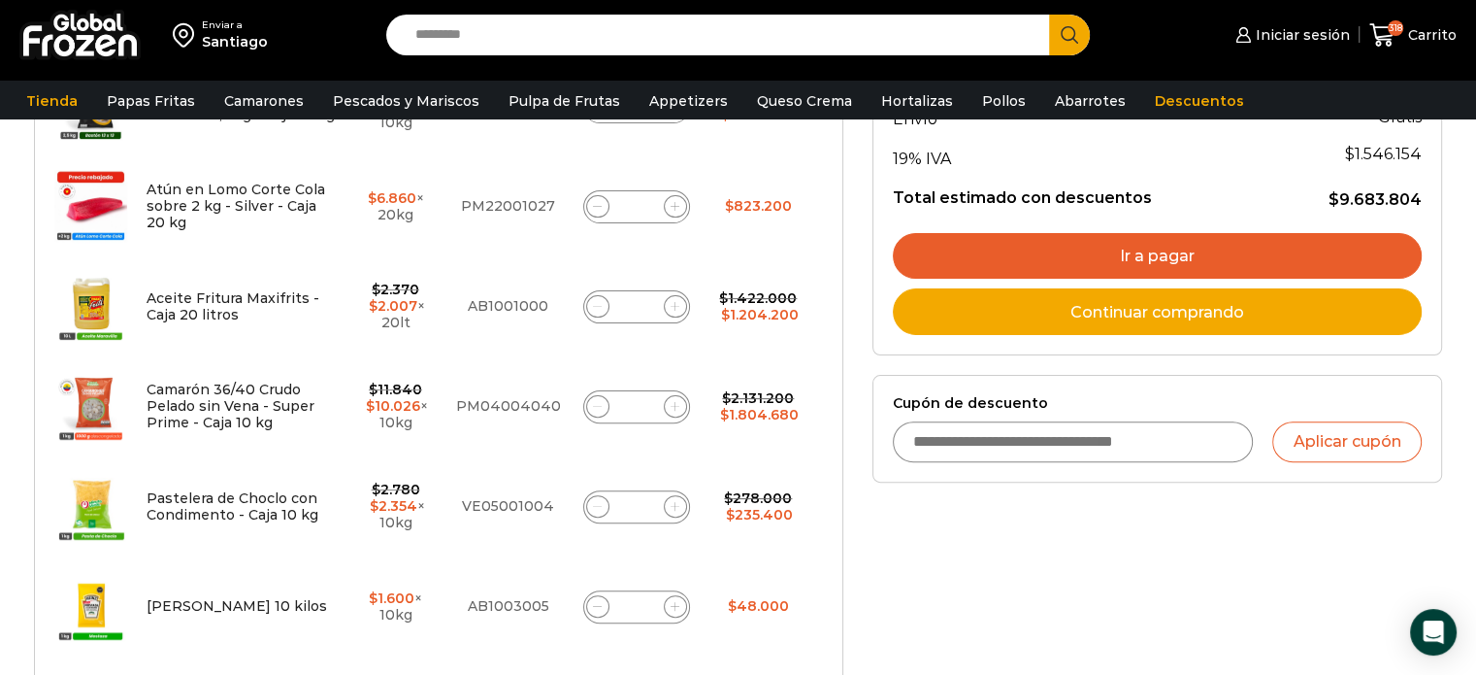
scroll to position [549, 0]
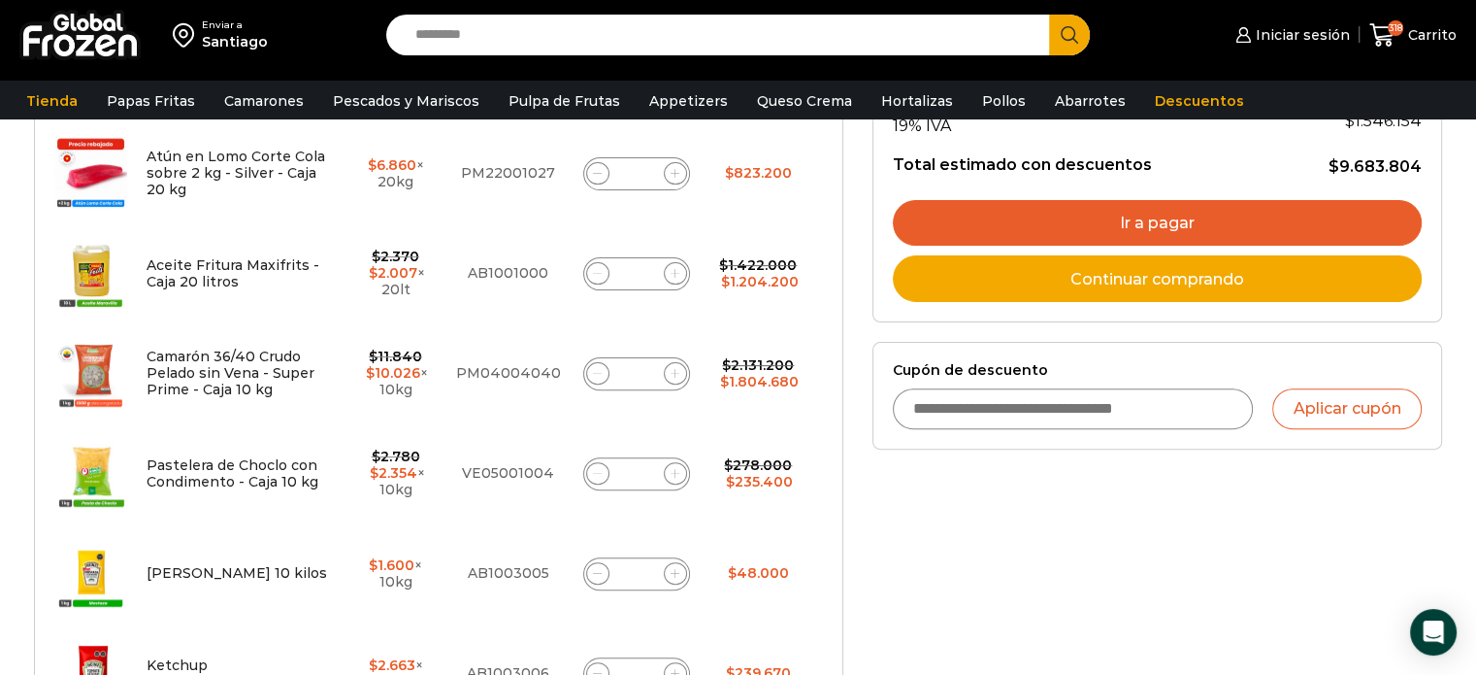
click at [641, 469] on input "**" at bounding box center [636, 473] width 27 height 27
type input "*"
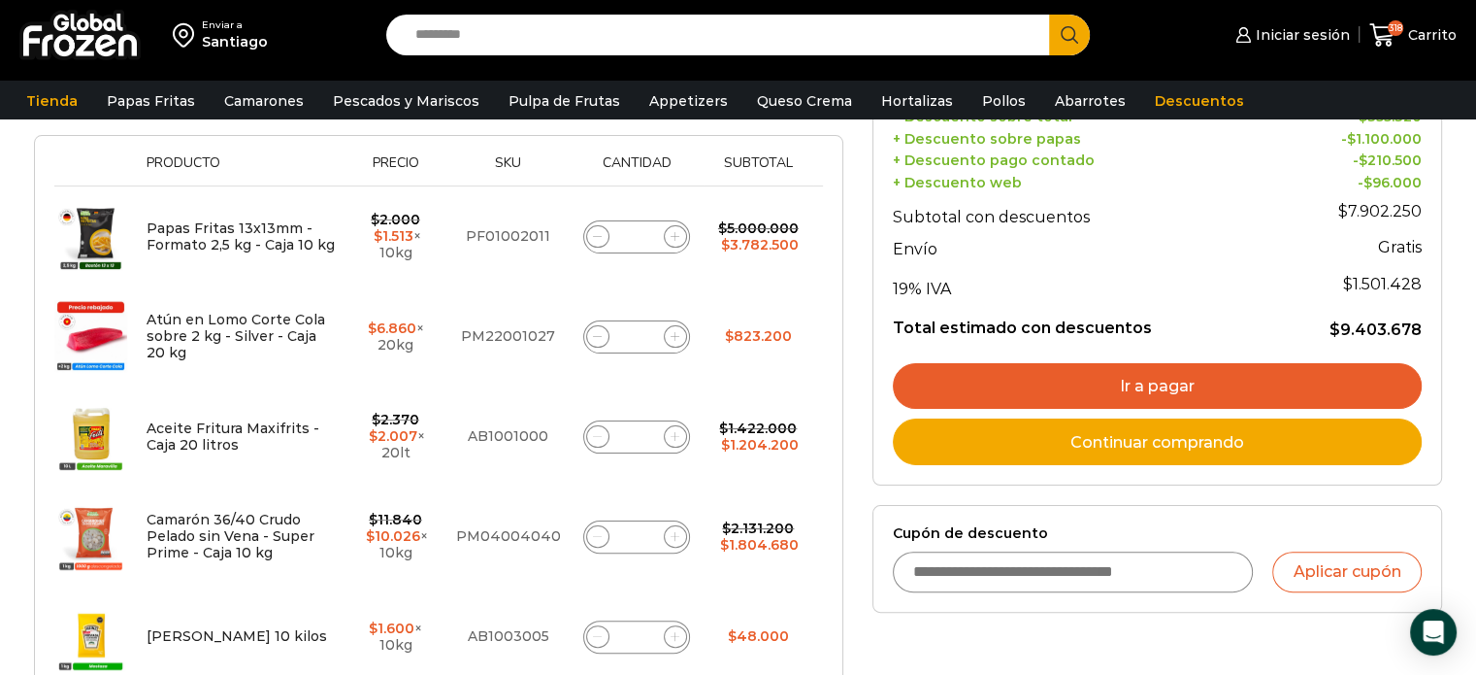
scroll to position [0, 0]
